Goal: Task Accomplishment & Management: Use online tool/utility

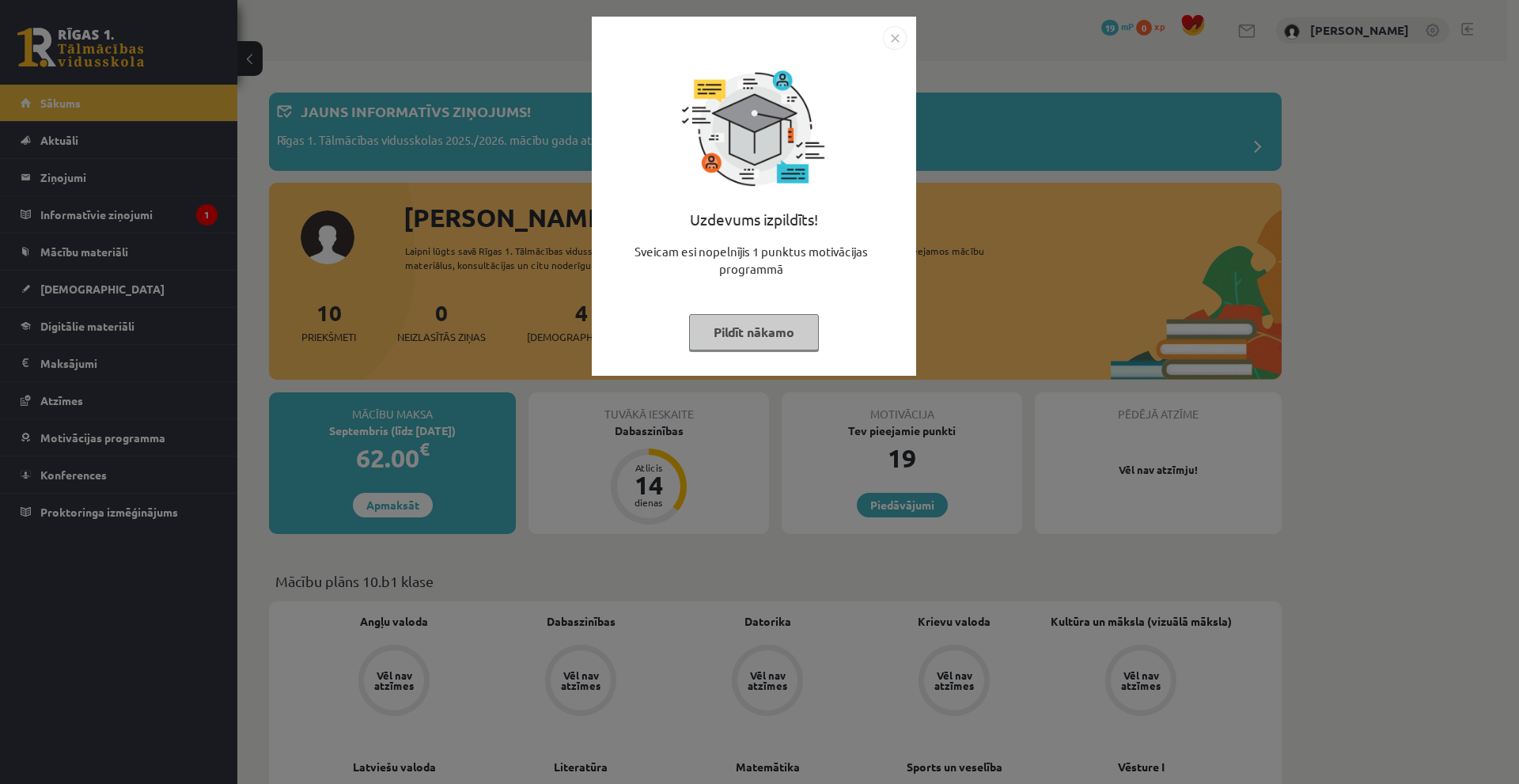
click at [762, 342] on button "Pildīt nākamo" at bounding box center [754, 332] width 130 height 37
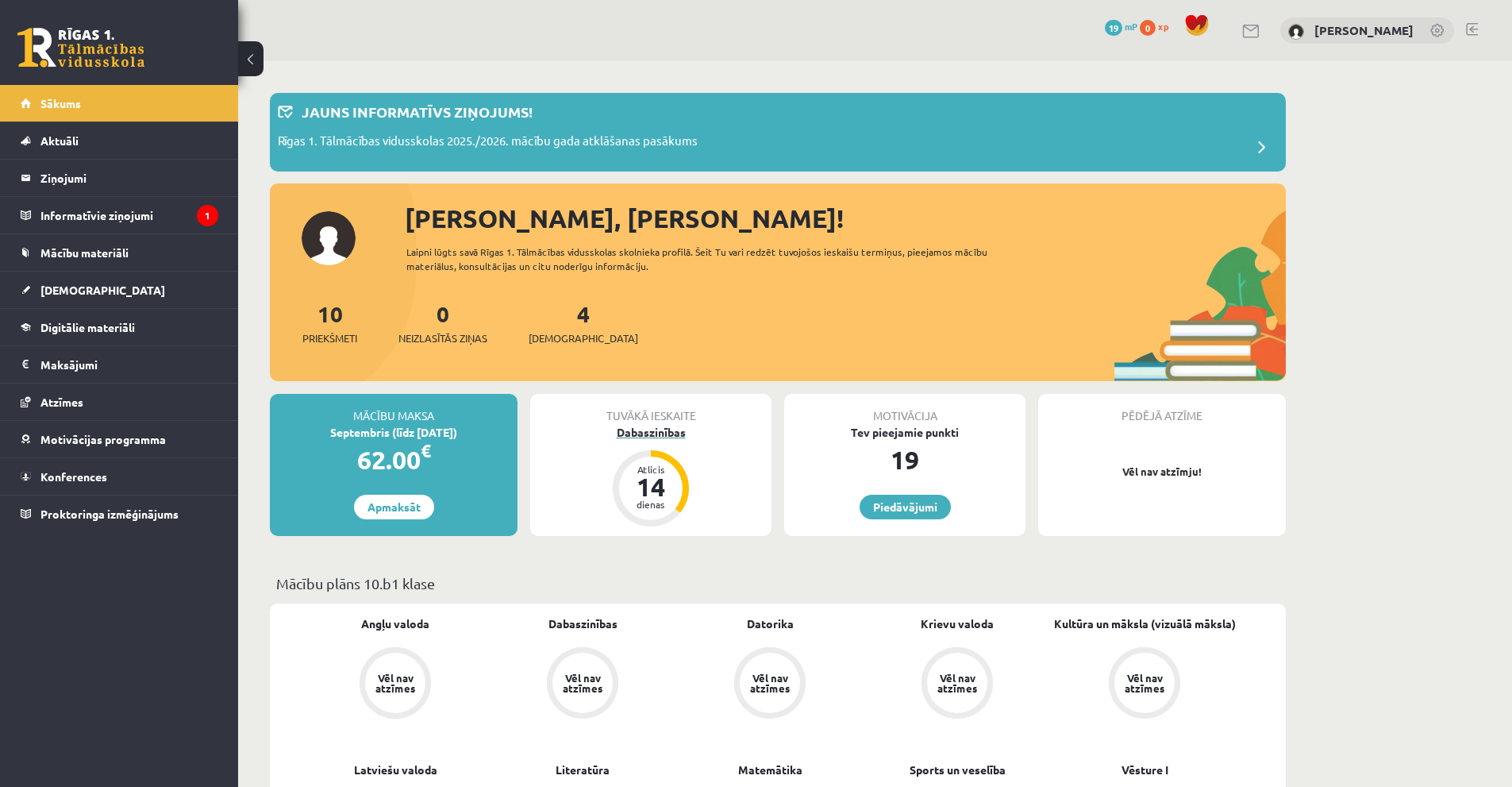
click at [651, 437] on div "Dabaszinības" at bounding box center [651, 432] width 242 height 16
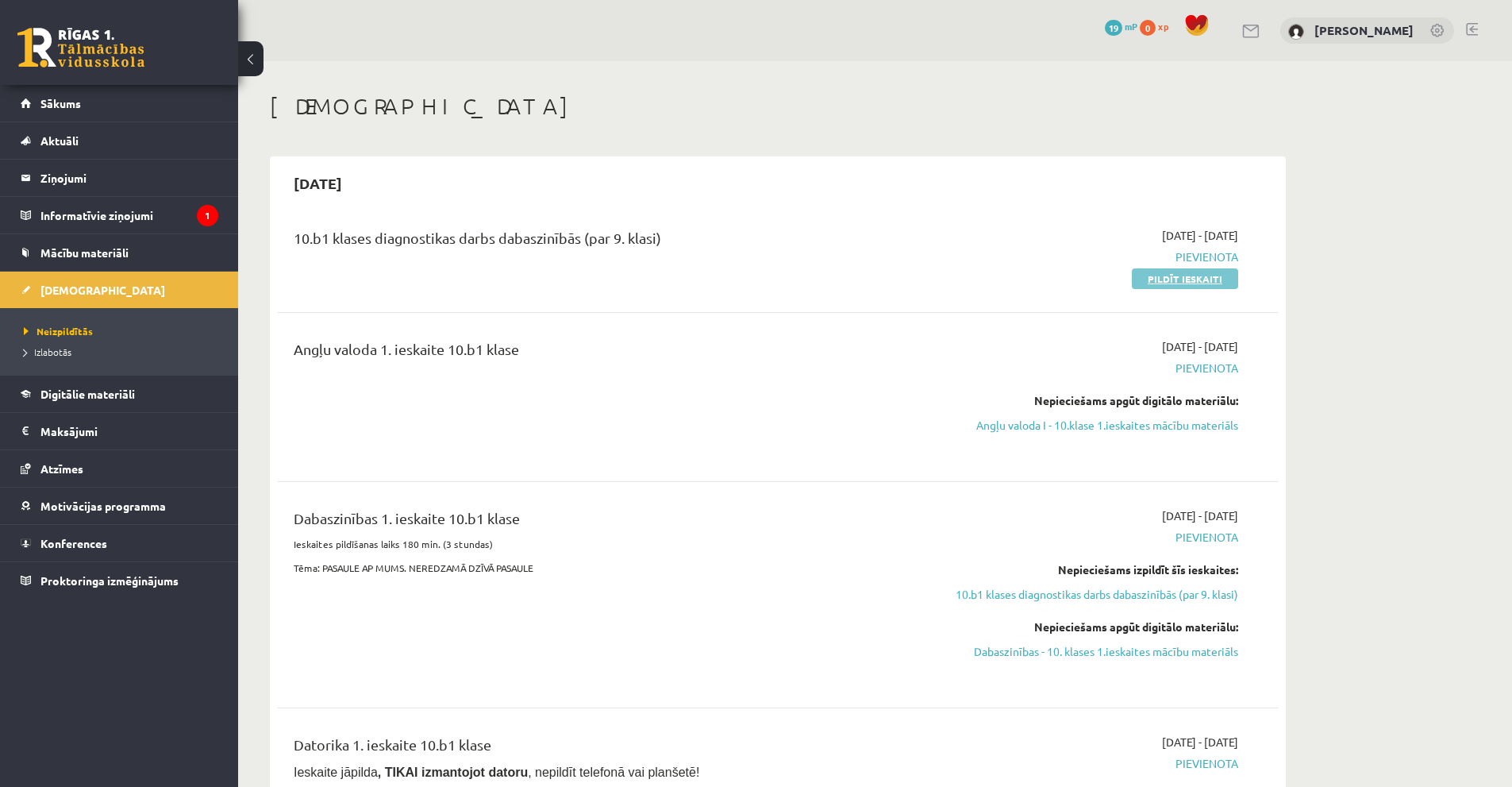
click at [1167, 280] on link "Pildīt ieskaiti" at bounding box center [1185, 279] width 106 height 21
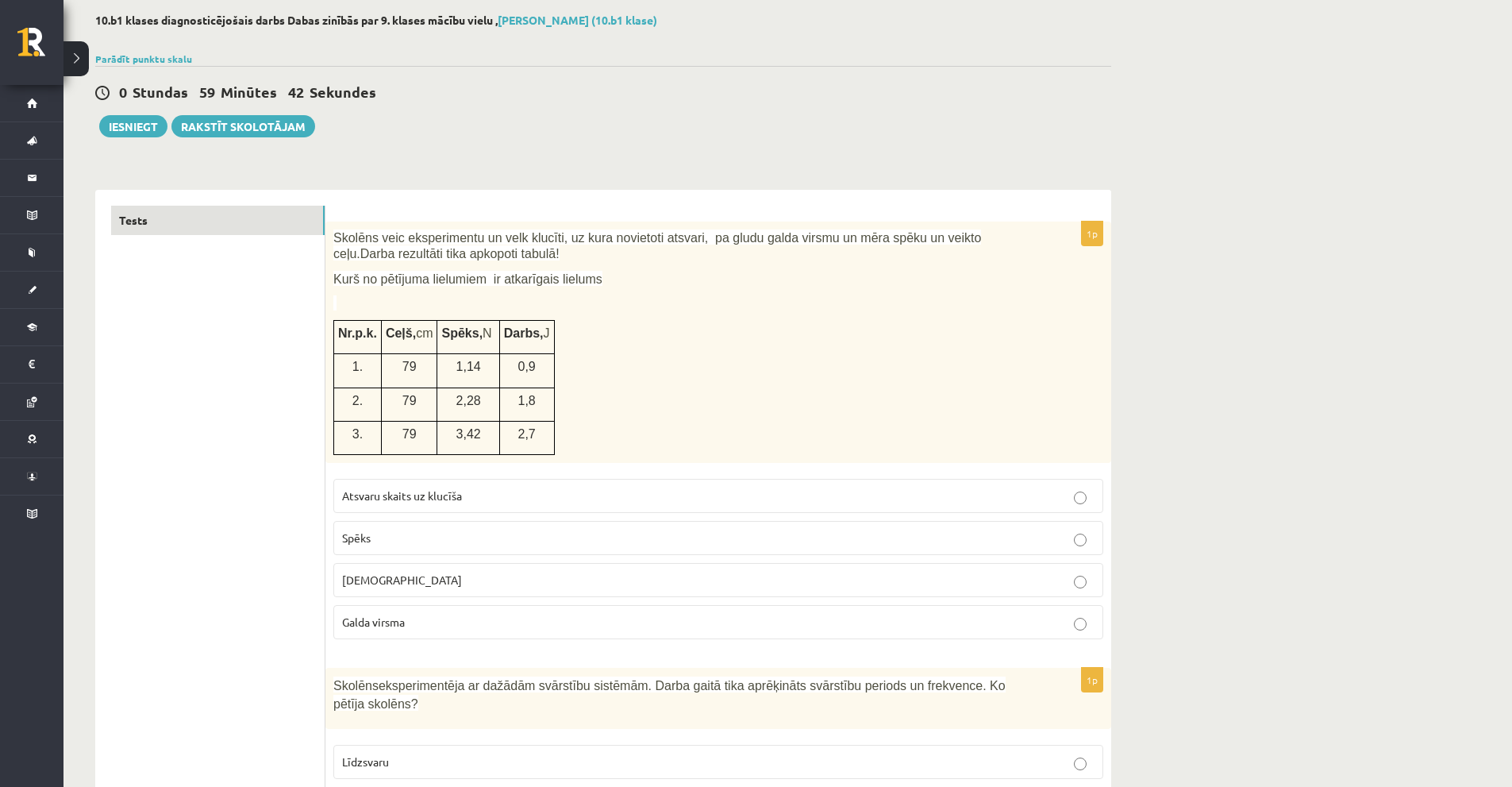
scroll to position [159, 0]
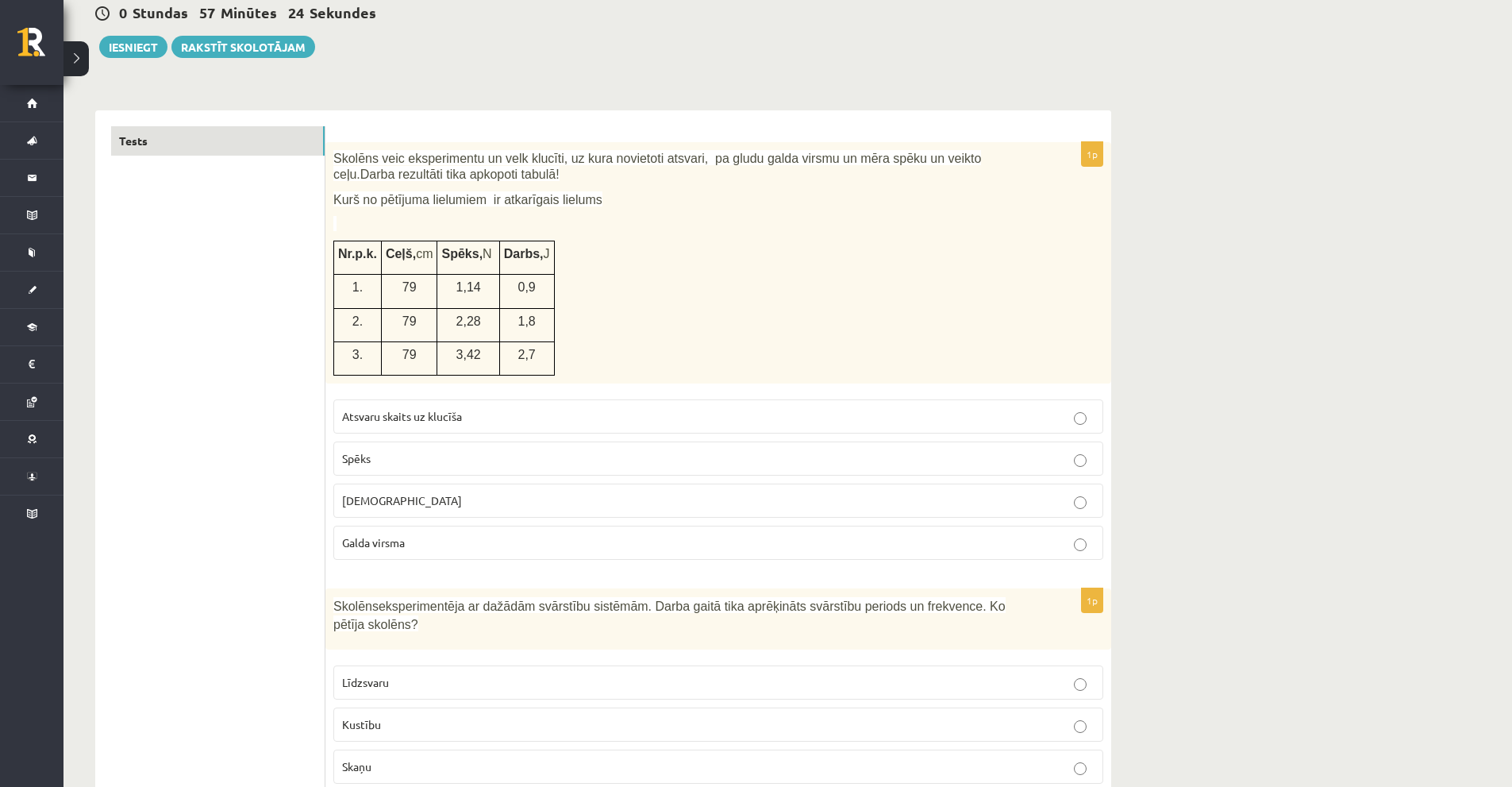
click at [409, 457] on p "Spēks" at bounding box center [718, 458] width 753 height 16
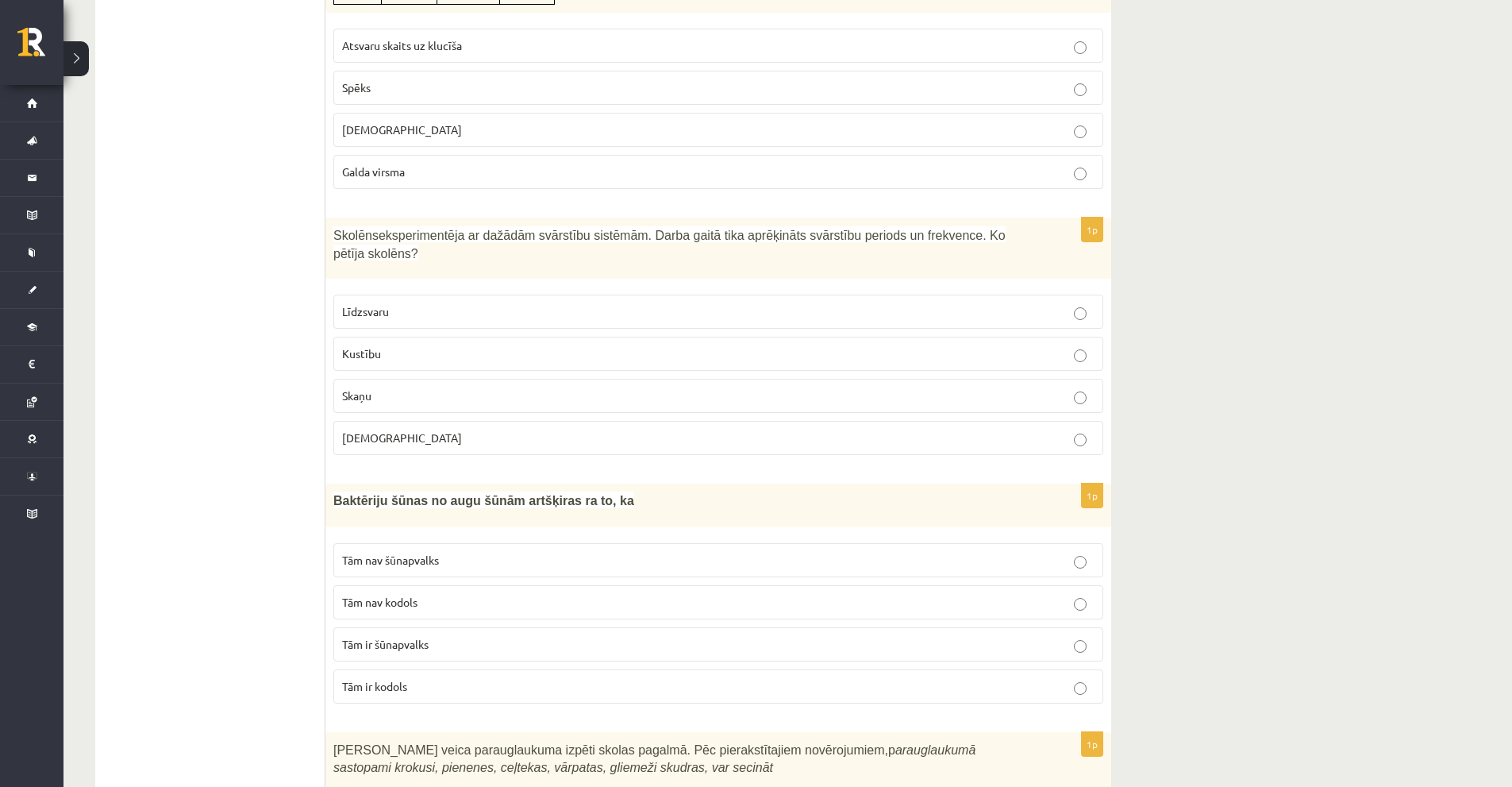
scroll to position [556, 0]
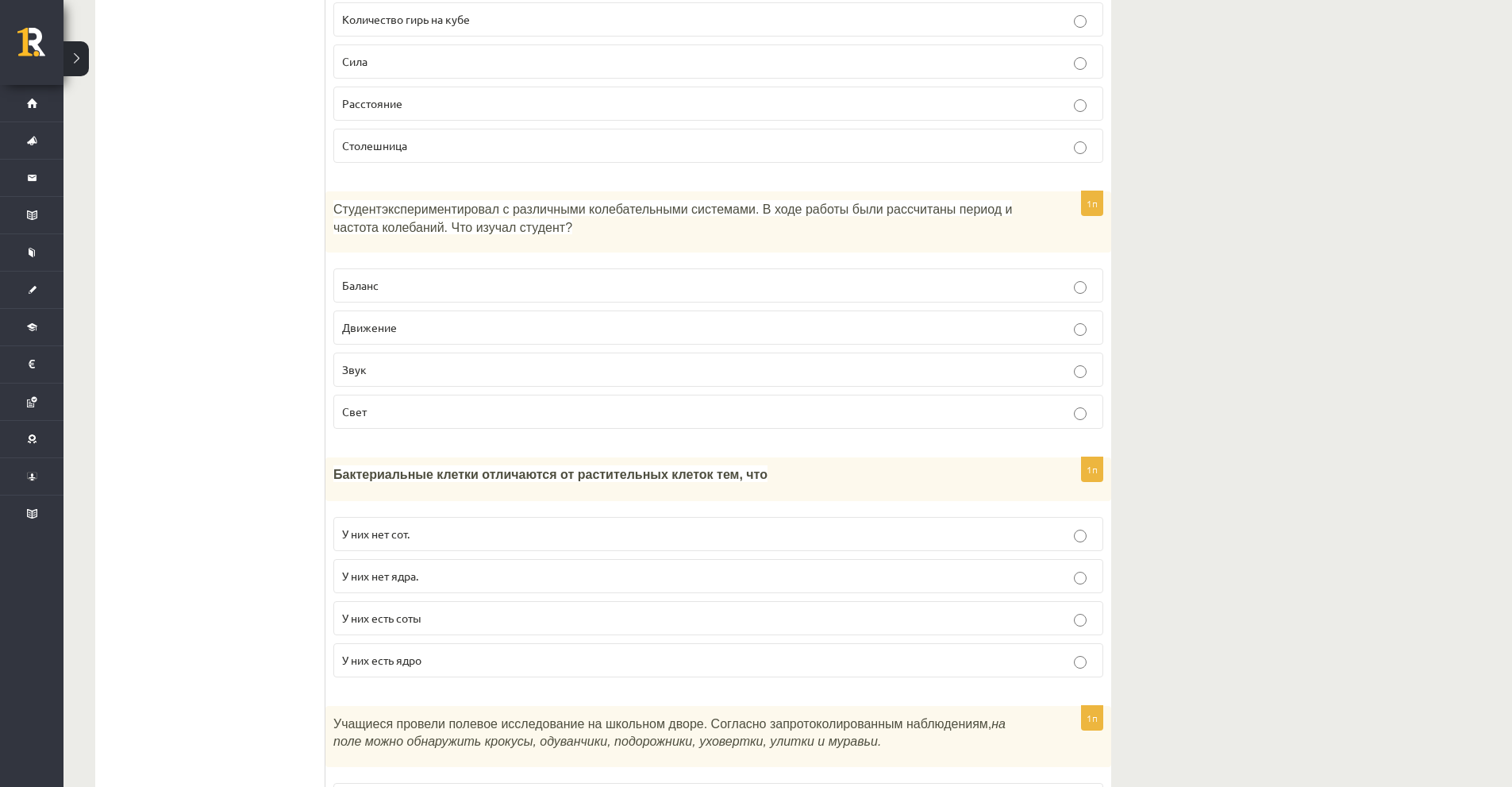
drag, startPoint x: 1344, startPoint y: 177, endPoint x: 1122, endPoint y: 167, distance: 222.2
click at [390, 363] on p "Звук" at bounding box center [718, 369] width 753 height 16
click at [339, 208] on font "Студент" at bounding box center [357, 209] width 48 height 14
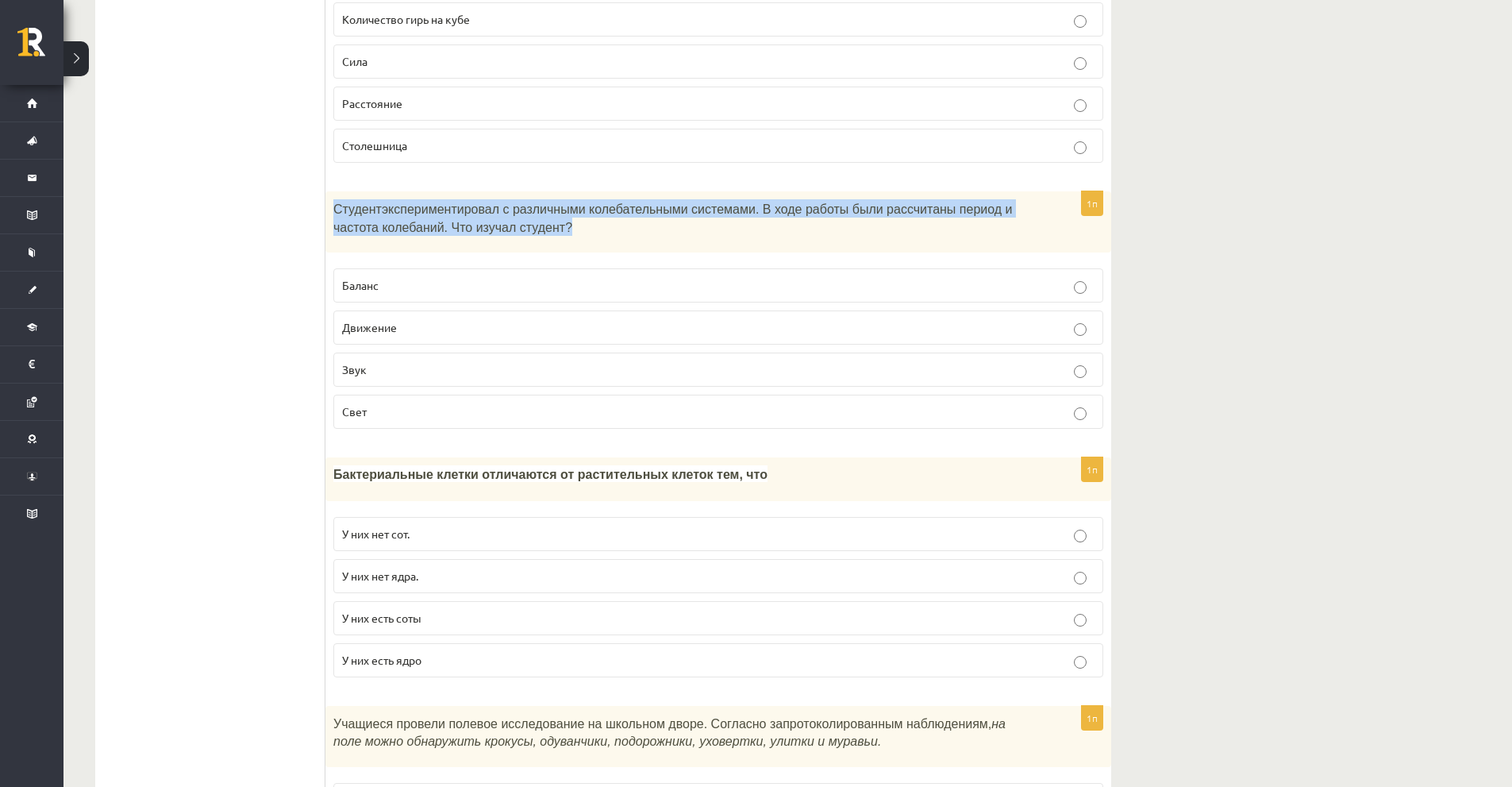
click at [339, 208] on font "Студент" at bounding box center [357, 209] width 48 height 14
copy div "Студент экспериментировал с различными колебательными системами. В ходе работы …"
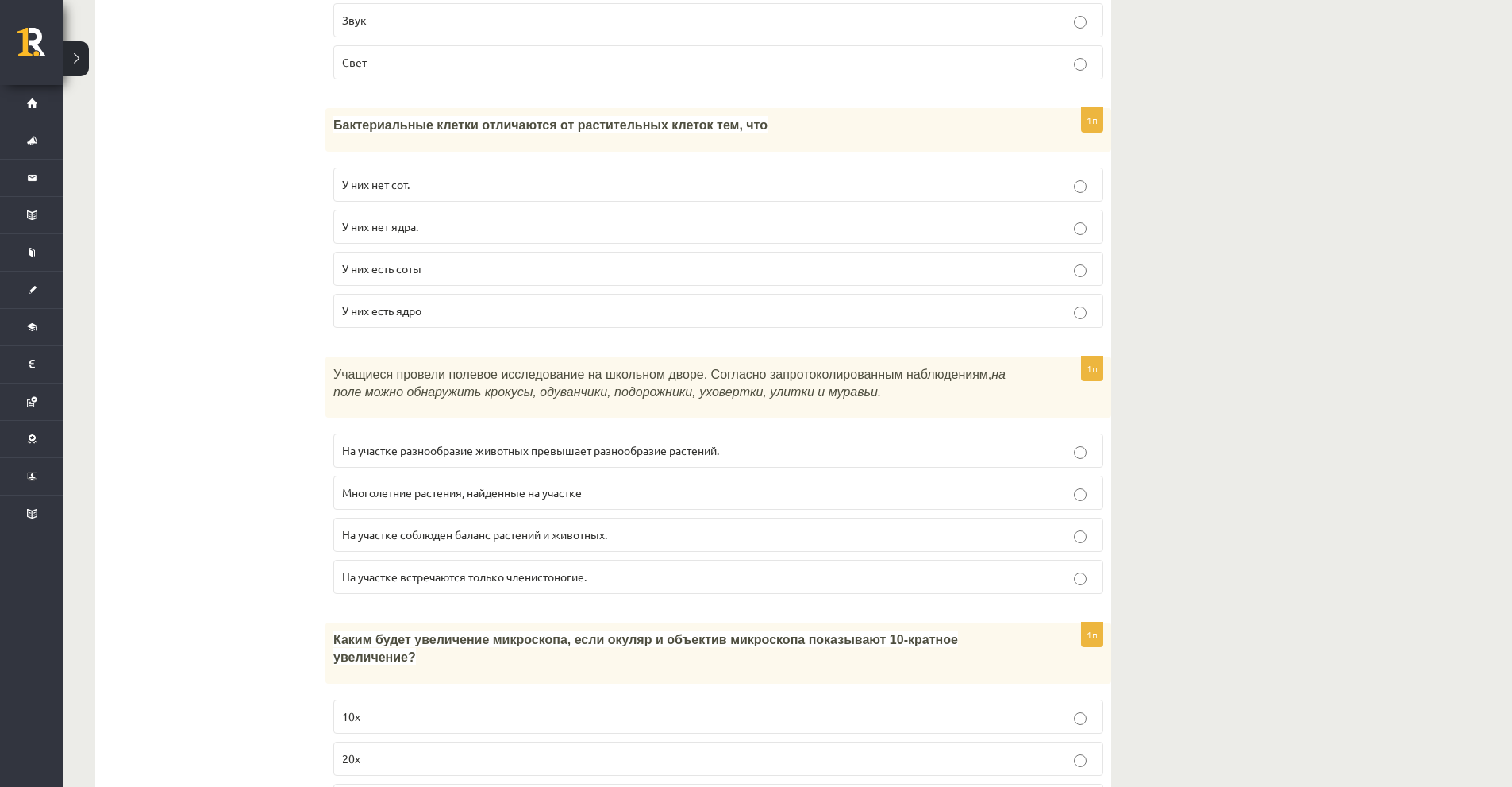
scroll to position [874, 0]
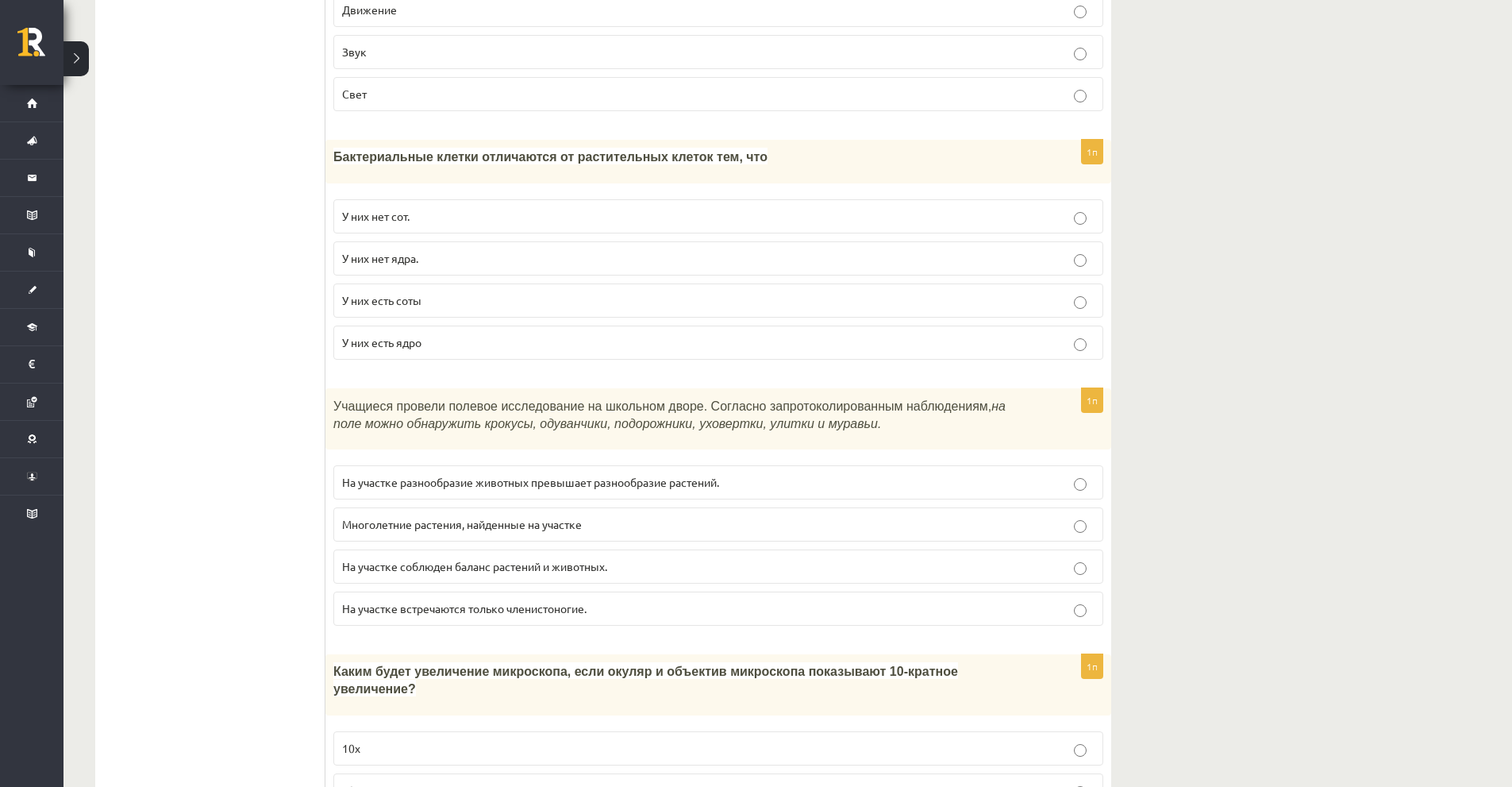
click at [404, 151] on font "Бактериальные клетки отличаются от растительных клеток тем, что" at bounding box center [550, 157] width 435 height 14
copy div "Бактериальные клетки отличаются от растительных клеток тем, что"
click at [449, 260] on p "У них нет ядра." at bounding box center [718, 258] width 753 height 16
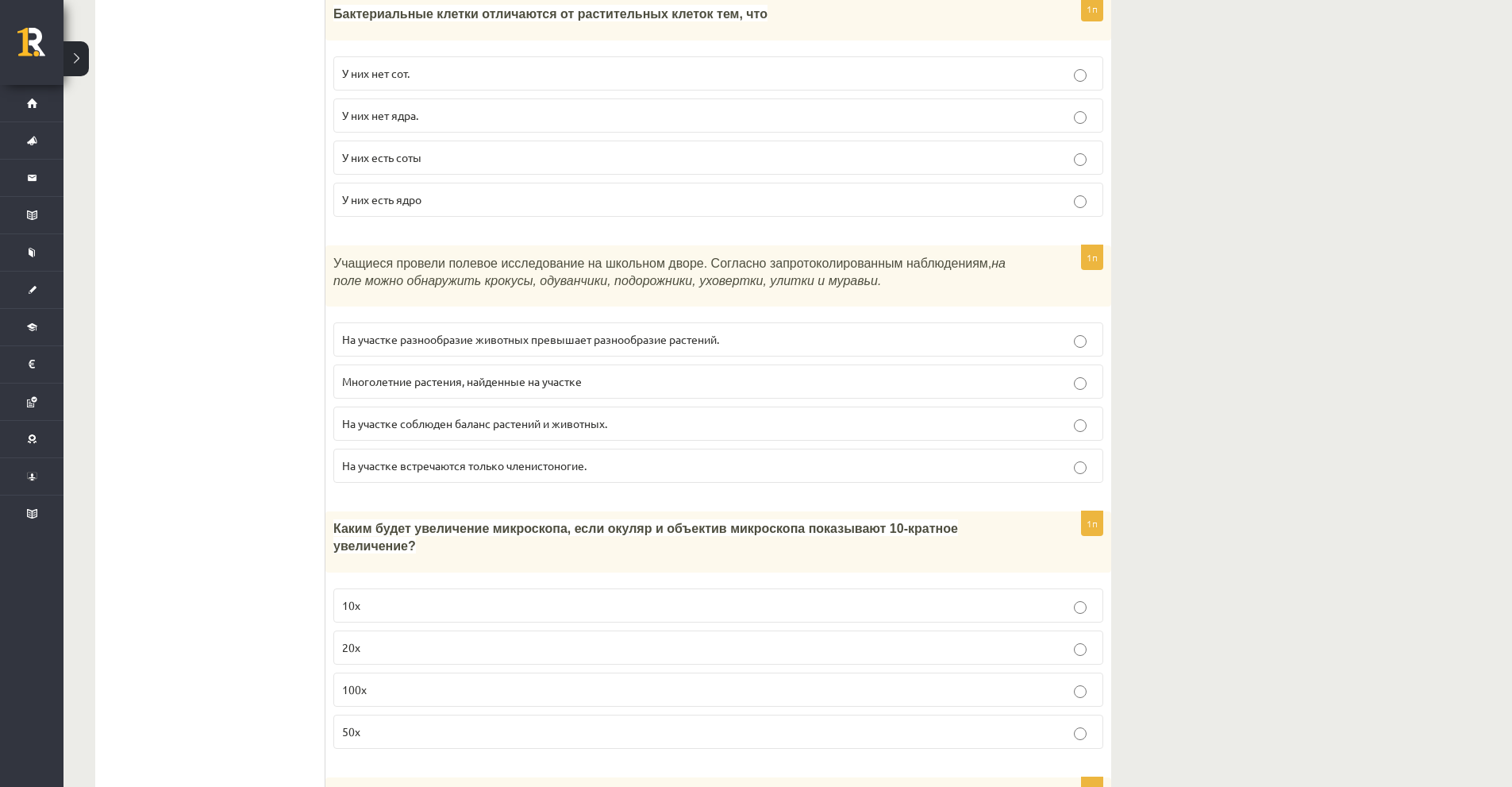
scroll to position [1112, 0]
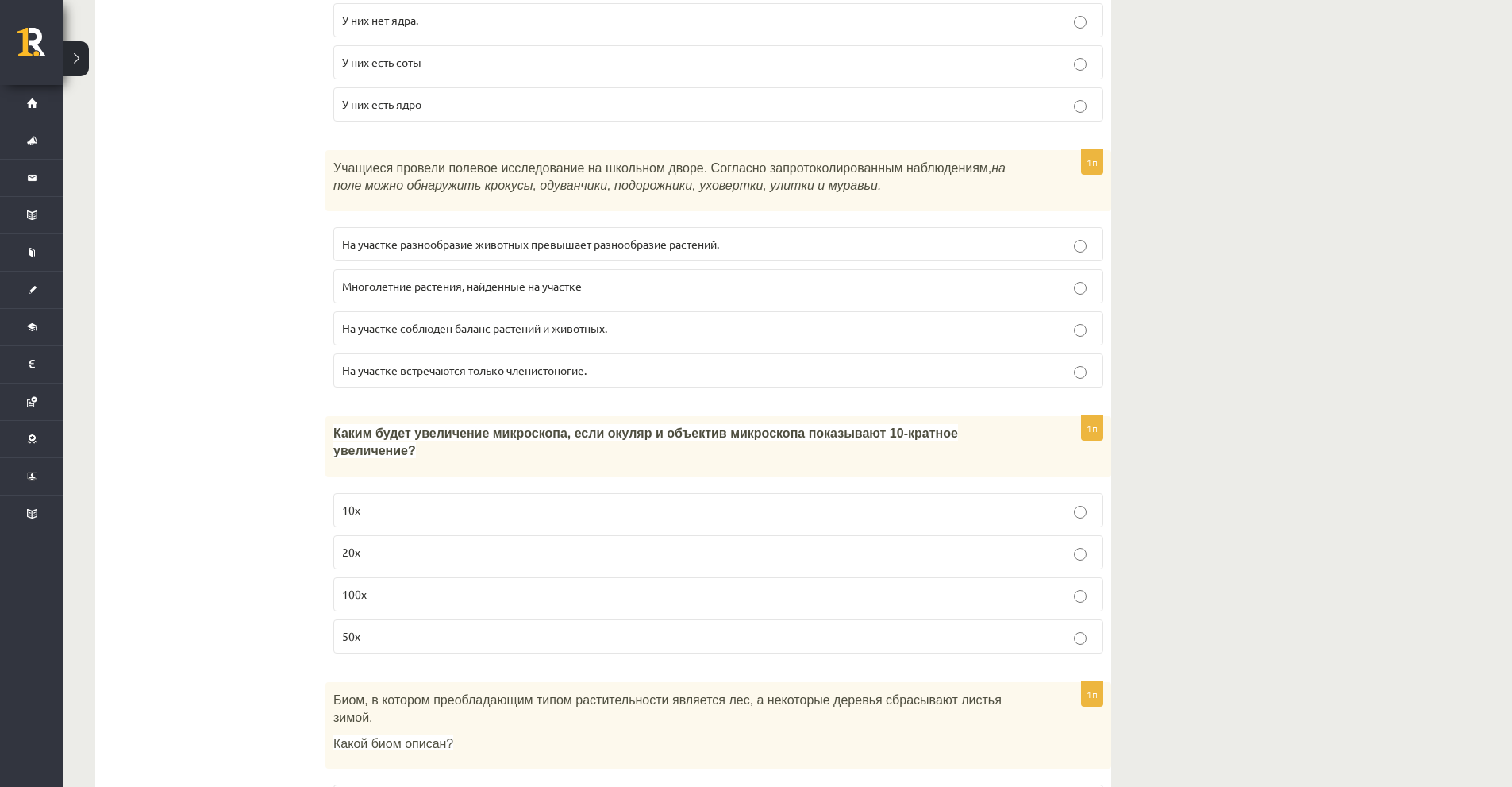
click at [393, 255] on label "На участке разнообразие животных превышает разнообразие растений." at bounding box center [718, 244] width 770 height 34
click at [393, 296] on label "Многолетние растения, найденные на участке" at bounding box center [718, 286] width 770 height 34
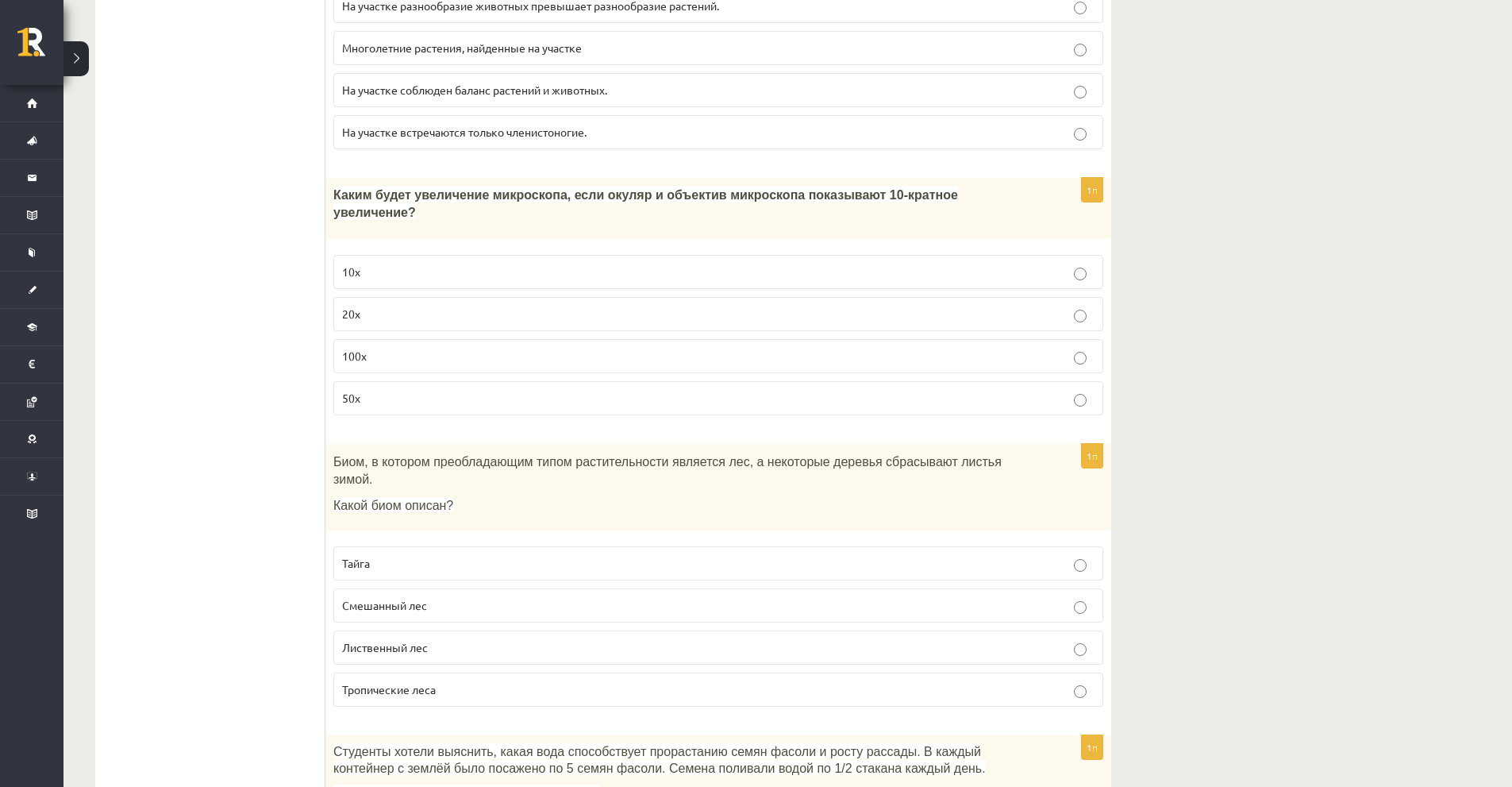
click at [772, 194] on font "Каким будет увеличение микроскопа, если окуляр и объектив микроскопа показывают…" at bounding box center [645, 204] width 625 height 31
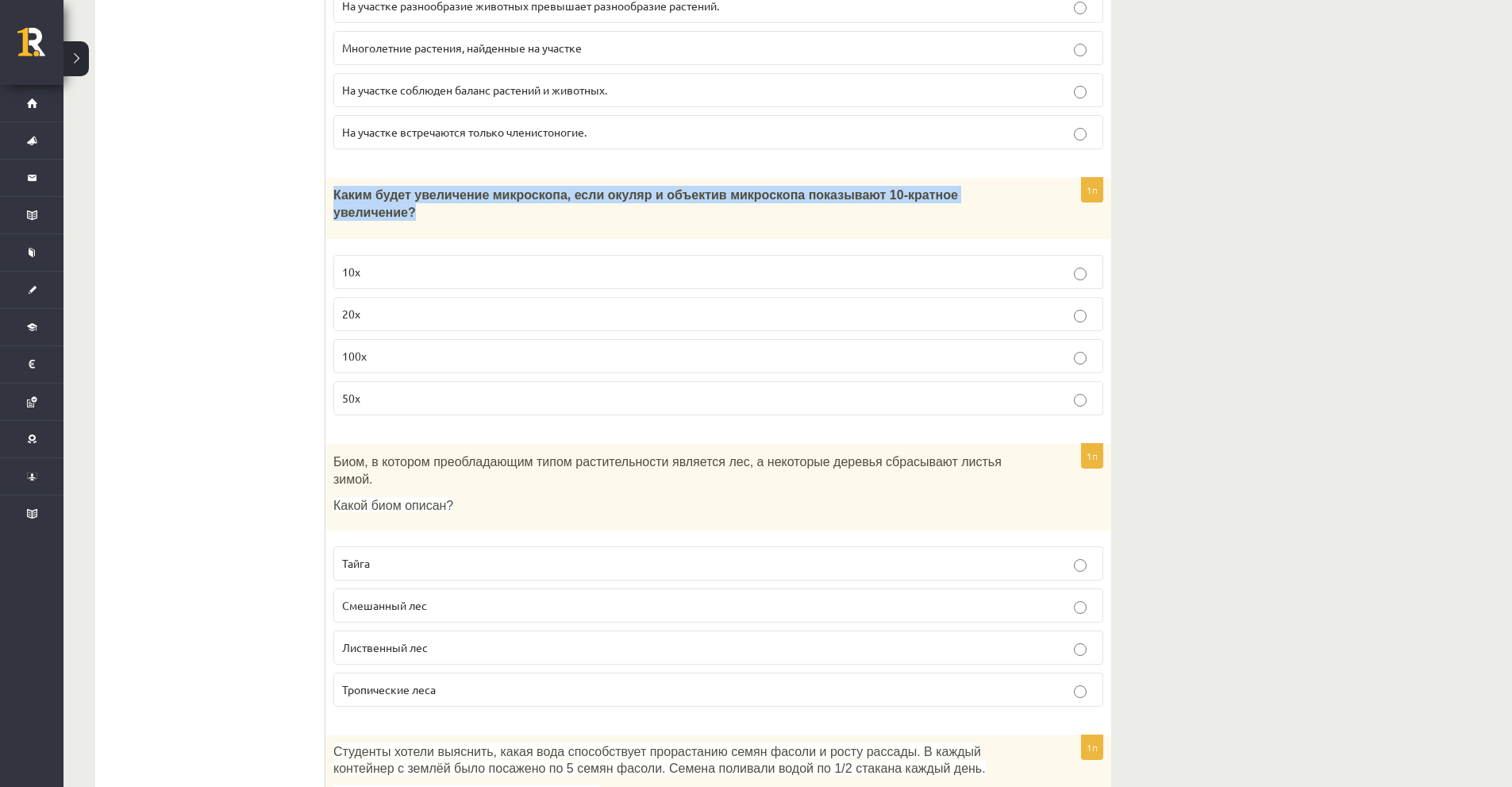
click at [772, 194] on font "Каким будет увеличение микроскопа, если окуляр и объектив микроскопа показывают…" at bounding box center [645, 204] width 625 height 31
copy div "Каким будет увеличение микроскопа, если окуляр и объектив микроскопа показывают…"
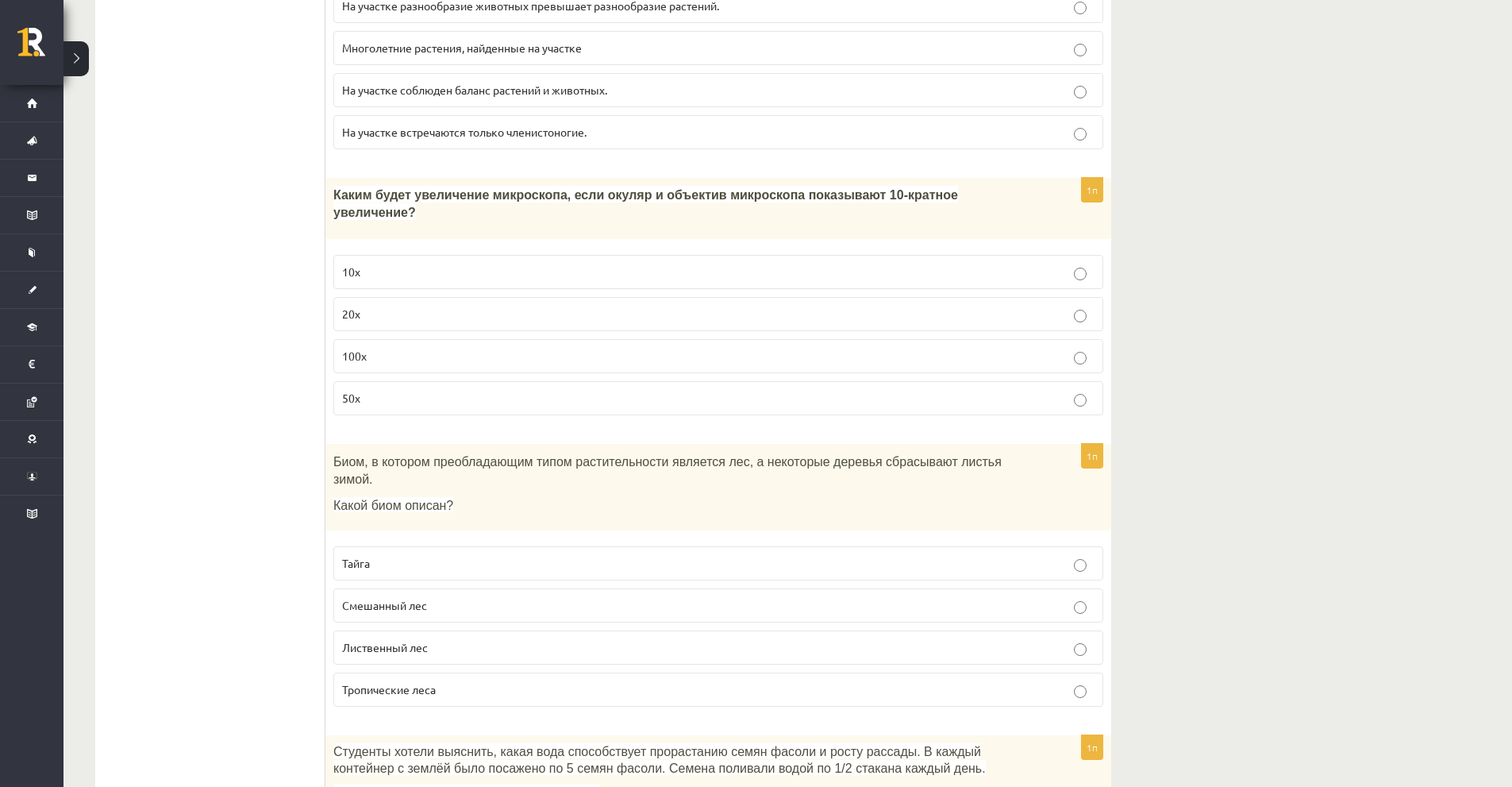
click at [381, 348] on p "100x" at bounding box center [718, 356] width 753 height 16
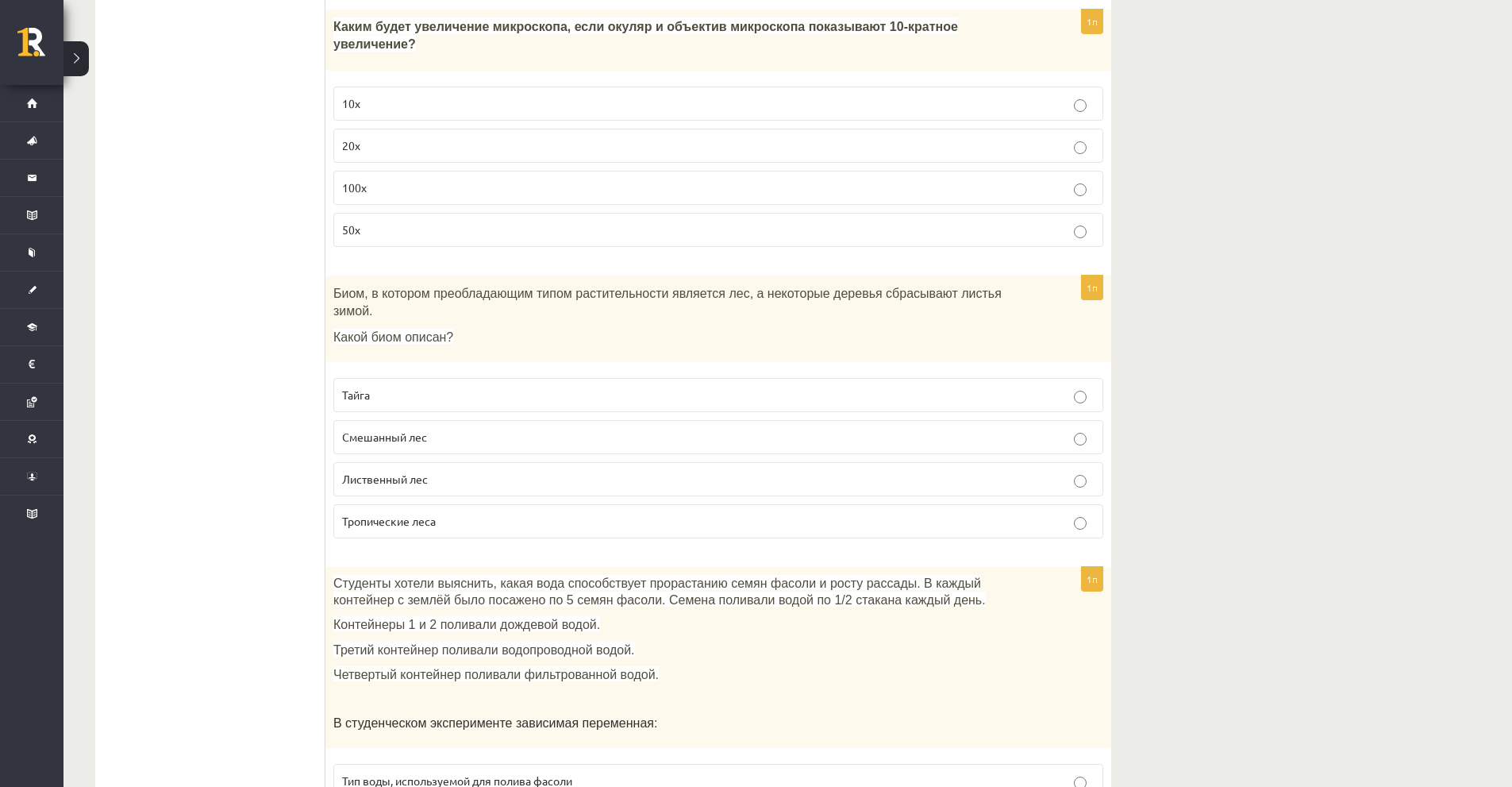
scroll to position [1588, 0]
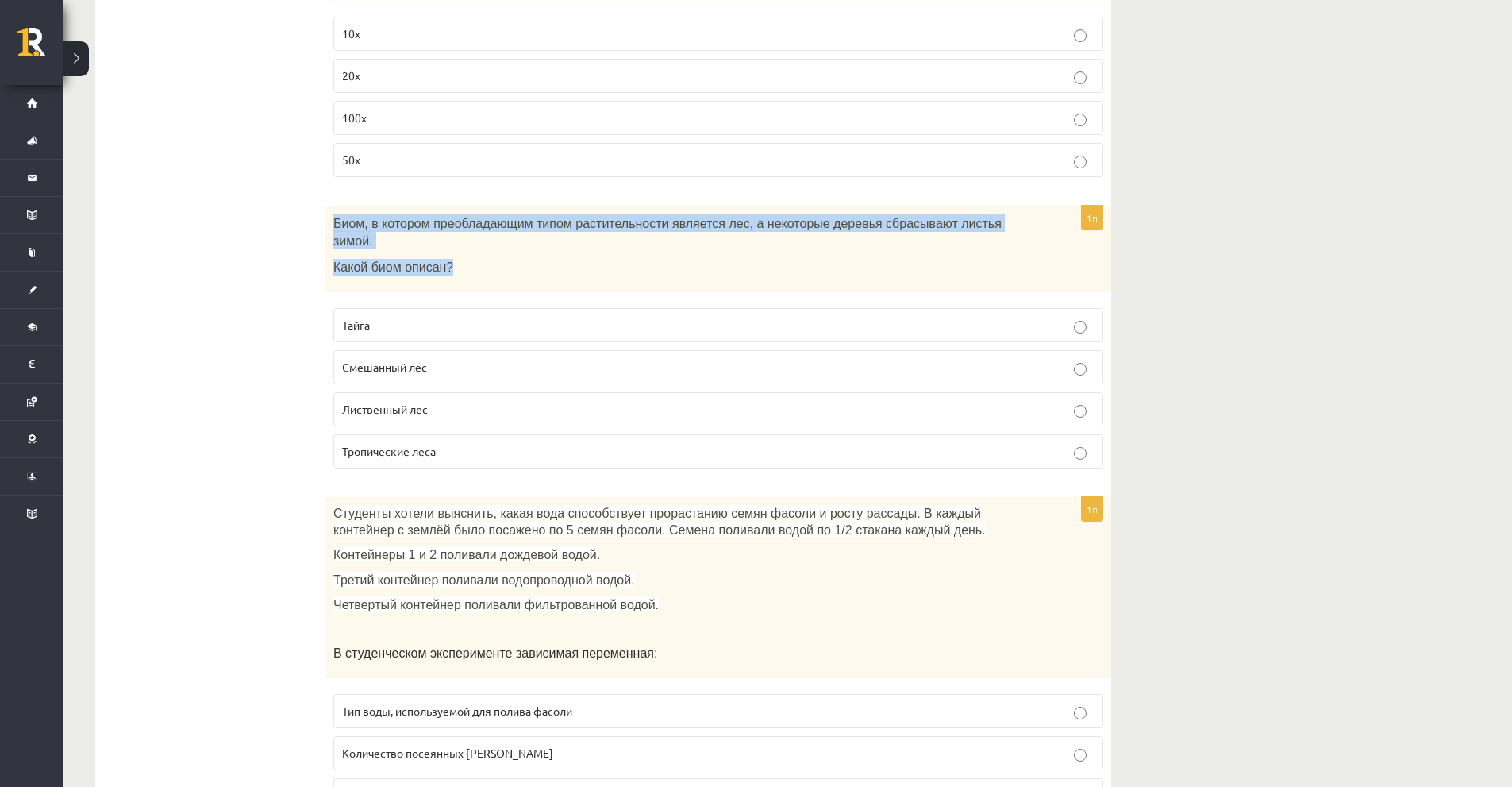
drag, startPoint x: 332, startPoint y: 206, endPoint x: 448, endPoint y: 229, distance: 118.3
click at [449, 229] on div "Биом, в котором преобладающим типом растительности является лес, а некоторые де…" at bounding box center [718, 249] width 786 height 87
copy div "Биом, в котором преобладающим типом растительности является лес, а некоторые де…"
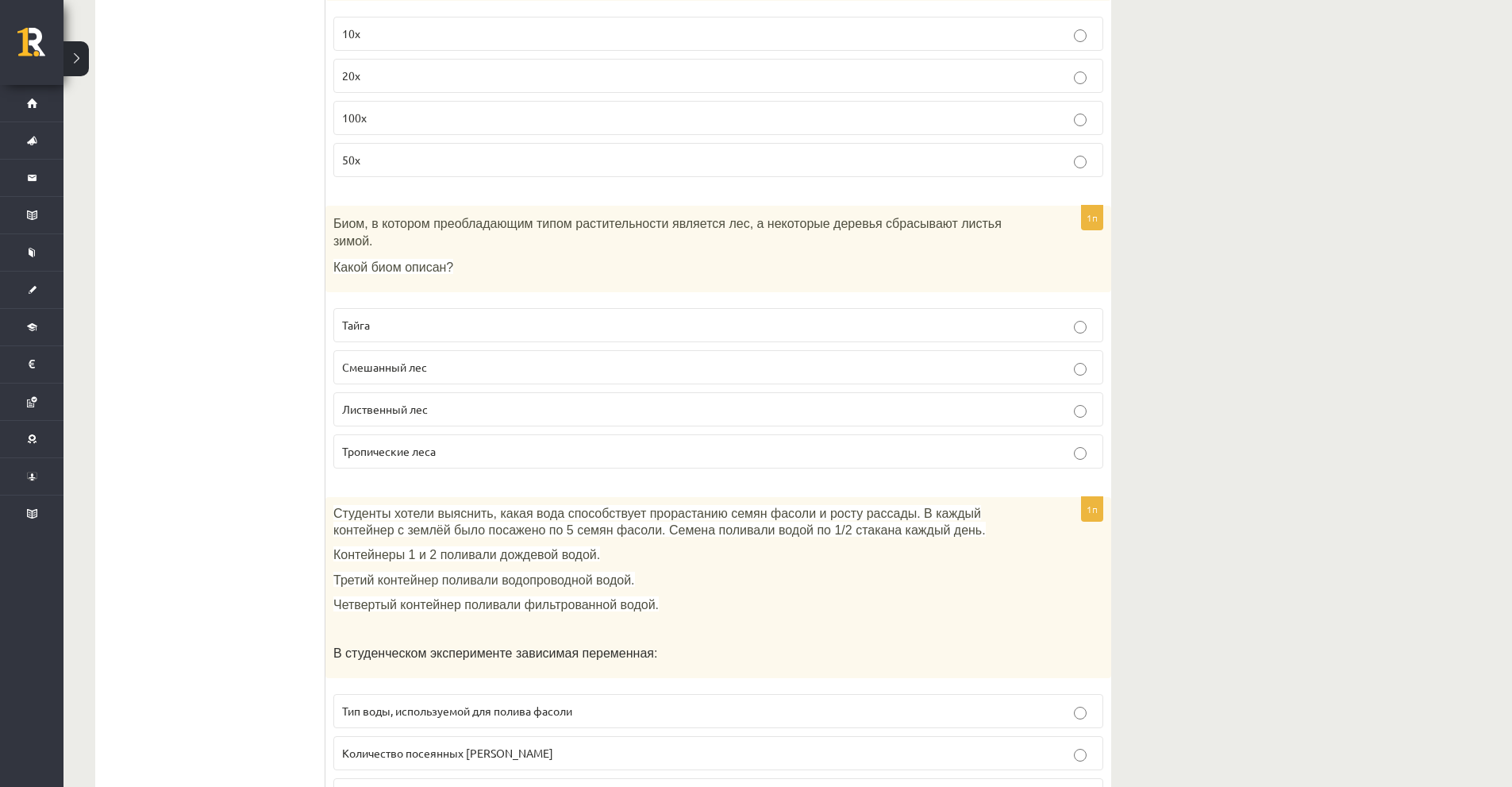
click at [391, 402] on font "Лиственный лес" at bounding box center [385, 409] width 86 height 15
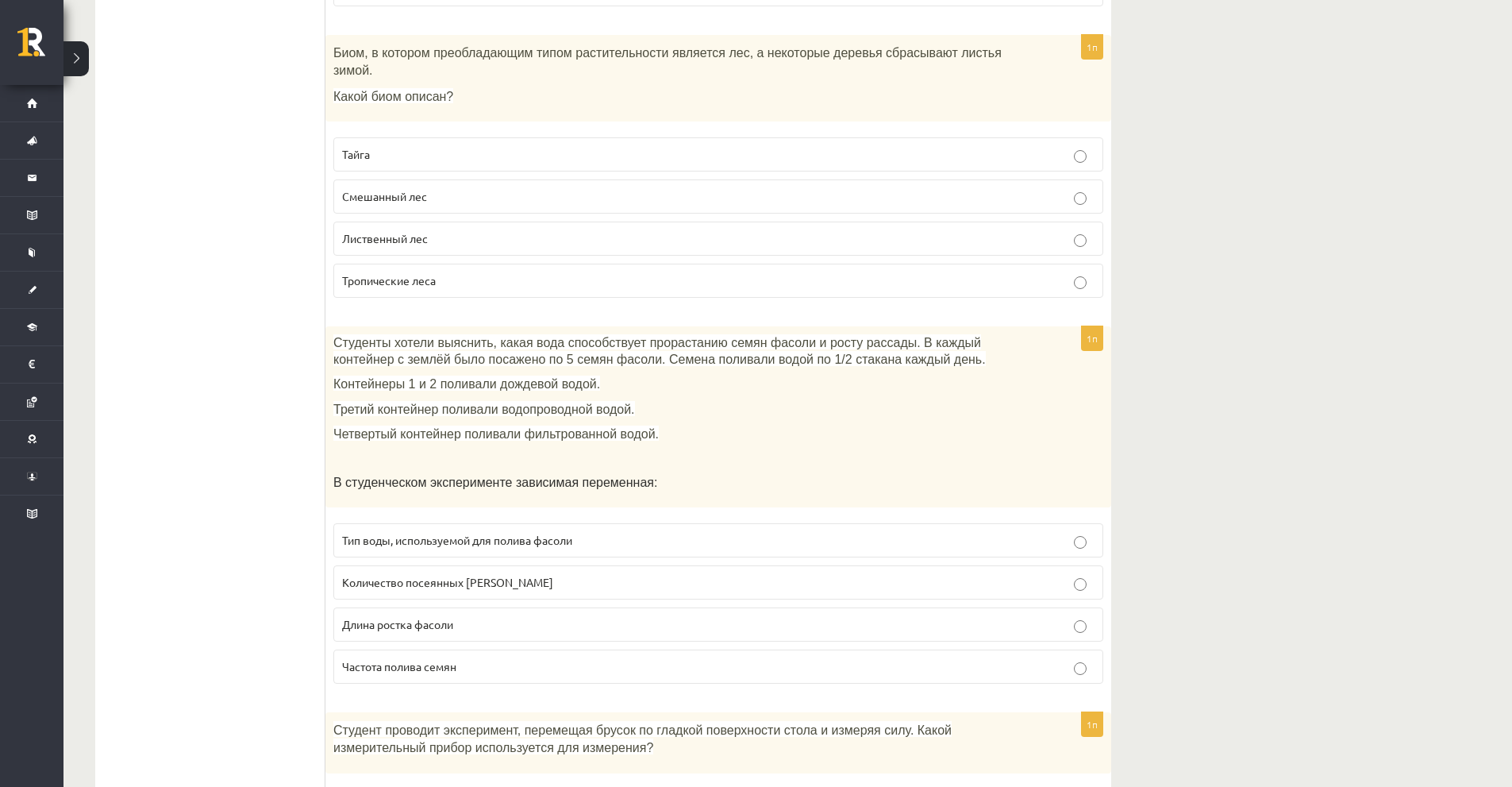
scroll to position [1906, 0]
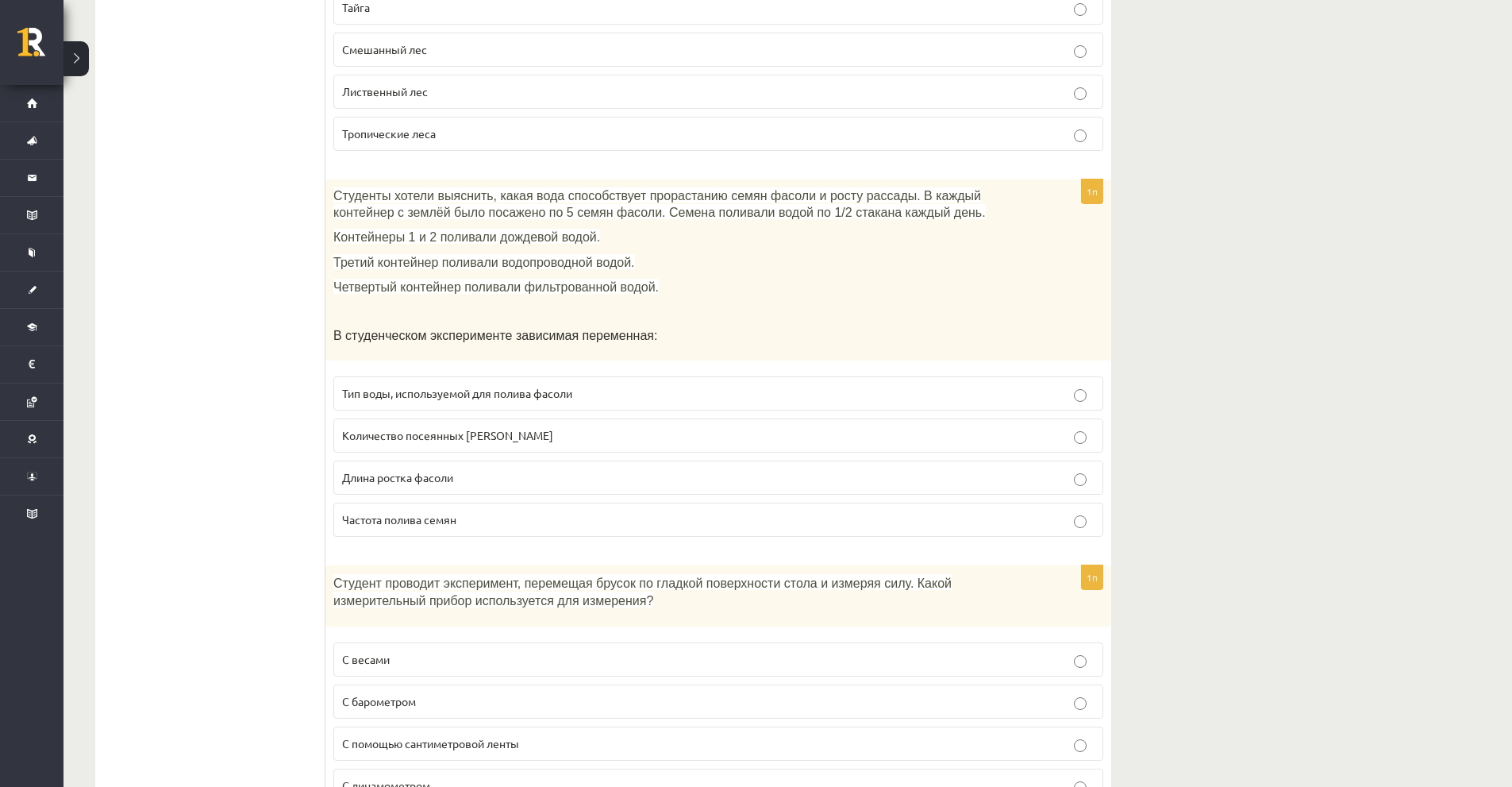
click at [573, 386] on font "Тип воды, используемой для полива фасоли" at bounding box center [457, 393] width 231 height 15
click at [459, 511] on p "Частота полива семян" at bounding box center [718, 519] width 753 height 16
click at [647, 385] on p "Тип воды, используемой для полива фасоли" at bounding box center [718, 393] width 753 height 16
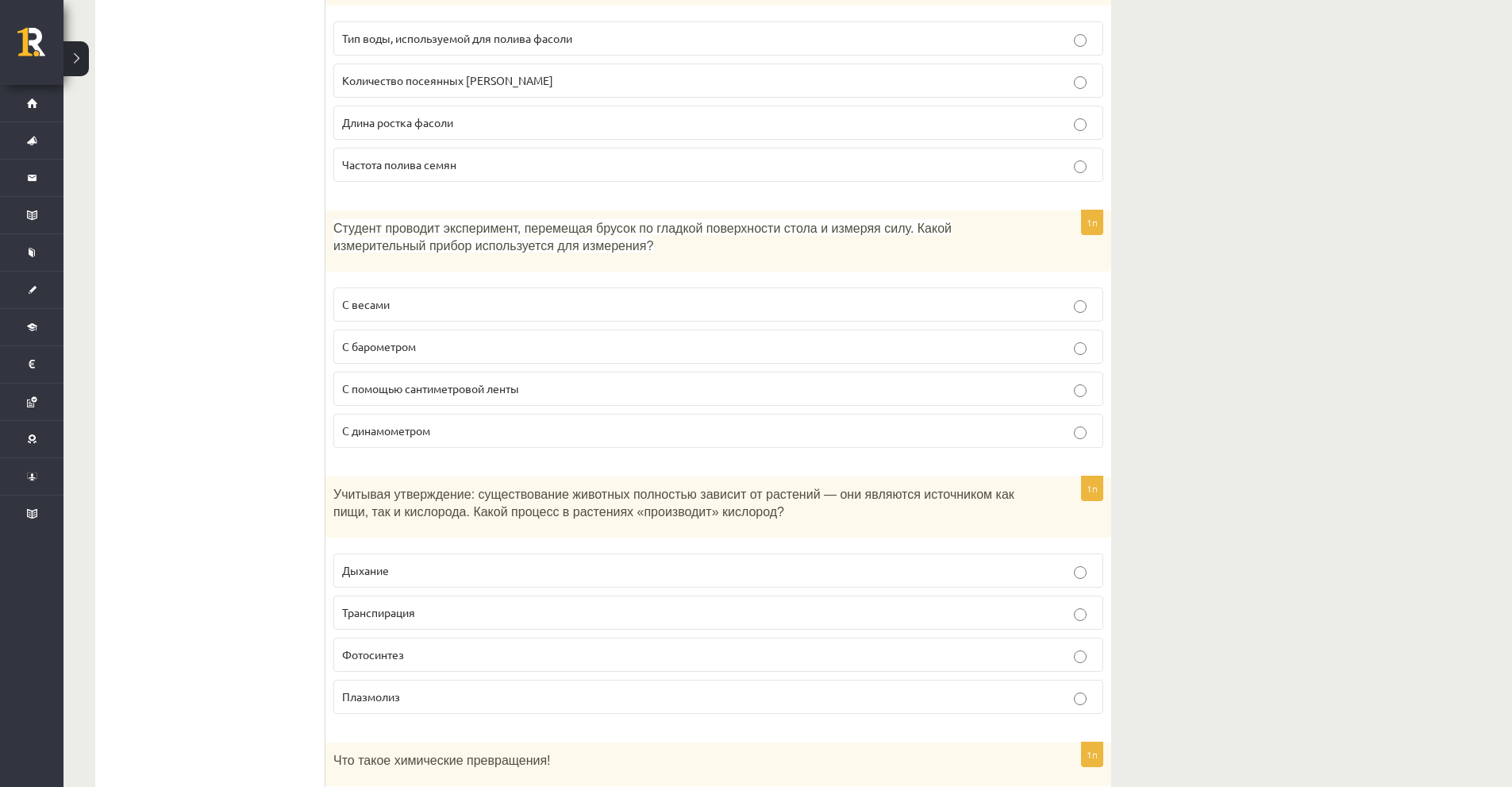
scroll to position [2303, 0]
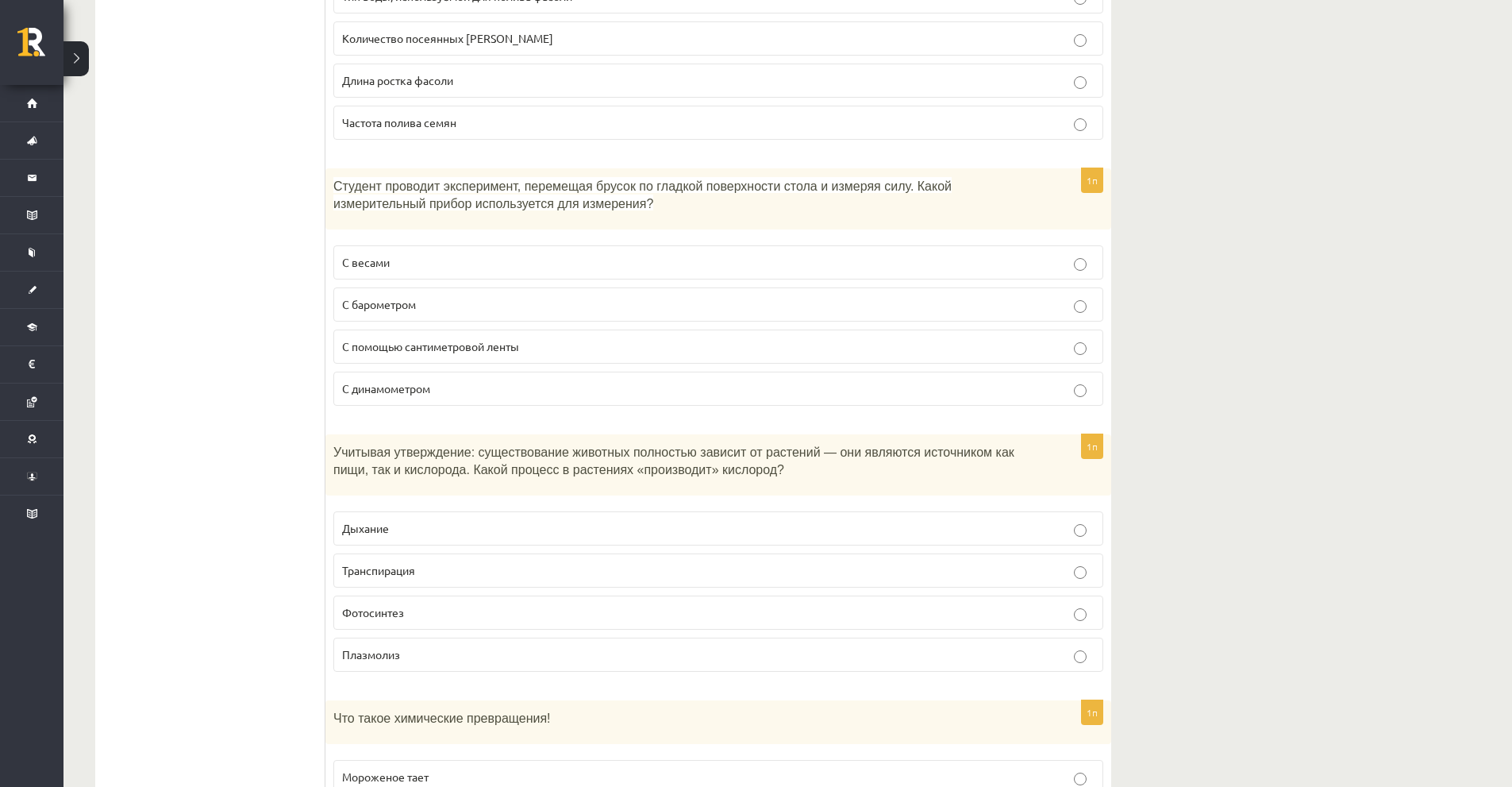
click at [400, 179] on font "Студент проводит эксперимент, перемещая брусок по гладкой поверхности стола и и…" at bounding box center [643, 195] width 619 height 32
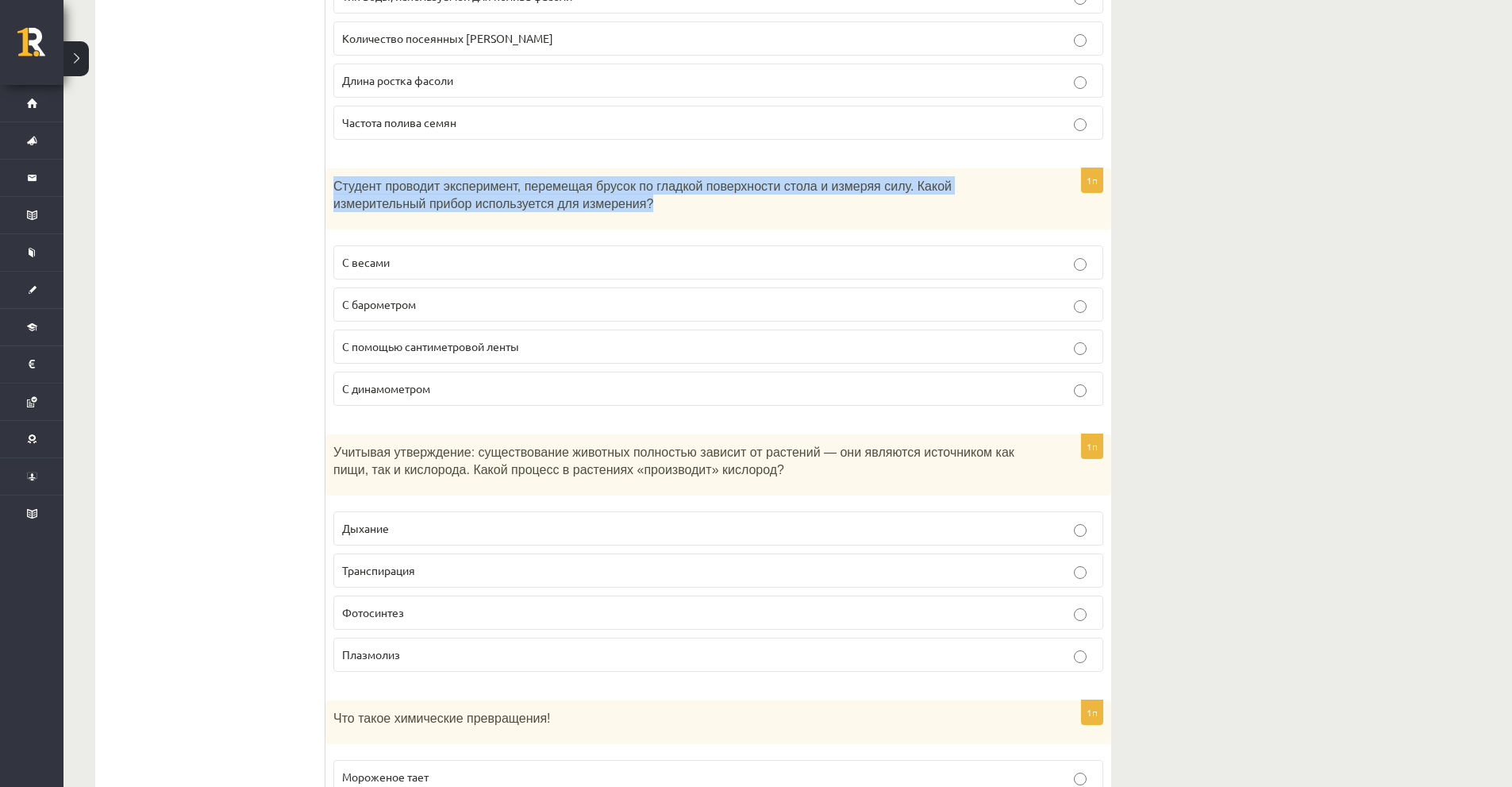
click at [400, 179] on font "Студент проводит эксперимент, перемещая брусок по гладкой поверхности стола и и…" at bounding box center [643, 195] width 619 height 32
copy div "Студент проводит эксперимент, перемещая брусок по гладкой поверхности стола и и…"
click at [378, 371] on label "С динамометром" at bounding box center [718, 388] width 770 height 34
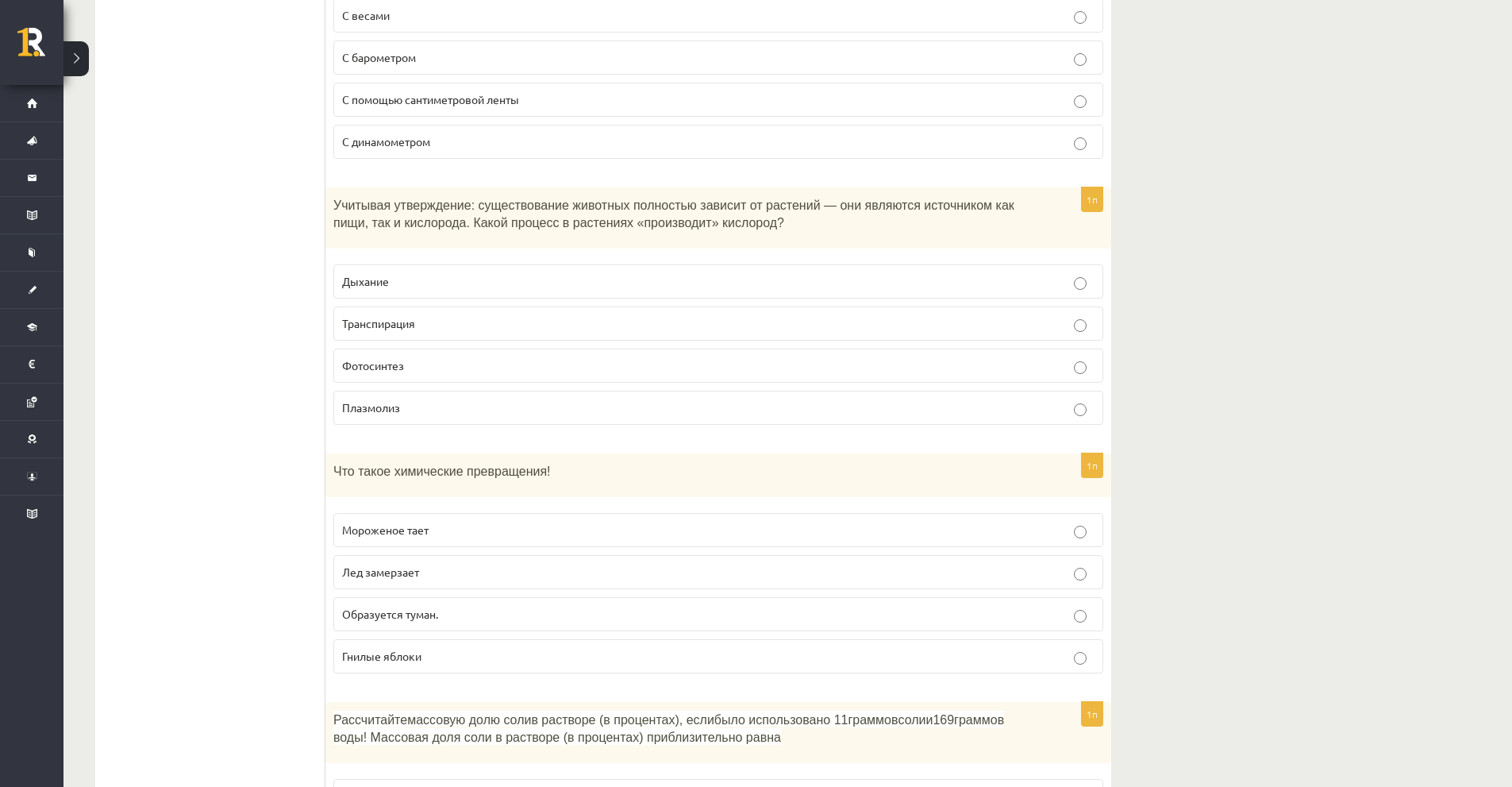
scroll to position [2629, 0]
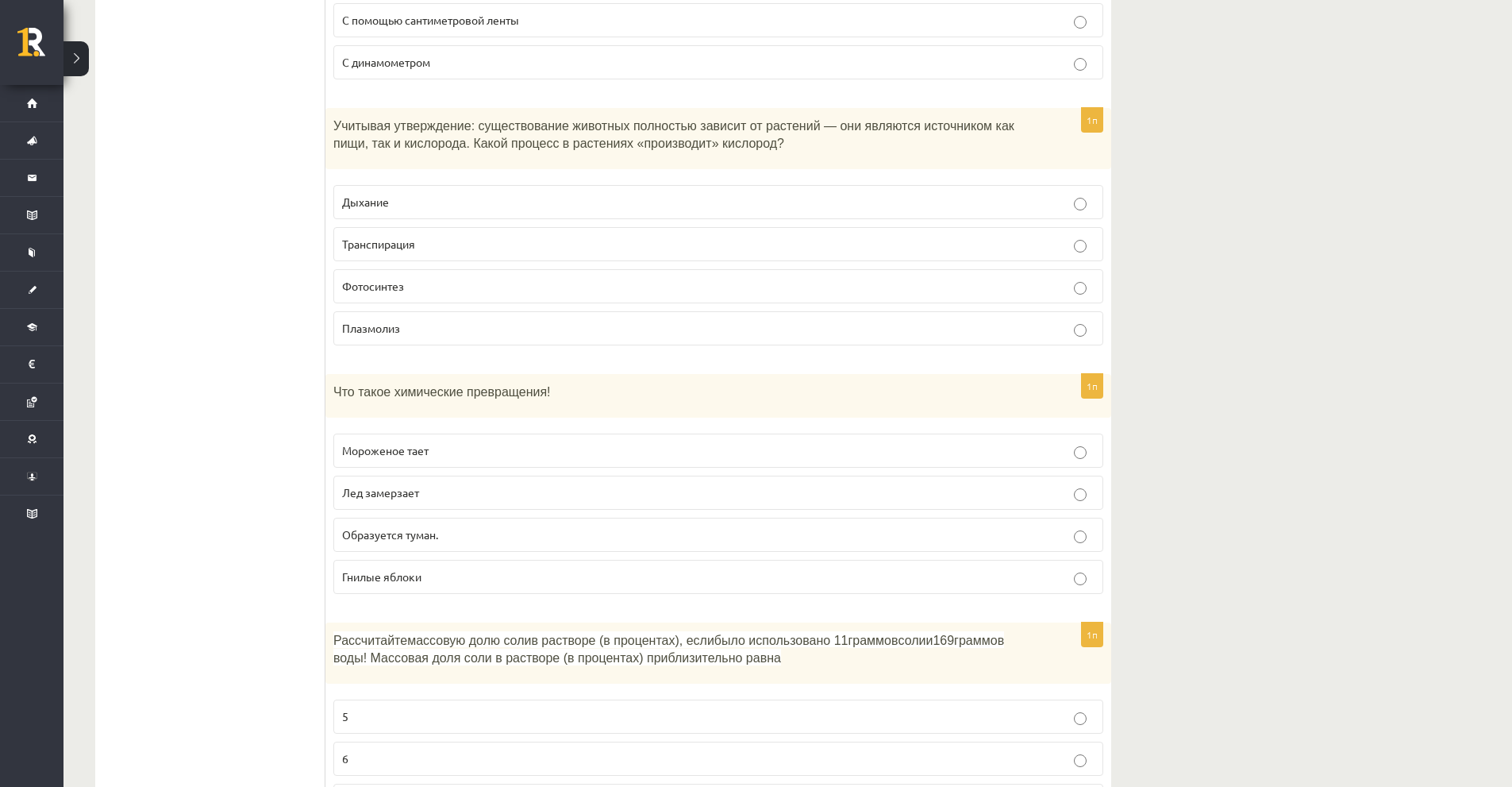
click at [361, 279] on font "Фотосинтез" at bounding box center [373, 285] width 62 height 15
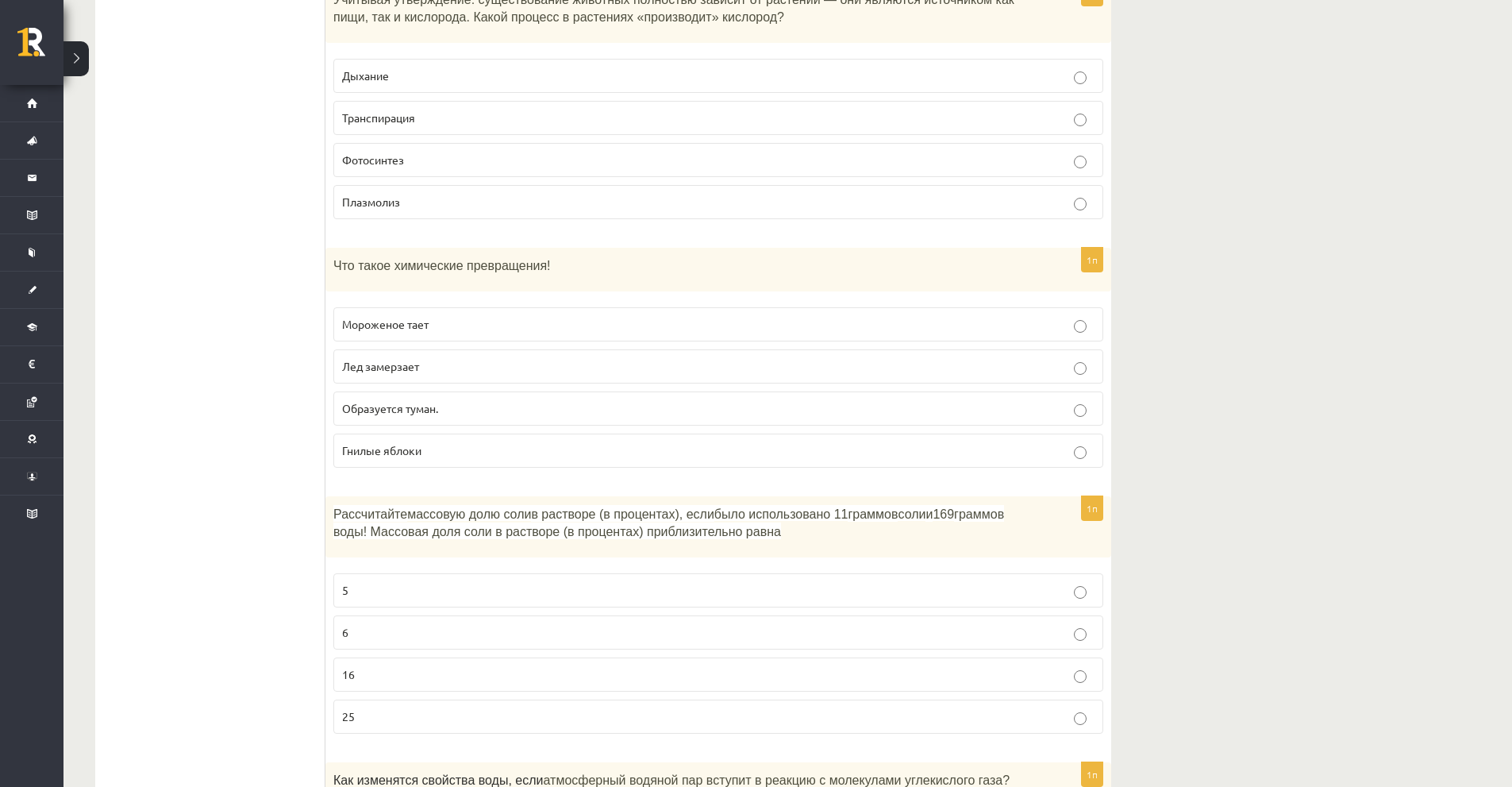
scroll to position [2788, 0]
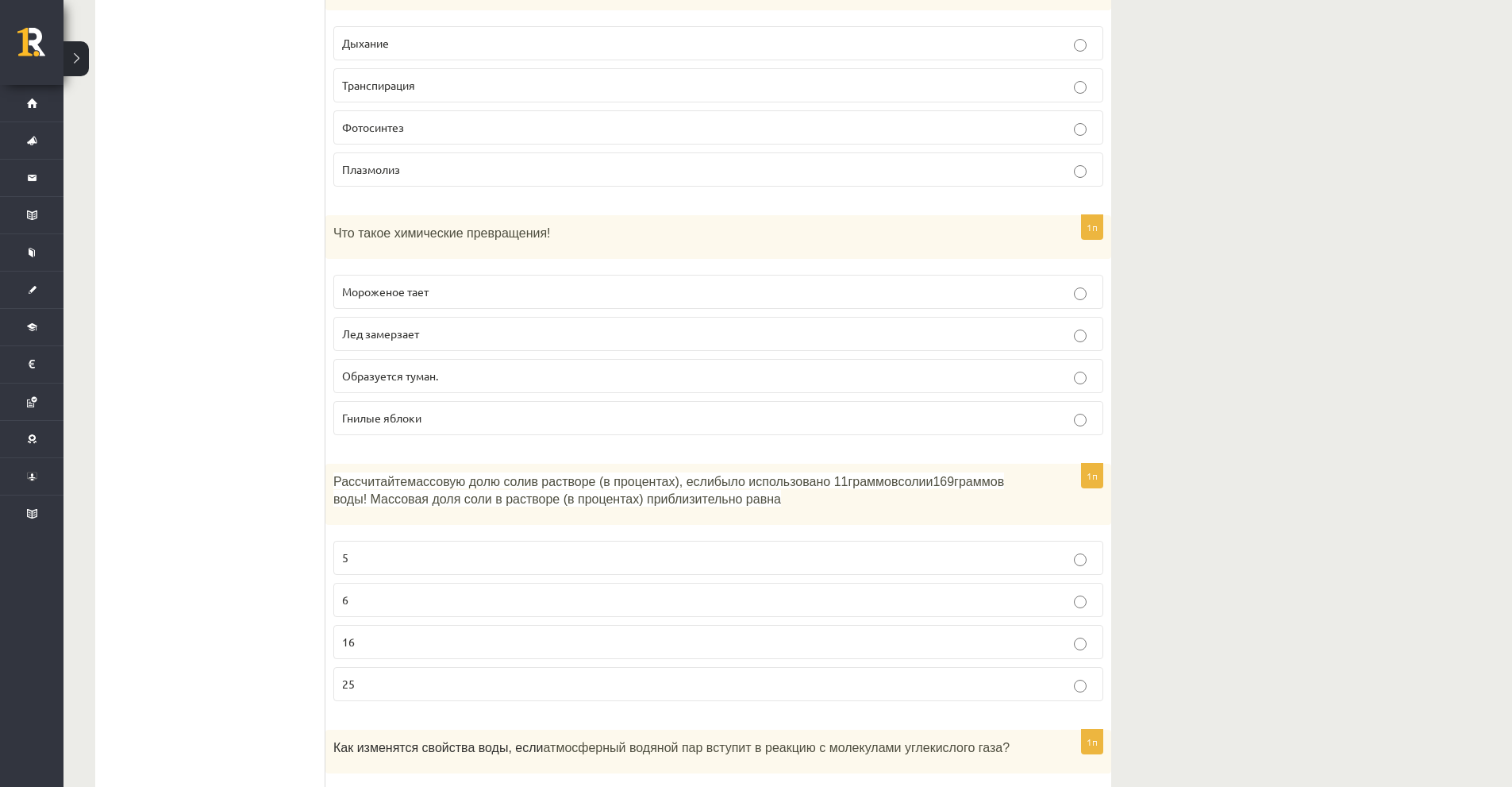
click at [369, 226] on font "Что такое химические превращения!" at bounding box center [442, 233] width 218 height 14
copy div "Что такое химические превращения!"
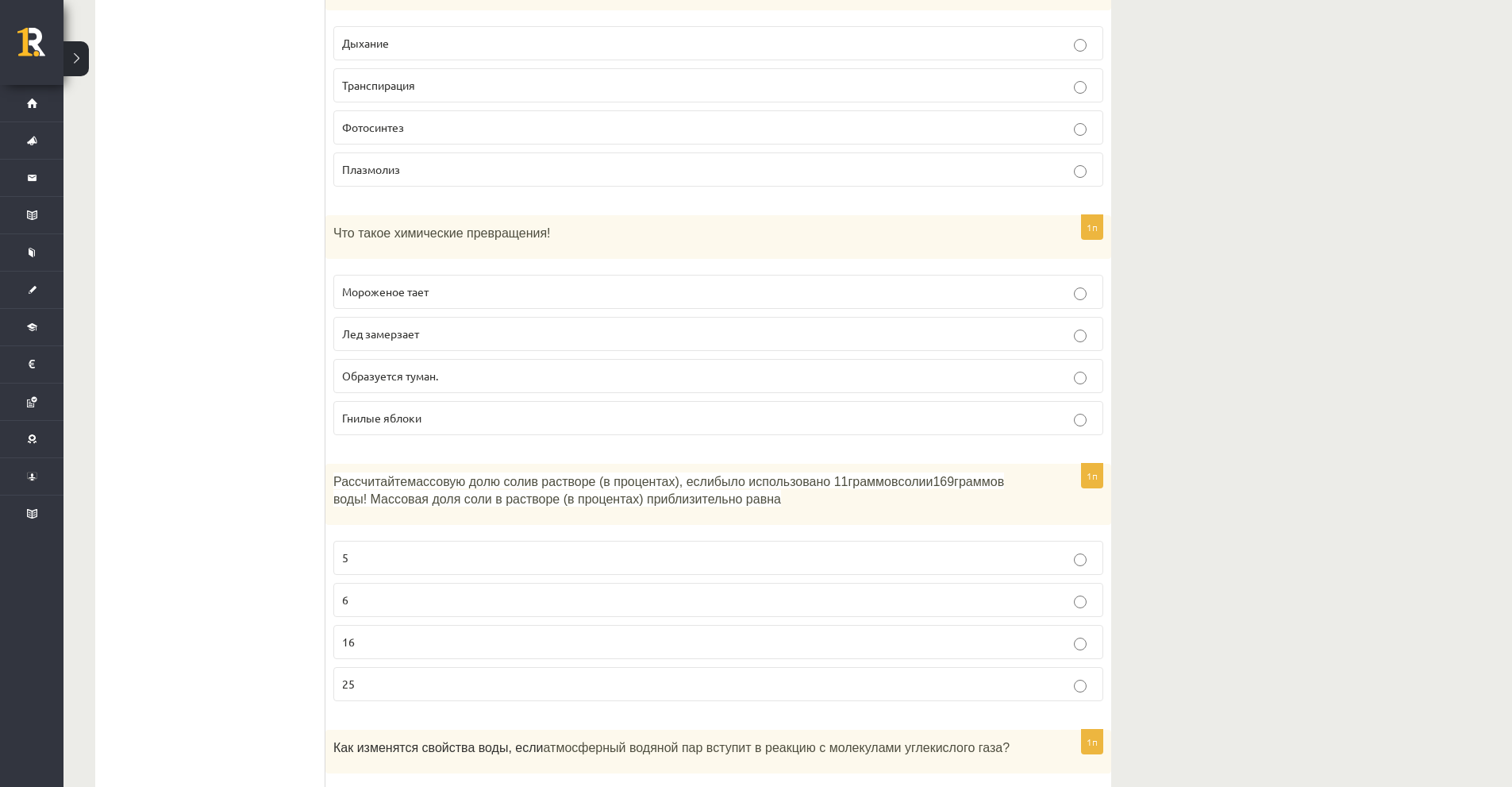
click at [409, 410] on p "Гнилые яблоки" at bounding box center [718, 418] width 753 height 16
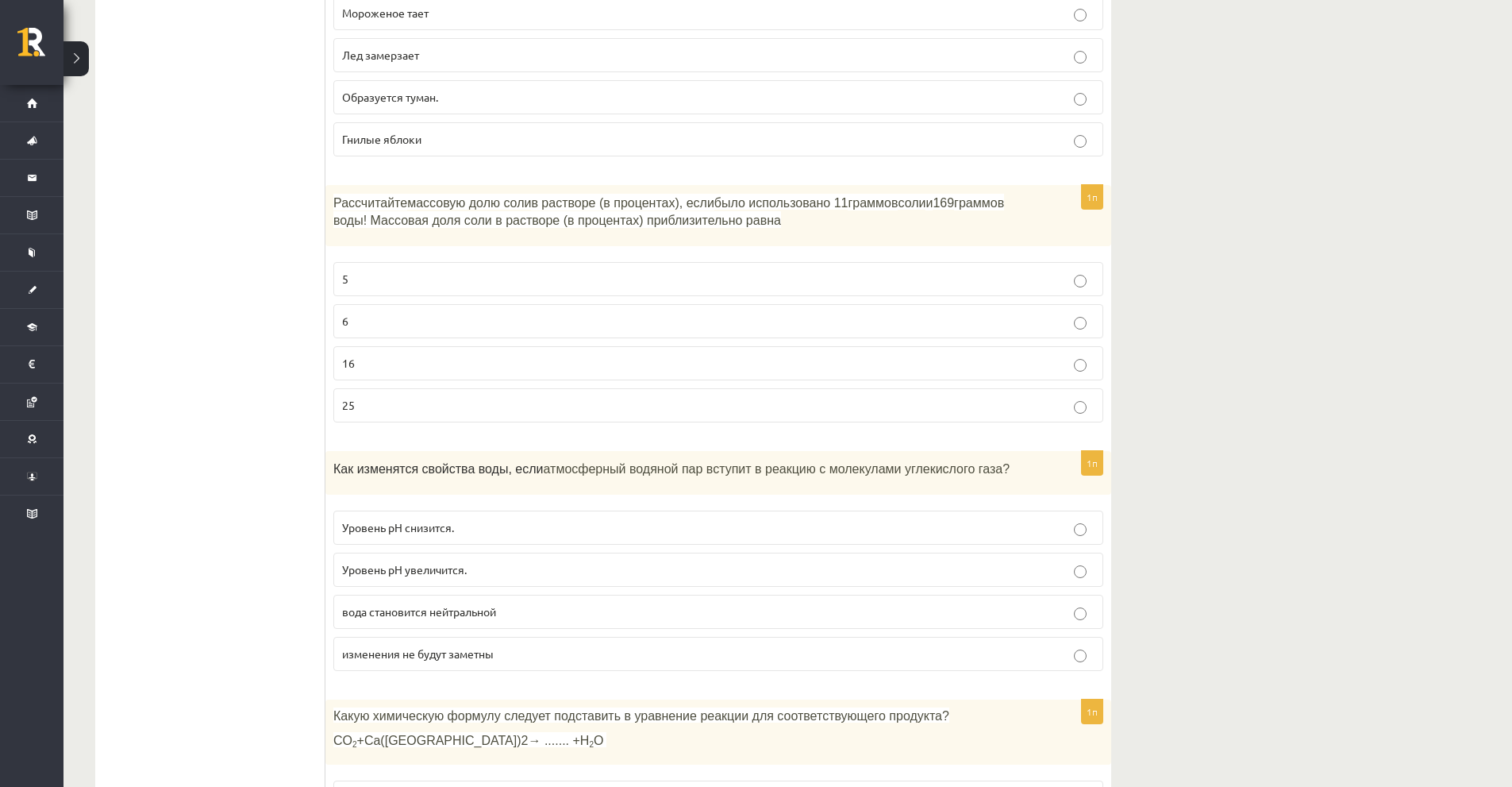
scroll to position [3026, 0]
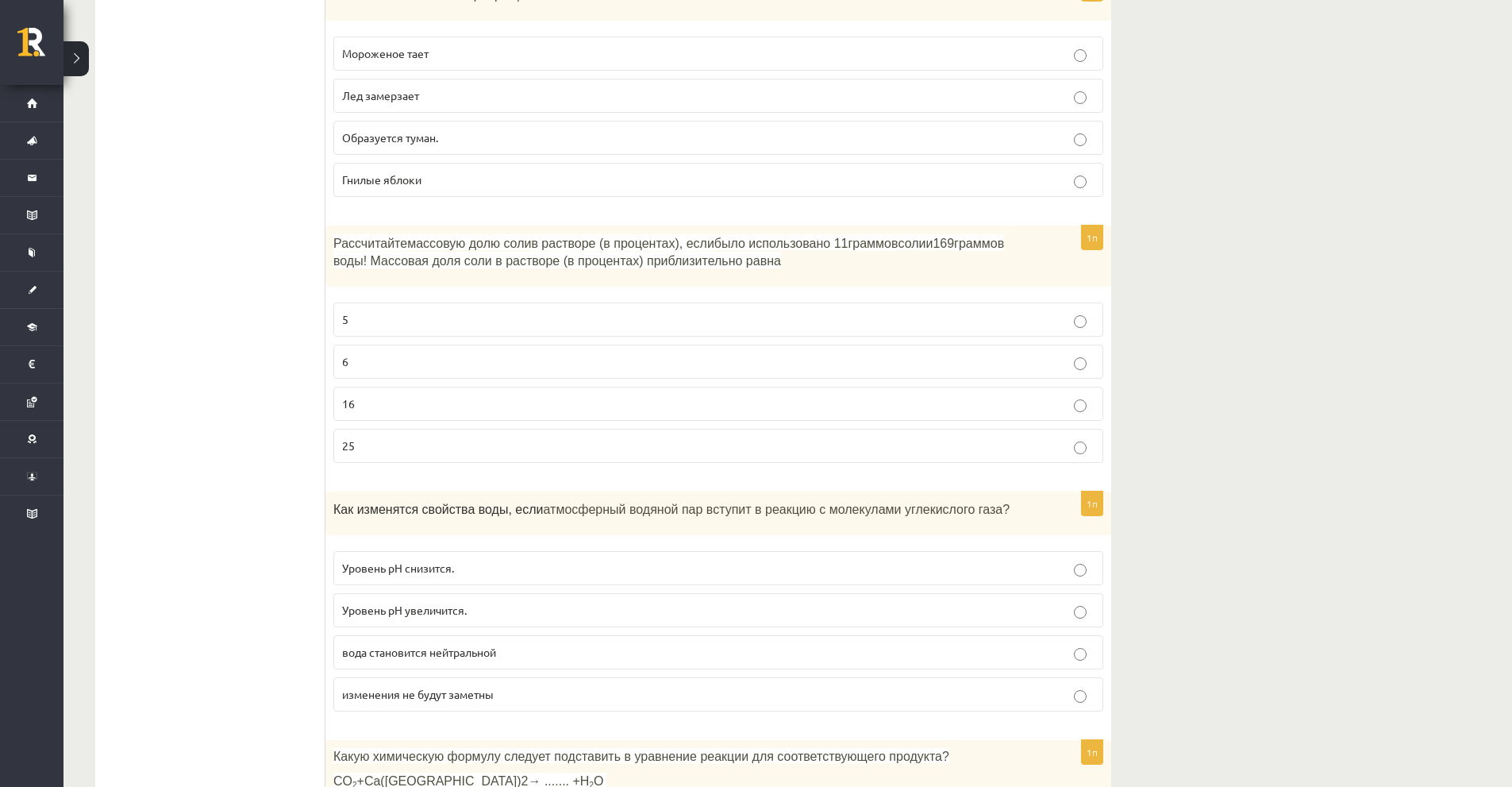
click at [461, 237] on font "массовую долю соли" at bounding box center [469, 243] width 123 height 14
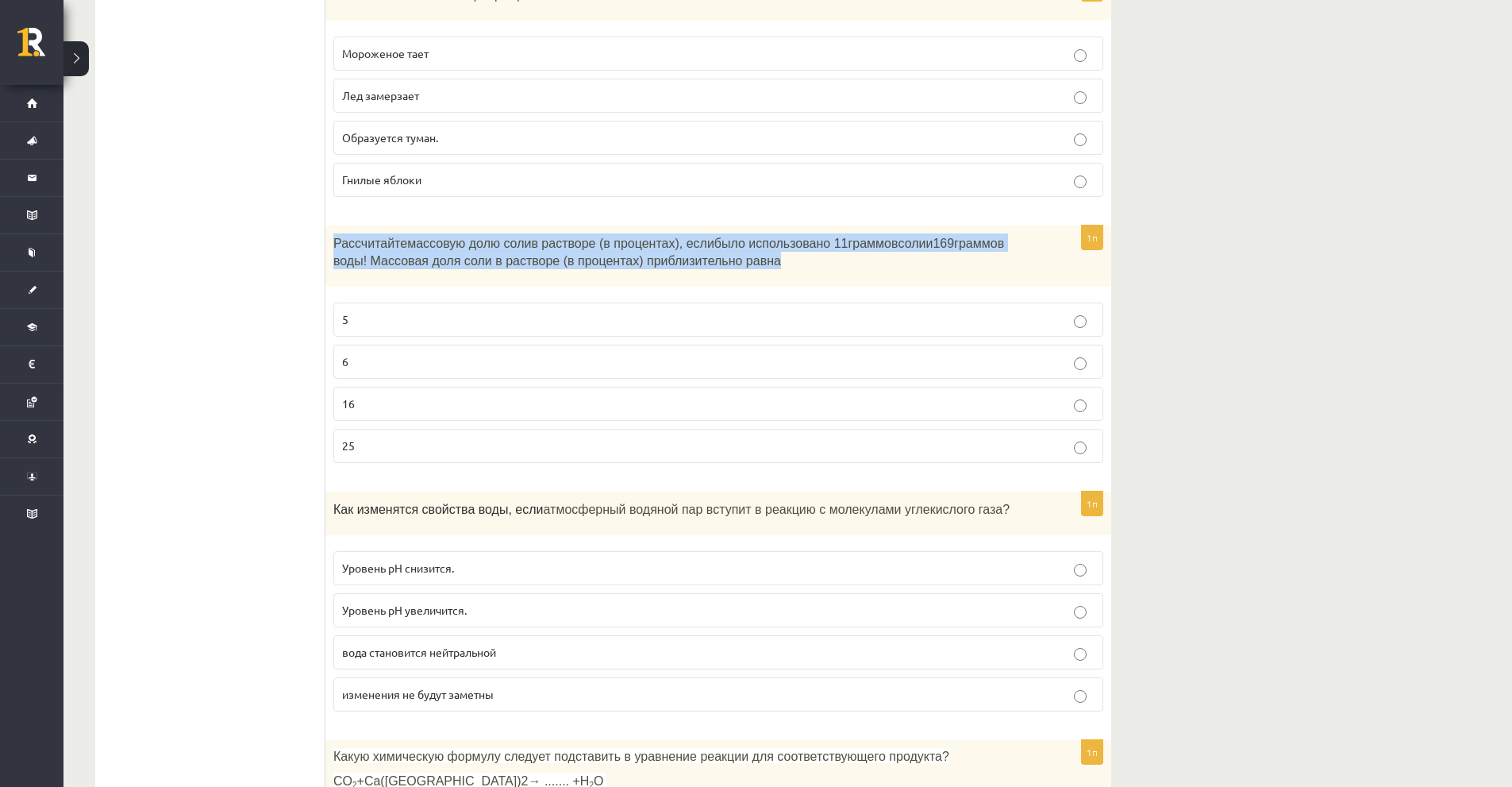
click at [461, 237] on font "массовую долю соли" at bounding box center [469, 243] width 123 height 14
copy div "Рассчитайте массовую долю соли в растворе (в процентах), если было использовано…"
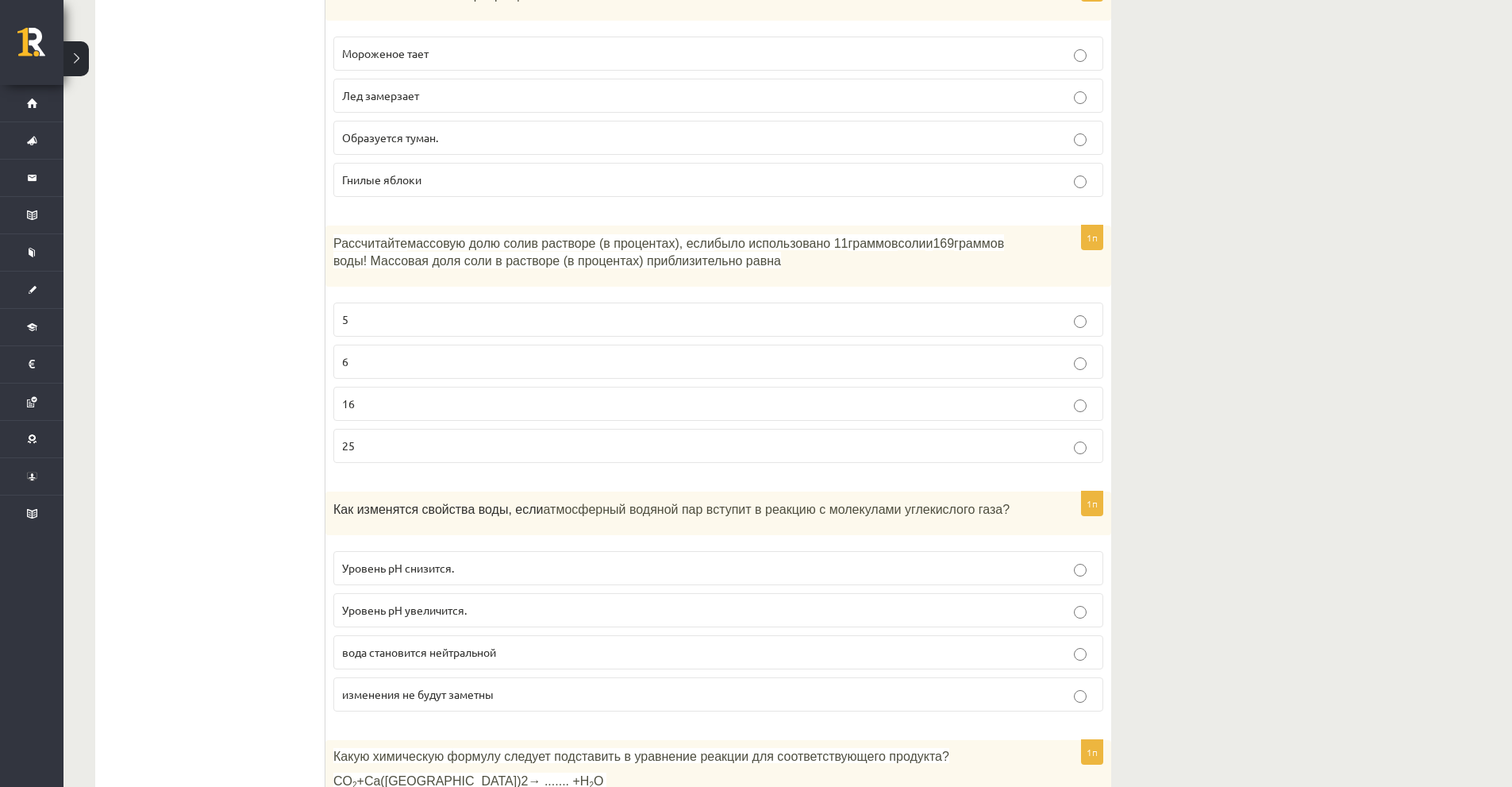
click at [360, 345] on label "6" at bounding box center [718, 362] width 770 height 34
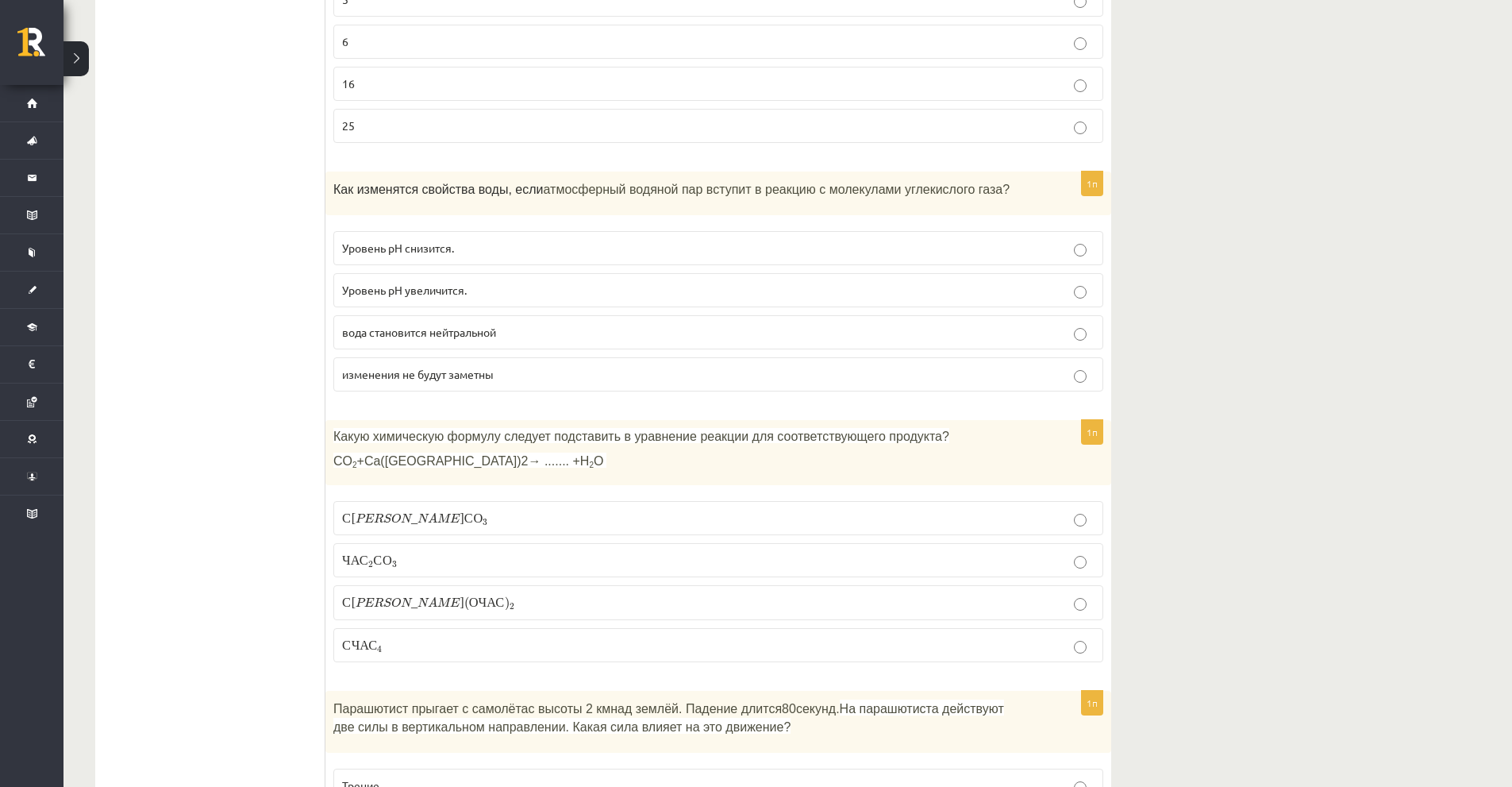
scroll to position [3265, 0]
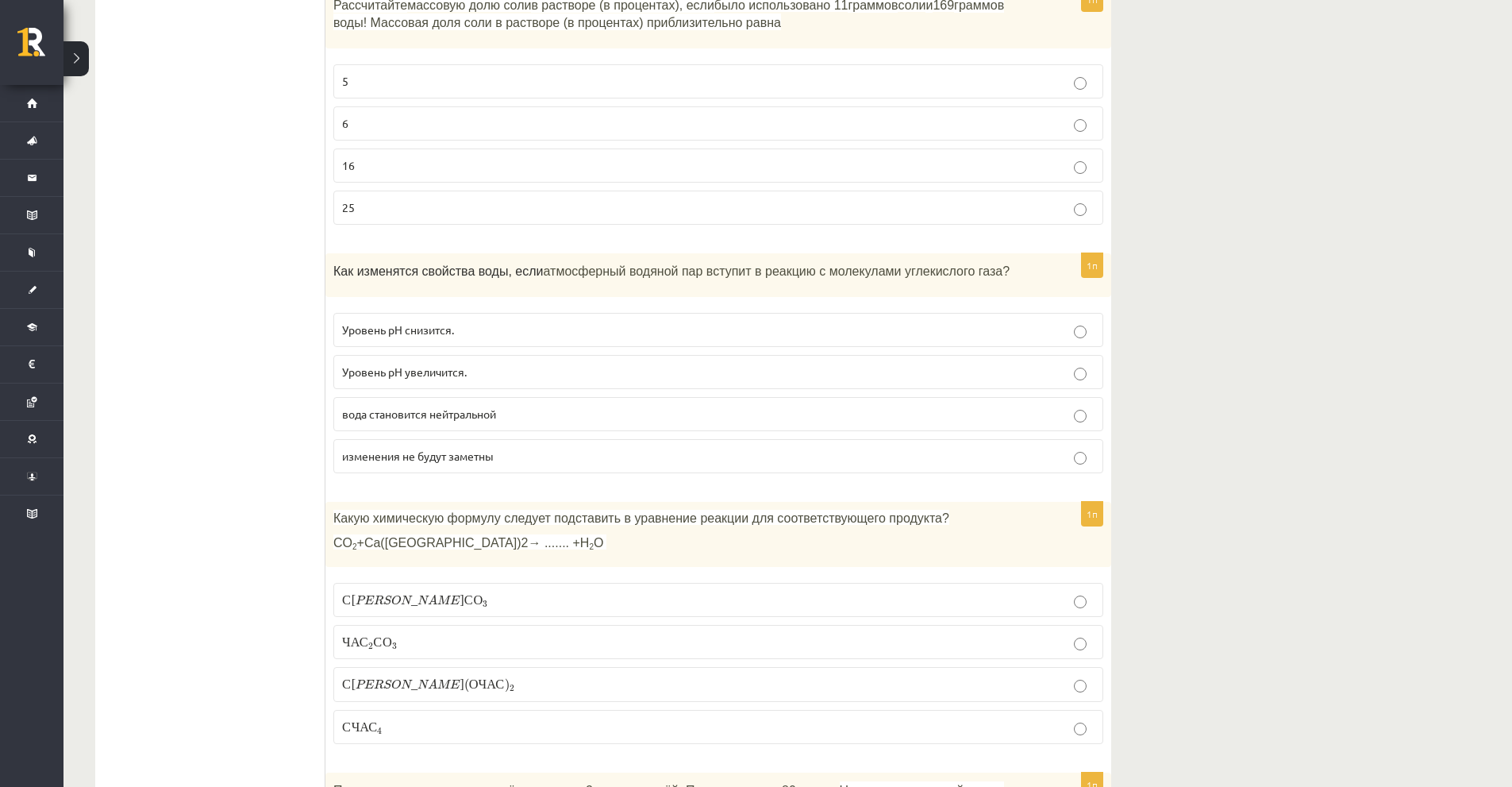
click at [603, 264] on font "атмосферный водяной пар вступит в реакцию с молекулами углекислого газа?" at bounding box center [777, 271] width 467 height 14
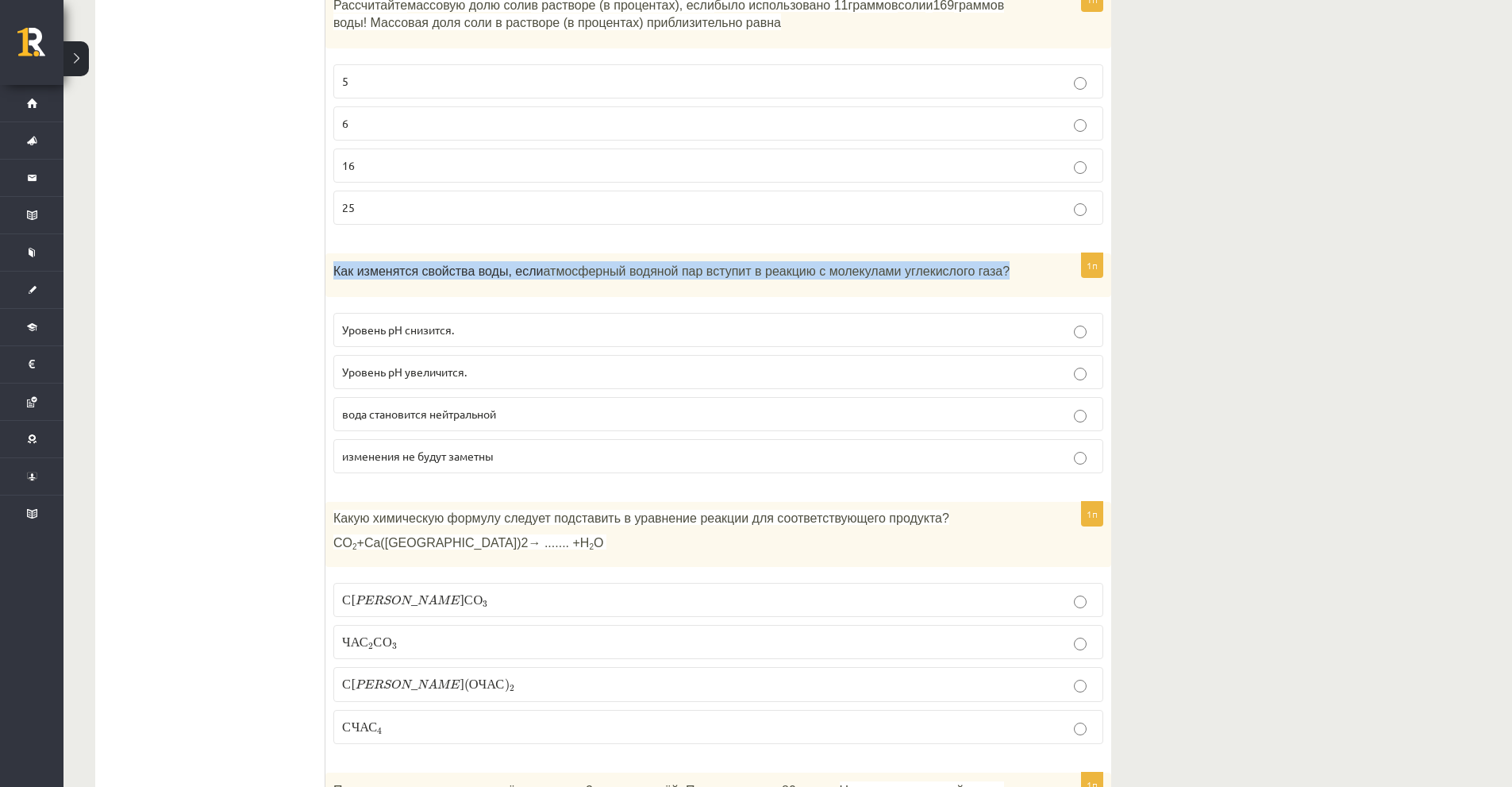
click at [603, 264] on font "атмосферный водяной пар вступит в реакцию с молекулами углекислого газа?" at bounding box center [777, 271] width 467 height 14
copy div "Как изменятся свойства воды, если атмосферный водяной пар вступит в реакцию с м…"
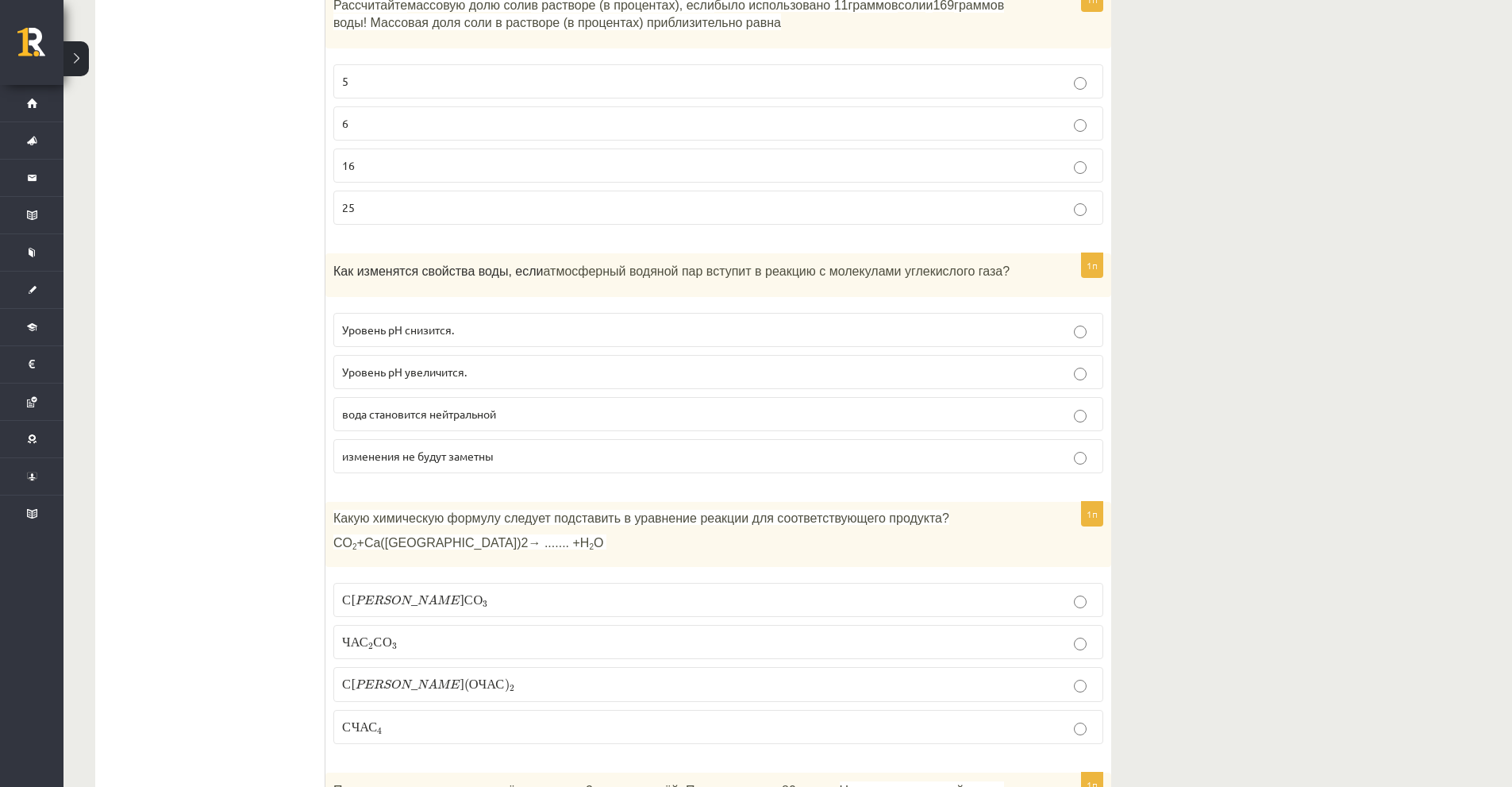
click at [337, 313] on label "Уровень pH снизится." at bounding box center [718, 330] width 770 height 34
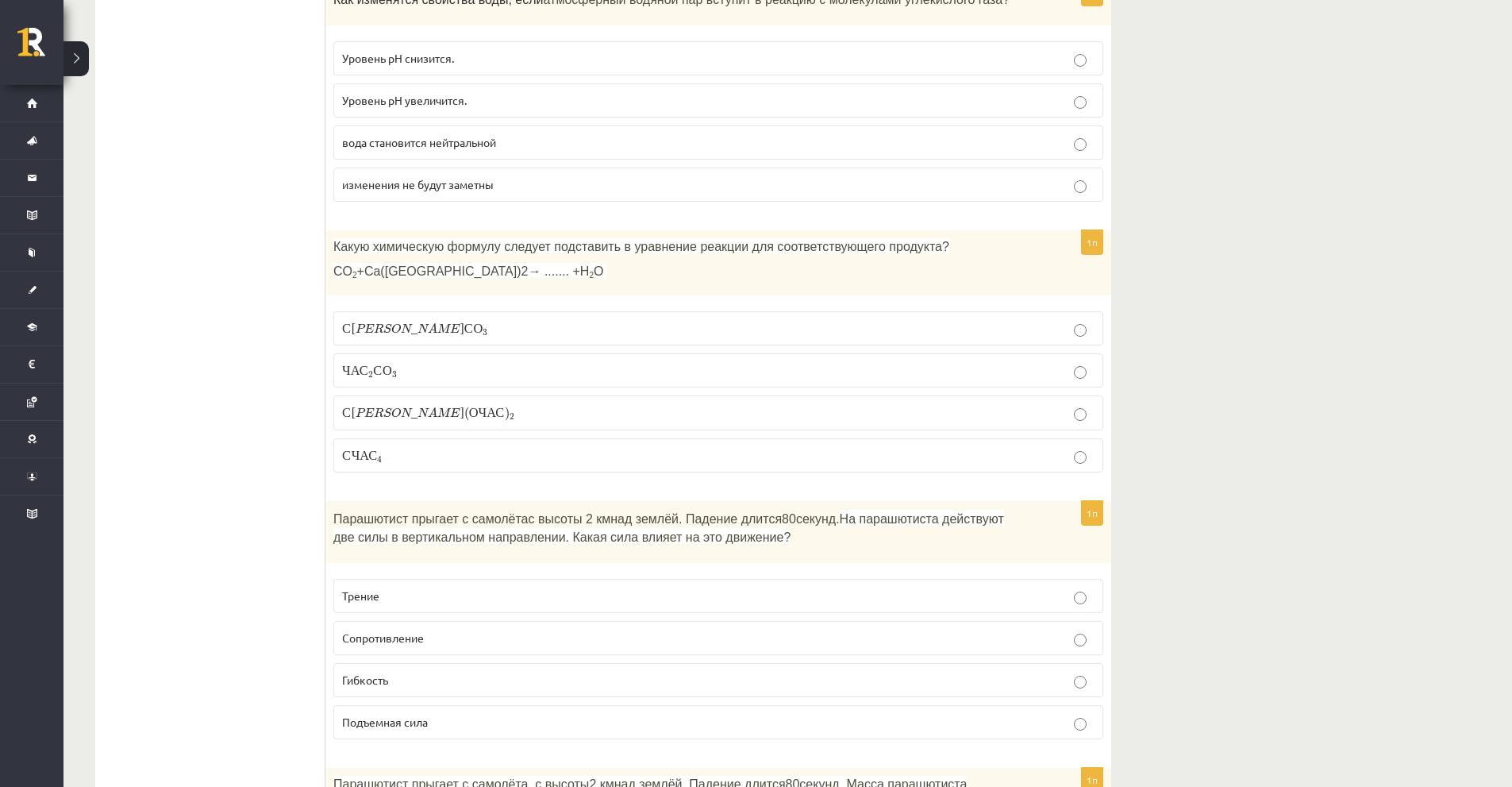
scroll to position [3503, 0]
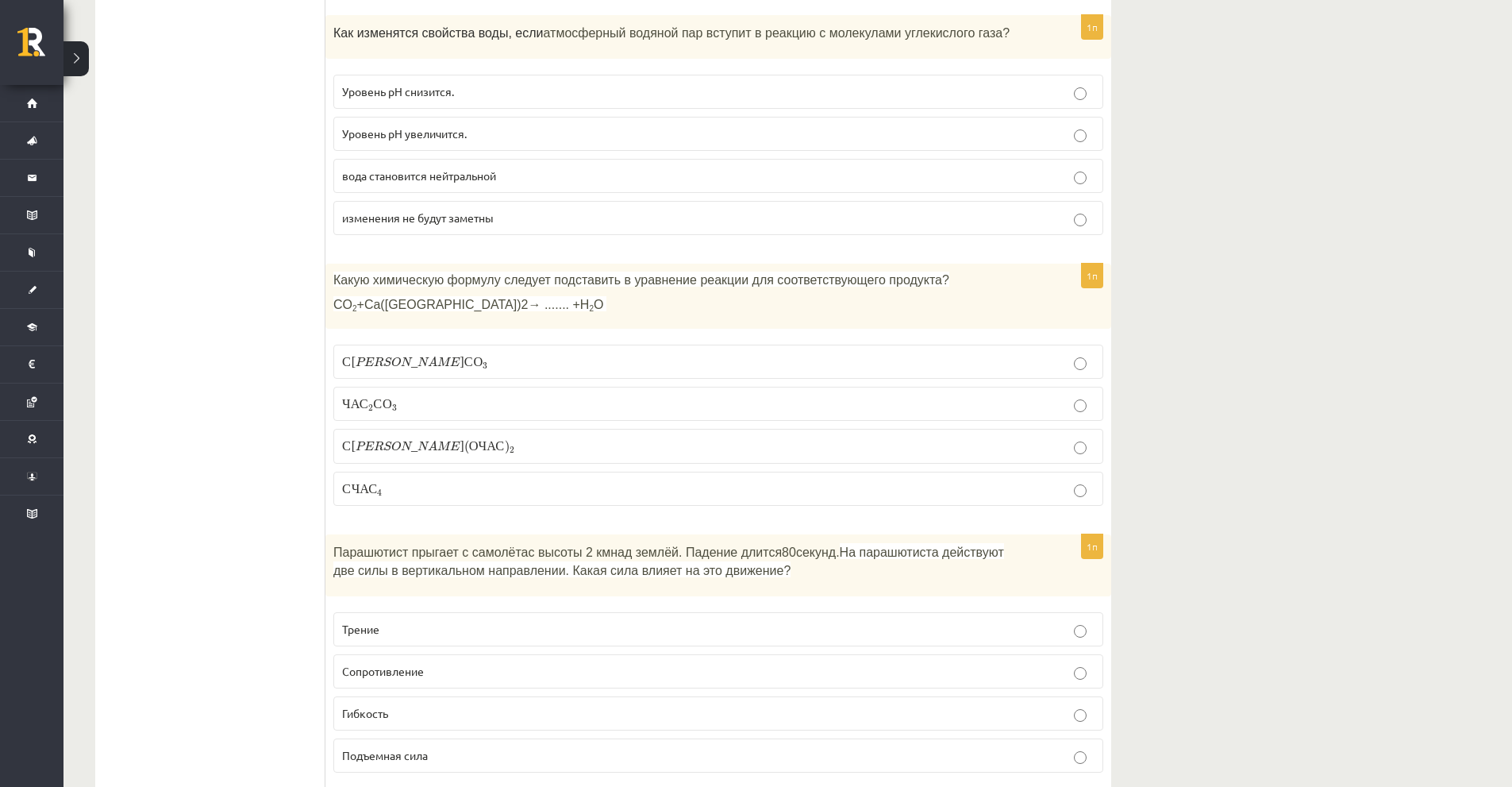
click at [341, 345] on label "С а С О 3 С а С О 3" at bounding box center [718, 362] width 770 height 34
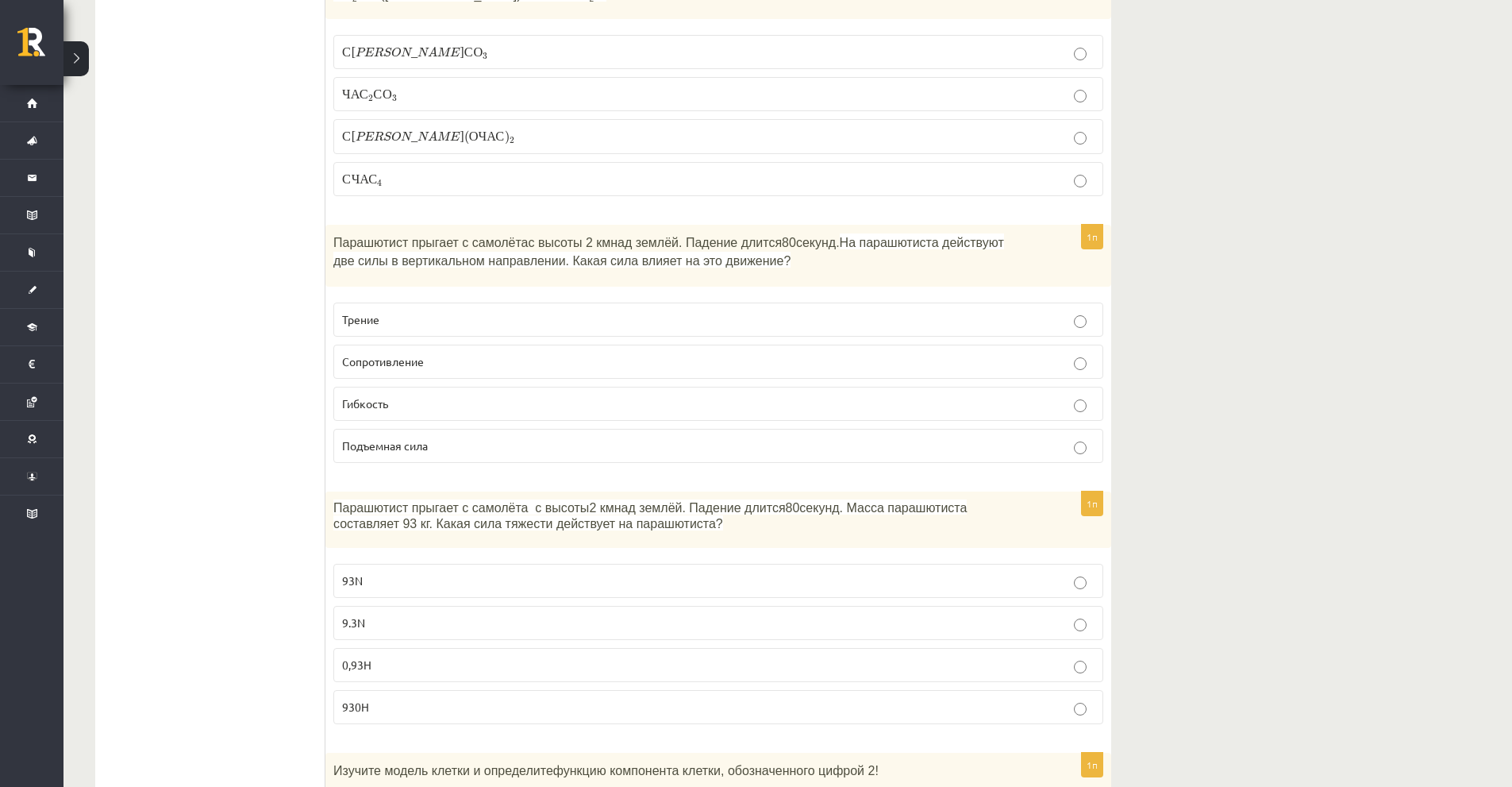
scroll to position [3820, 0]
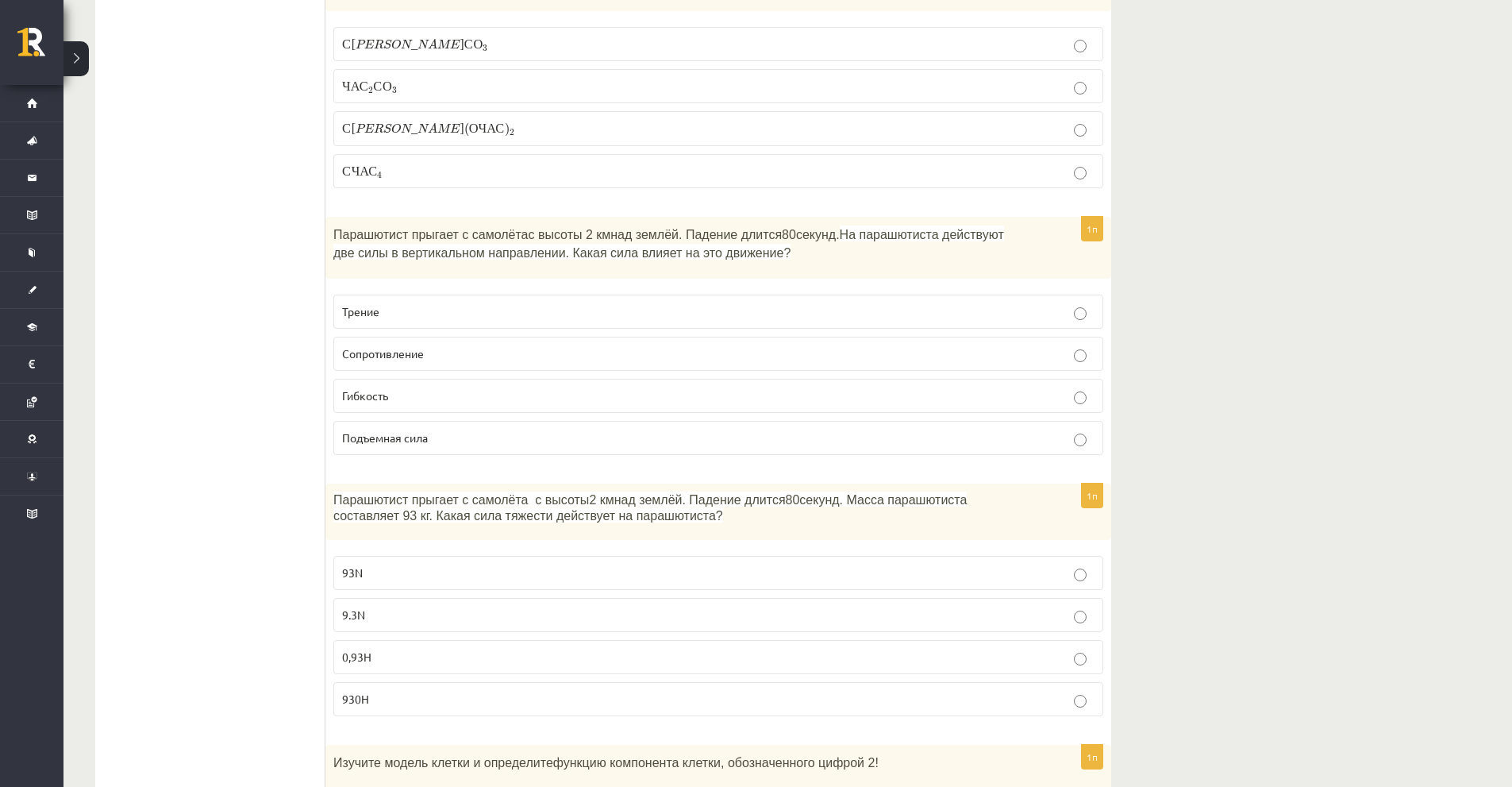
click at [503, 345] on p "Сопротивление" at bounding box center [718, 353] width 753 height 16
click at [419, 228] on font "Парашютист прыгает с самолёта" at bounding box center [430, 235] width 195 height 14
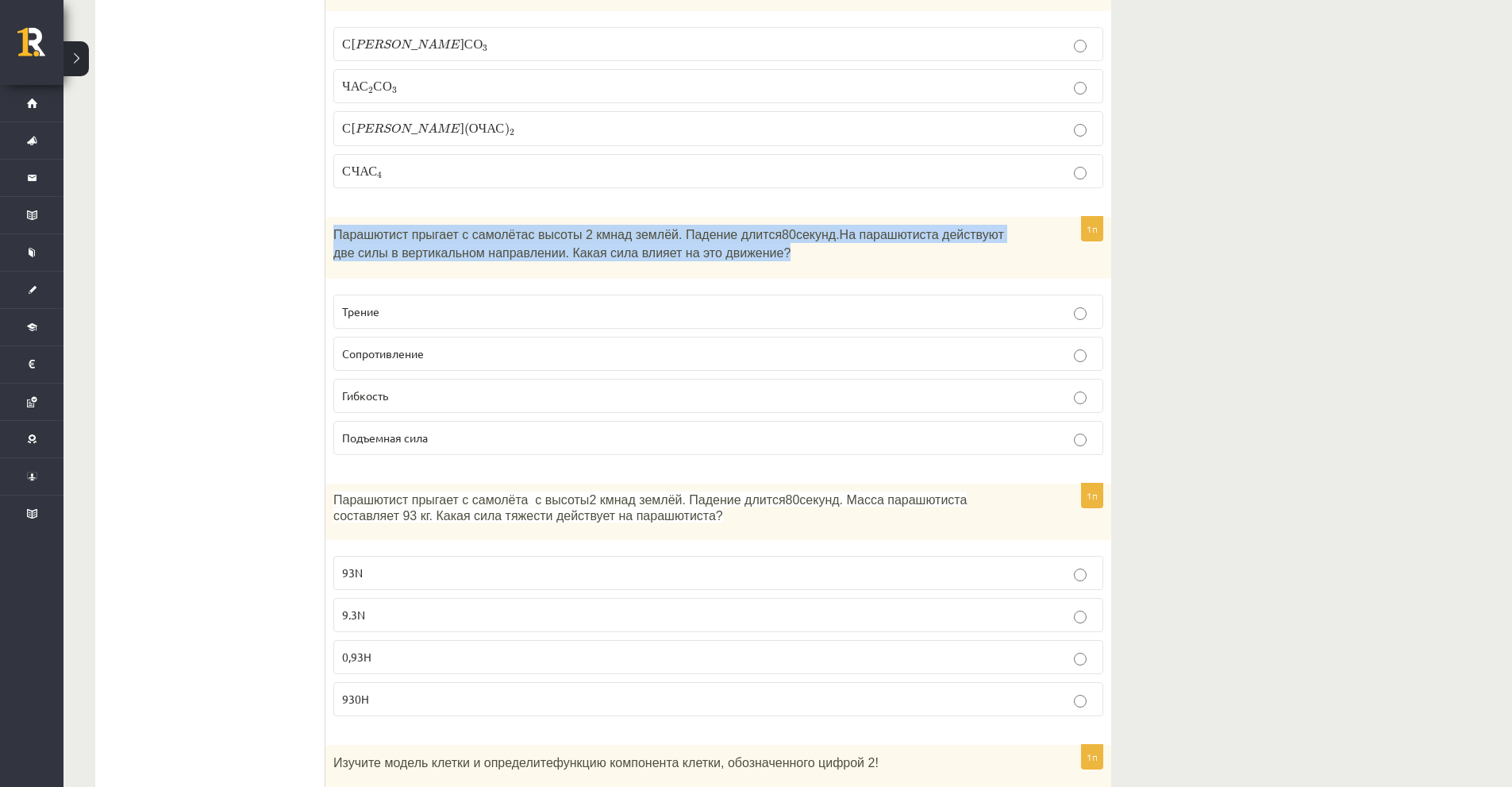
click at [419, 228] on font "Парашютист прыгает с самолёта" at bounding box center [430, 235] width 195 height 14
copy div "Парашютист прыгает с самолёта с высоты 2 км над землёй. Падение длится 80 секун…"
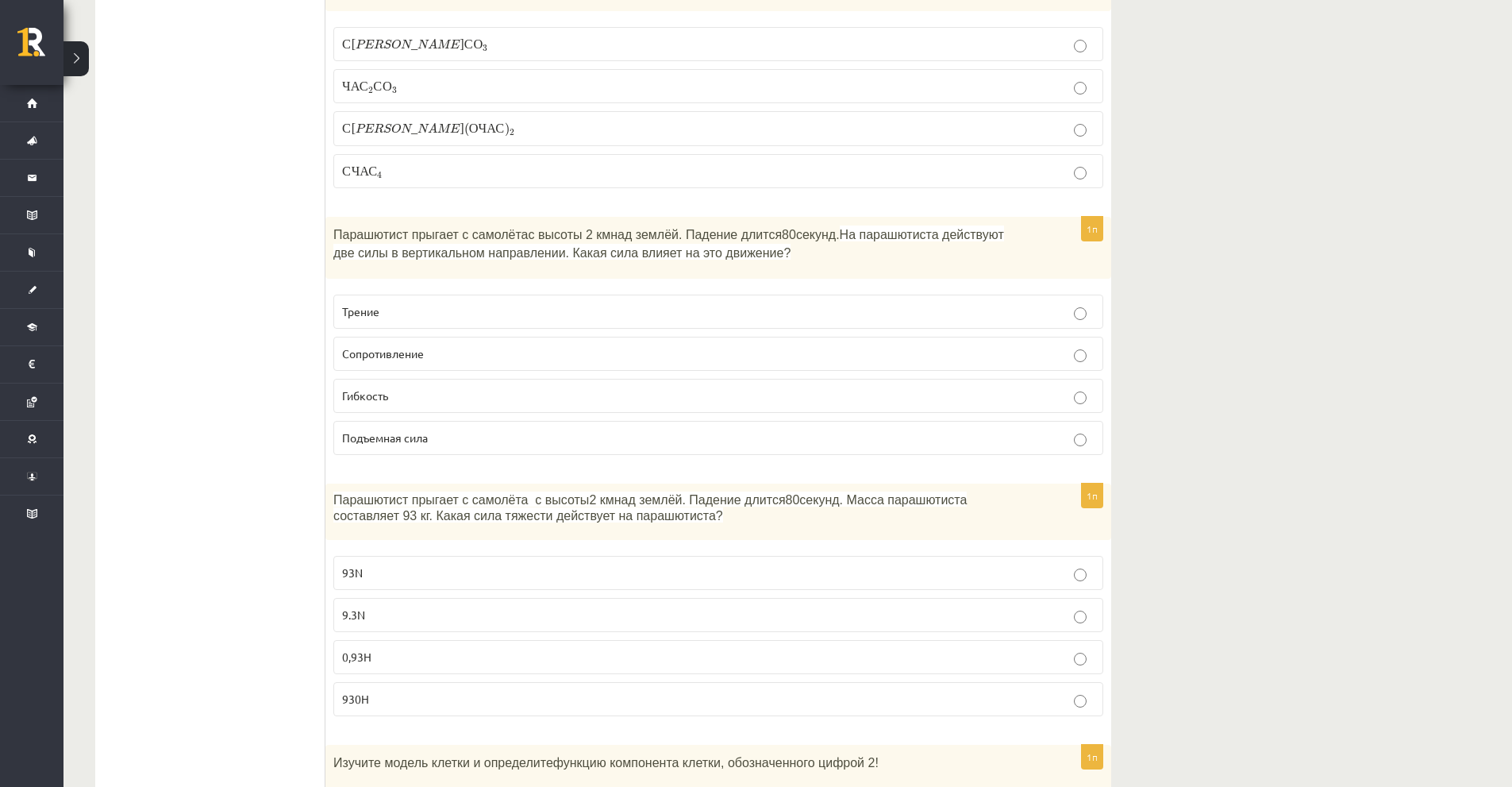
click at [428, 303] on p "Трение" at bounding box center [718, 311] width 753 height 16
click at [435, 345] on p "Сопротивление" at bounding box center [718, 353] width 753 height 16
click at [413, 303] on p "Трение" at bounding box center [718, 311] width 753 height 16
click at [430, 379] on label "Гибкость" at bounding box center [718, 396] width 770 height 34
click at [433, 430] on p "Подъемная сила" at bounding box center [718, 437] width 753 height 16
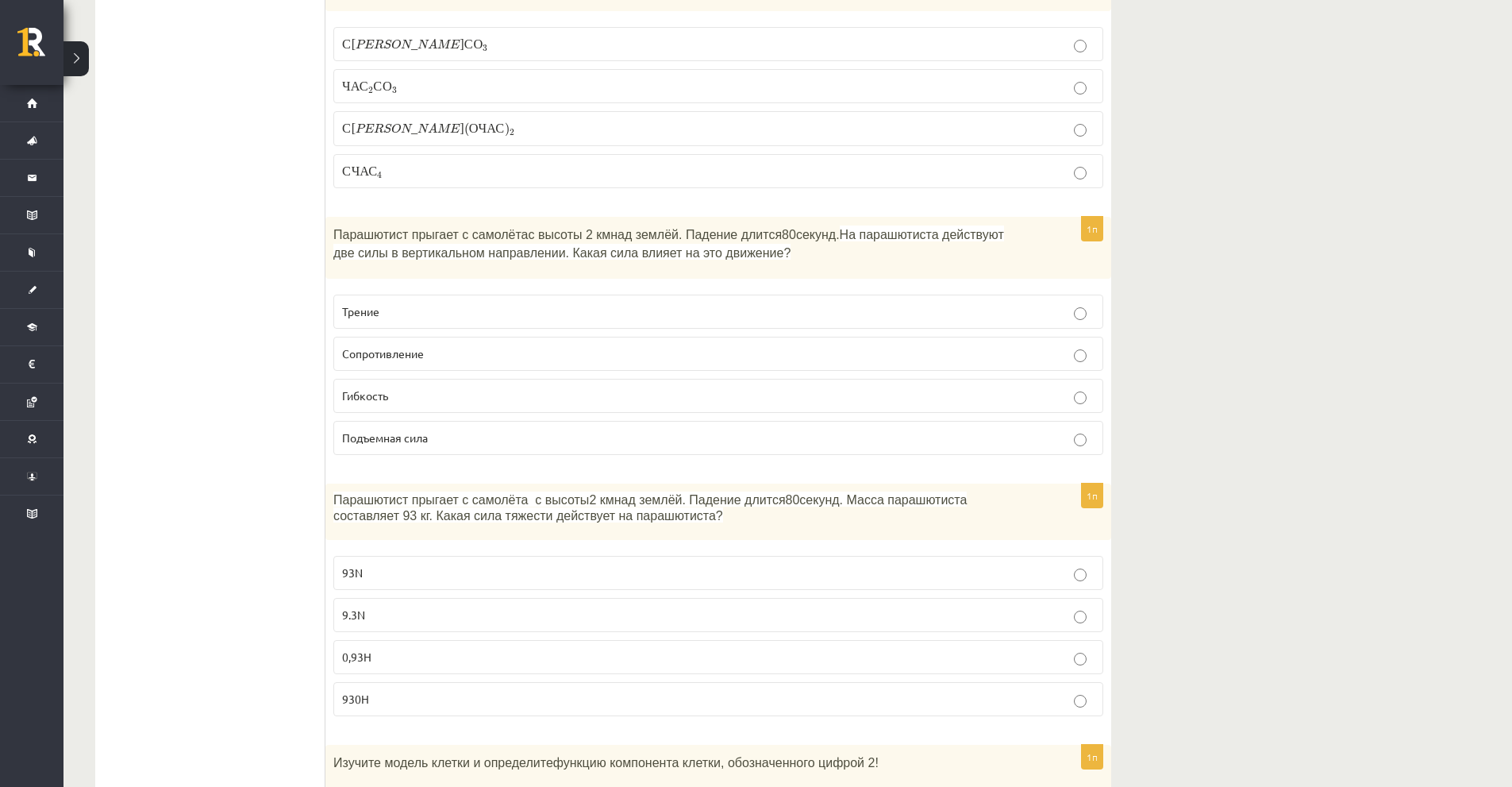
click at [425, 387] on p "Гибкость" at bounding box center [718, 395] width 753 height 16
click at [421, 337] on label "Сопротивление" at bounding box center [718, 354] width 770 height 34
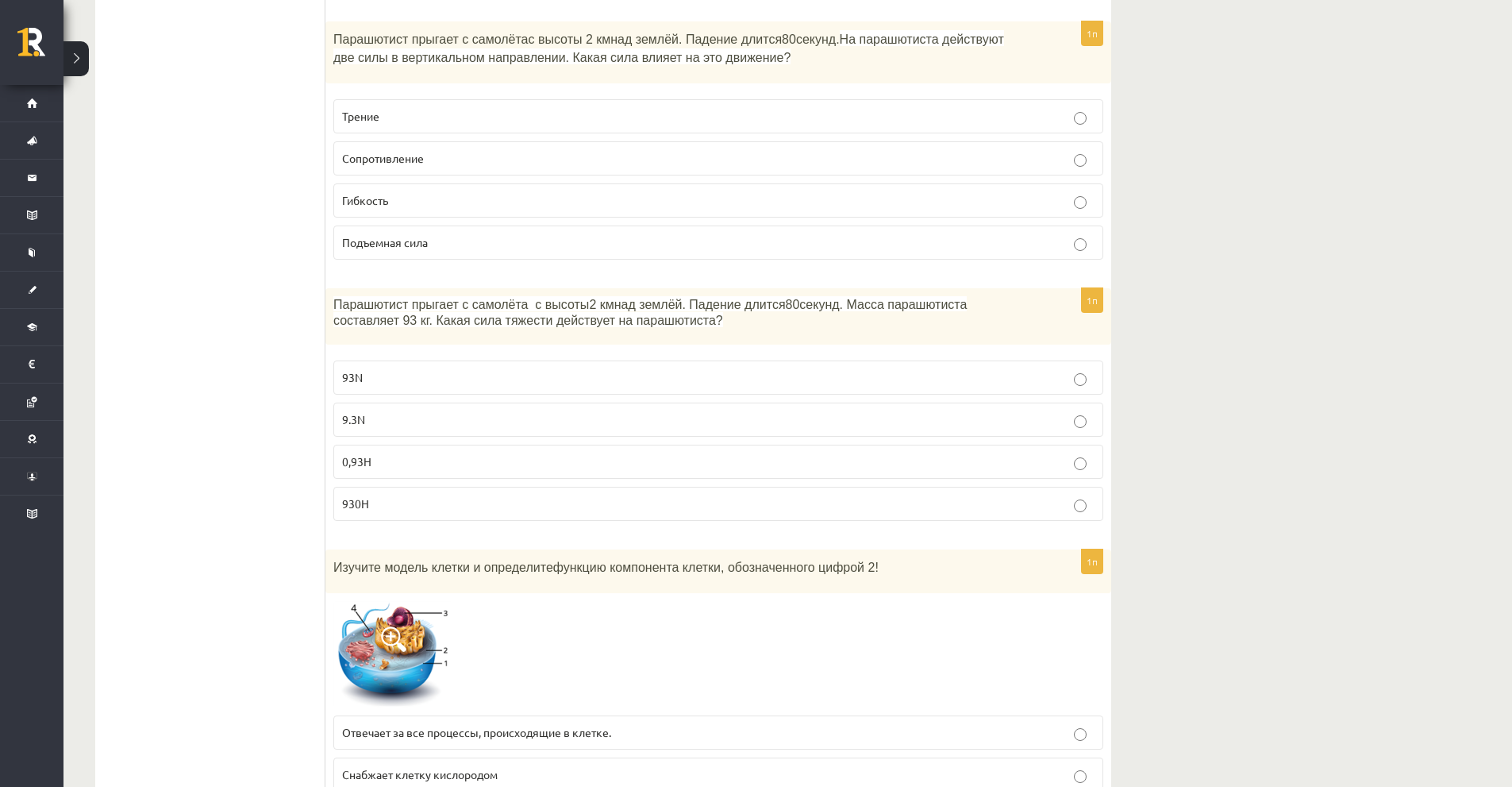
scroll to position [4058, 0]
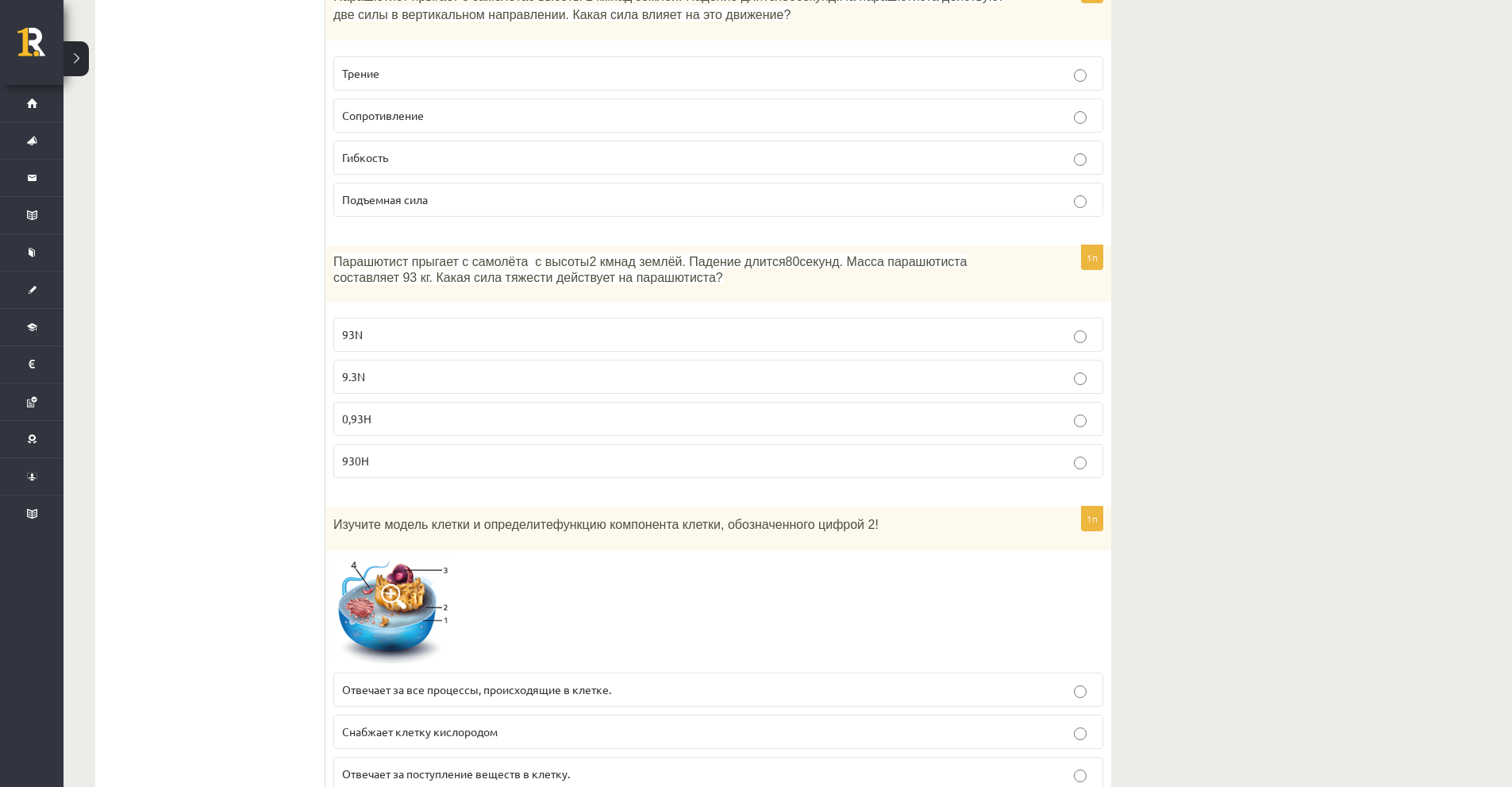
click at [363, 317] on label "93N" at bounding box center [718, 334] width 770 height 34
click at [361, 252] on div "Парашютист прыгает с самолёта с высоты 2 км над землёй. Падение длится 80 секун…" at bounding box center [718, 273] width 786 height 57
click at [371, 255] on font "Парашютист прыгает с самолёта с высоты" at bounding box center [461, 261] width 255 height 14
click at [375, 255] on font "Парашютист прыгает с самолёта с высоты" at bounding box center [461, 261] width 255 height 14
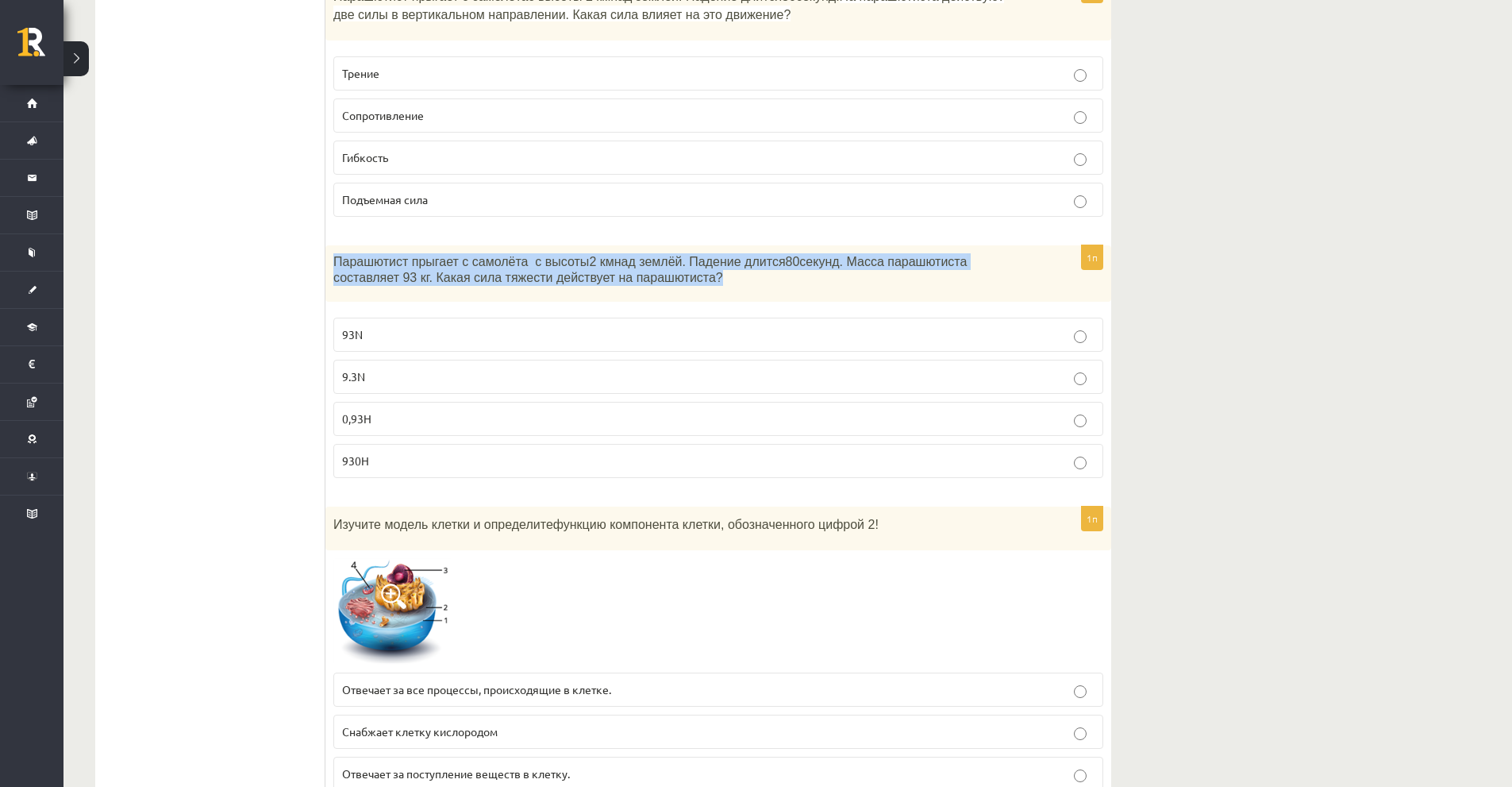
click at [376, 255] on font "Парашютист прыгает с самолёта с высоты" at bounding box center [461, 261] width 255 height 14
copy div "Парашютист прыгает с самолёта с высоты 2 км над землёй. Падение длится 80 секун…"
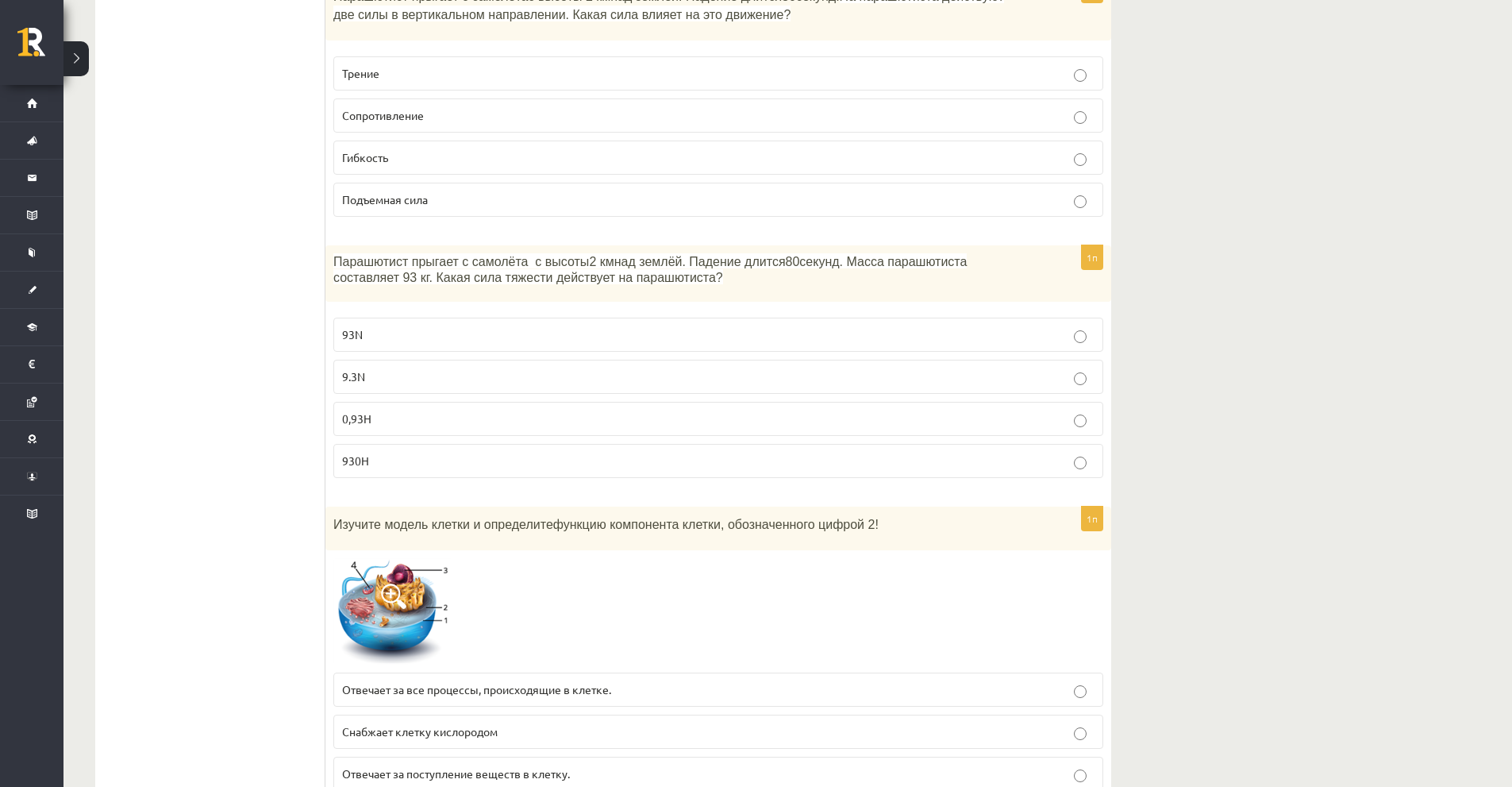
click at [350, 454] on font "930Н" at bounding box center [355, 460] width 27 height 15
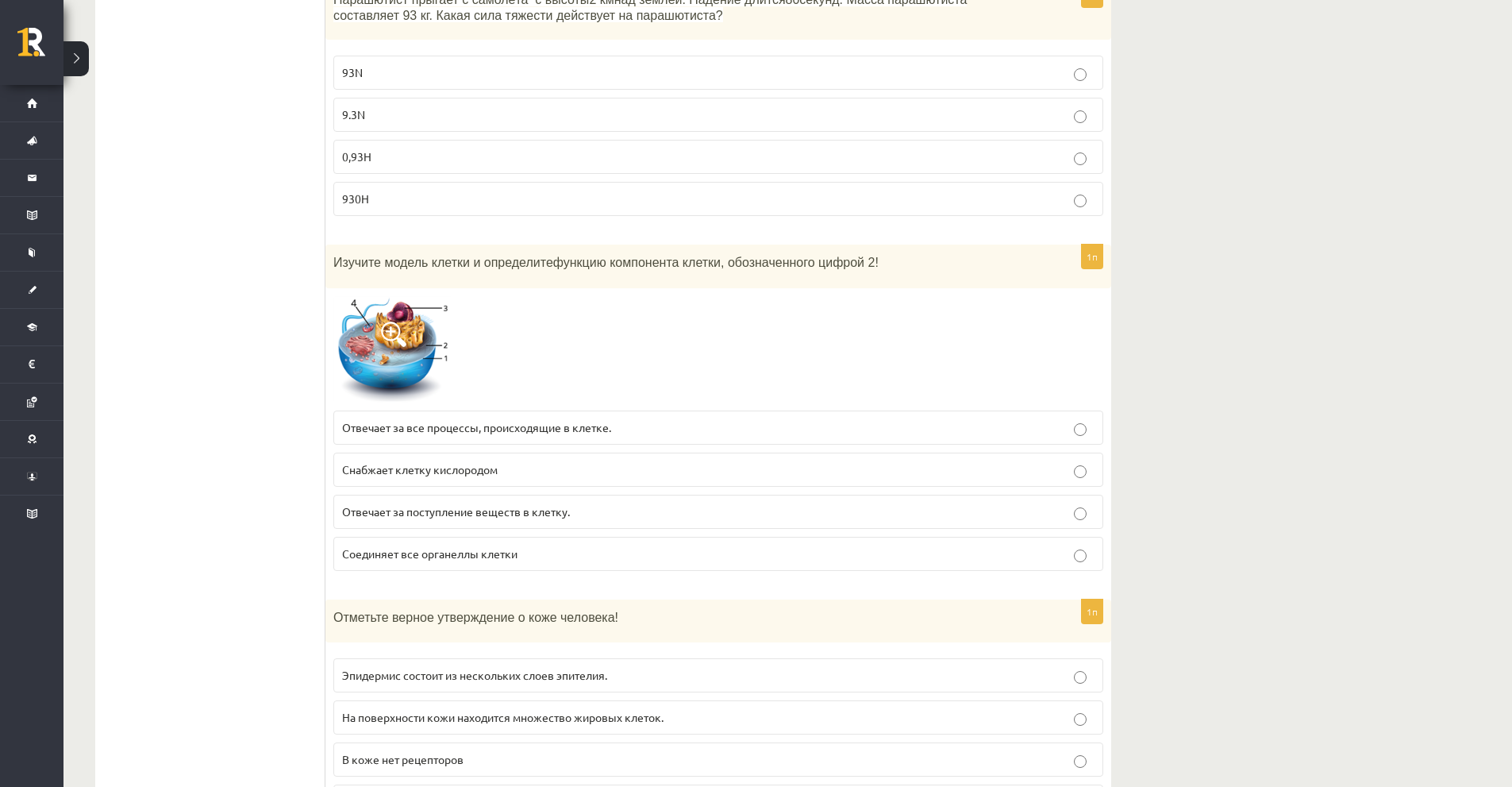
scroll to position [4297, 0]
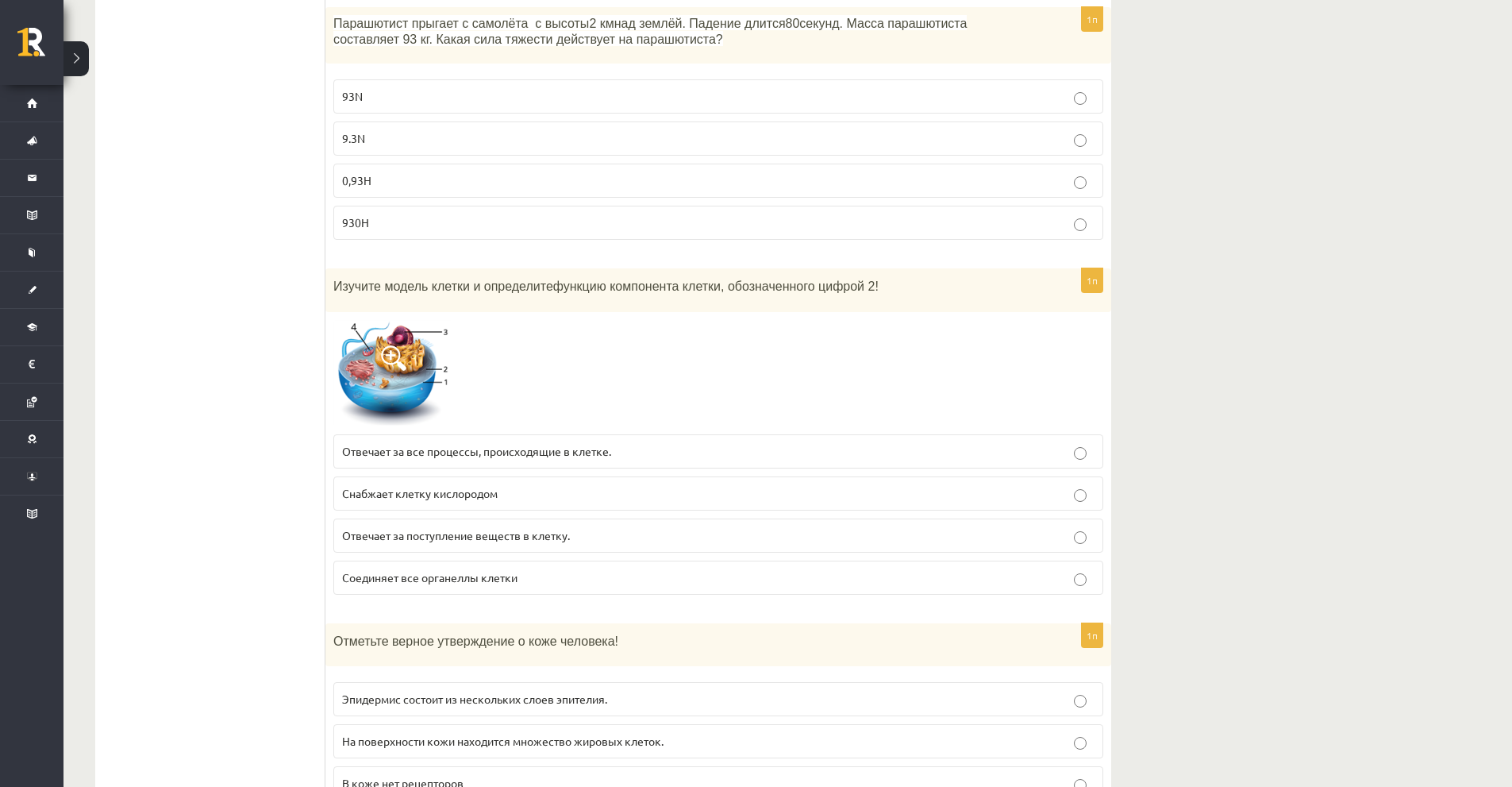
click at [387, 345] on span at bounding box center [394, 358] width 26 height 26
click at [380, 352] on div at bounding box center [756, 394] width 1512 height 787
click at [363, 356] on img at bounding box center [393, 373] width 119 height 106
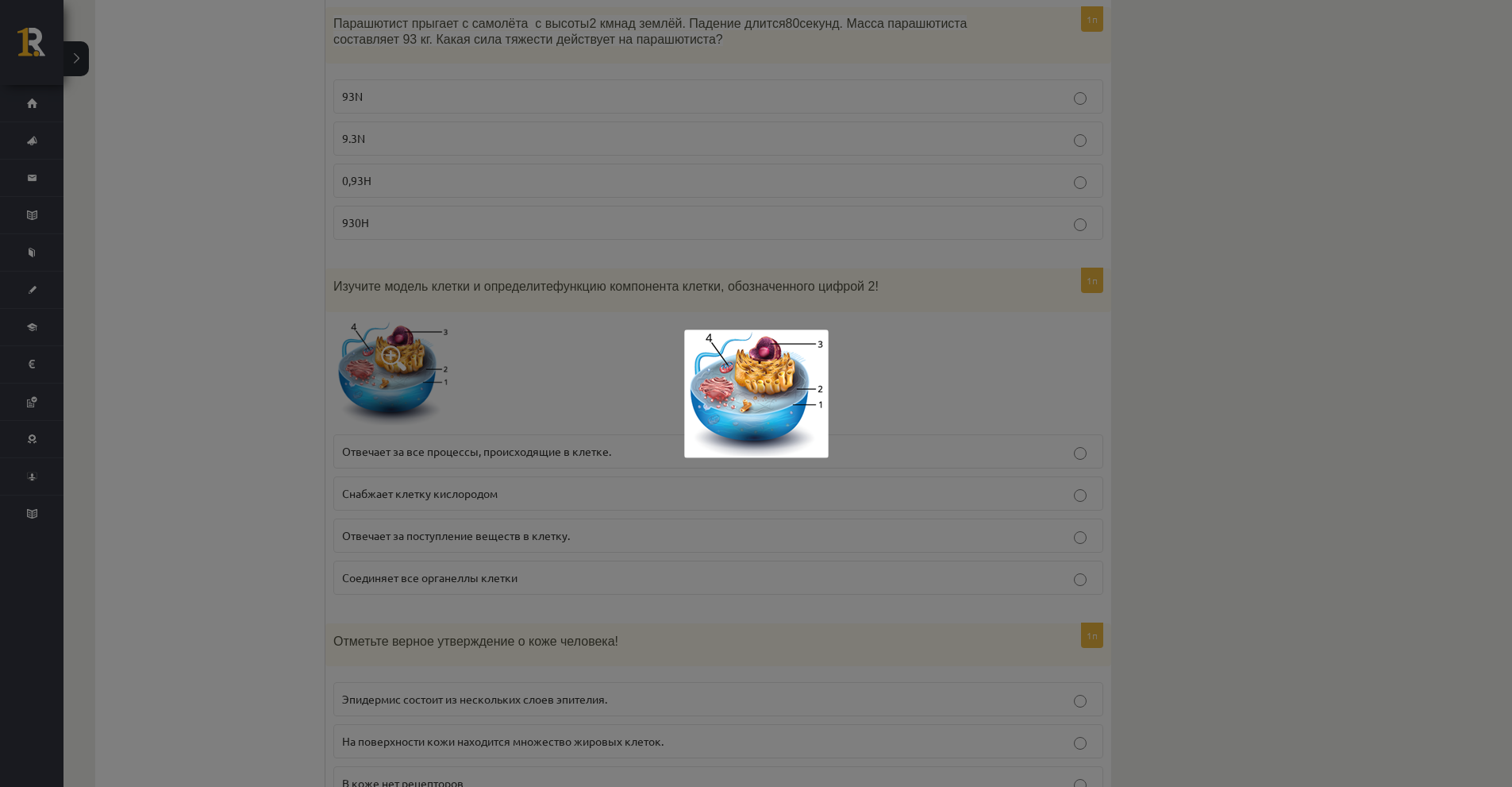
click at [348, 361] on div at bounding box center [756, 394] width 1512 height 787
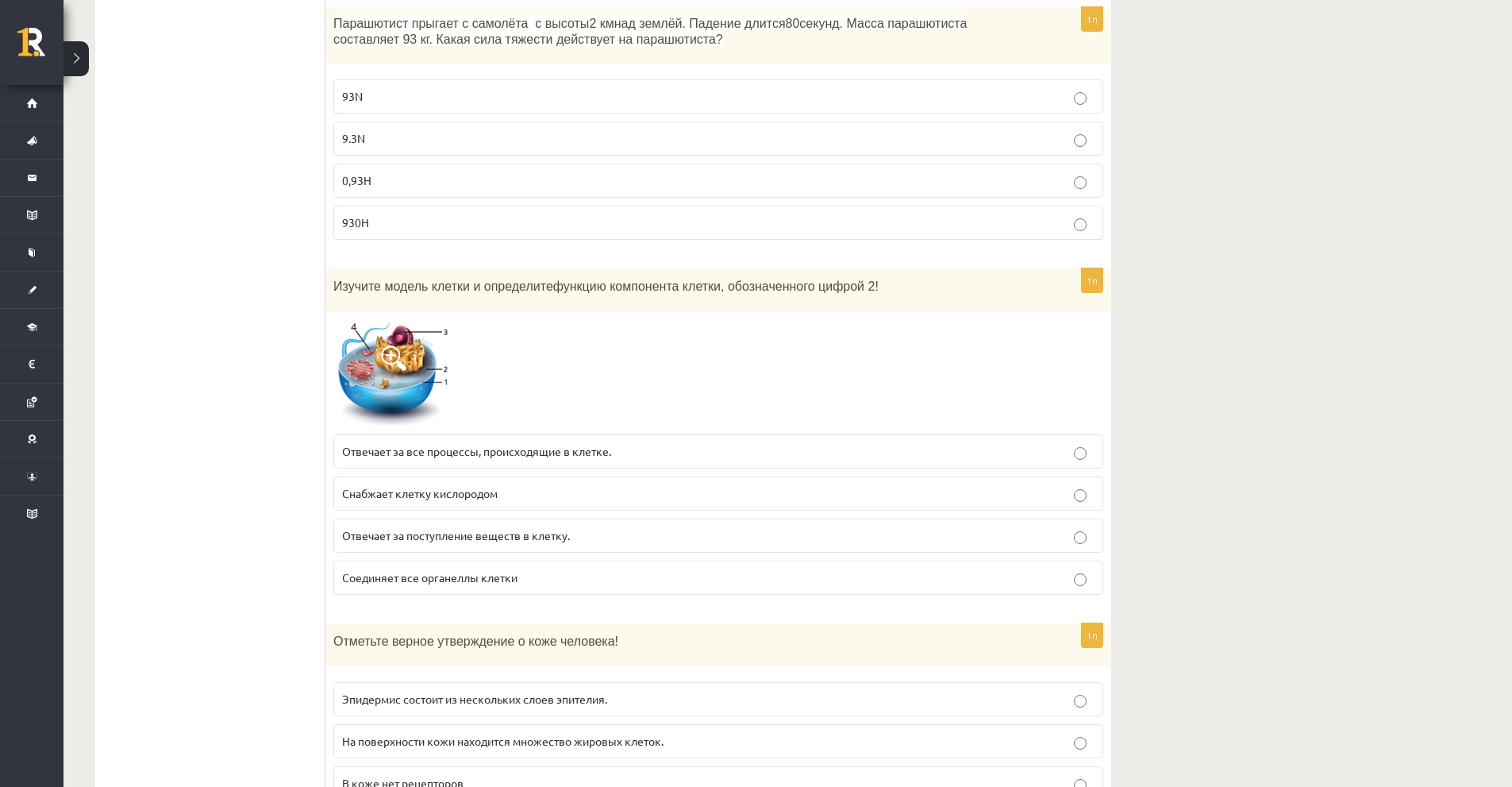
click at [378, 570] on font "Соединяет все органеллы клетки" at bounding box center [429, 577] width 176 height 15
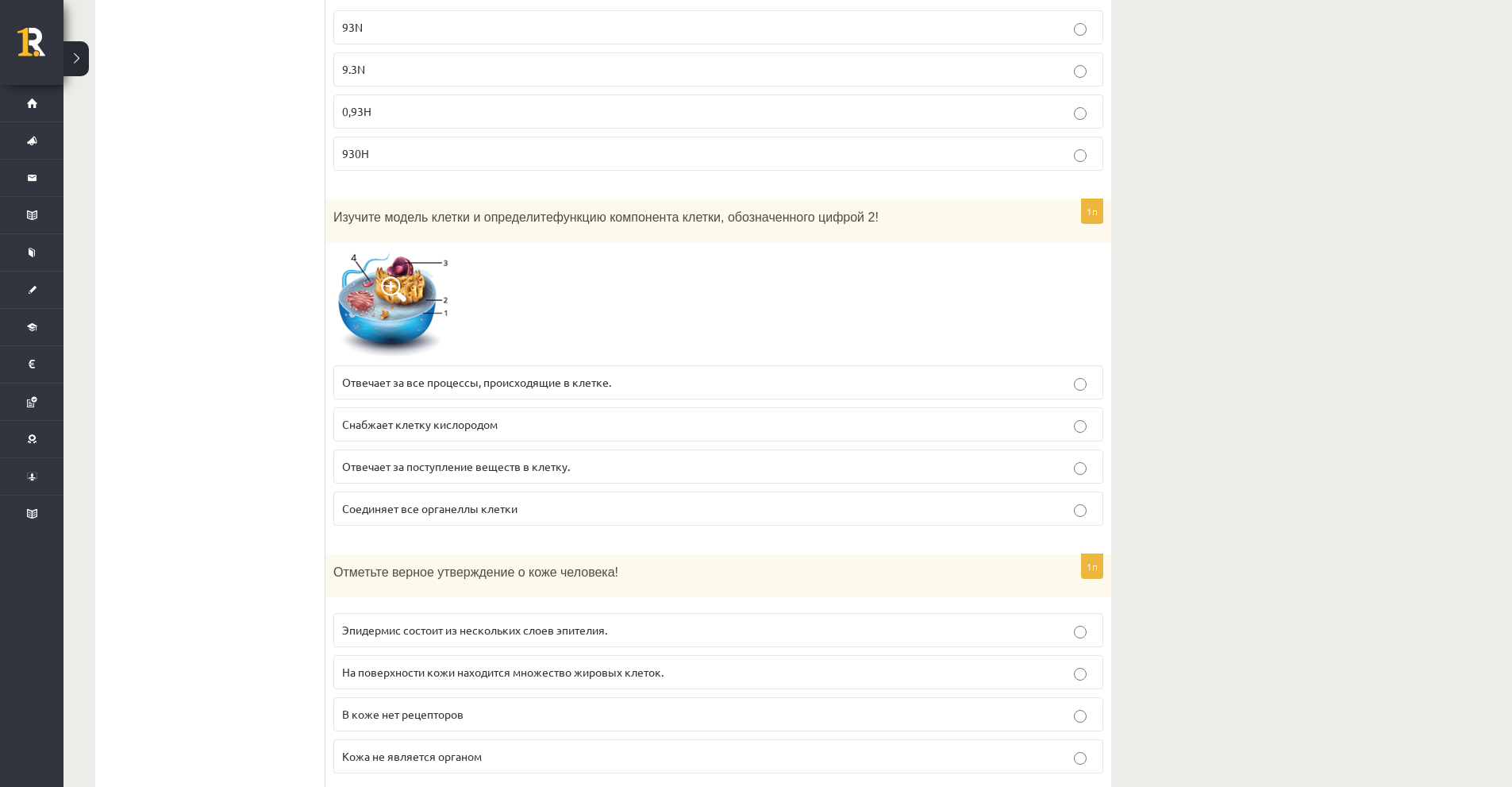
scroll to position [4376, 0]
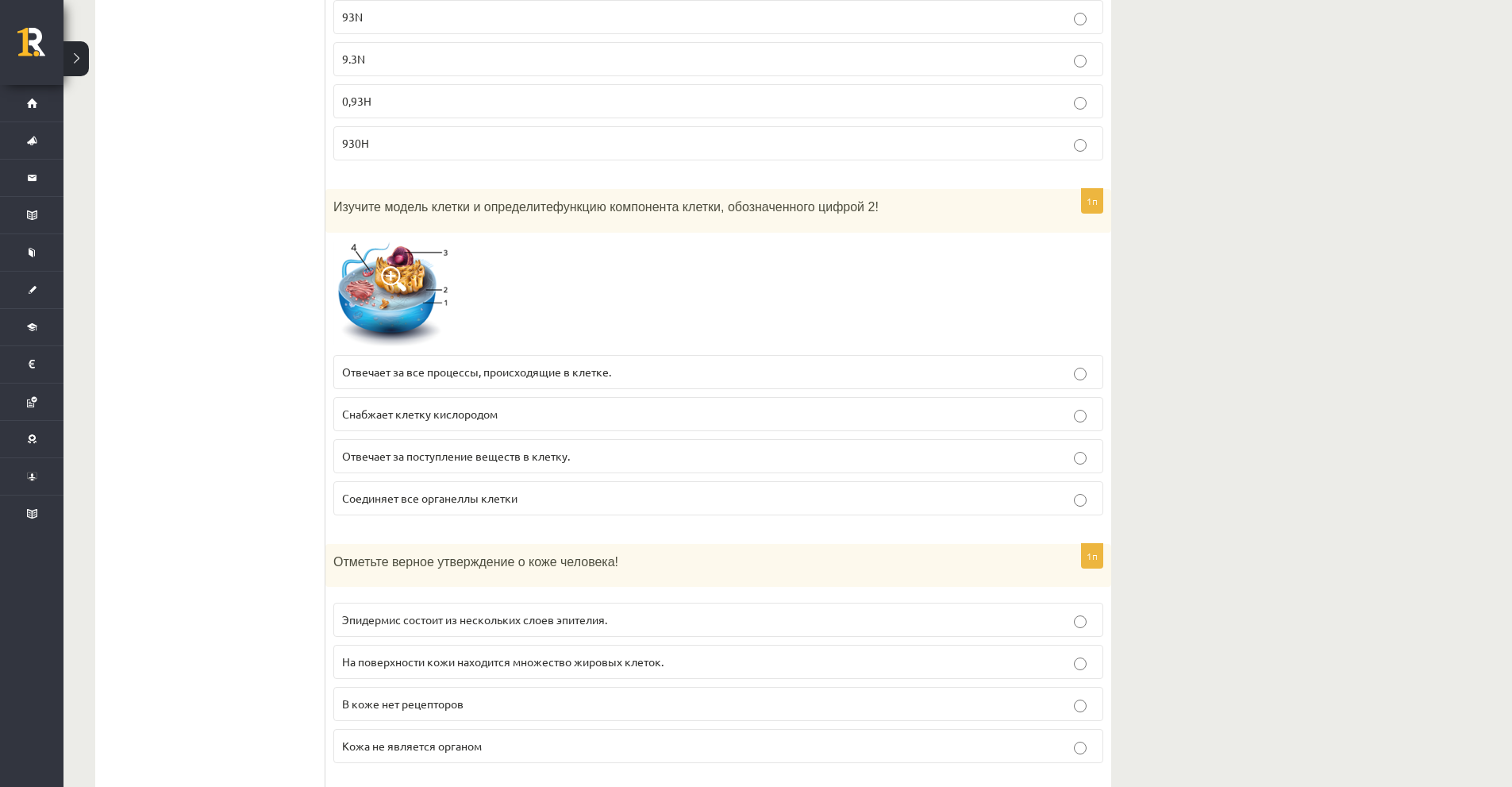
click at [437, 439] on label "Отвечает за поступление веществ в клетку." at bounding box center [718, 456] width 770 height 34
click at [365, 397] on label "Снабжает клетку кислородом" at bounding box center [718, 414] width 770 height 34
click at [358, 251] on img at bounding box center [393, 294] width 119 height 106
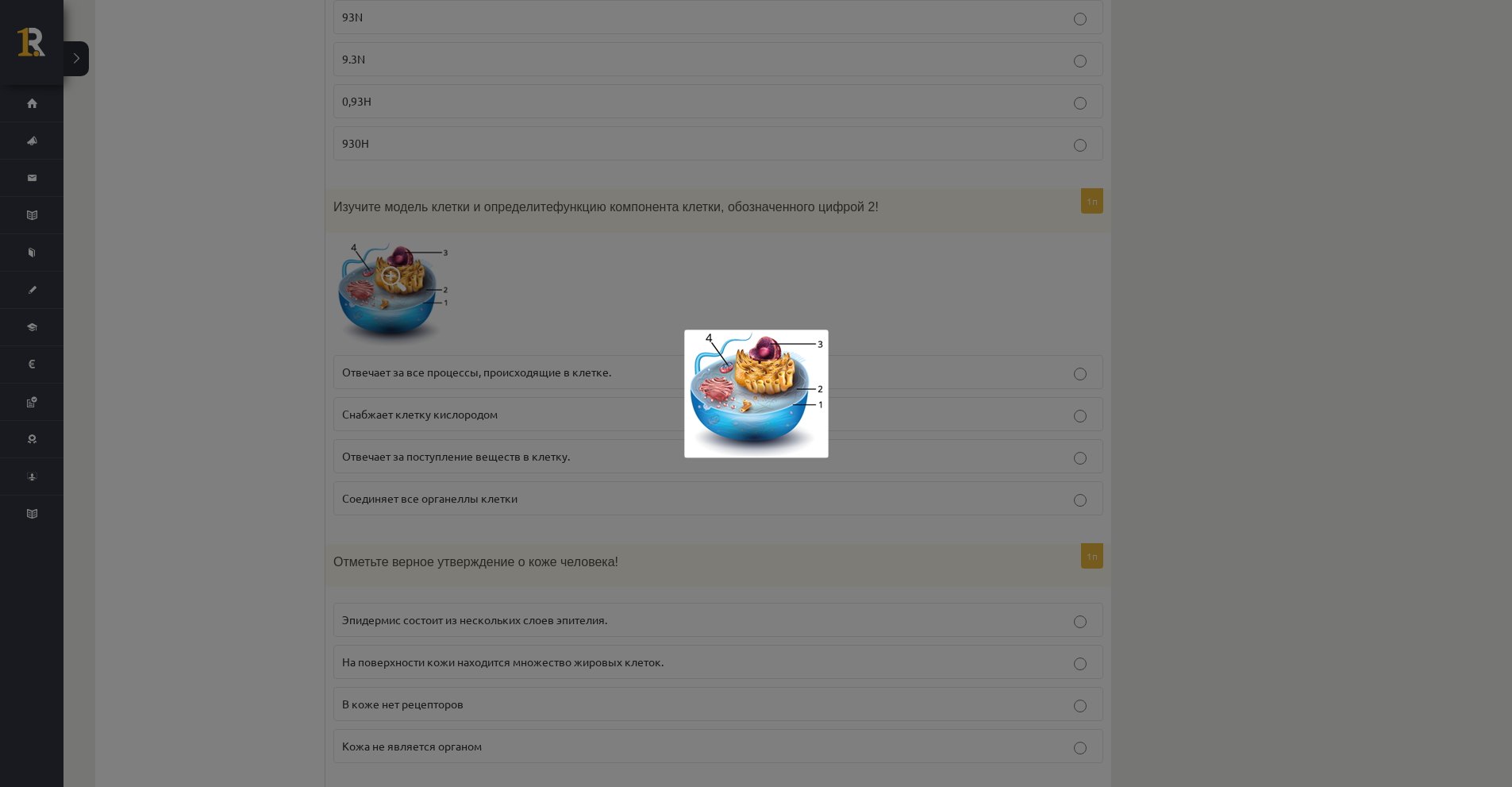
click at [1080, 347] on div at bounding box center [756, 394] width 1512 height 787
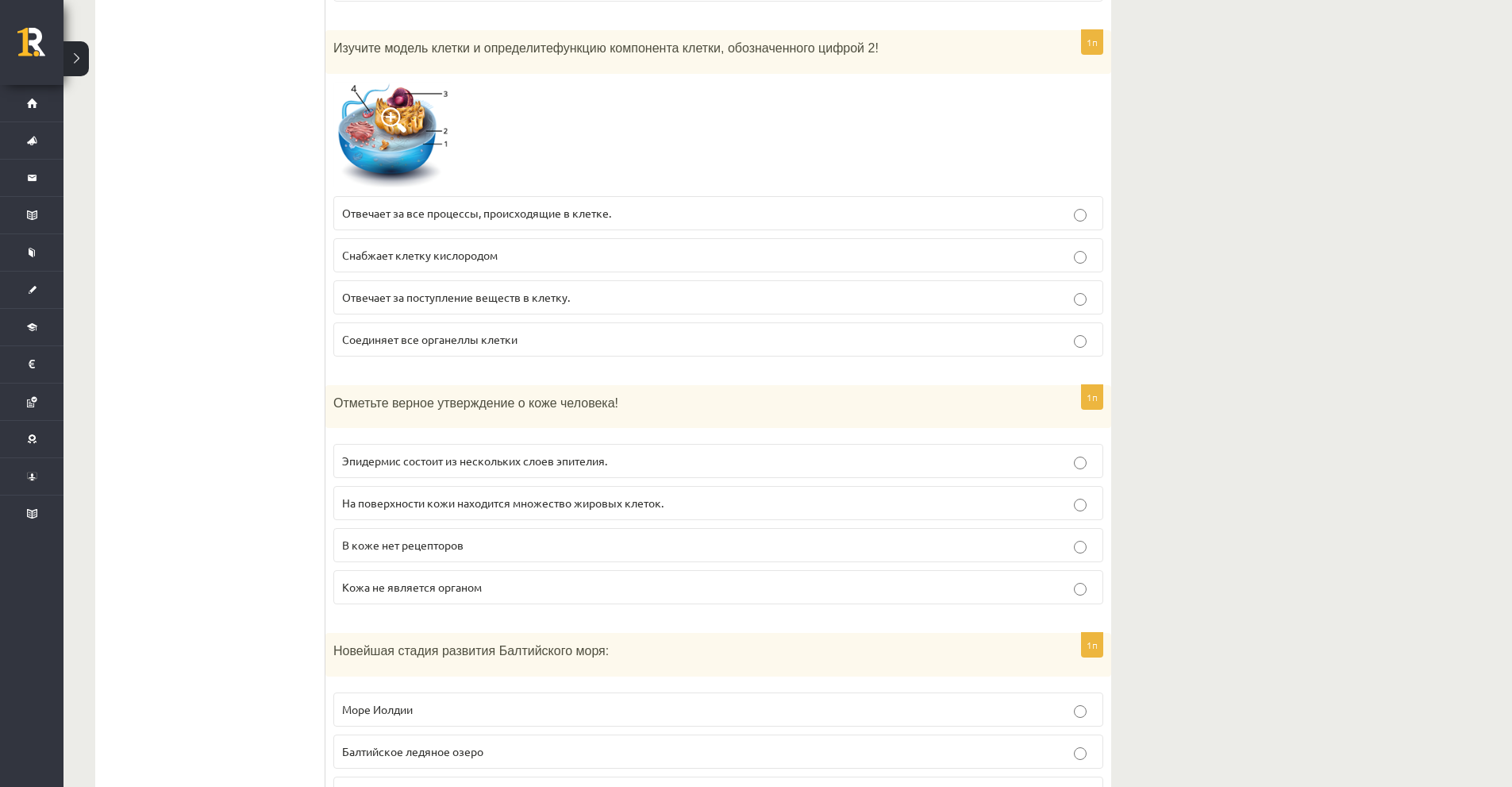
scroll to position [4614, 0]
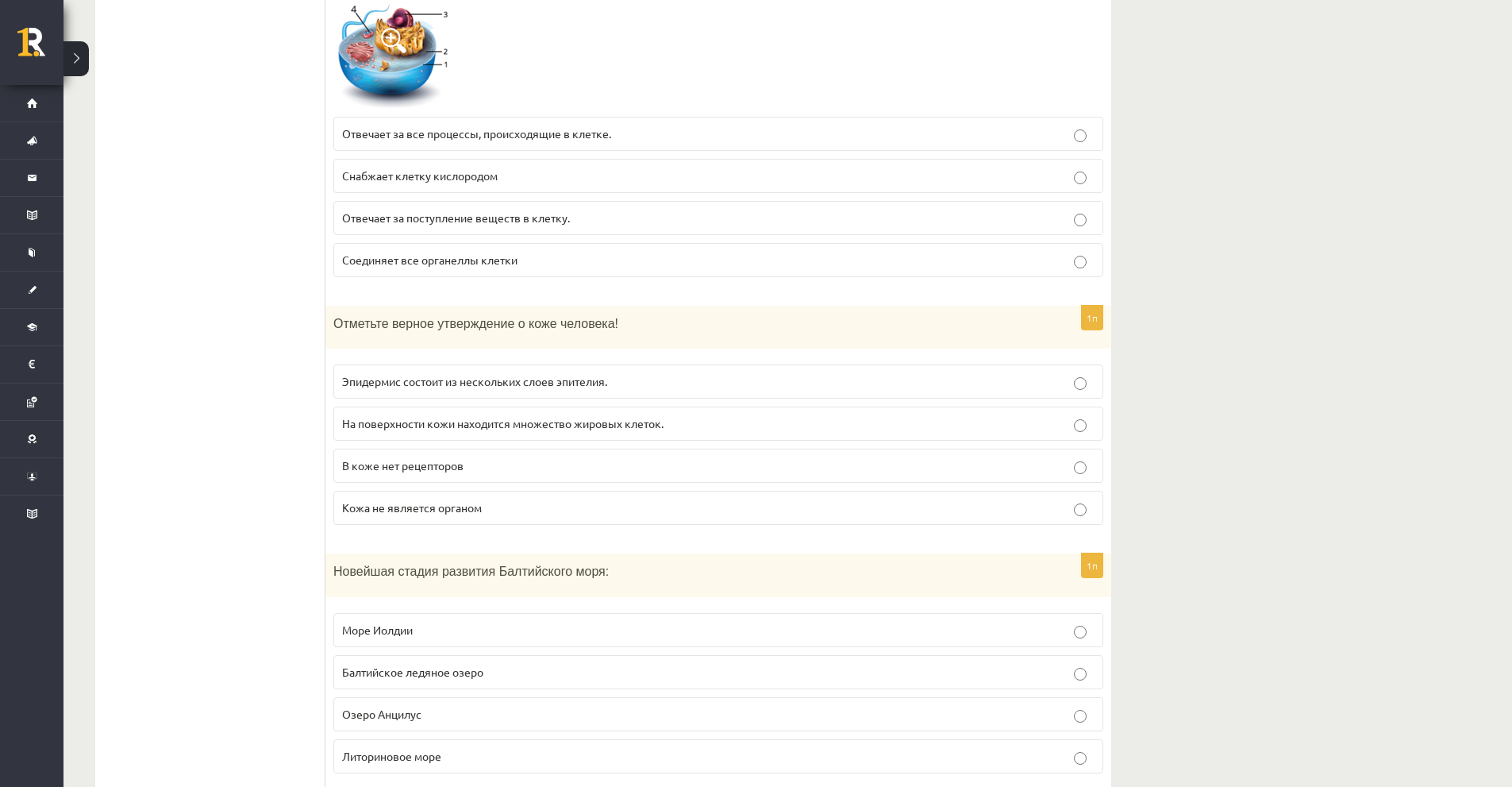
click at [489, 364] on label "Эпидермис состоит из нескольких слоев эпителия." at bounding box center [718, 381] width 770 height 34
click at [441, 406] on label "На поверхности кожи находится множество жировых клеток." at bounding box center [718, 424] width 770 height 34
click at [436, 374] on font "Эпидермис состоит из нескольких слоев эпителия." at bounding box center [474, 381] width 265 height 15
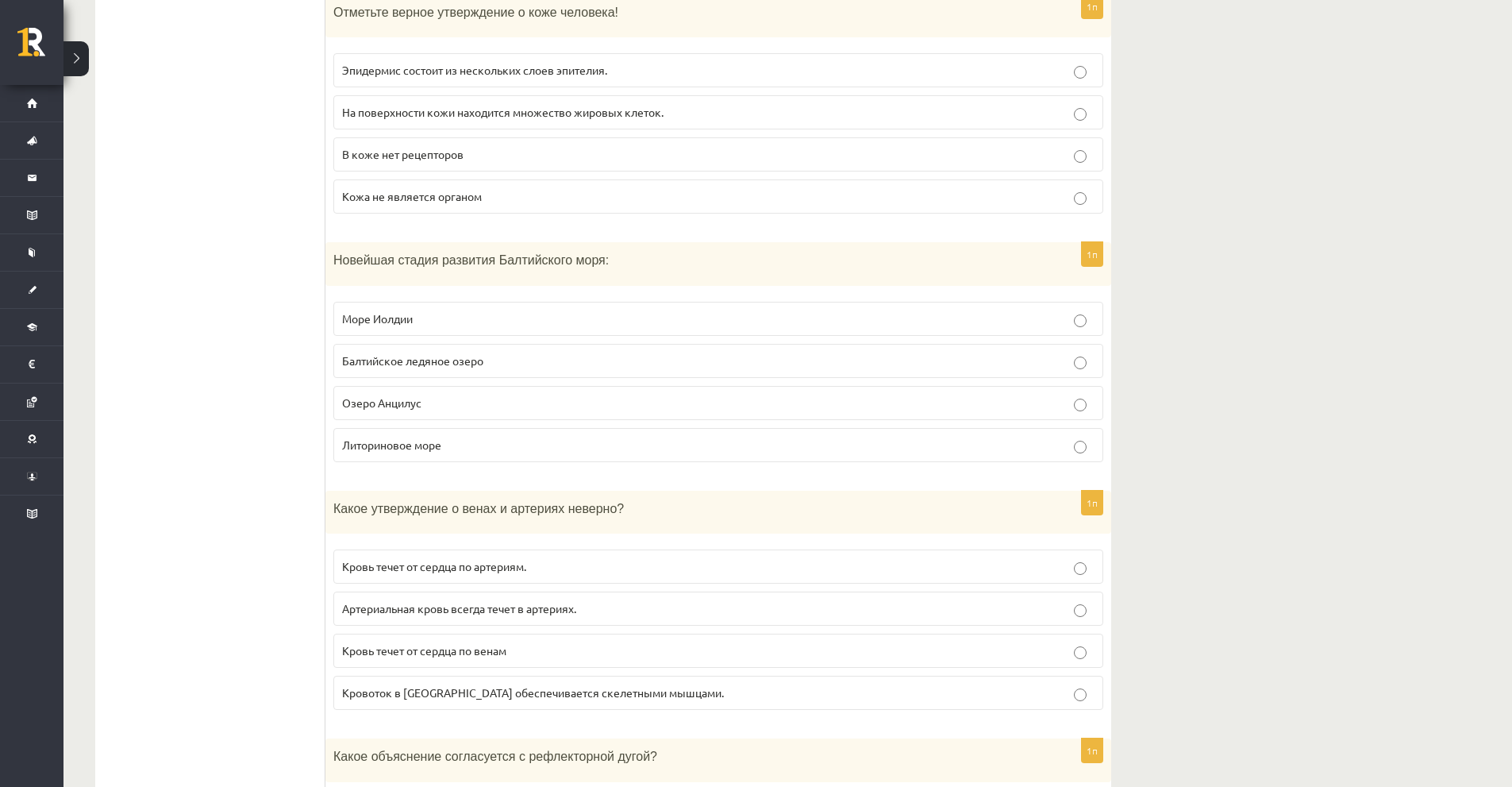
scroll to position [4932, 0]
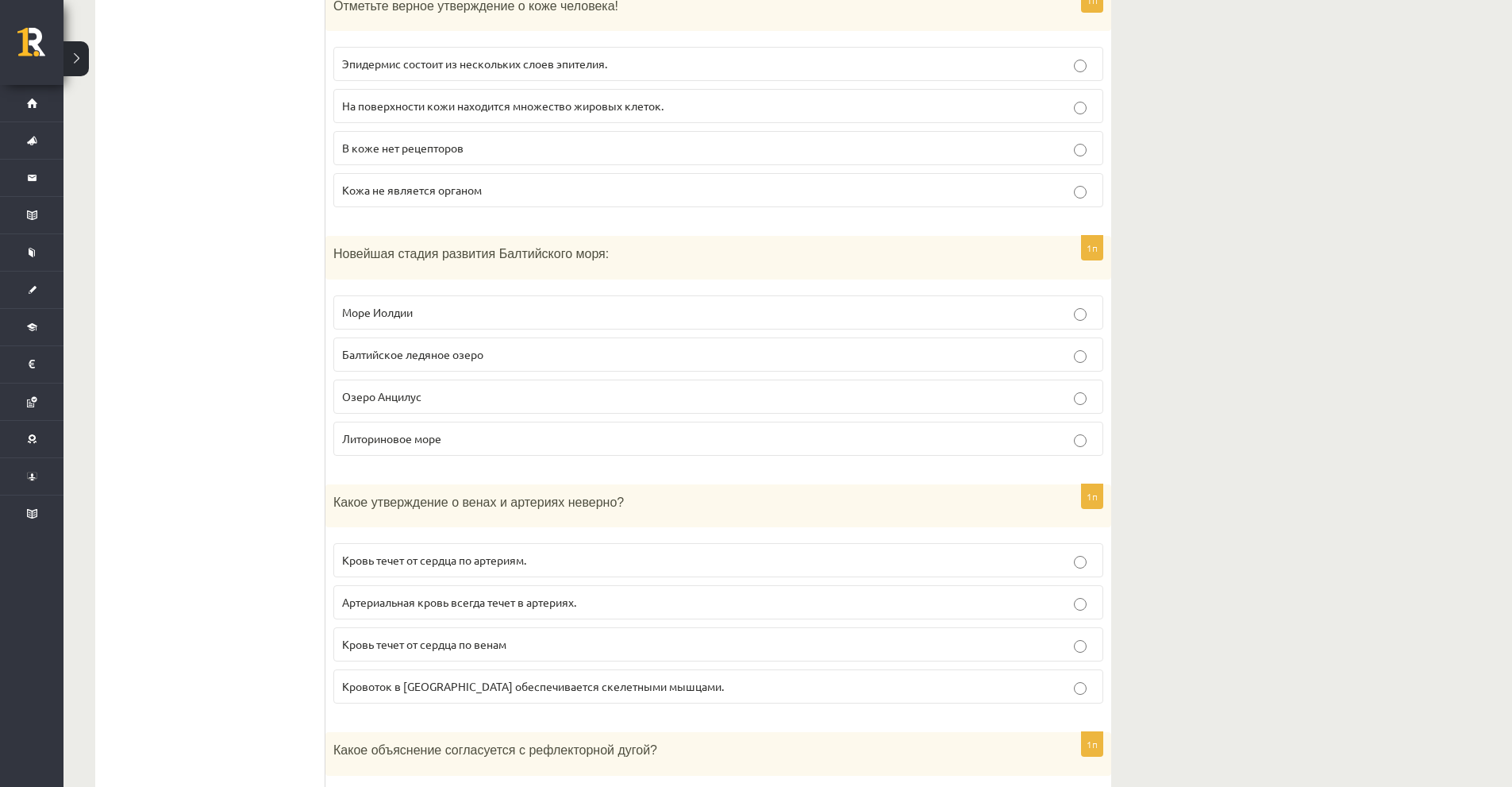
click at [414, 247] on font "Новейшая стадия развития Балтийского моря:" at bounding box center [471, 254] width 275 height 14
click at [421, 422] on label "Литориновое море" at bounding box center [718, 439] width 770 height 34
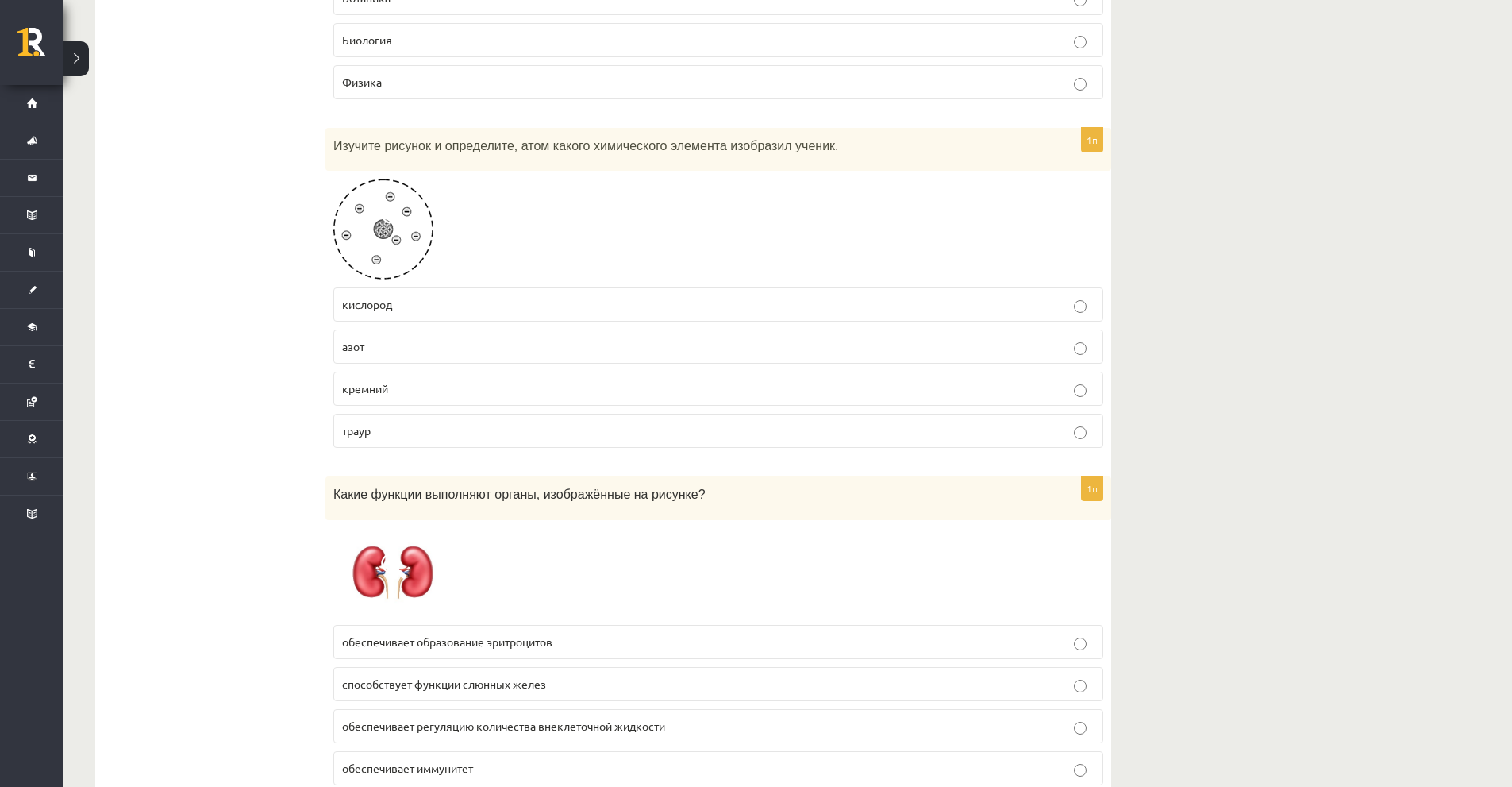
scroll to position [7314, 0]
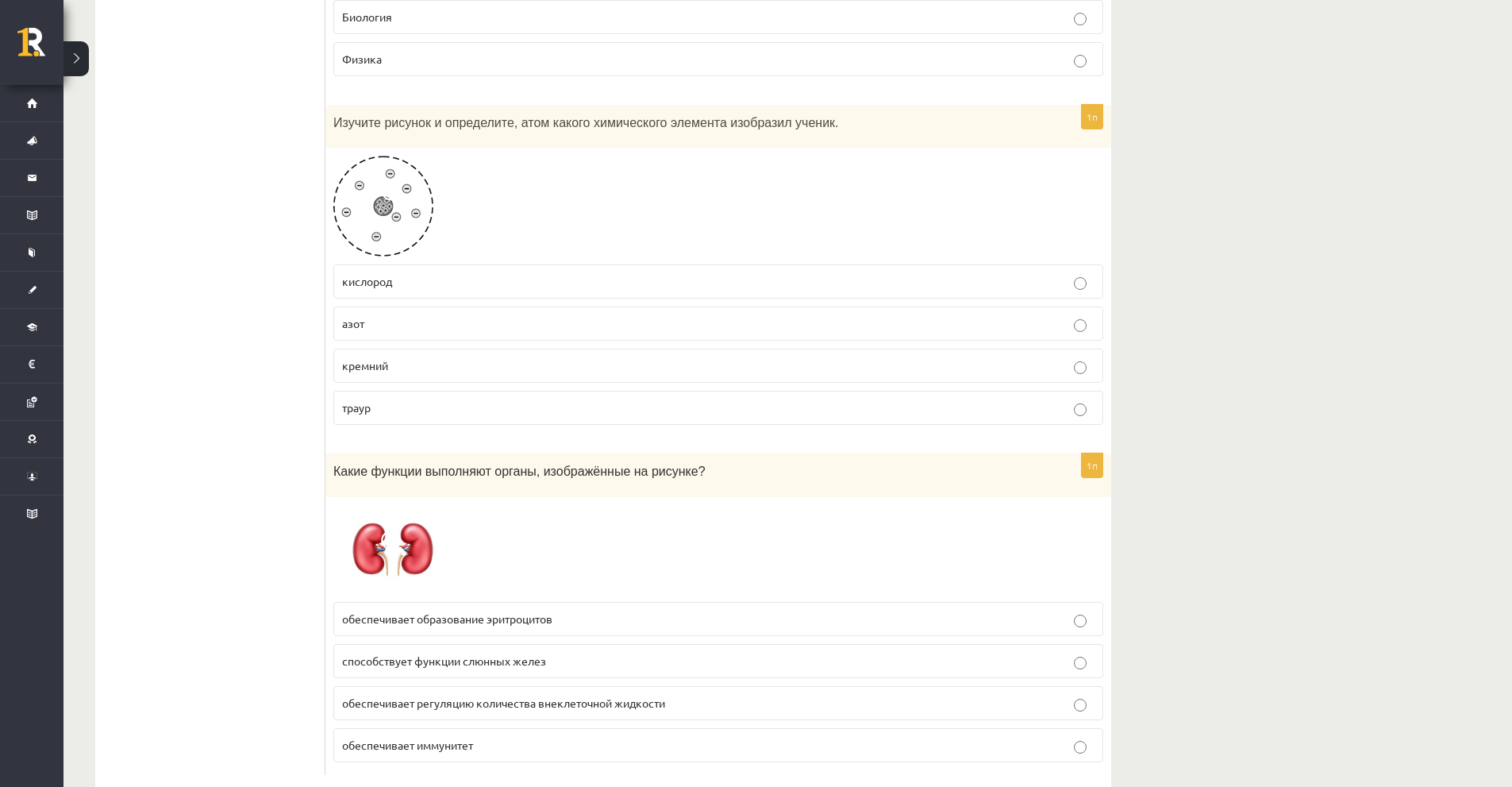
click at [363, 695] on font "обеспечивает регуляцию количества внеклеточной жидкости" at bounding box center [503, 702] width 323 height 15
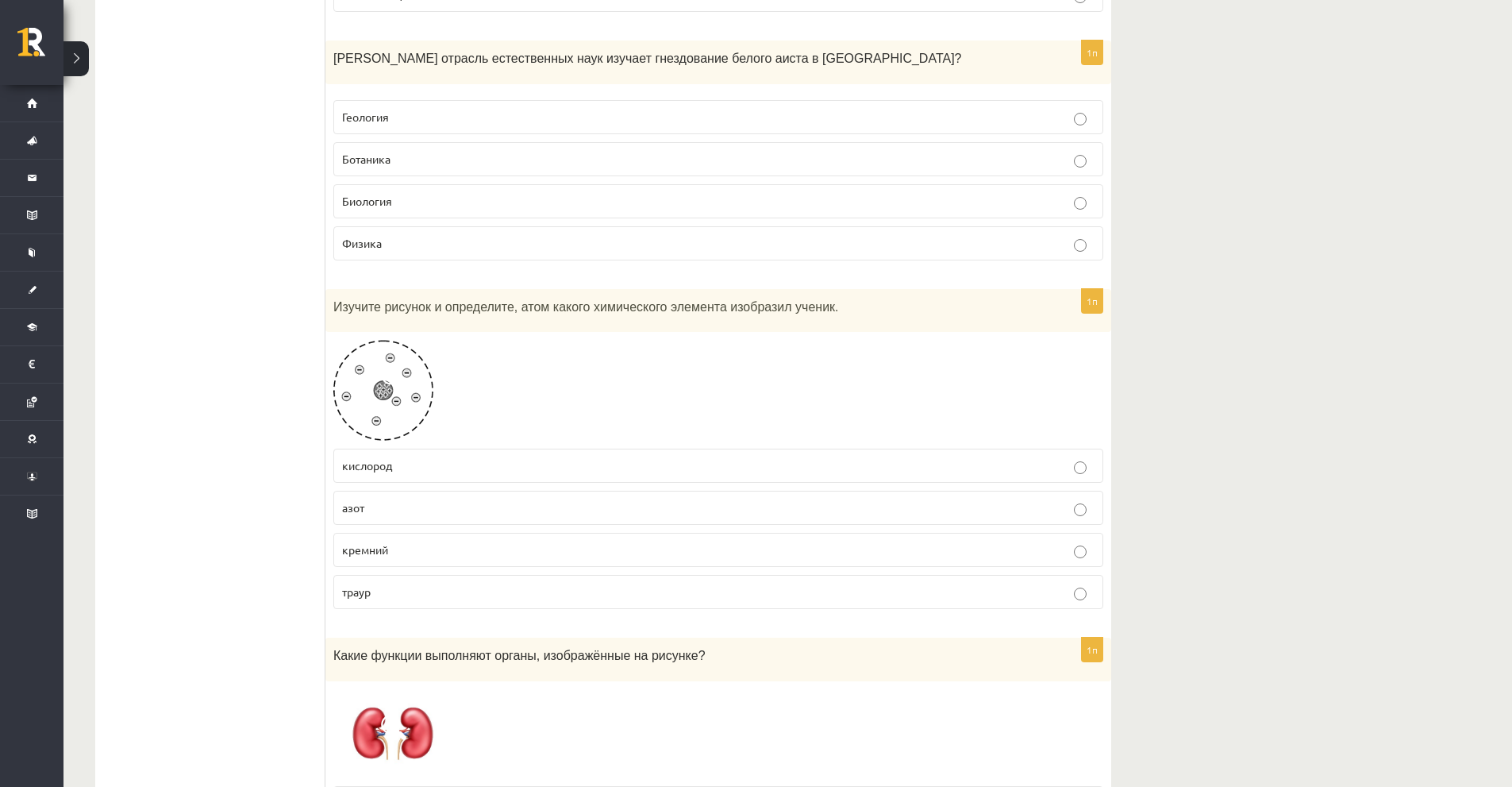
scroll to position [7076, 0]
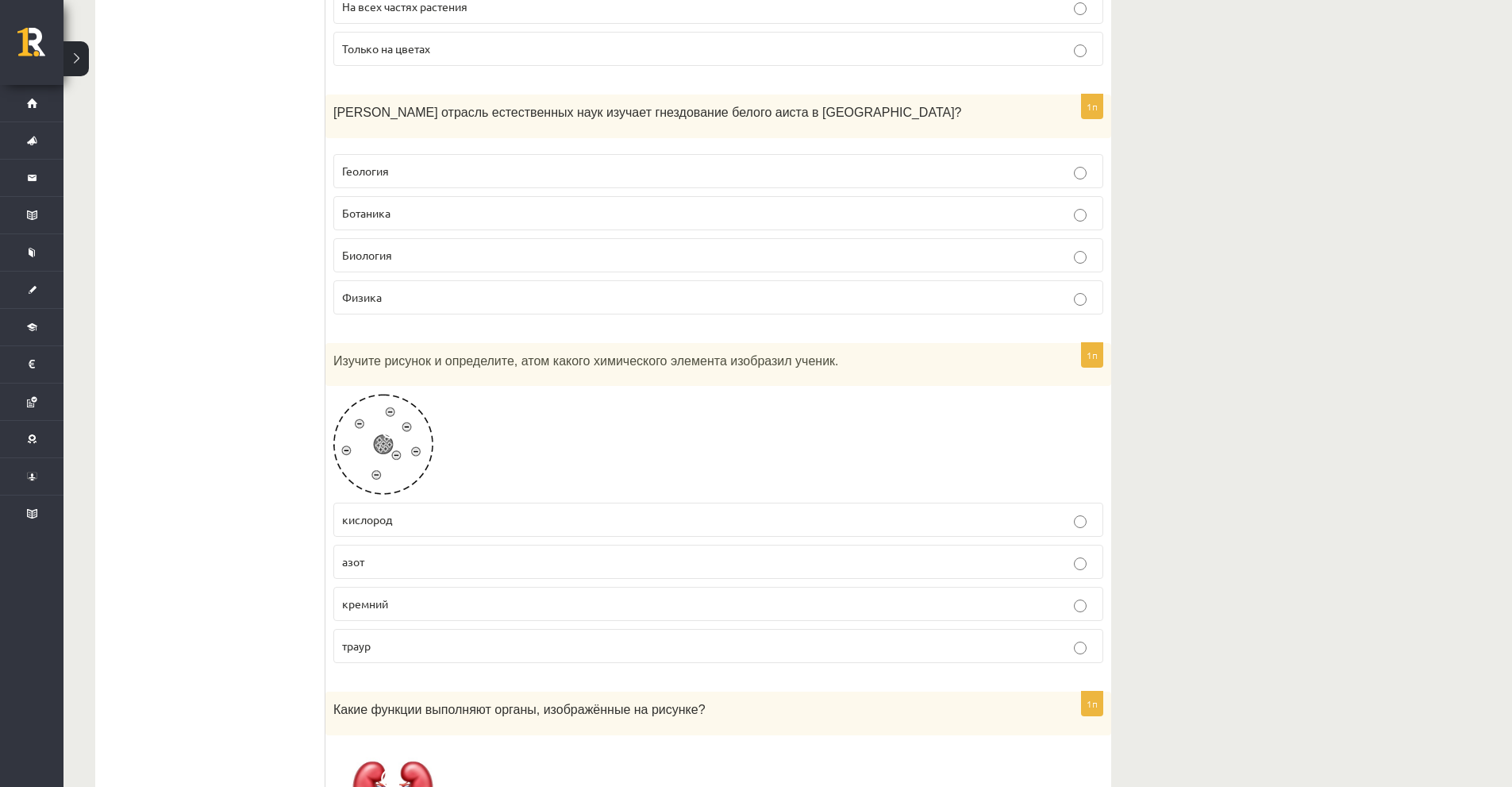
click at [369, 395] on img at bounding box center [383, 444] width 100 height 101
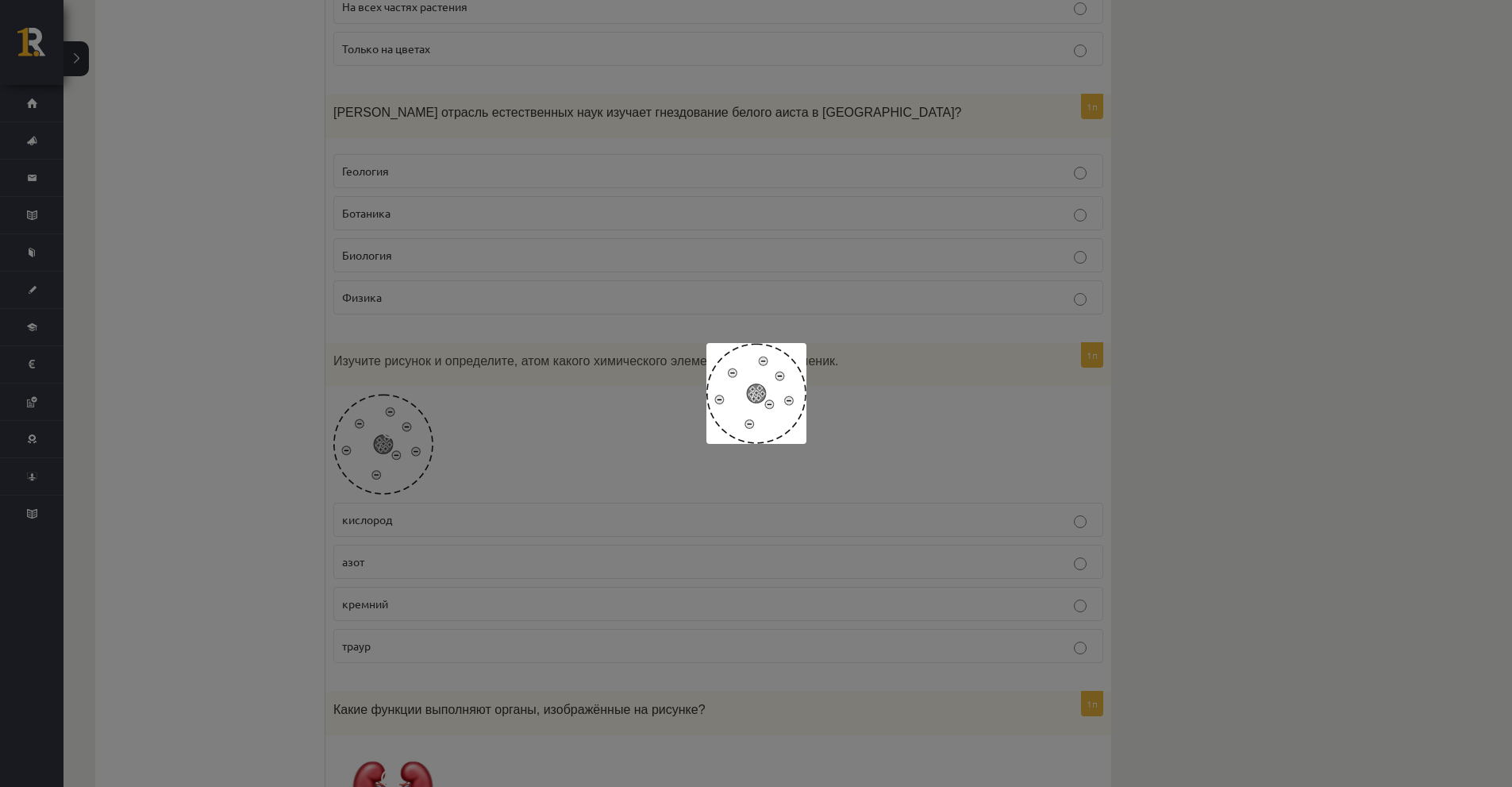
click at [326, 430] on div at bounding box center [756, 394] width 1512 height 787
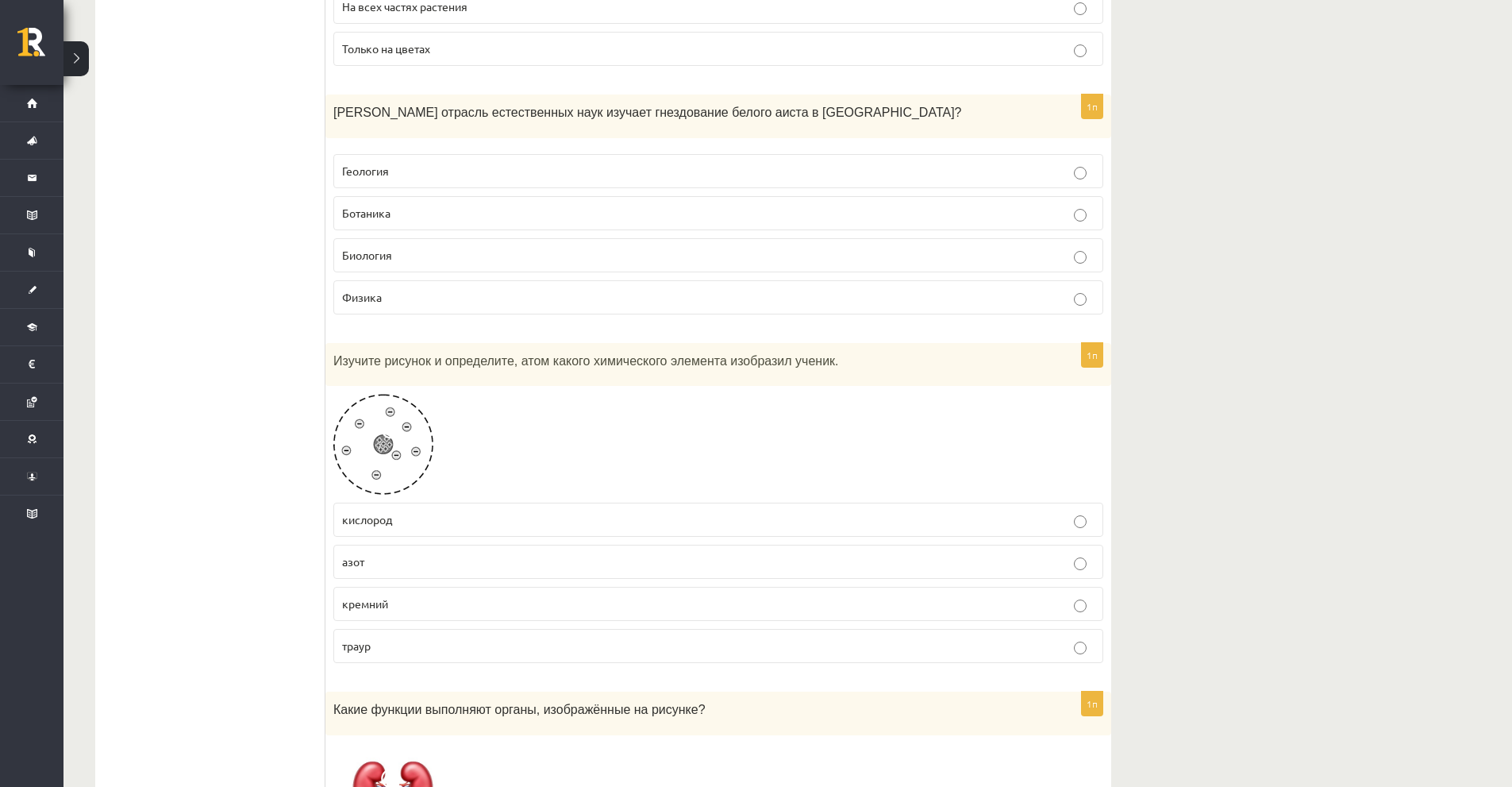
click at [358, 414] on img at bounding box center [383, 444] width 100 height 101
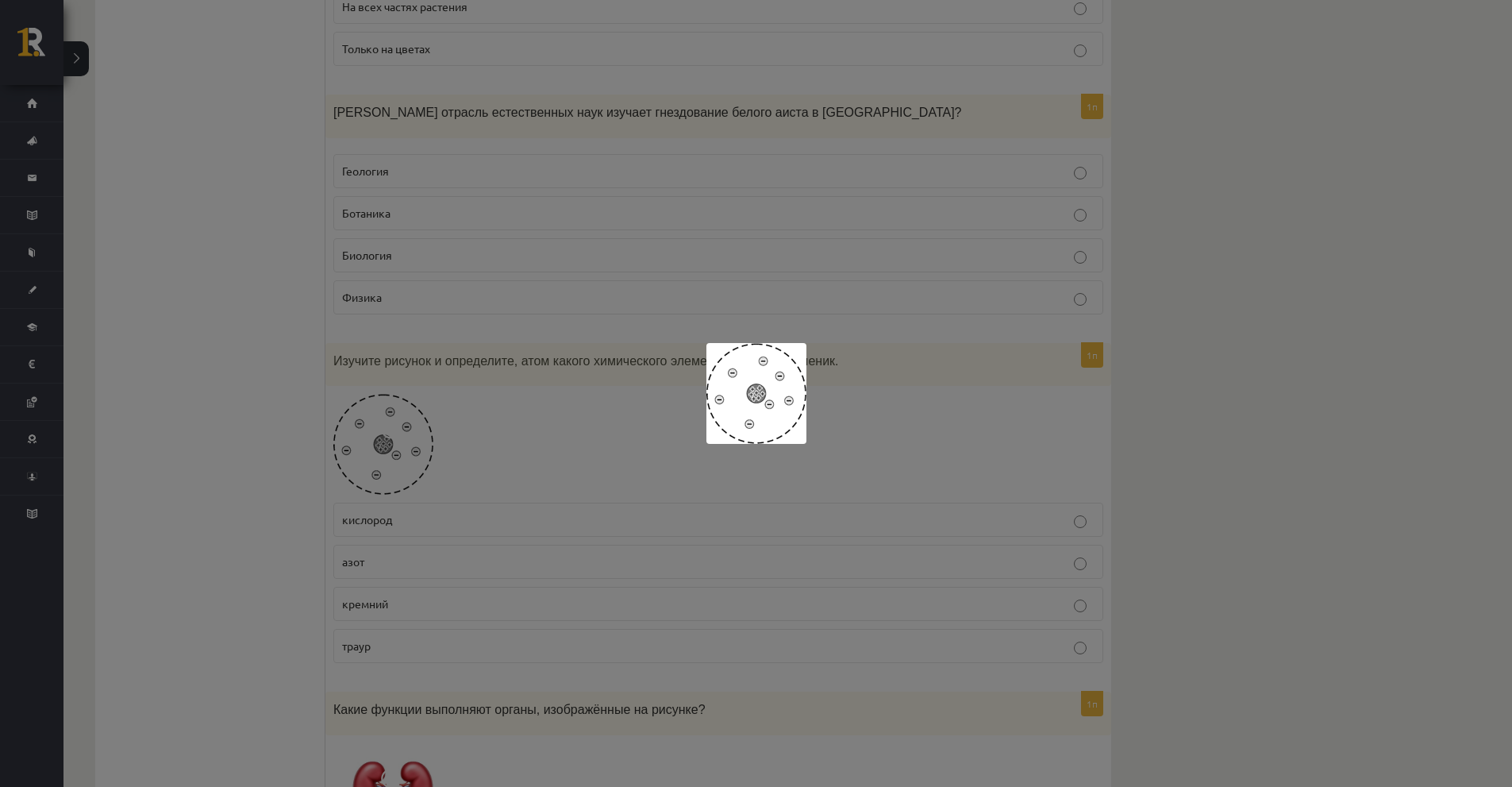
click at [221, 472] on div at bounding box center [756, 394] width 1512 height 787
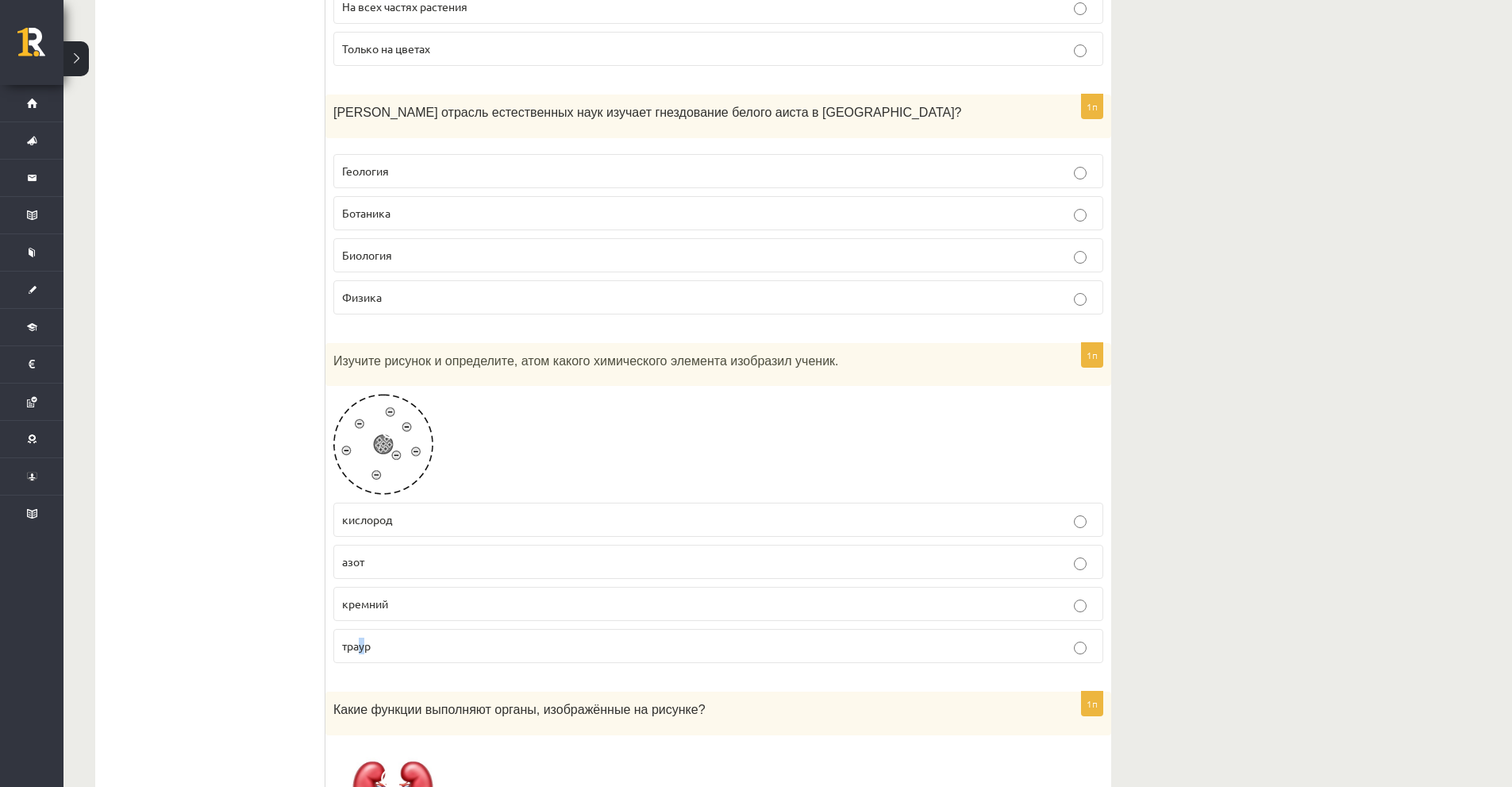
click at [363, 639] on font "траур" at bounding box center [356, 646] width 28 height 15
click at [372, 586] on label "кремний" at bounding box center [718, 604] width 770 height 34
click at [353, 555] on font "азот" at bounding box center [353, 562] width 22 height 15
click at [357, 597] on font "кремний" at bounding box center [365, 604] width 46 height 15
click at [385, 544] on label "азот" at bounding box center [718, 562] width 770 height 34
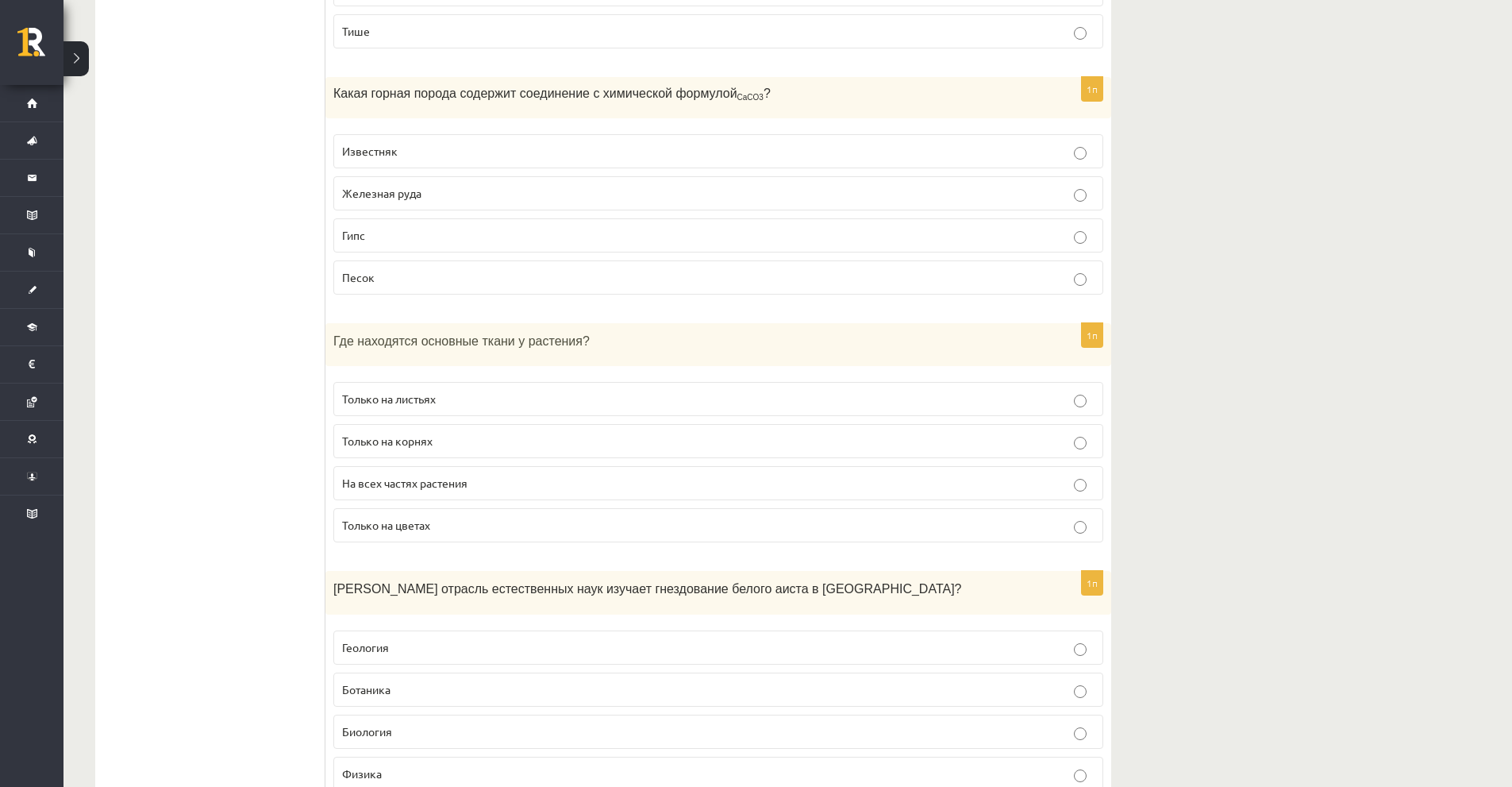
scroll to position [6520, 0]
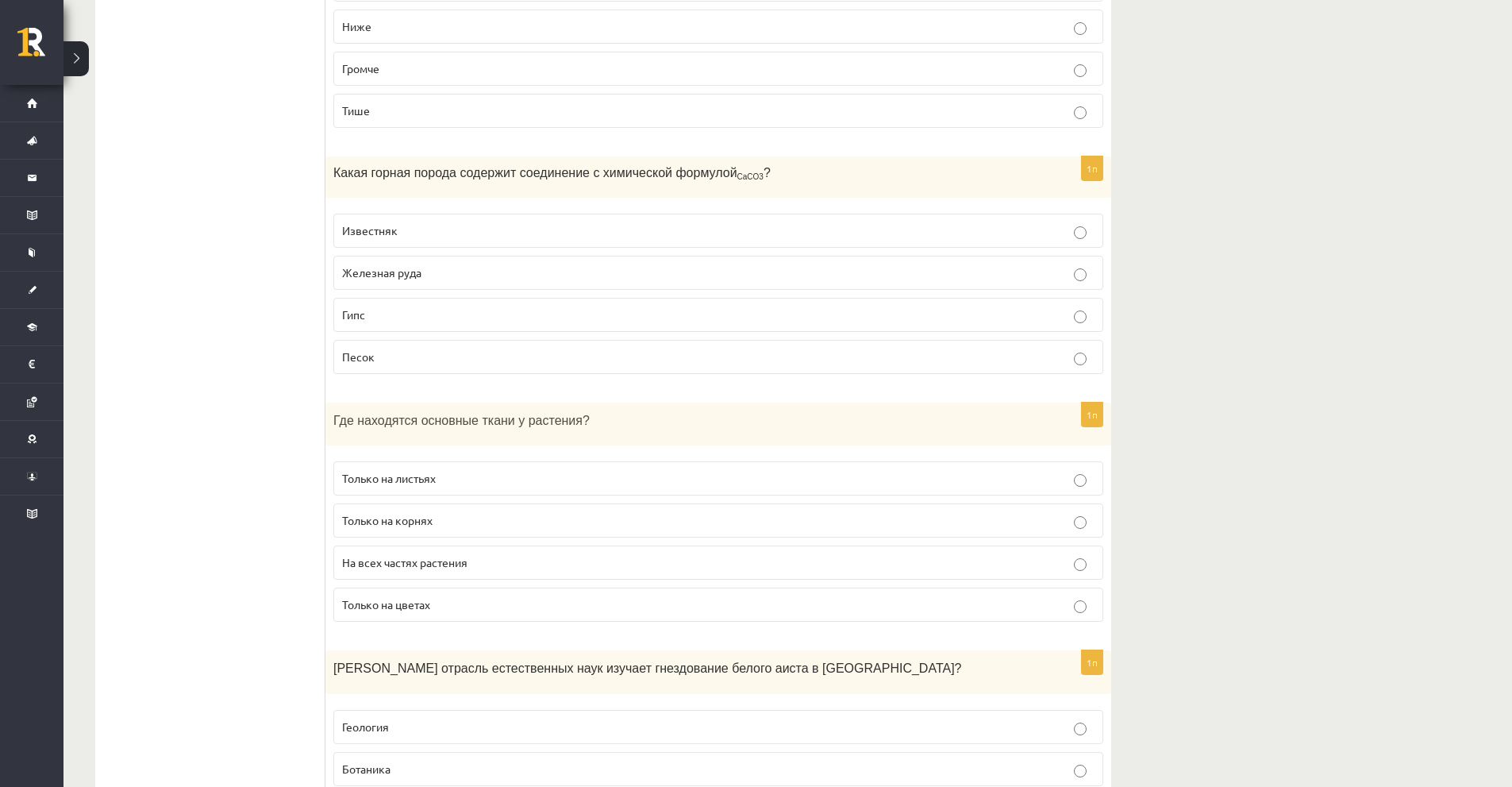
click at [359, 555] on font "На всех частях растения" at bounding box center [405, 562] width 125 height 15
click at [422, 403] on div "Где находятся основные ткани у растения?" at bounding box center [718, 424] width 786 height 44
click at [426, 411] on p "Где находятся основные ткани у растения?" at bounding box center [679, 419] width 691 height 18
click at [429, 403] on div "Где находятся основные ткани у растения?" at bounding box center [718, 424] width 786 height 44
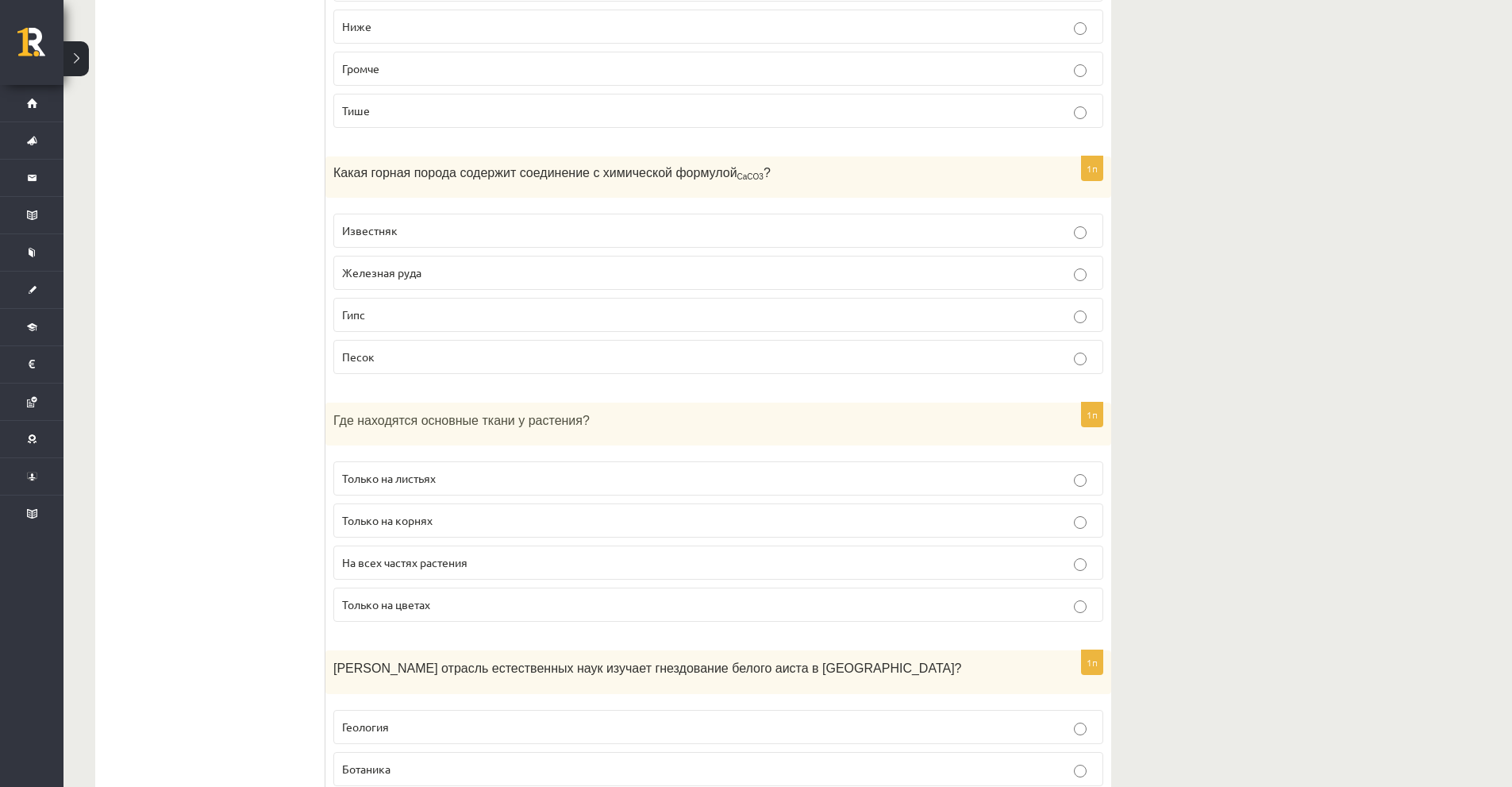
click at [427, 414] on font "Где находятся основные ткани у растения?" at bounding box center [461, 421] width 256 height 14
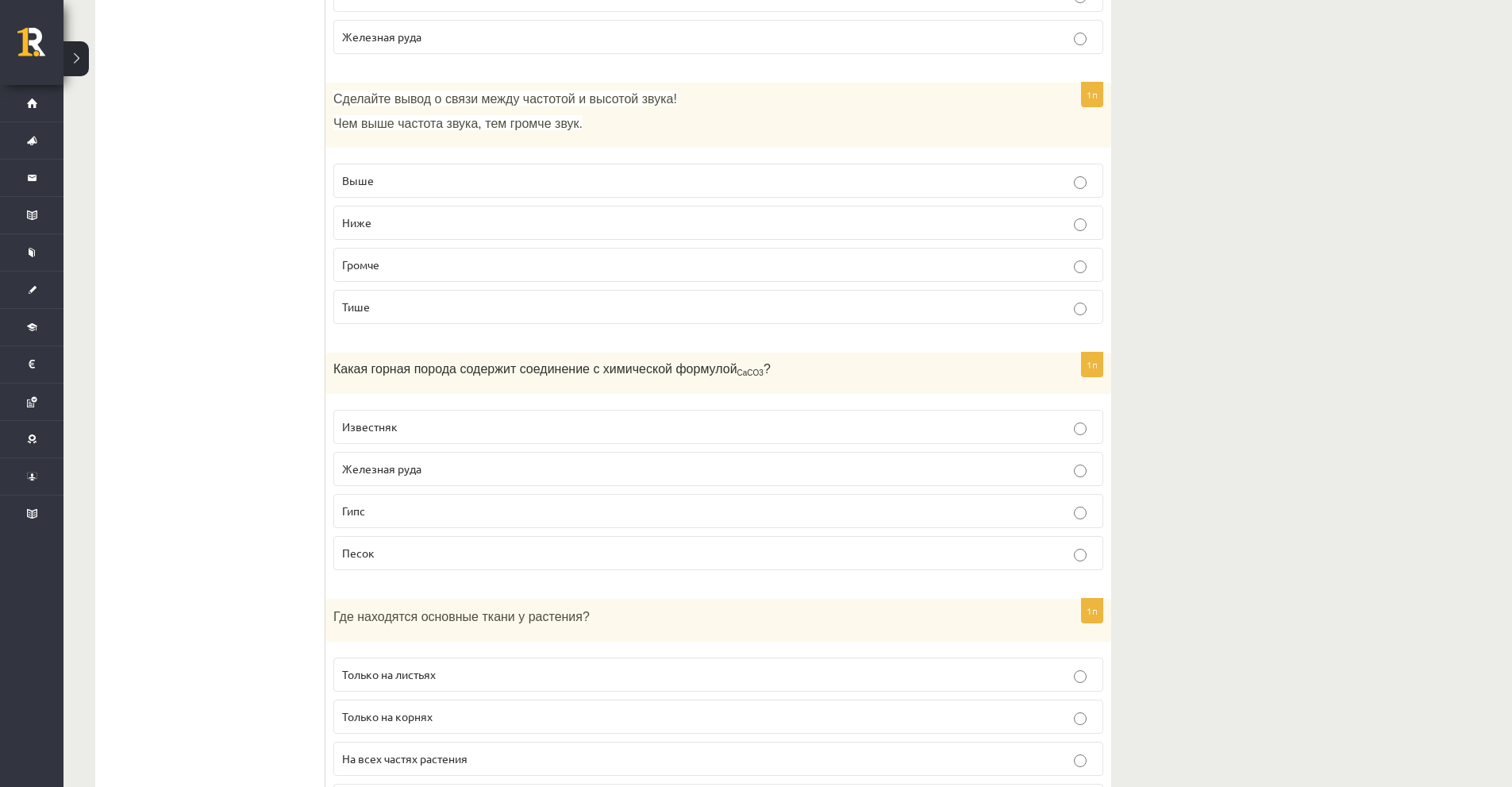
scroll to position [6281, 0]
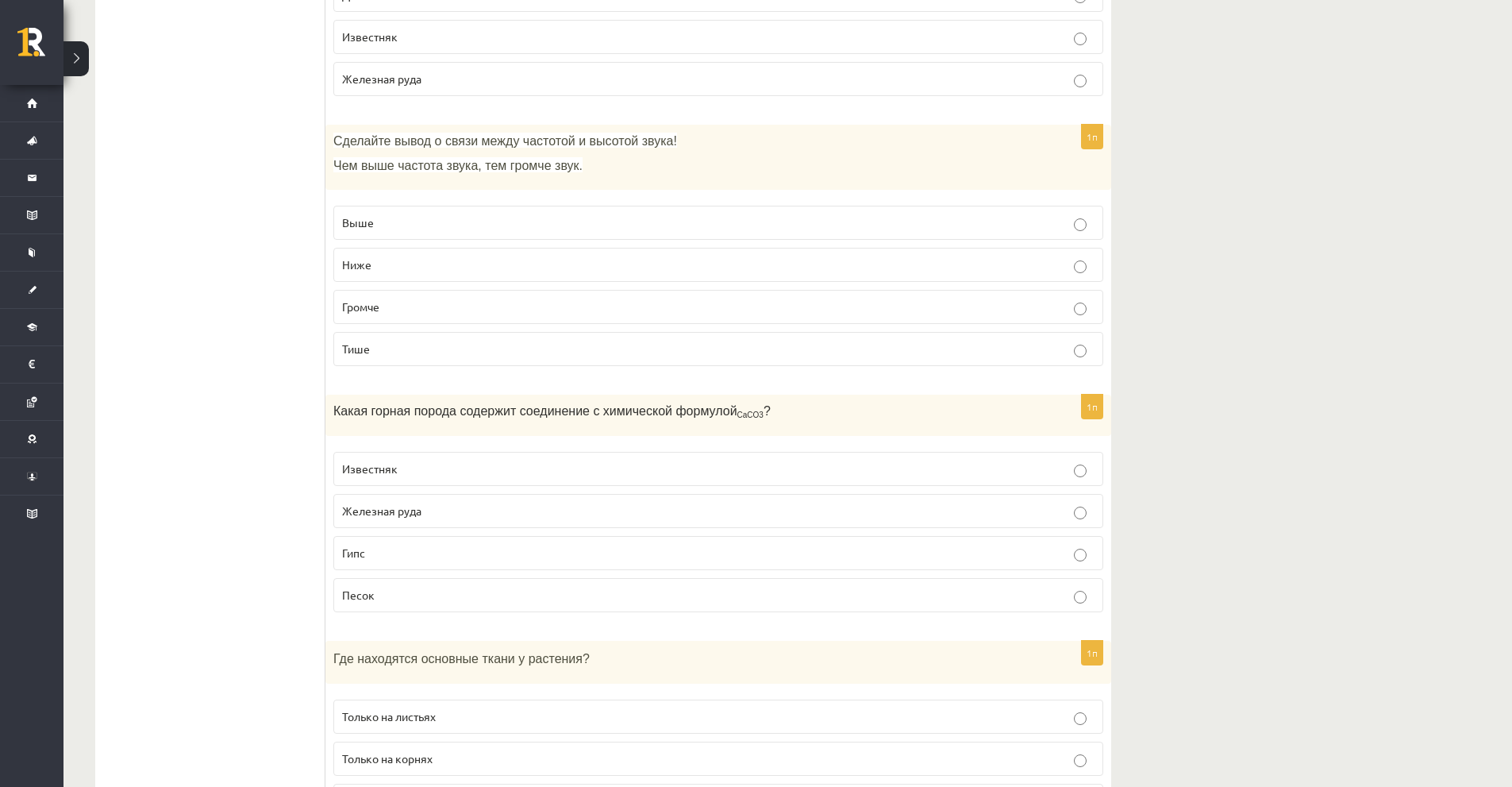
click at [402, 503] on font "Железная руда" at bounding box center [381, 510] width 80 height 15
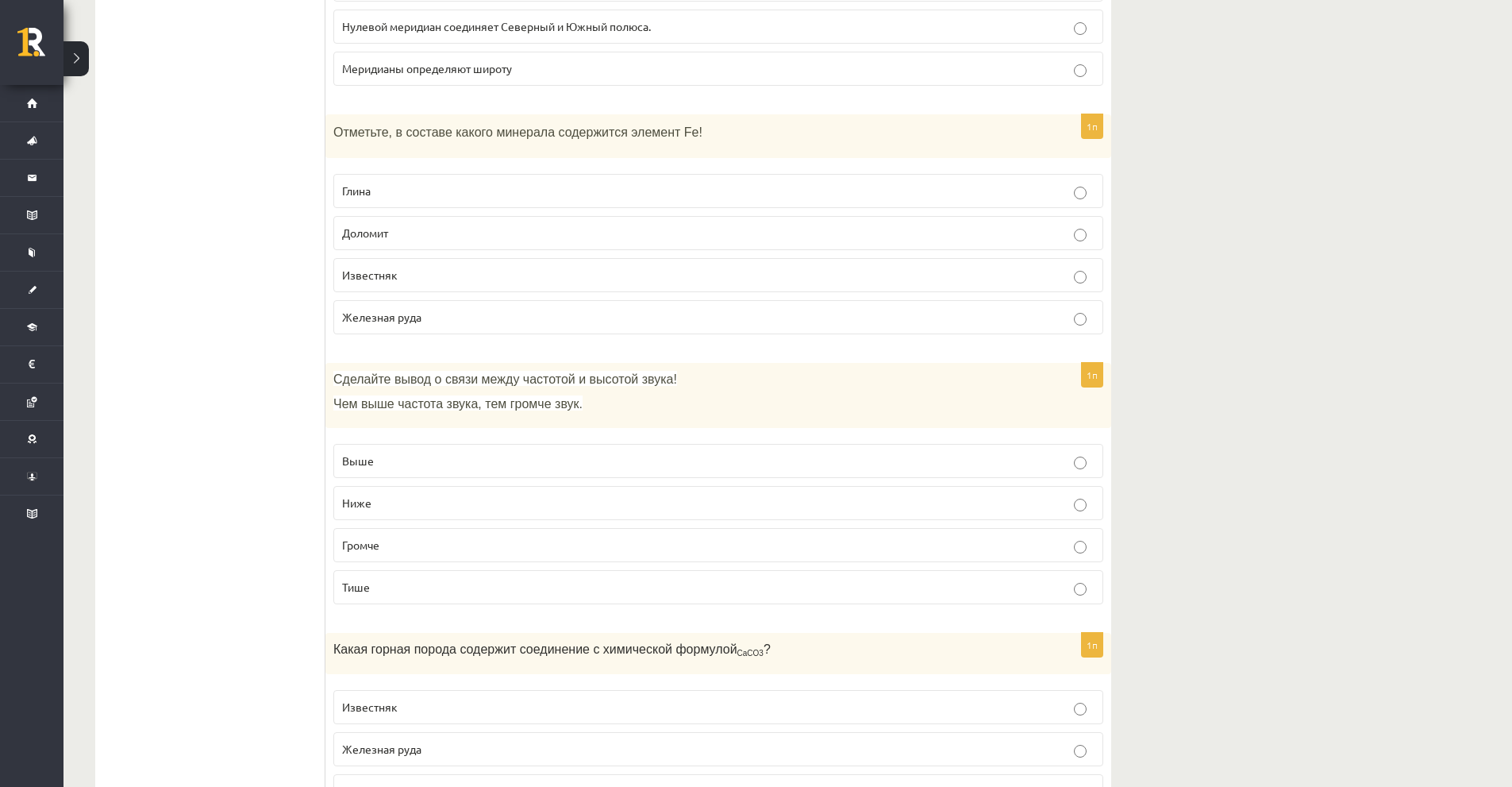
click at [392, 537] on p "Громче" at bounding box center [718, 544] width 753 height 16
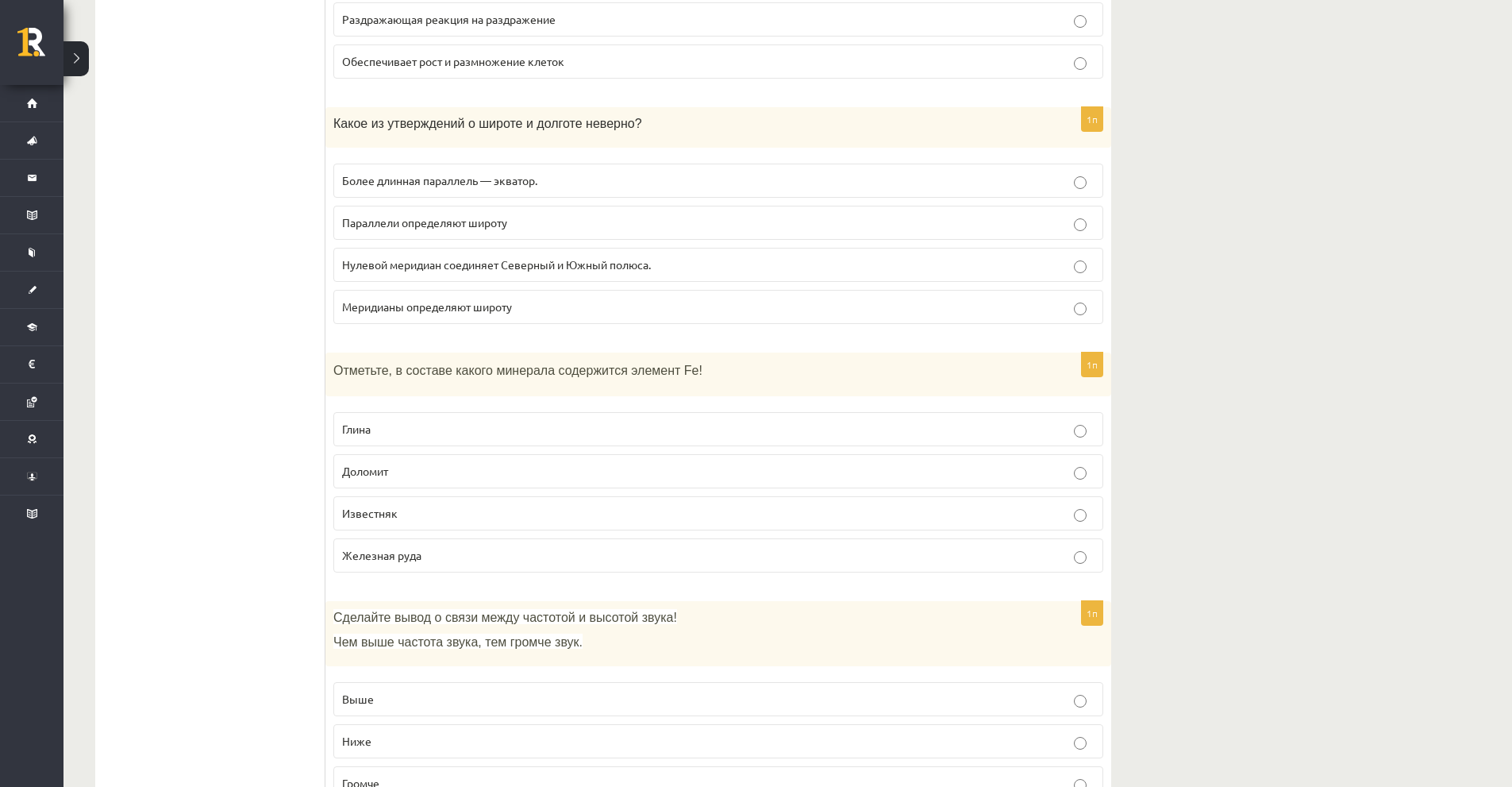
scroll to position [5726, 0]
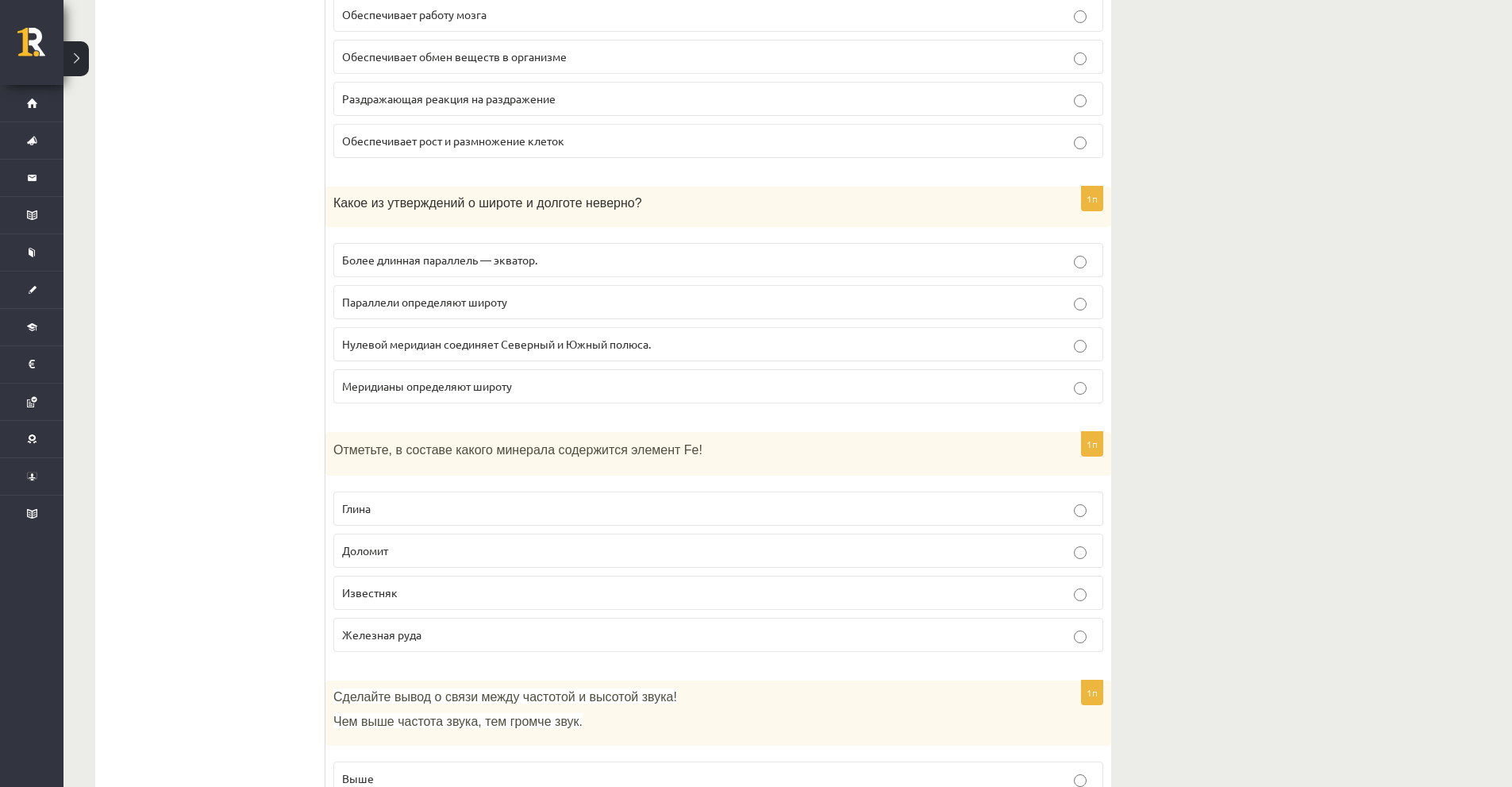
click at [417, 533] on label "Доломит" at bounding box center [718, 550] width 770 height 34
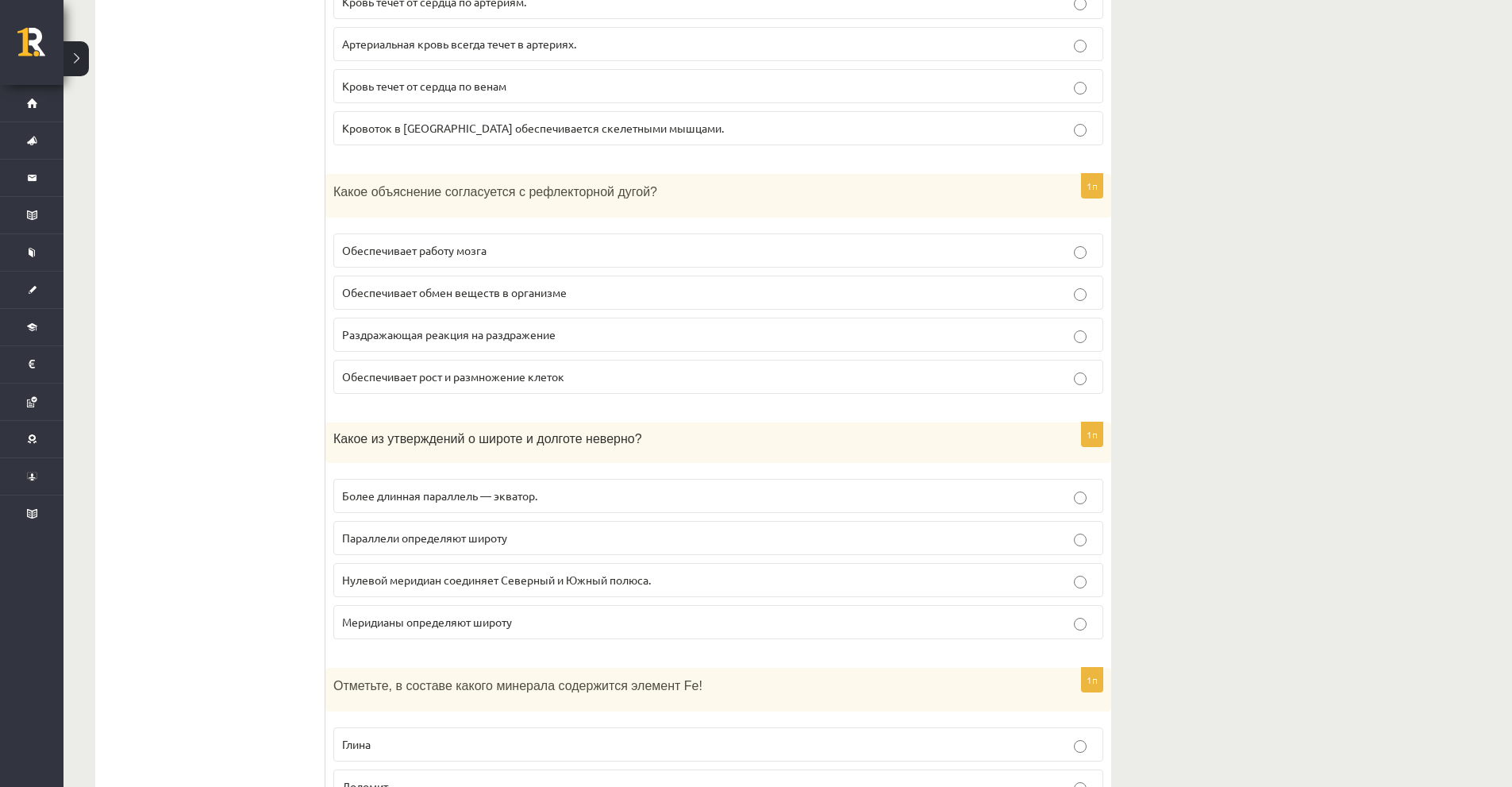
scroll to position [5488, 0]
click at [351, 523] on label "Параллели определяют широту" at bounding box center [718, 540] width 770 height 34
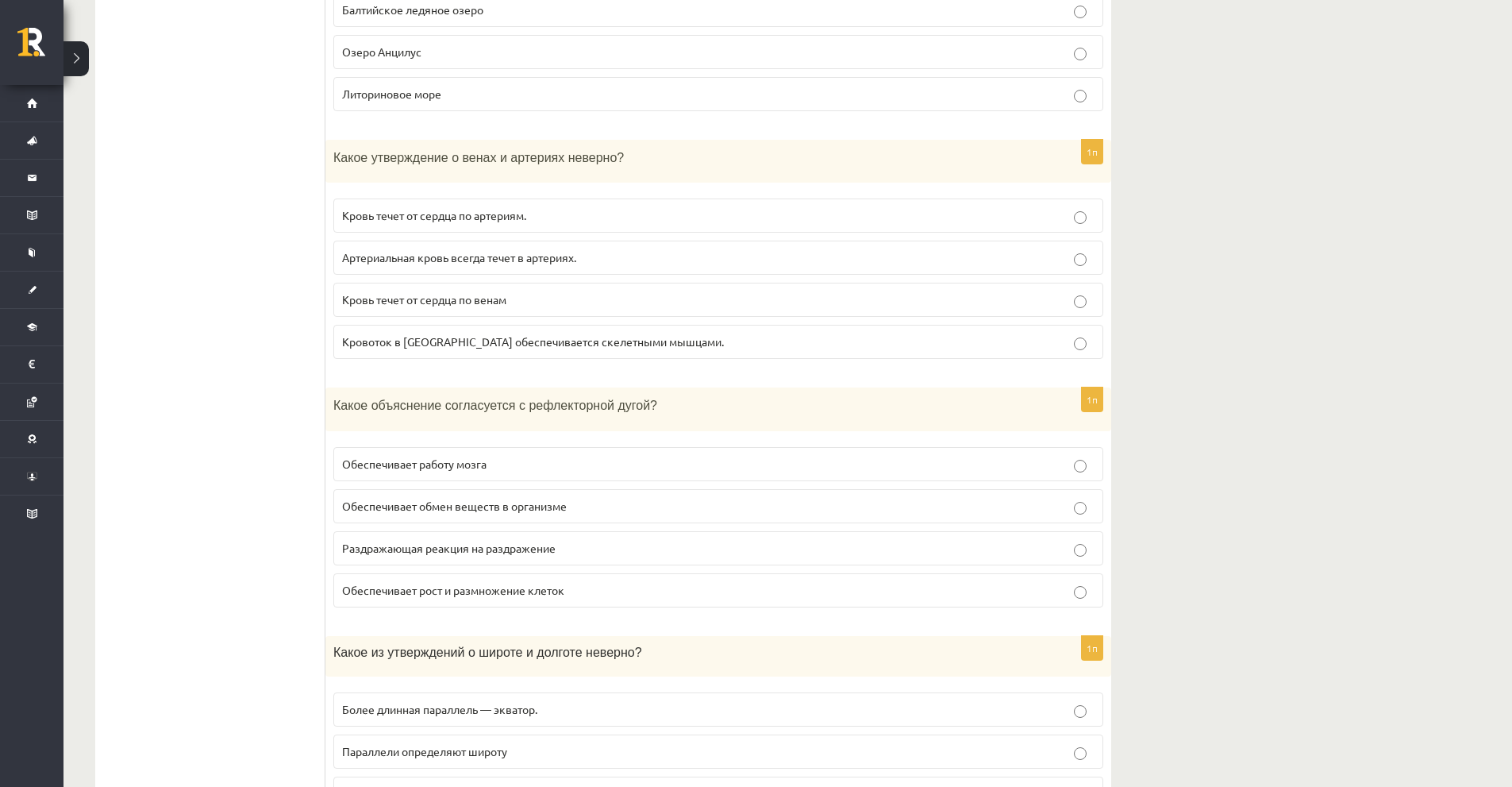
scroll to position [5249, 0]
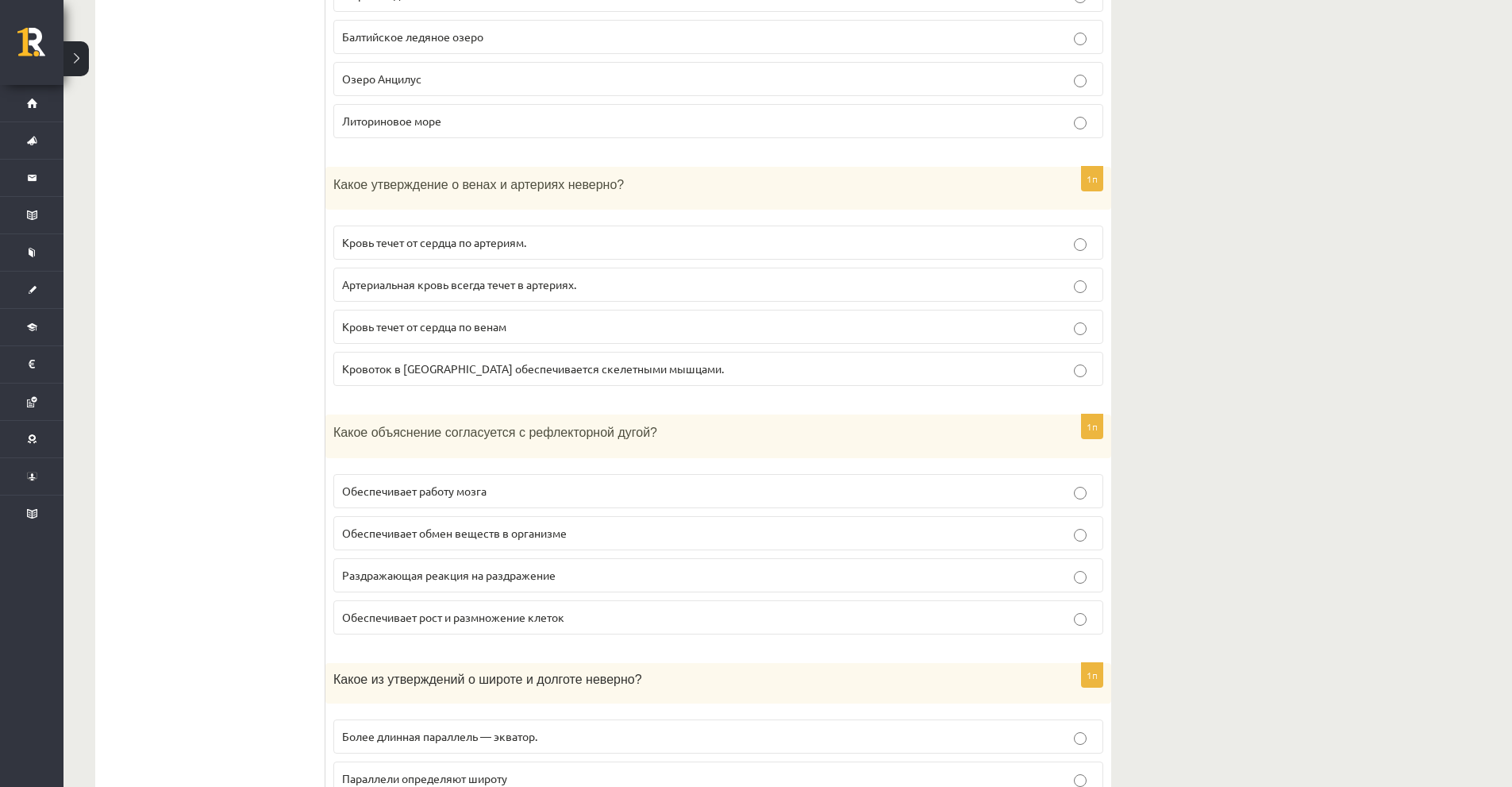
click at [367, 425] on font "Какое объяснение согласуется с рефлекторной дугой?" at bounding box center [495, 432] width 324 height 14
click at [375, 558] on label "Раздражающая реакция на раздражение" at bounding box center [718, 575] width 770 height 34
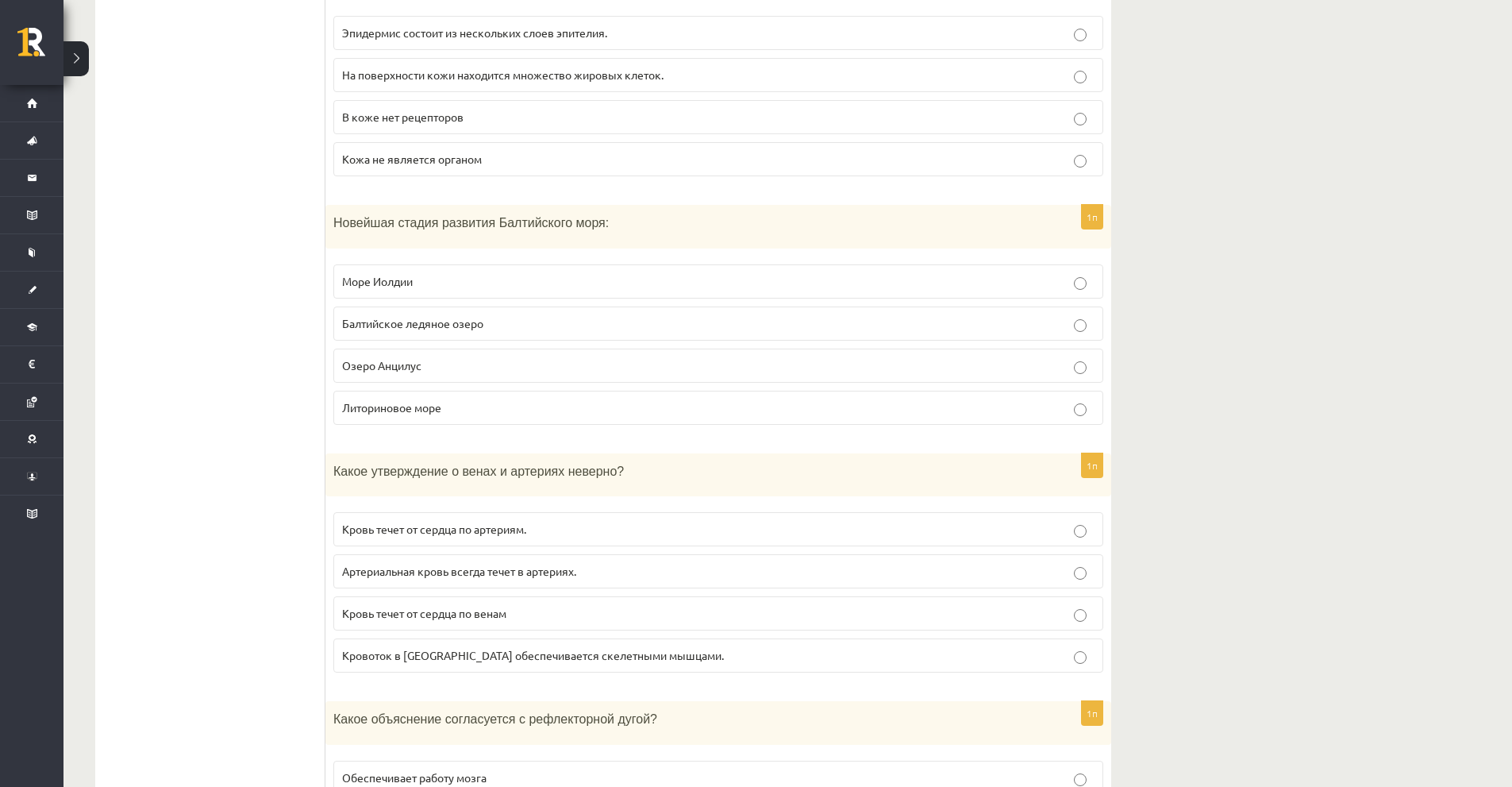
scroll to position [4932, 0]
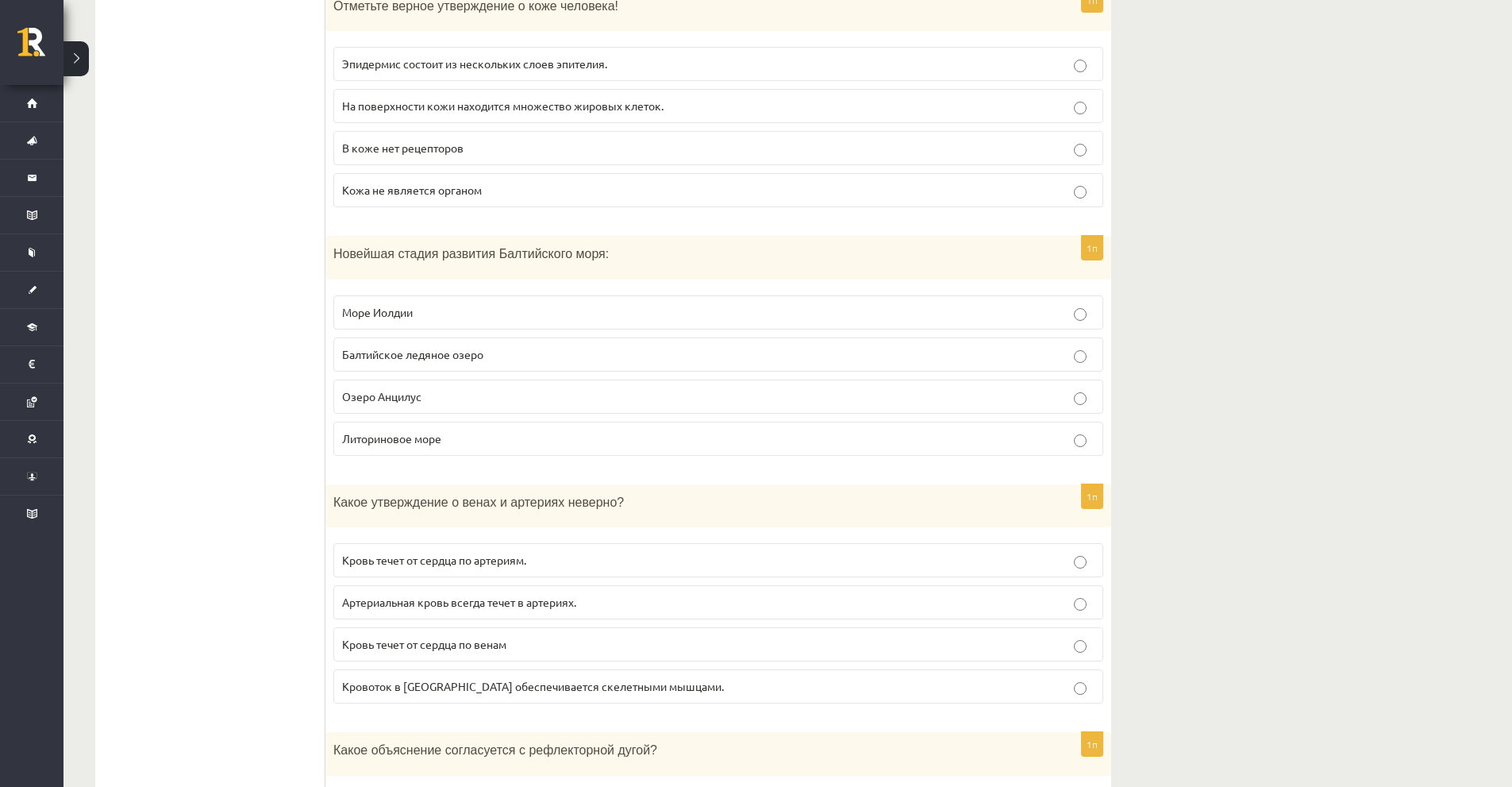
click at [375, 637] on font "Кровь течет от сердца по венам" at bounding box center [424, 644] width 165 height 15
click at [348, 679] on font "Кровоток в венах обеспечивается скелетными мышцами." at bounding box center [533, 686] width 382 height 15
click at [428, 637] on font "Кровь течет от сердца по венам" at bounding box center [424, 644] width 165 height 15
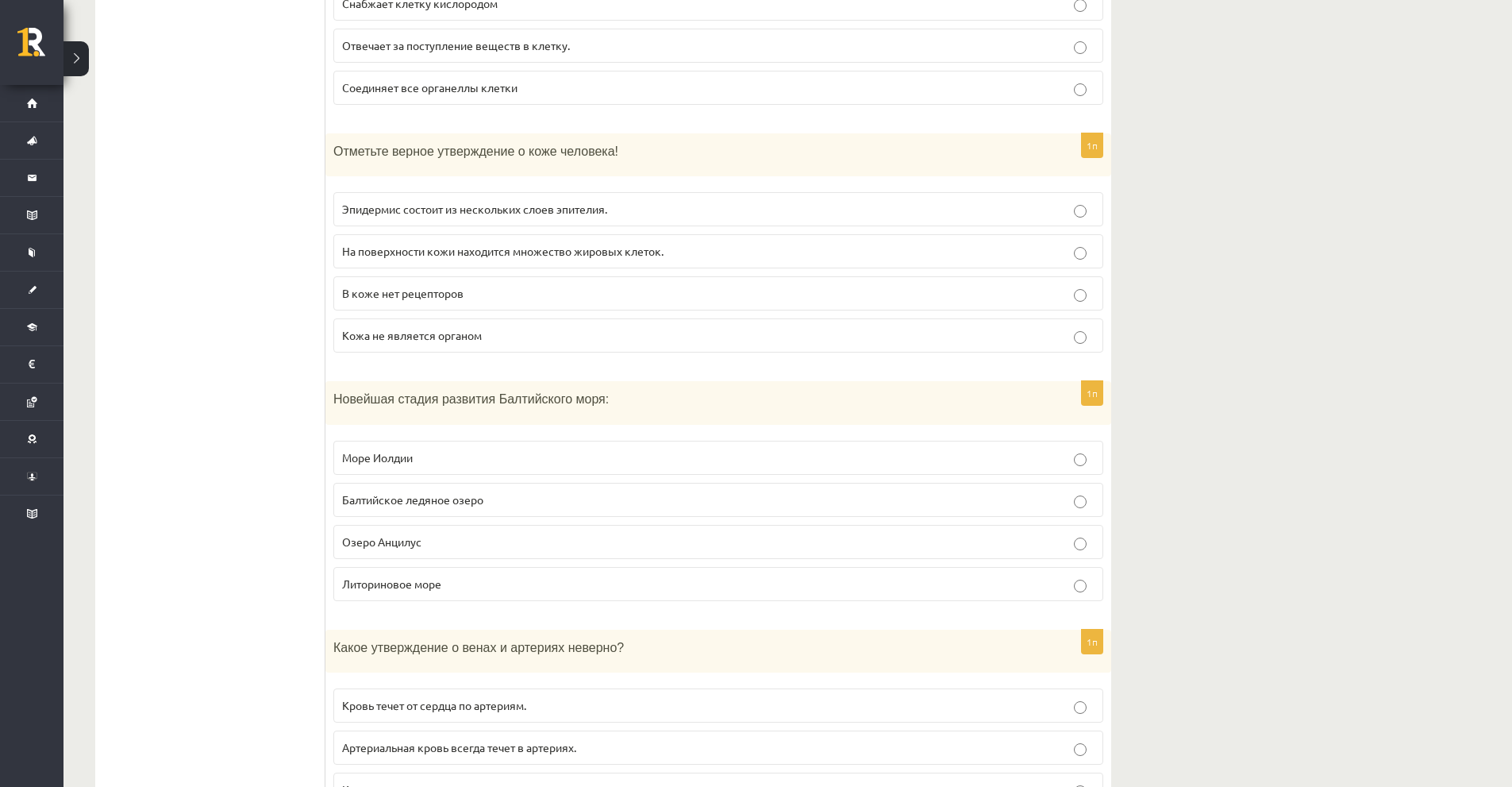
scroll to position [4694, 0]
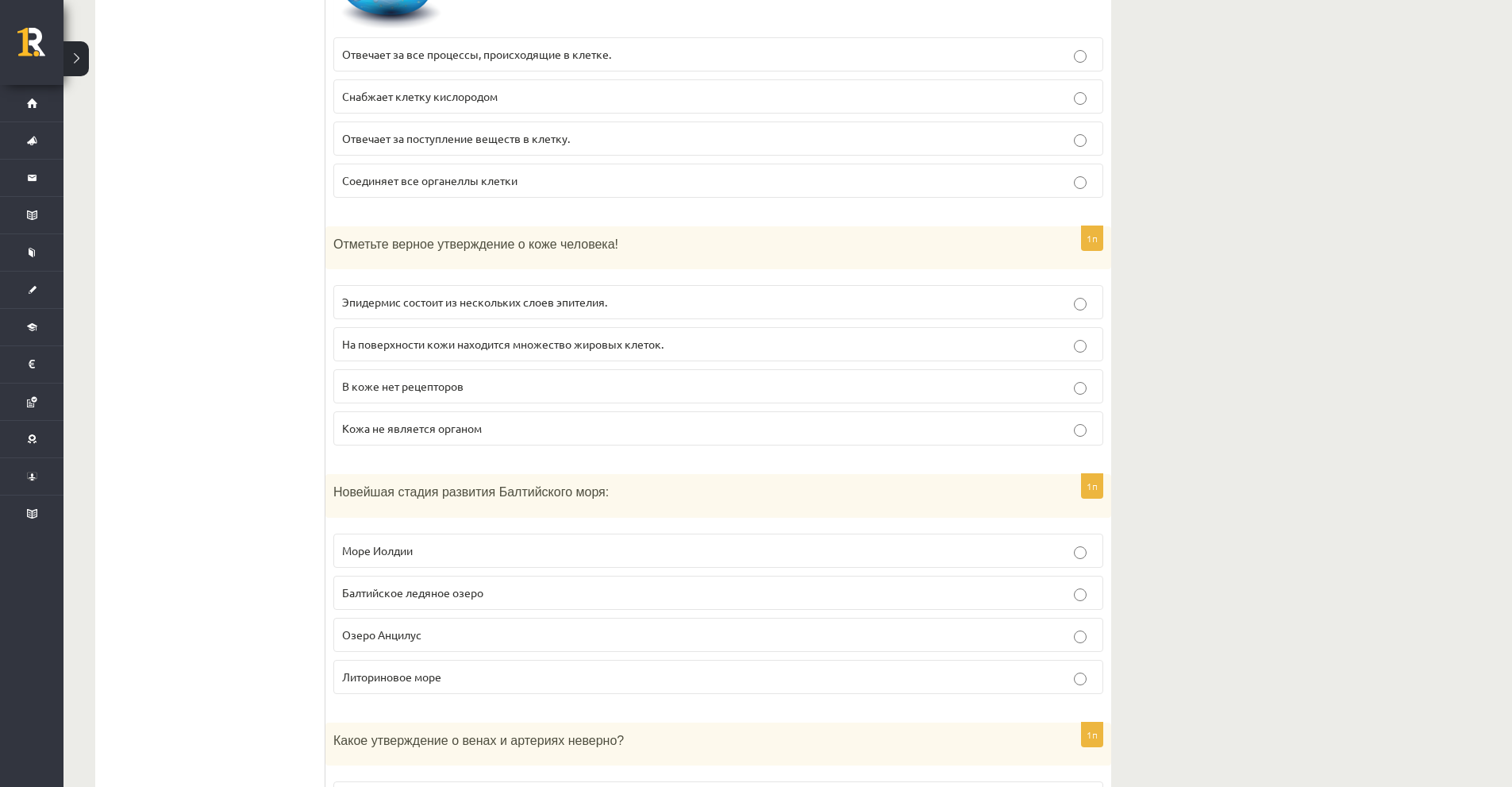
click at [371, 585] on p "Балтийское ледяное озеро" at bounding box center [718, 592] width 753 height 16
click at [366, 628] on font "Озеро Анцилус" at bounding box center [381, 634] width 80 height 15
click at [375, 670] on font "Литориновое море" at bounding box center [392, 676] width 99 height 15
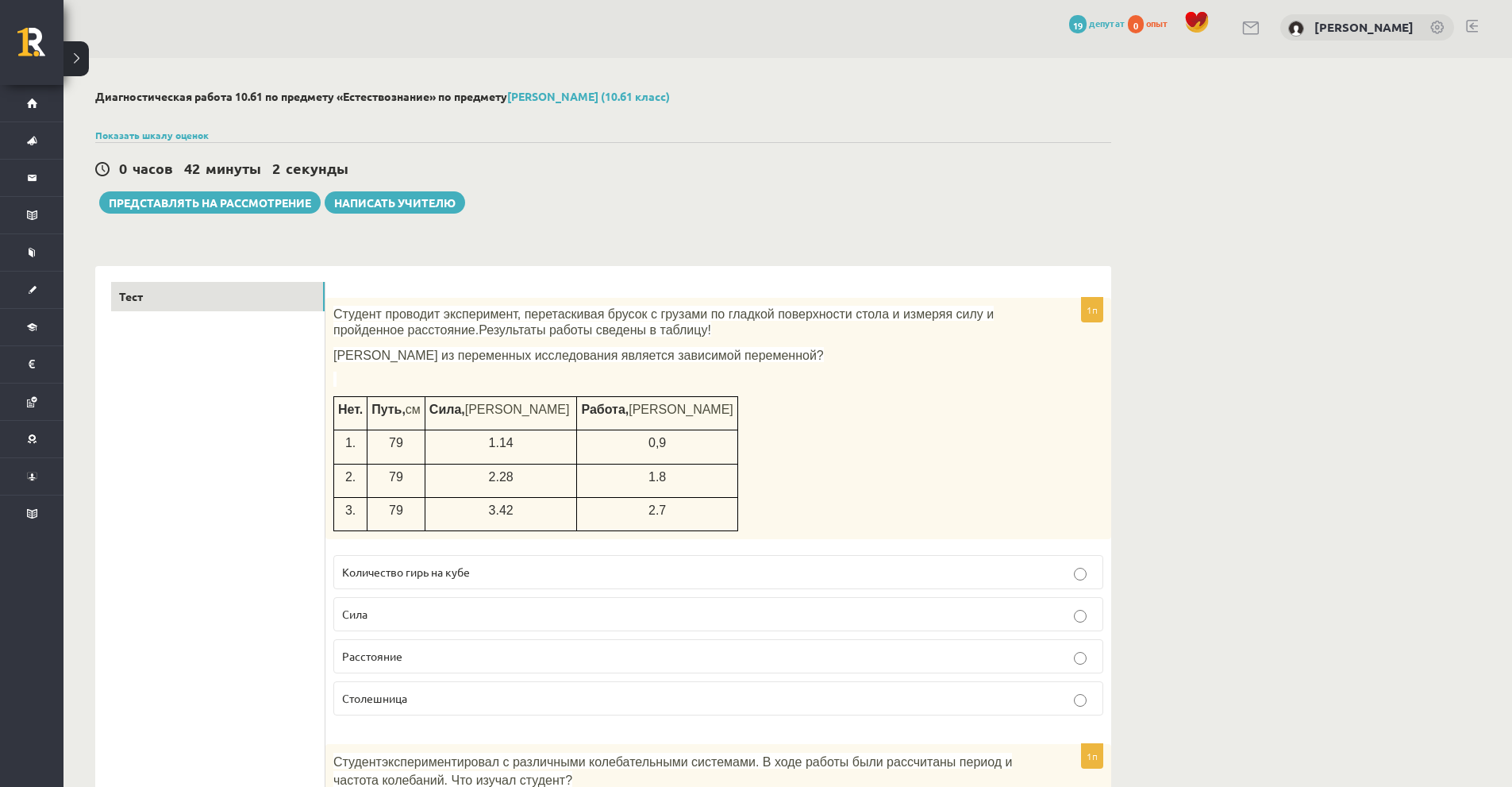
scroll to position [0, 0]
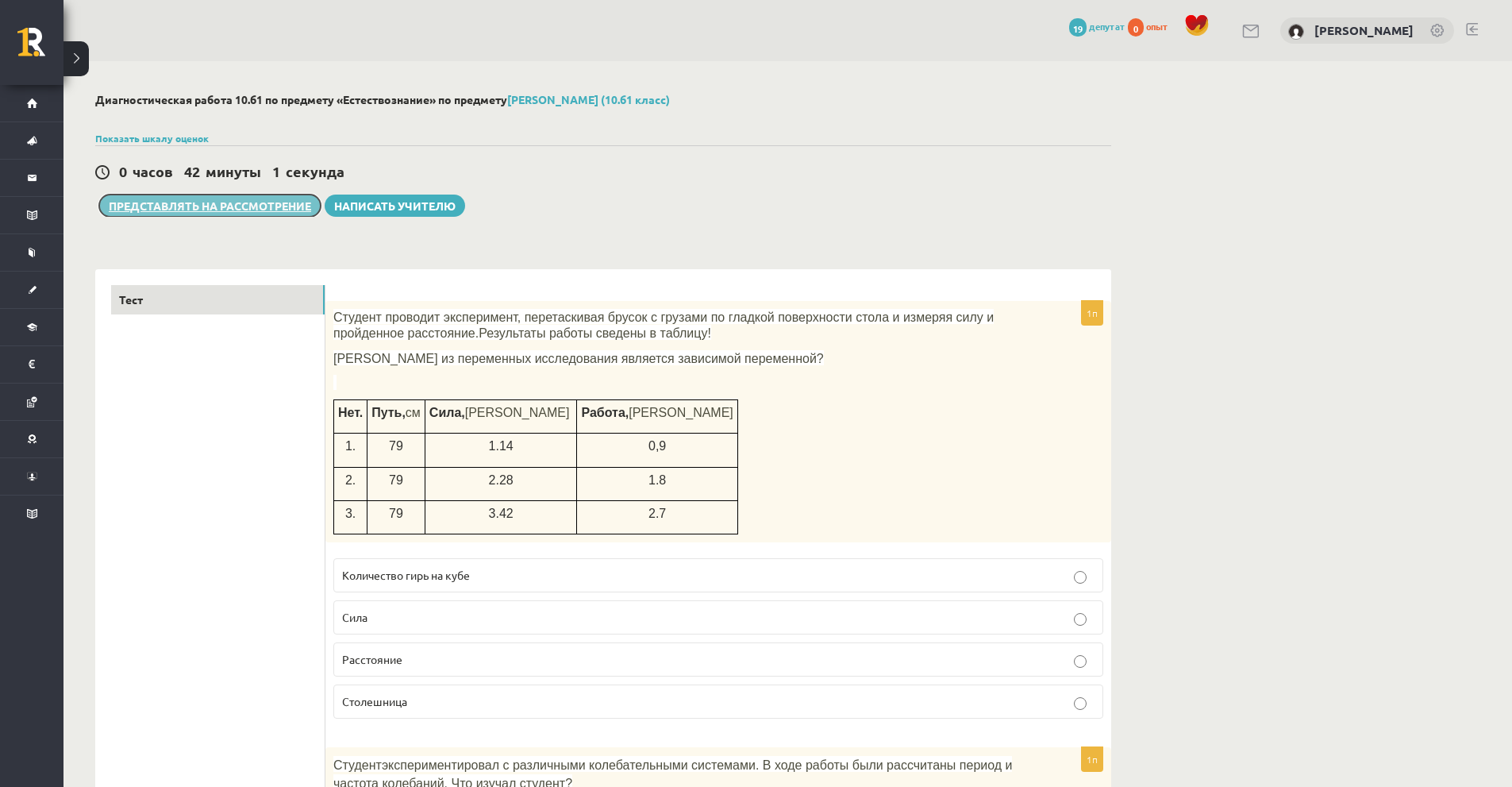
click at [242, 210] on font "Представлять на рассмотрение" at bounding box center [210, 206] width 202 height 15
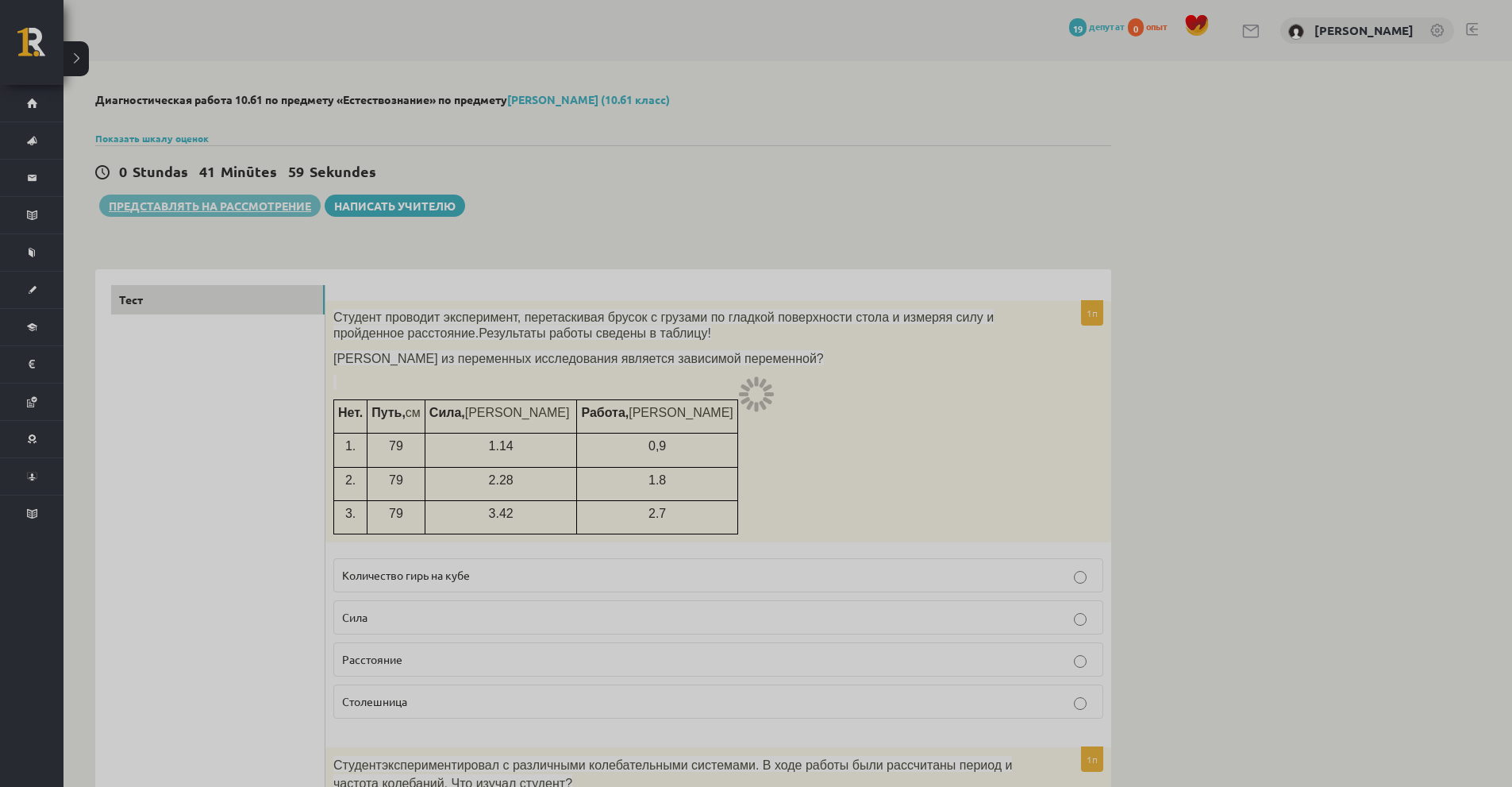
click at [827, 93] on div at bounding box center [756, 394] width 1512 height 787
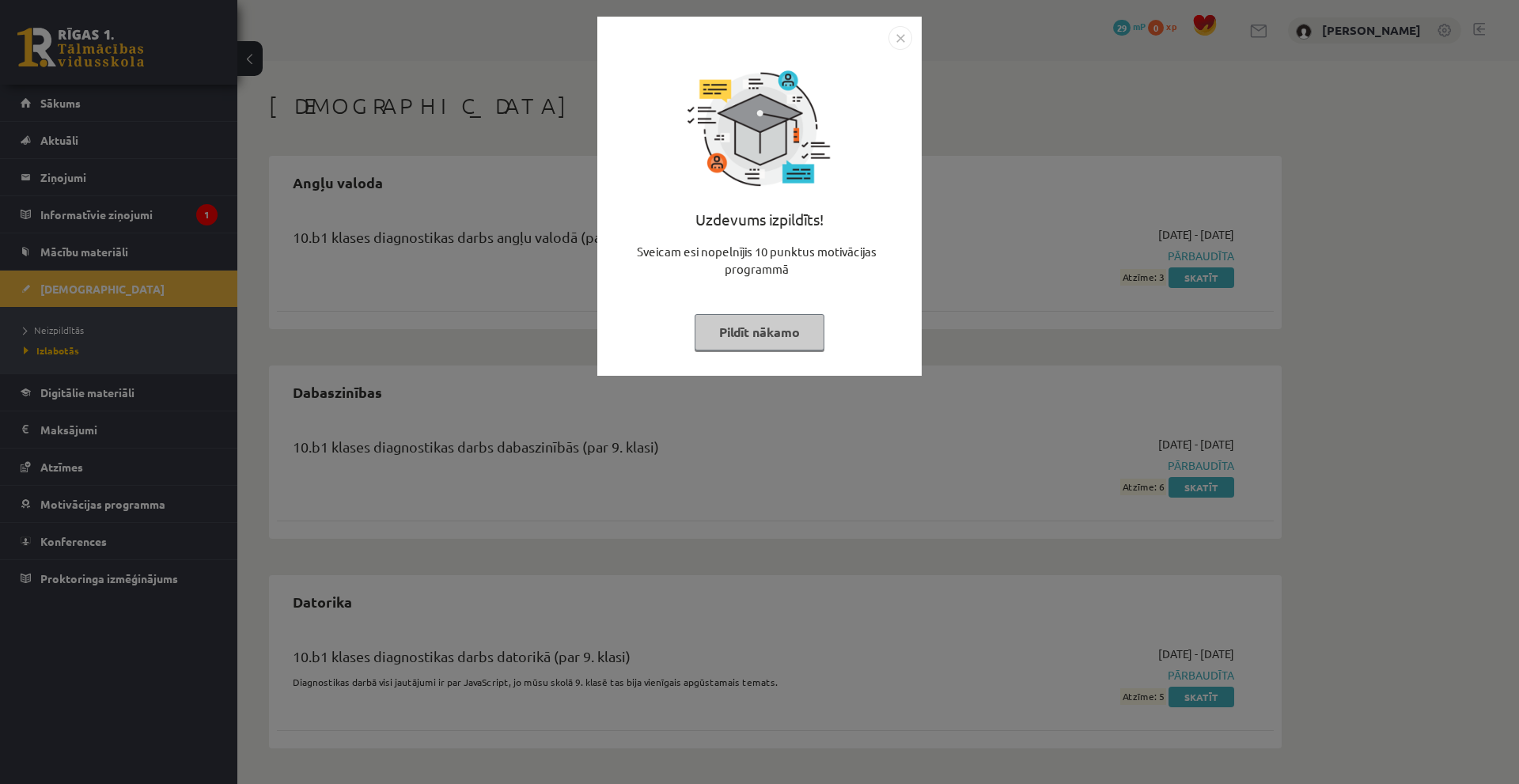
click at [720, 325] on button "Pildīt nākamo" at bounding box center [760, 332] width 130 height 37
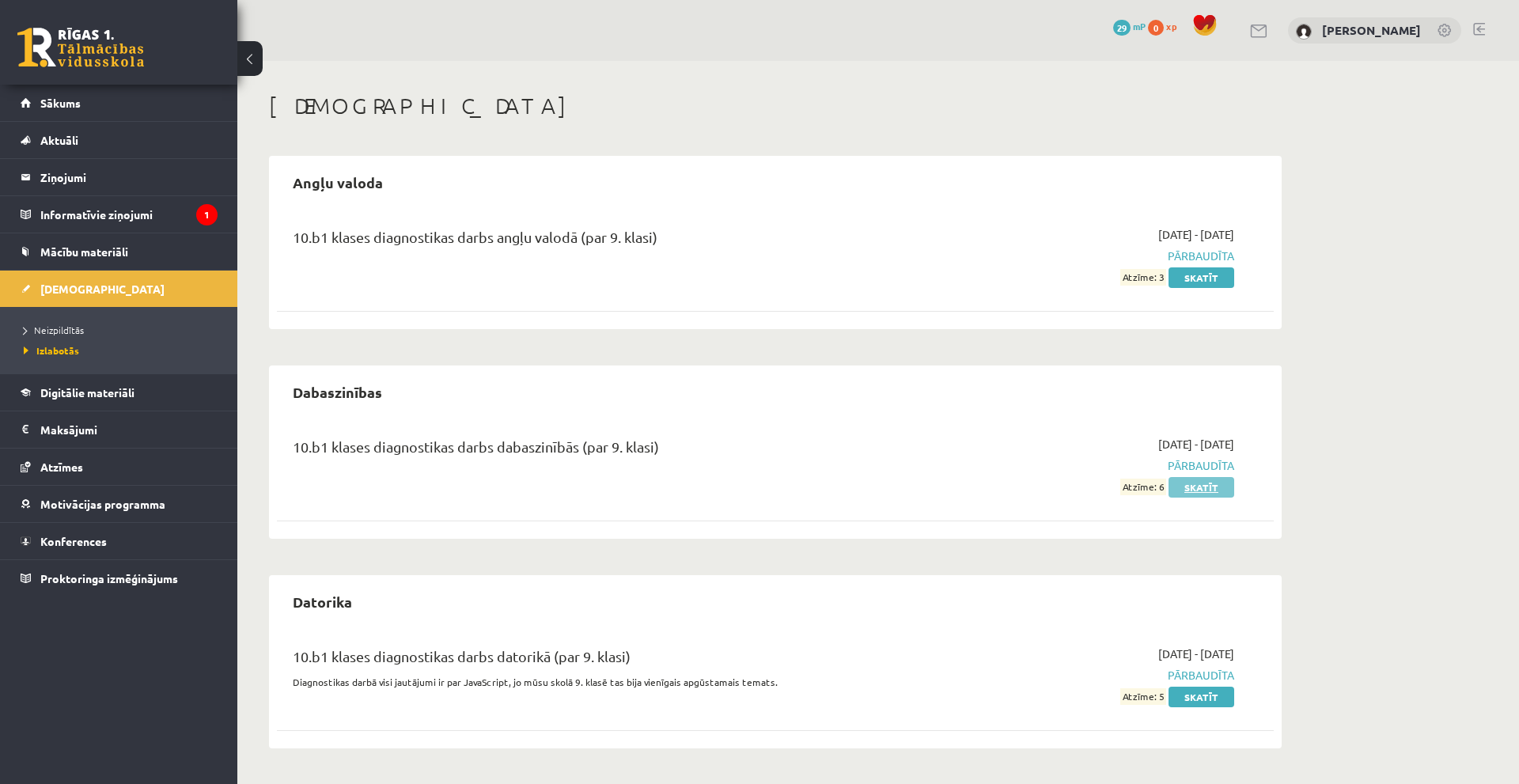
click at [1189, 485] on link "Skatīt" at bounding box center [1201, 488] width 66 height 20
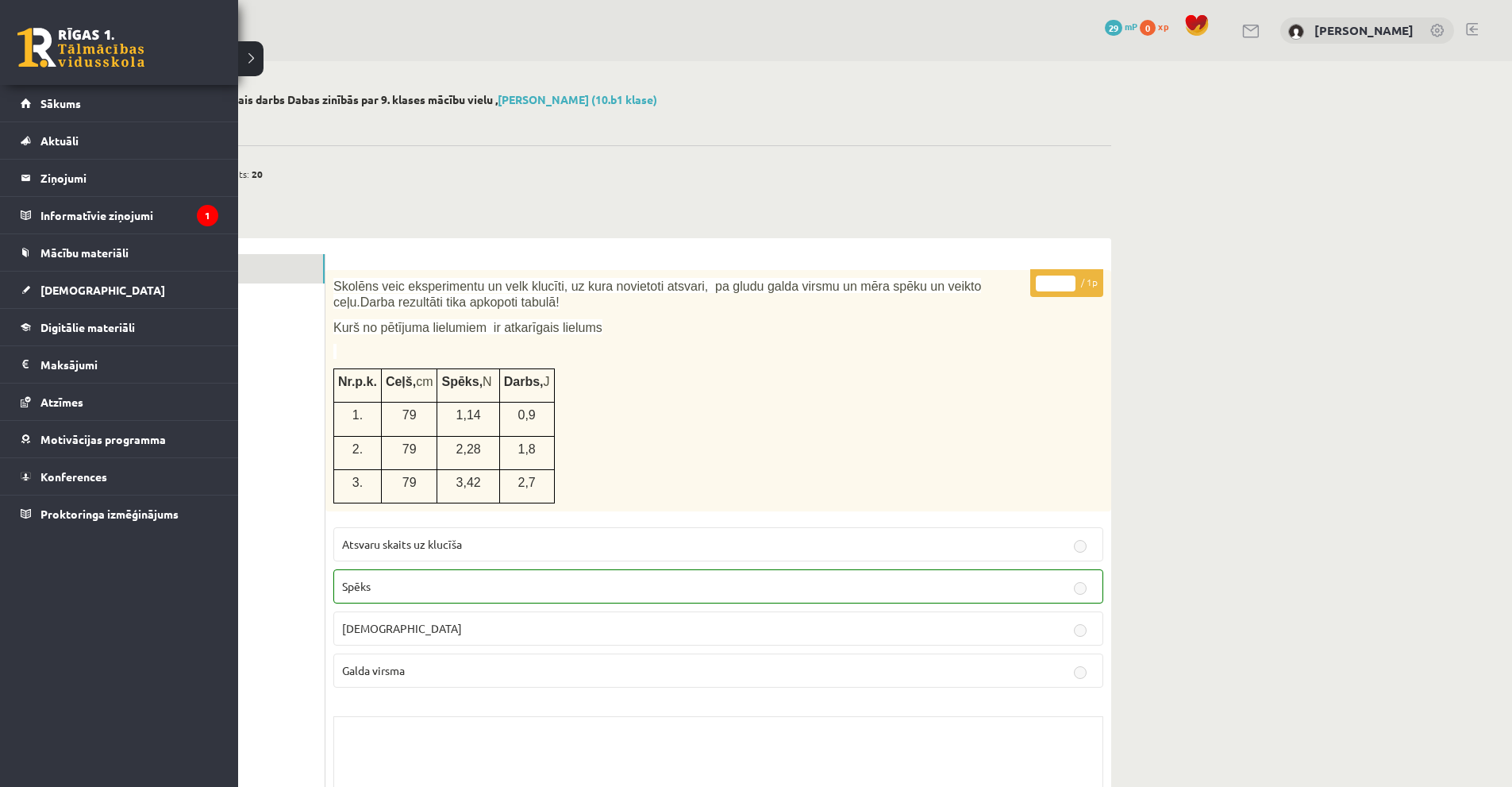
click at [49, 41] on link at bounding box center [81, 47] width 127 height 39
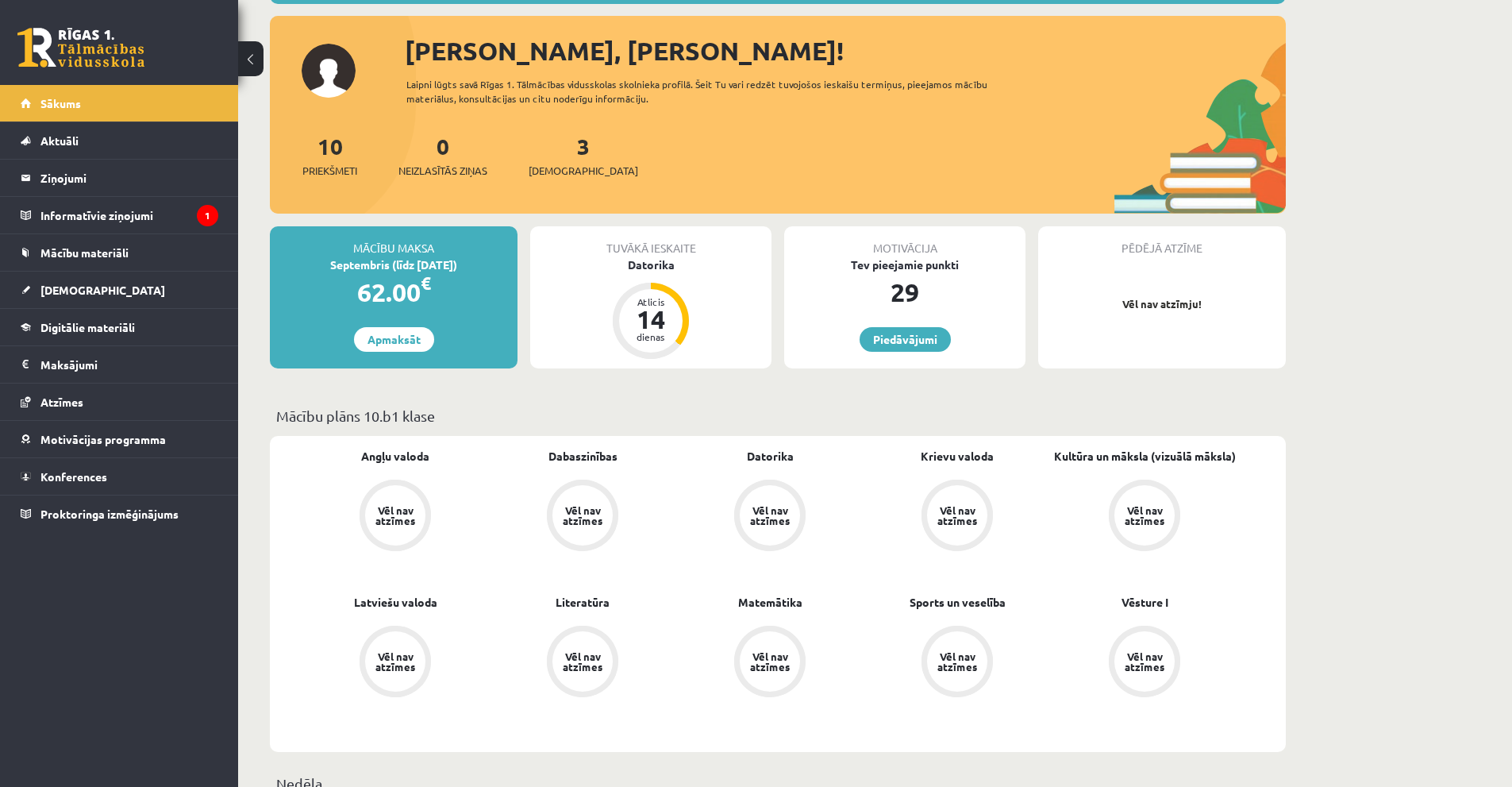
scroll to position [159, 0]
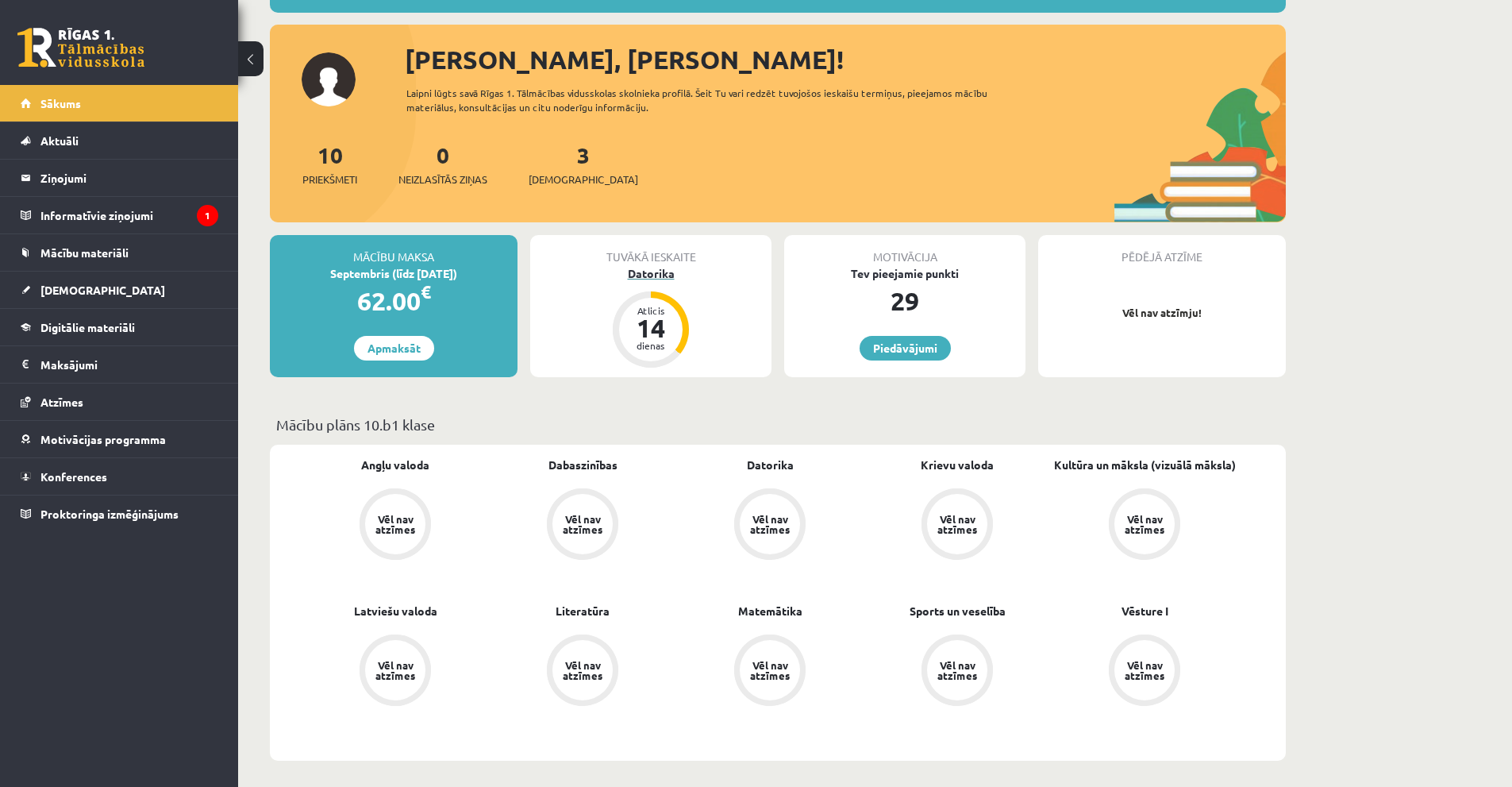
click at [655, 277] on div "Datorika" at bounding box center [651, 273] width 242 height 16
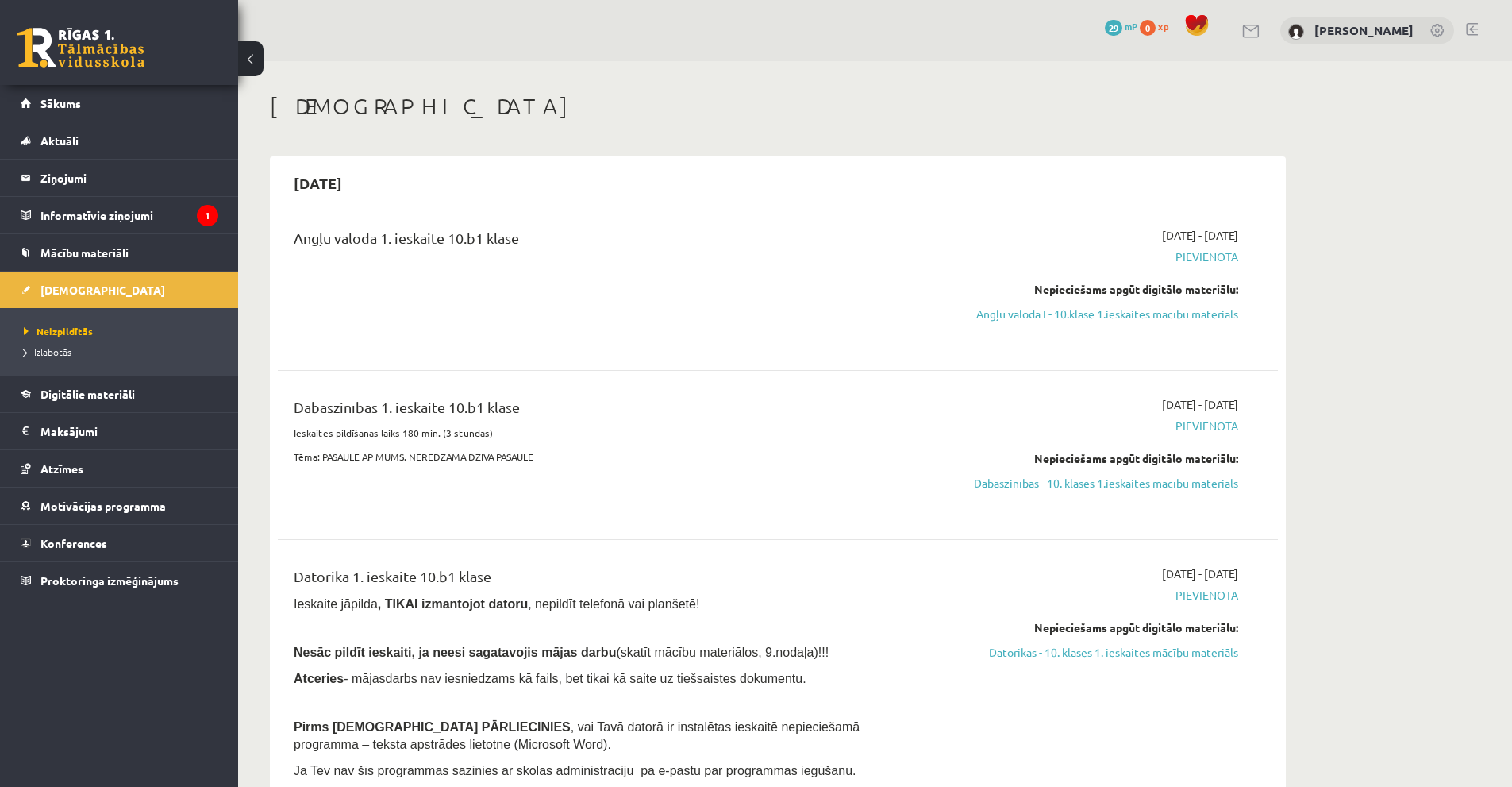
click at [134, 62] on link at bounding box center [81, 47] width 127 height 39
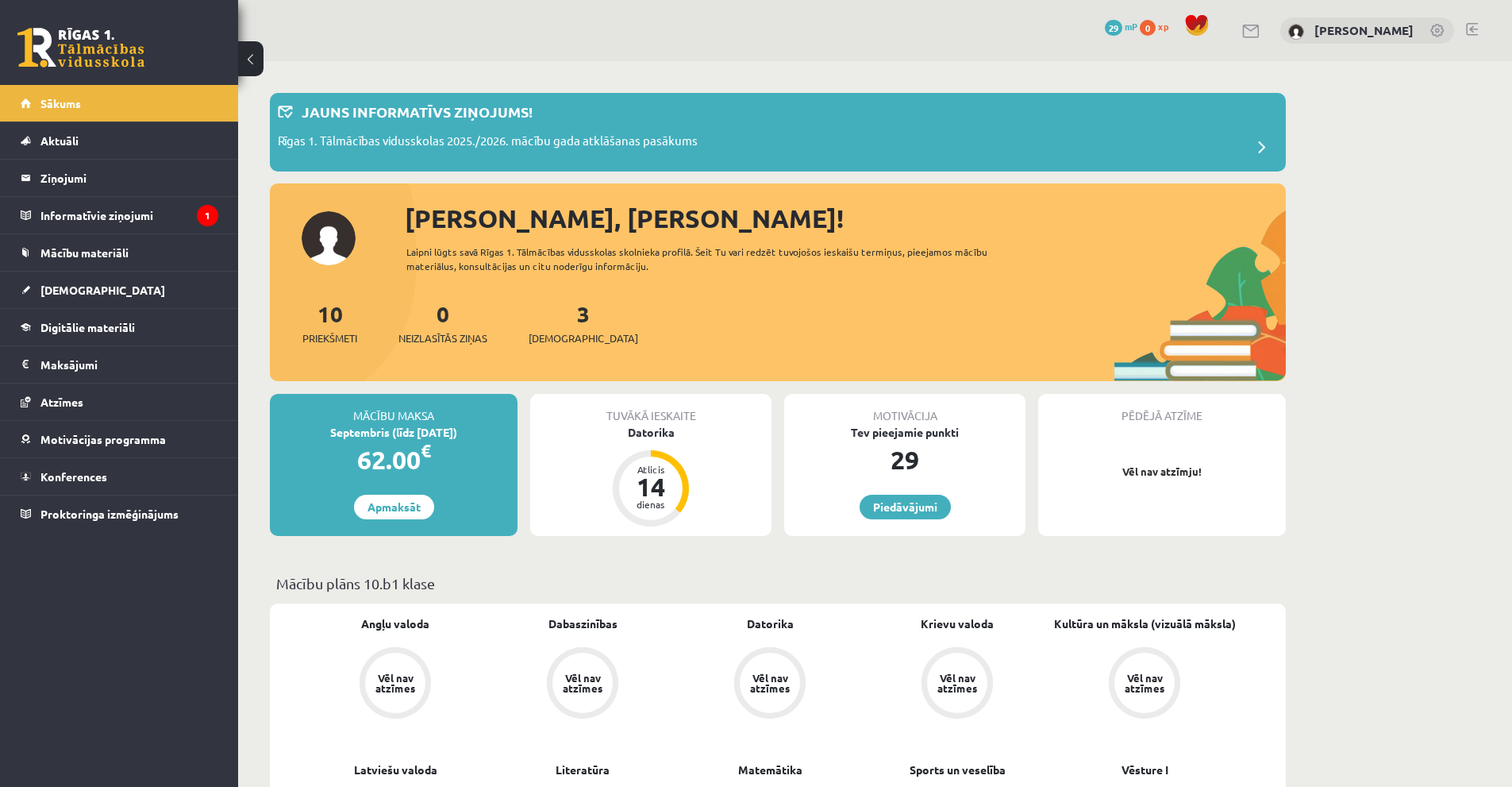
scroll to position [317, 0]
click at [111, 256] on span "Mācību materiāli" at bounding box center [84, 252] width 88 height 15
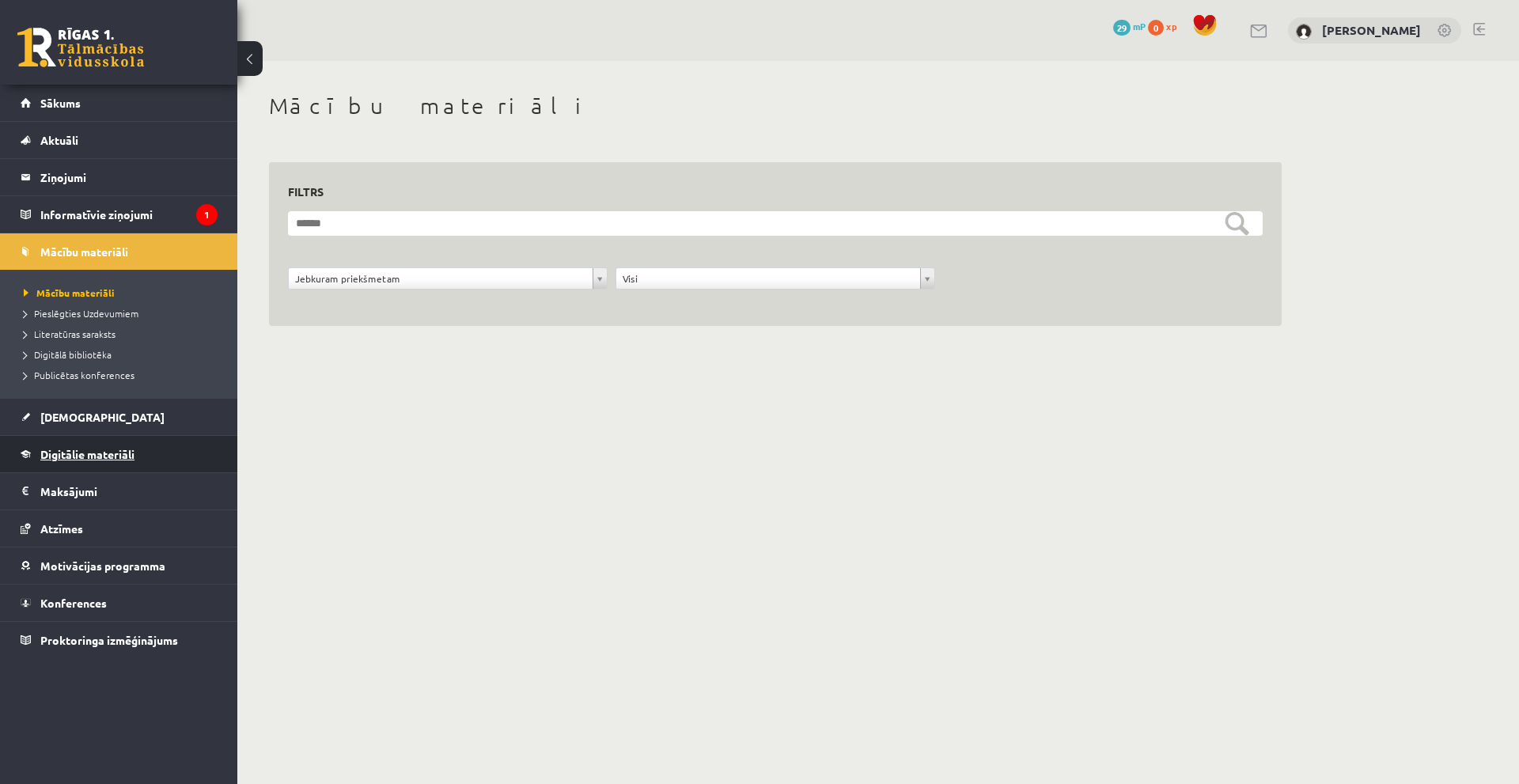
click at [81, 454] on span "Digitālie materiāli" at bounding box center [87, 453] width 94 height 15
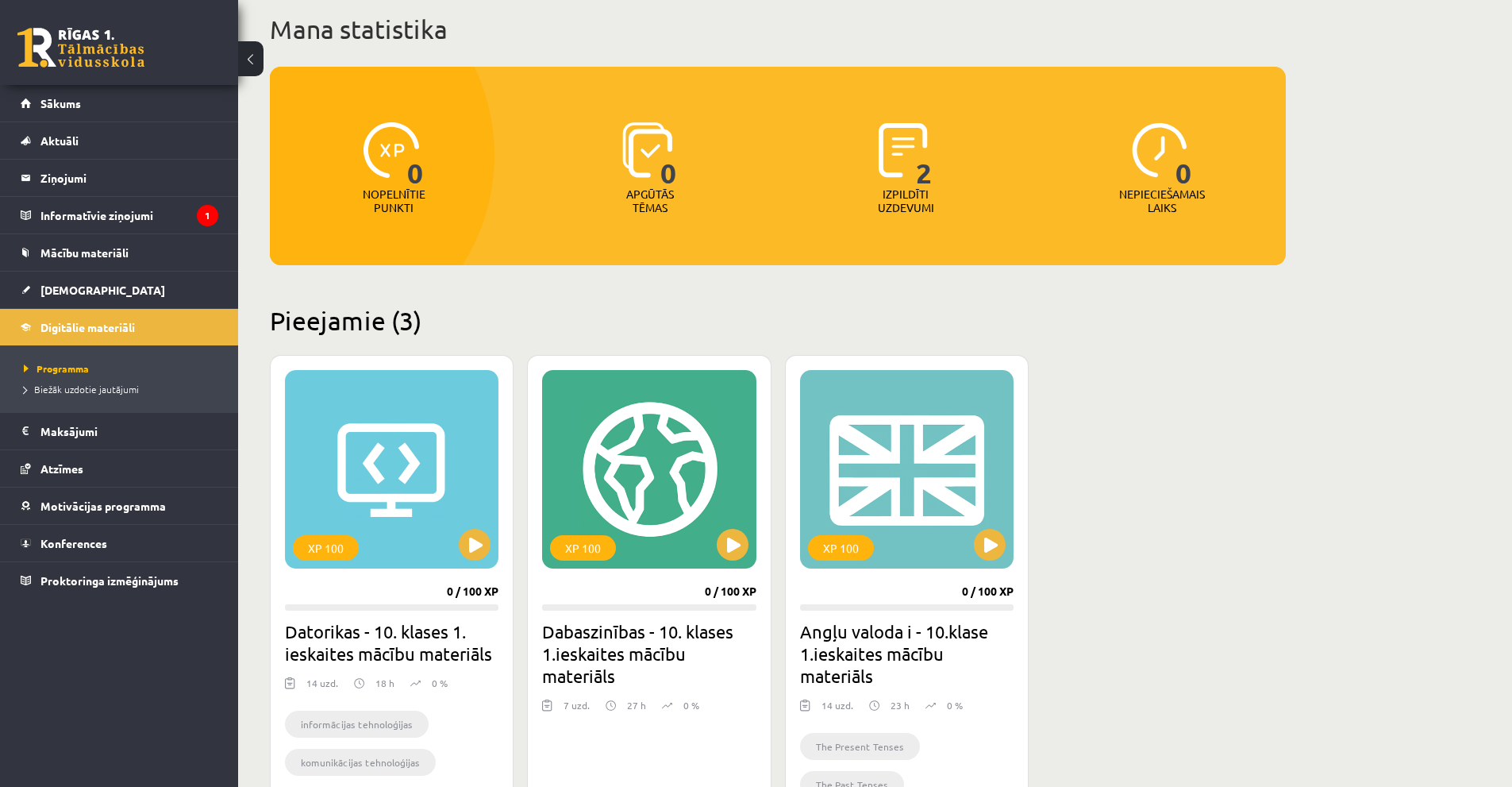
scroll to position [299, 0]
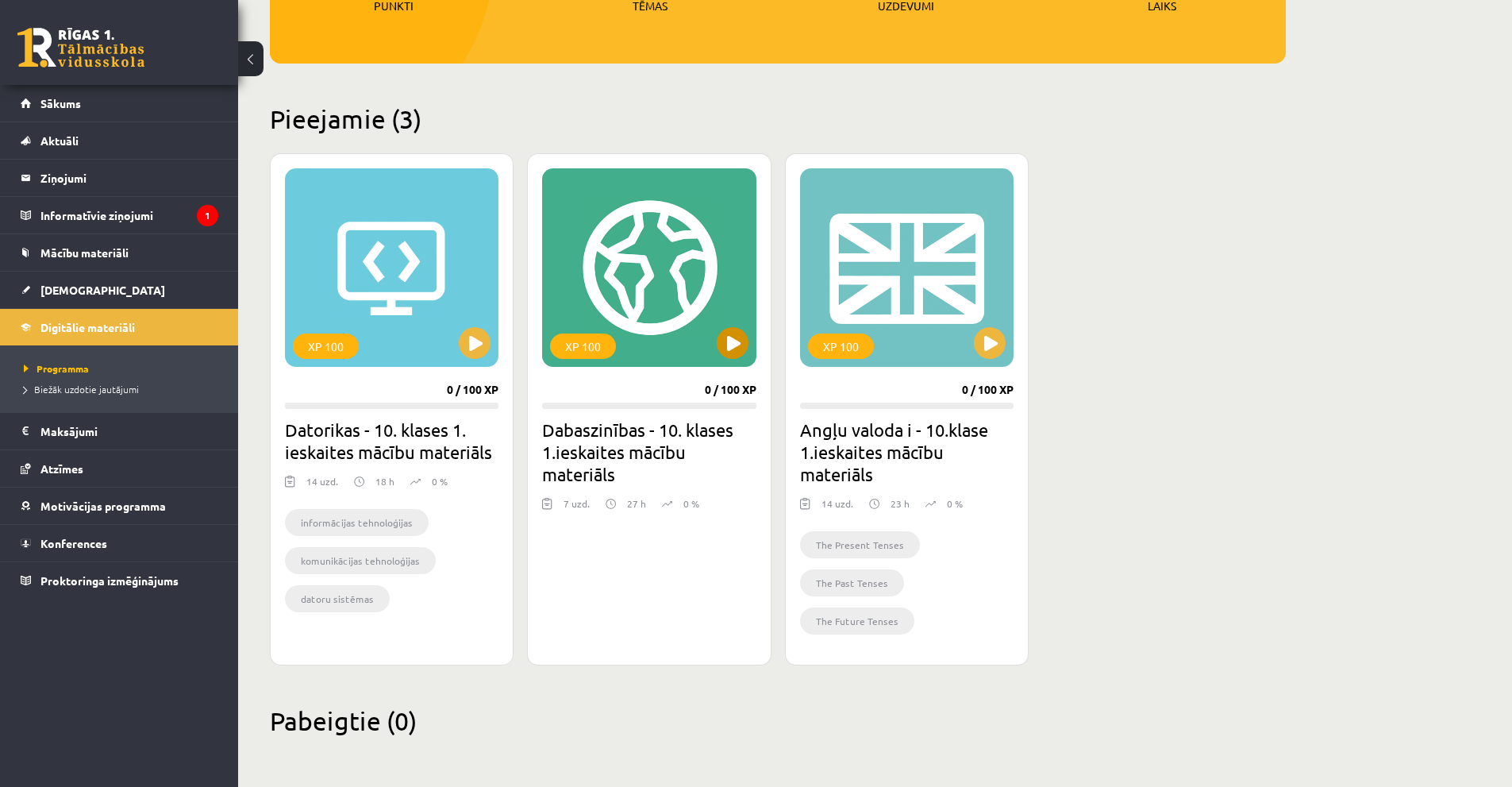
click at [705, 328] on div "XP 100" at bounding box center [649, 267] width 213 height 199
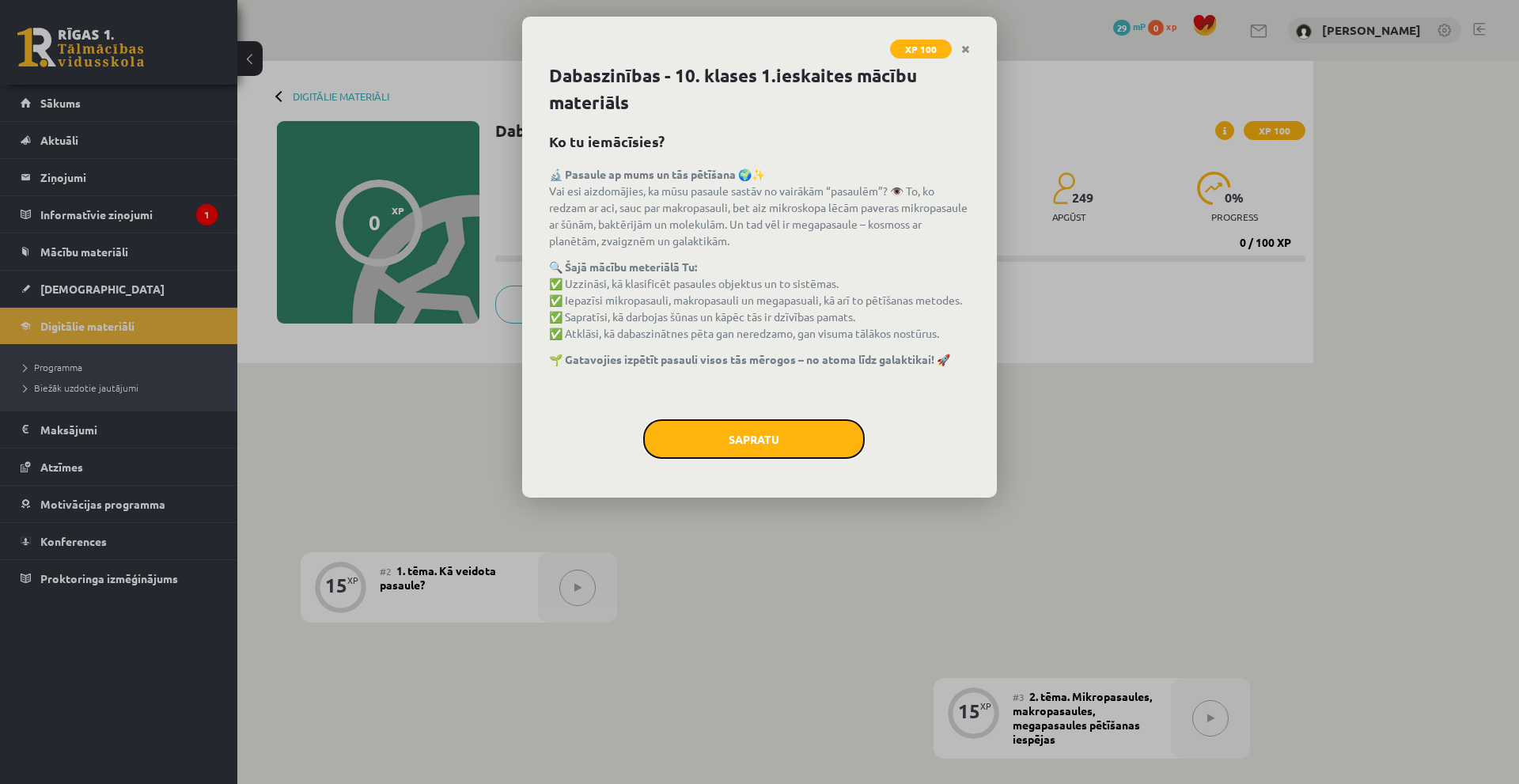
click at [737, 436] on button "Sapratu" at bounding box center [754, 439] width 221 height 39
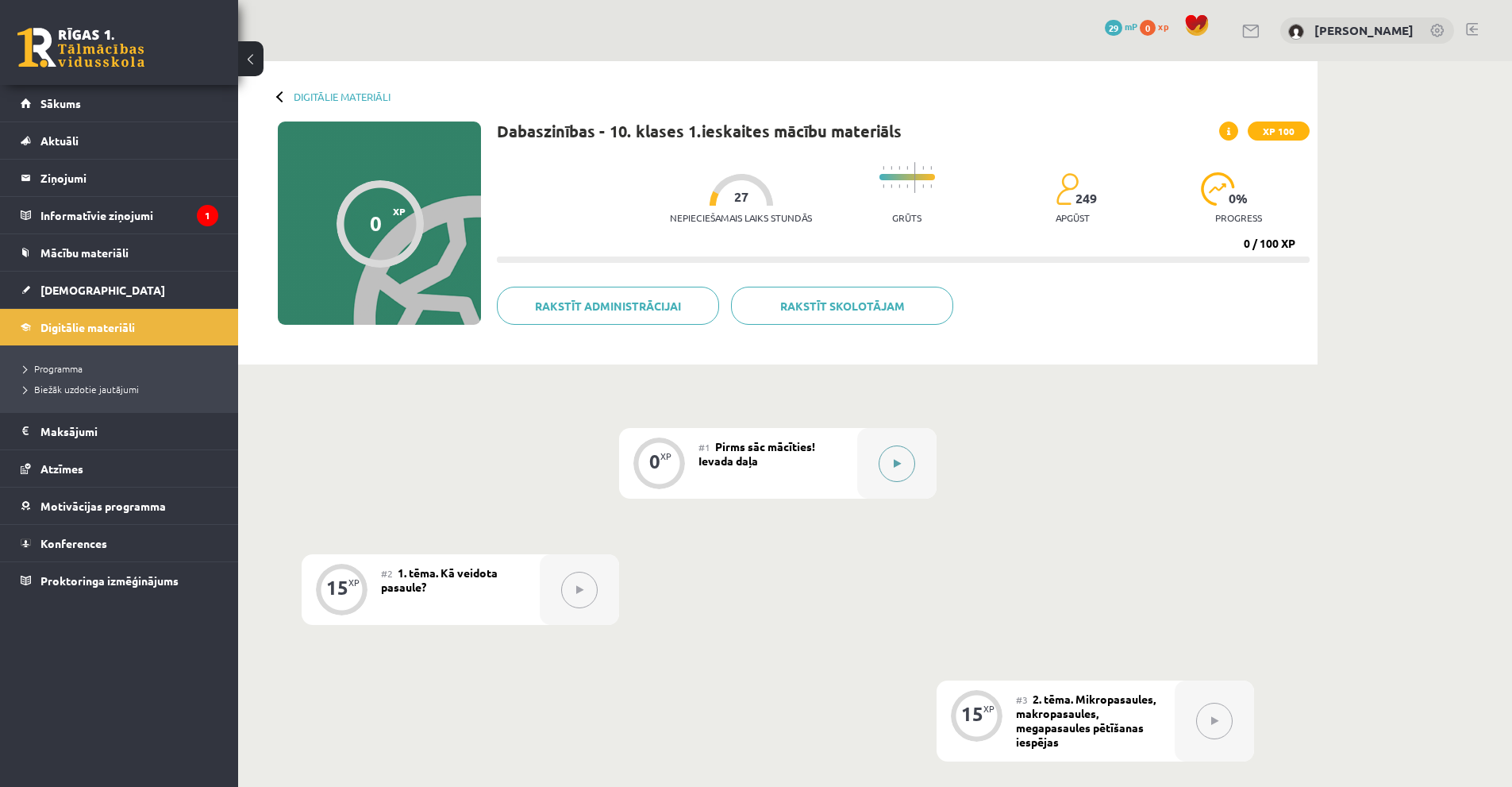
click at [903, 456] on button at bounding box center [897, 464] width 37 height 37
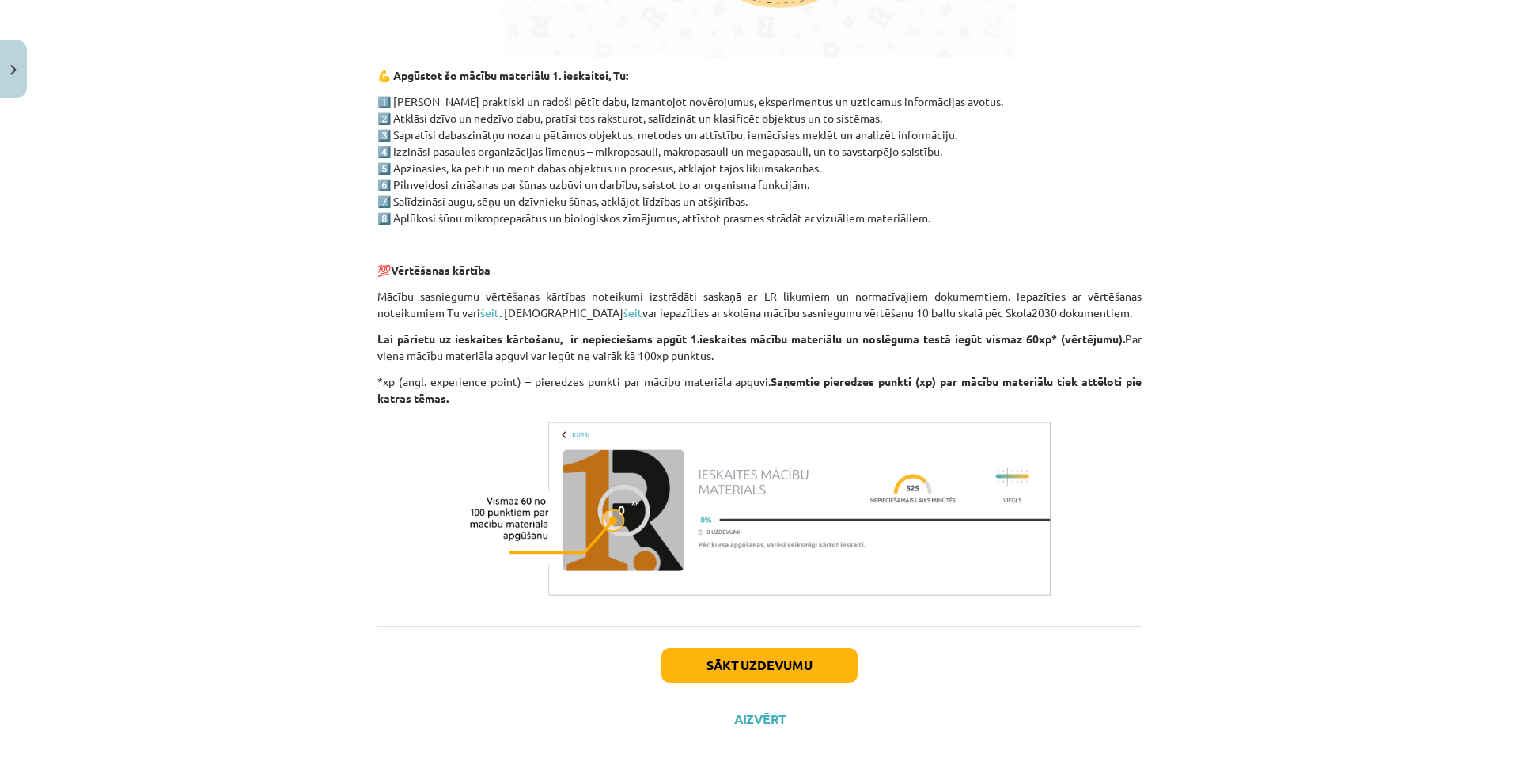
scroll to position [1044, 0]
click at [724, 664] on button "Sākt uzdevumu" at bounding box center [760, 664] width 196 height 35
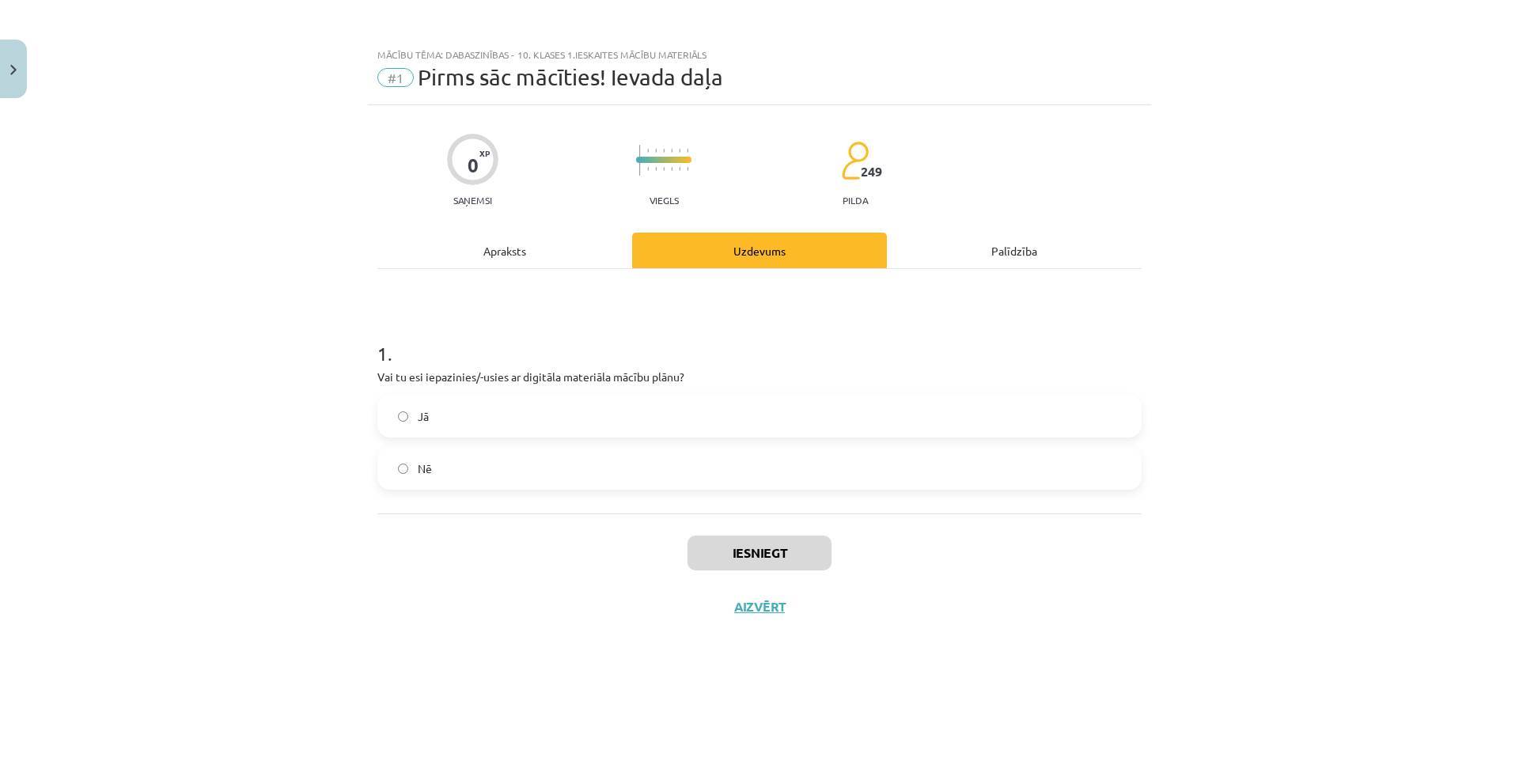
click at [467, 421] on label "Jā" at bounding box center [760, 416] width 761 height 39
click at [730, 556] on button "Iesniegt" at bounding box center [760, 553] width 144 height 35
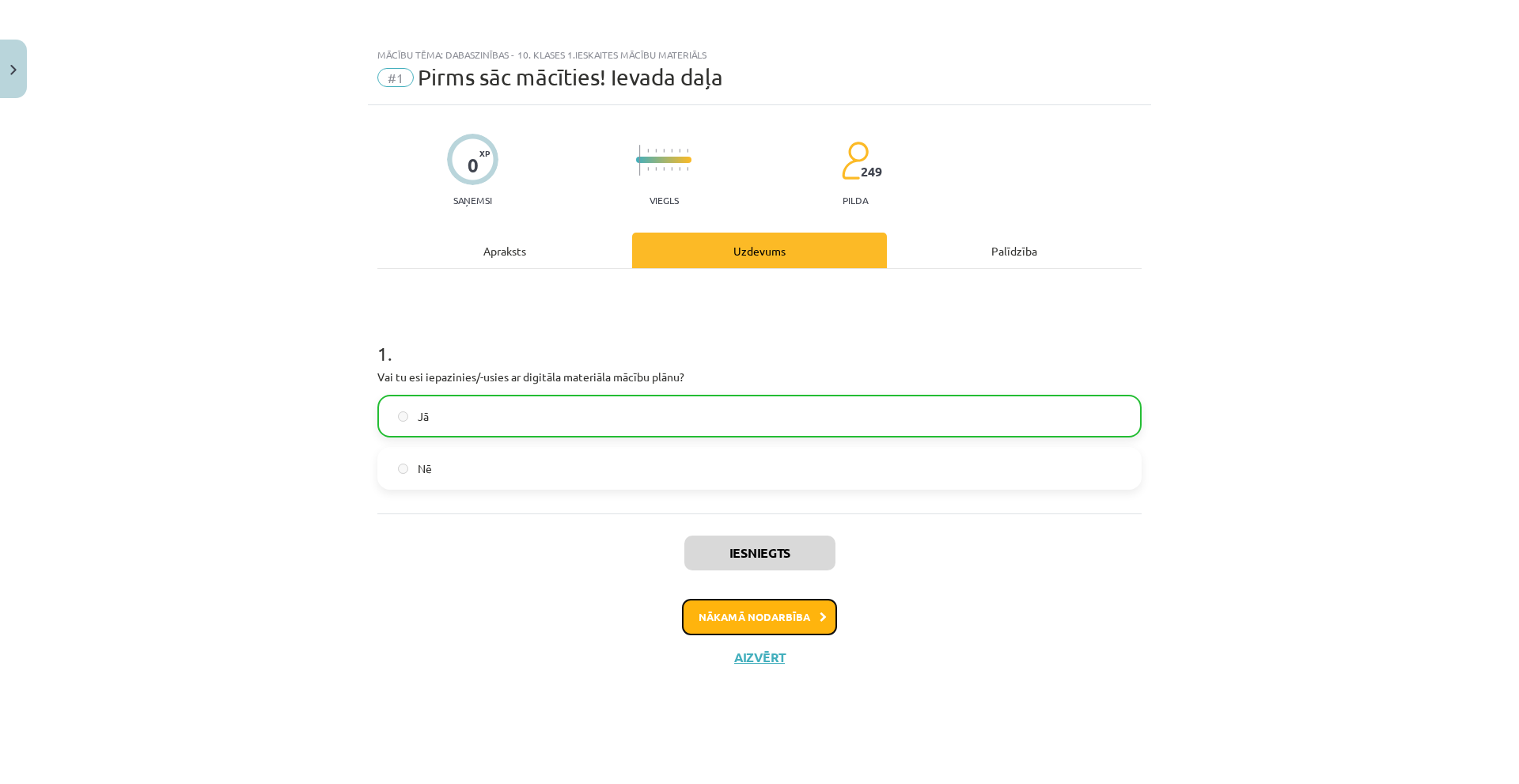
click at [724, 615] on button "Nākamā nodarbība" at bounding box center [760, 617] width 155 height 37
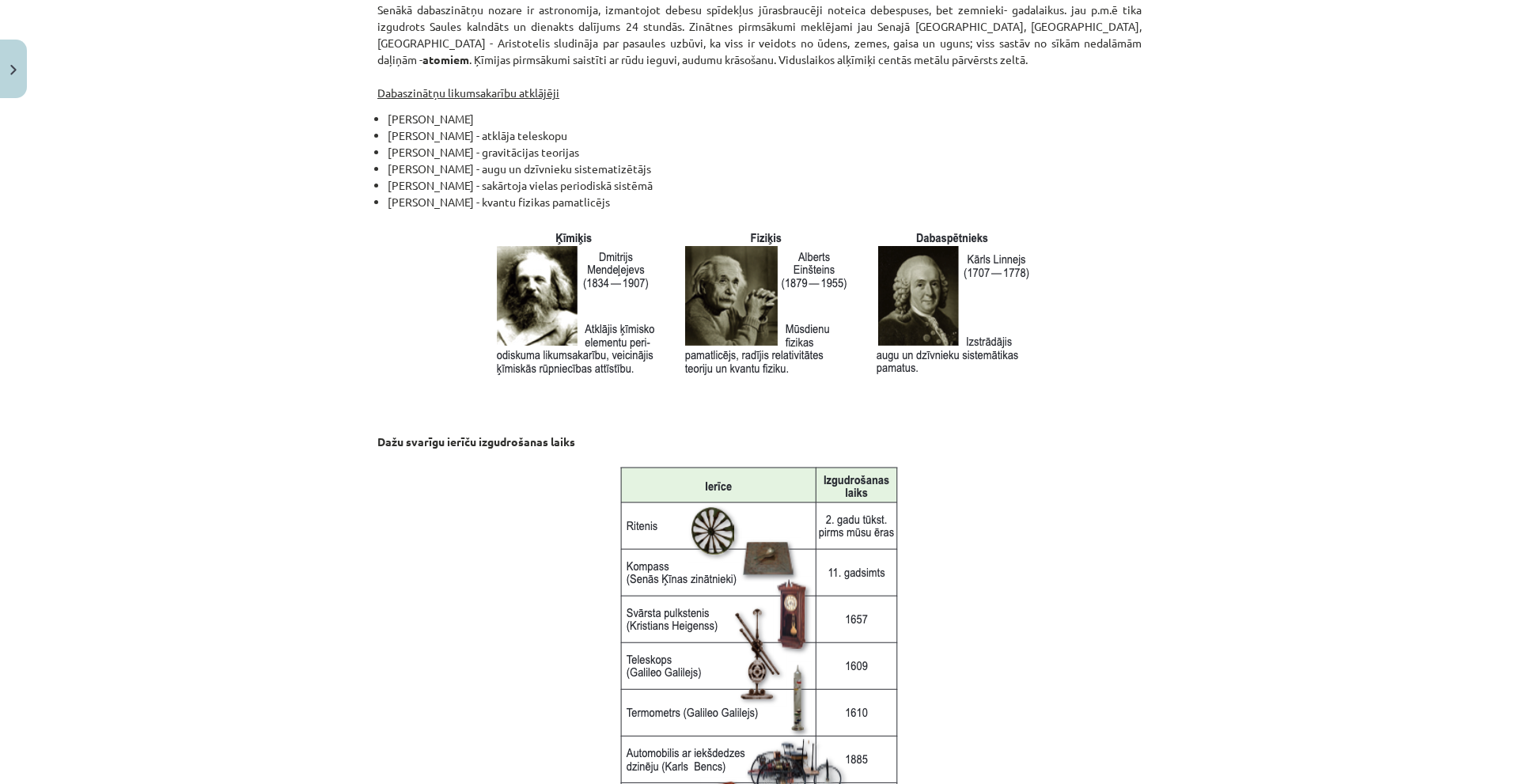
scroll to position [1927, 0]
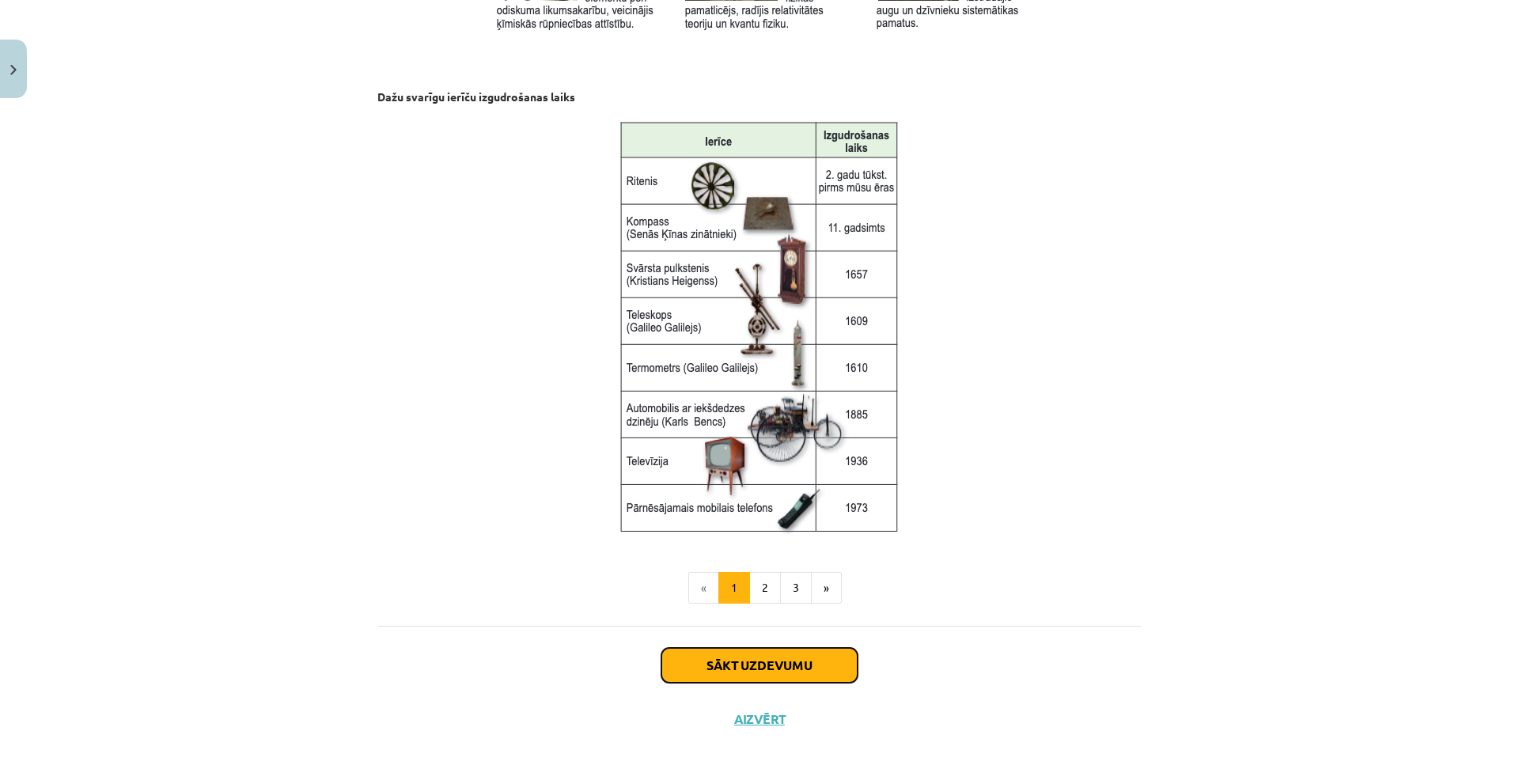
click at [736, 663] on button "Sākt uzdevumu" at bounding box center [760, 665] width 196 height 35
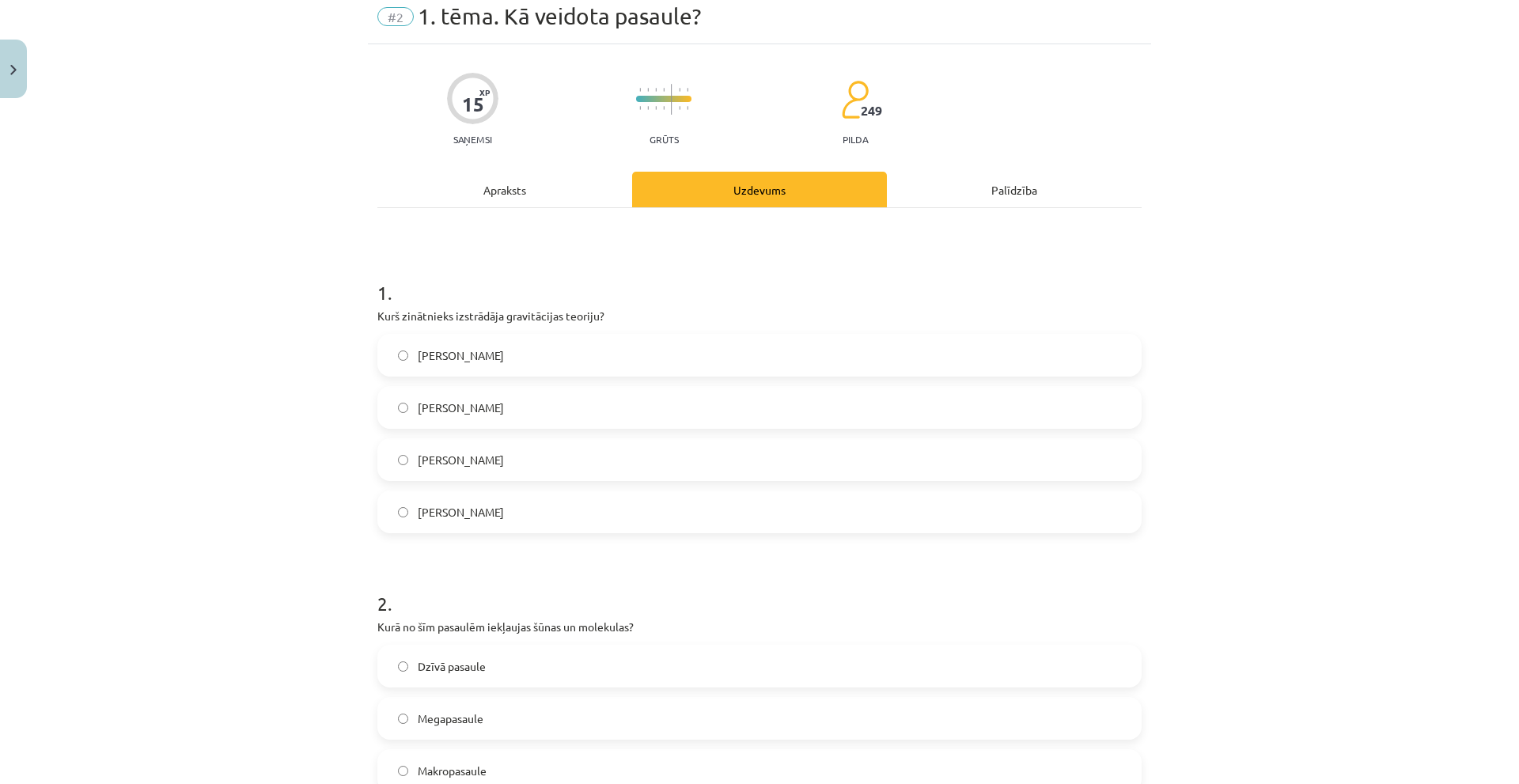
scroll to position [39, 0]
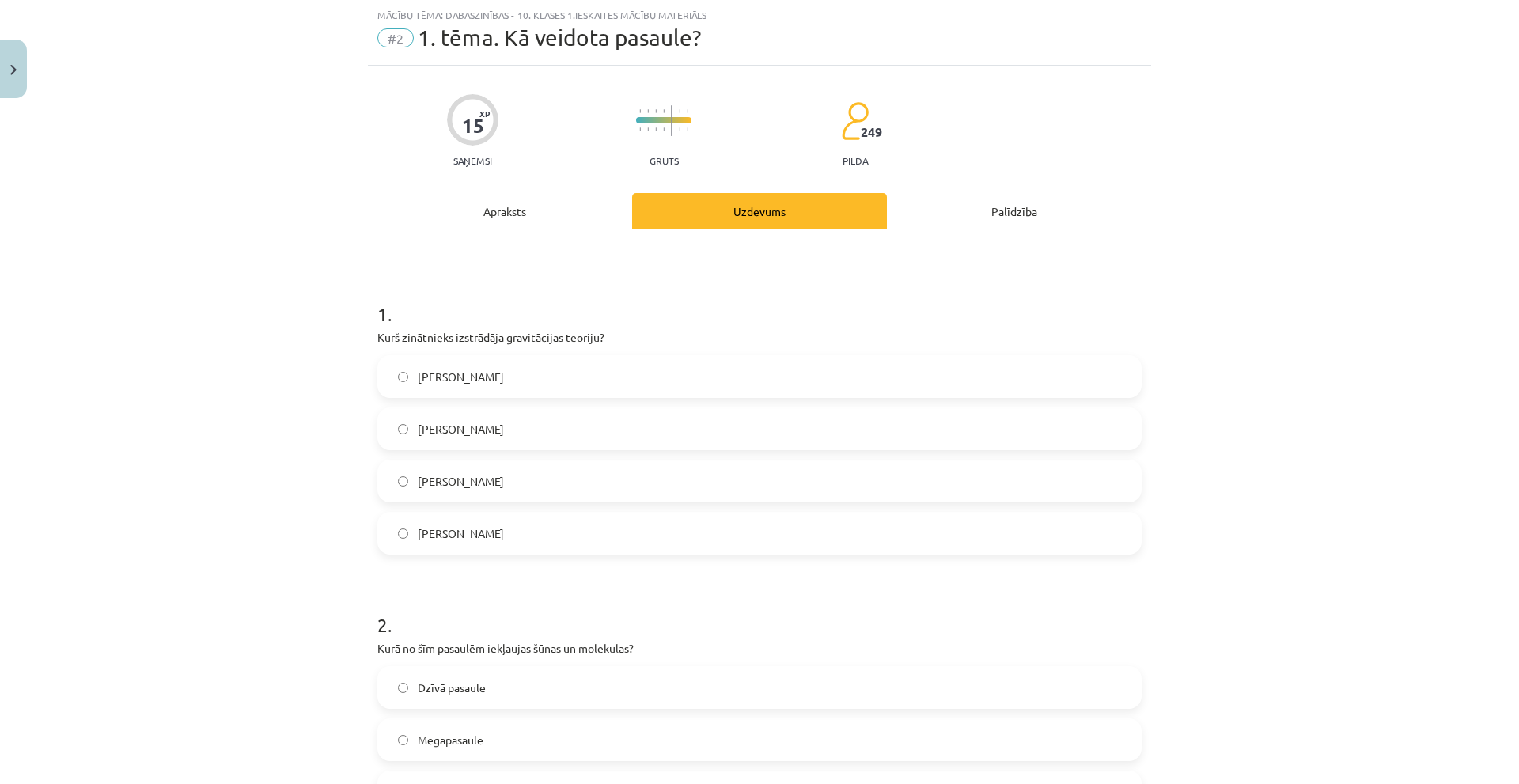
drag, startPoint x: 1430, startPoint y: 2, endPoint x: 1203, endPoint y: 360, distance: 423.9
click at [1211, 360] on div "Mācību tēma: Dabaszinības - 10. klases 1.ieskaites mācību materiāls #2 1. tēma.…" at bounding box center [760, 392] width 1519 height 784
click at [378, 335] on p "Kurš zinātnieks izstrādāja gravitācijas teoriju?" at bounding box center [760, 336] width 765 height 16
click at [385, 338] on p "Kurš zinātnieks izstrādāja gravitācijas teoriju?" at bounding box center [760, 336] width 765 height 16
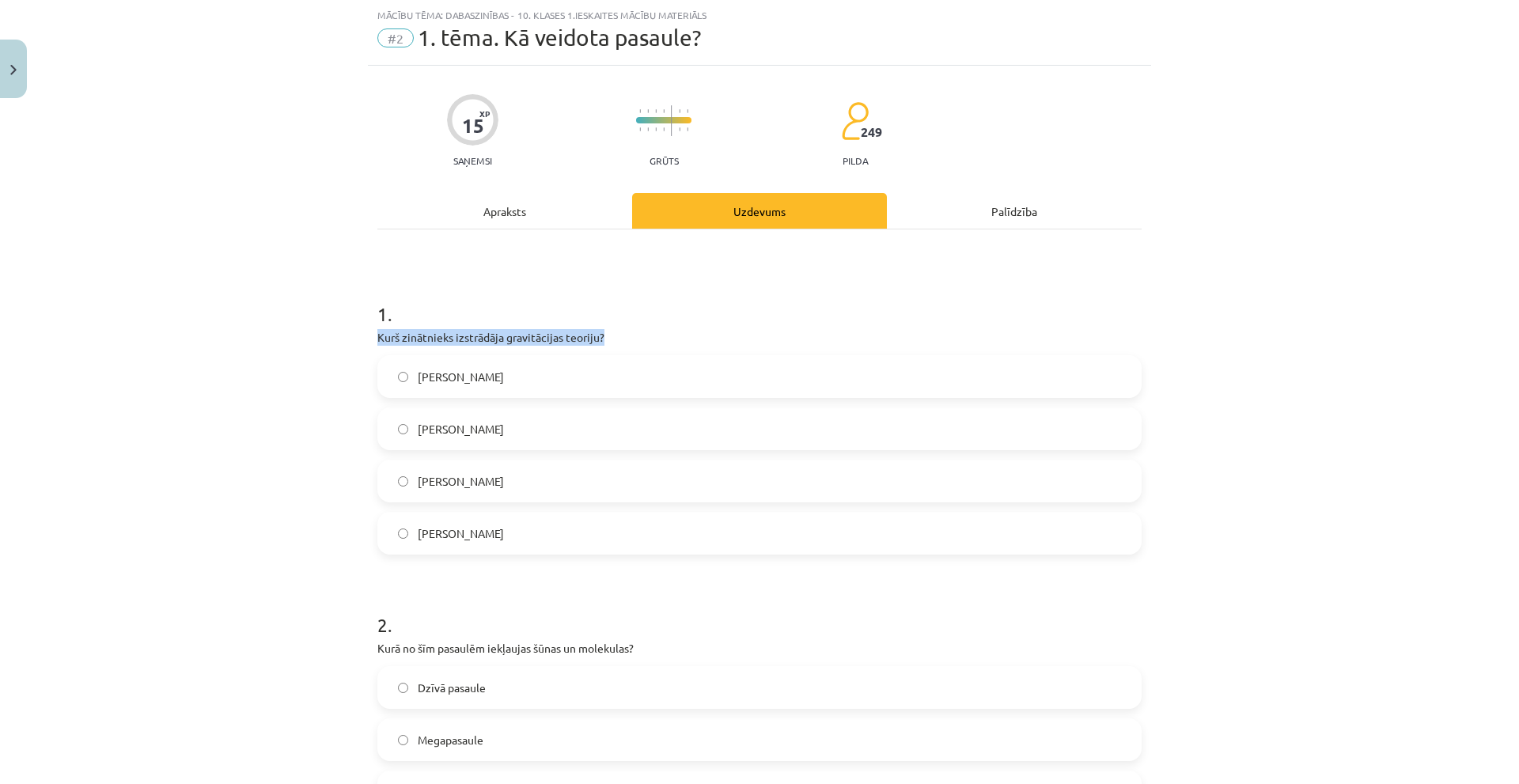
click at [385, 338] on p "Kurš zinātnieks izstrādāja gravitācijas teoriju?" at bounding box center [760, 336] width 765 height 16
copy div "Kurš zinātnieks izstrādāja gravitācijas teoriju?"
click at [430, 381] on span "Īzaks Ņūtons" at bounding box center [460, 377] width 86 height 16
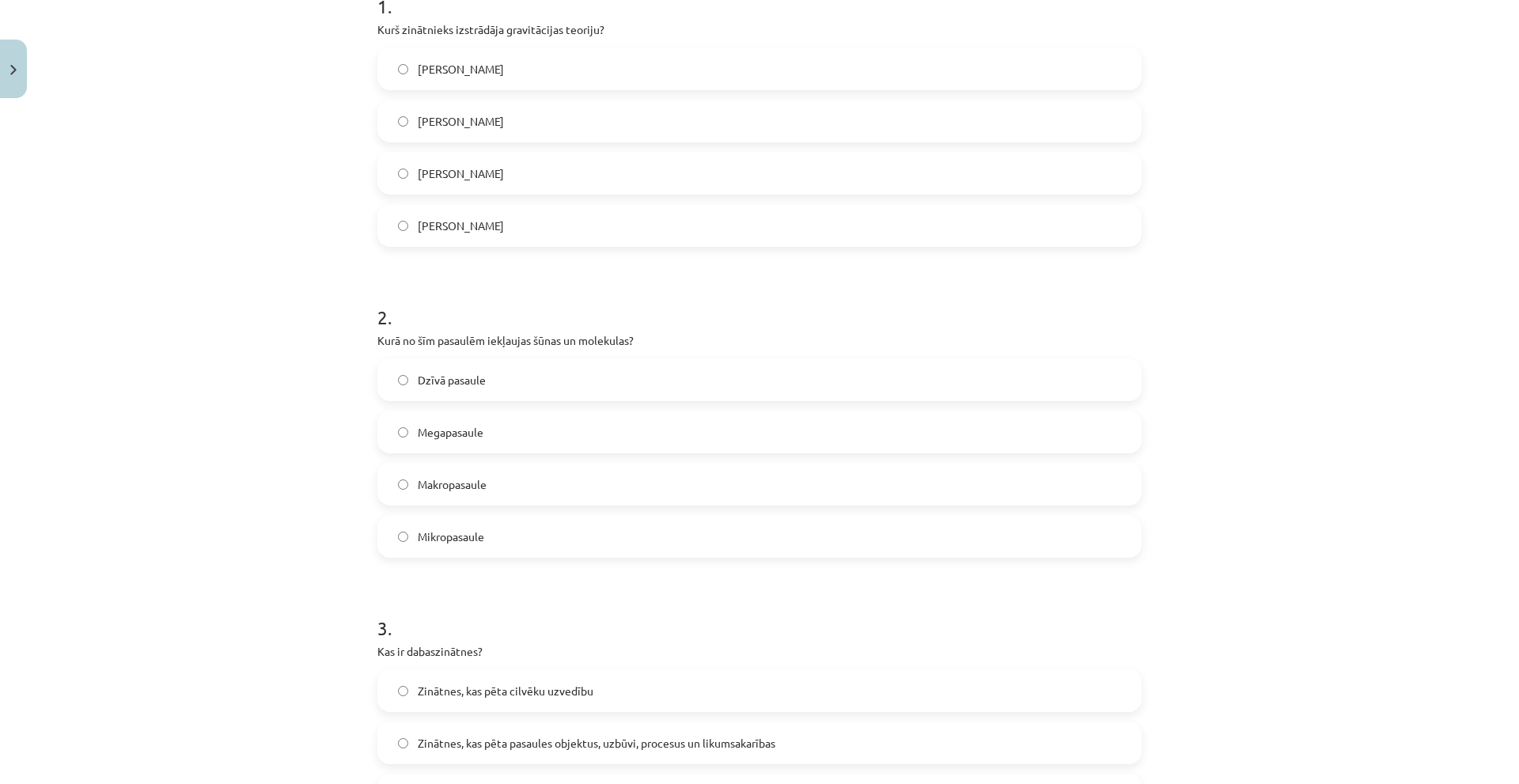
scroll to position [356, 0]
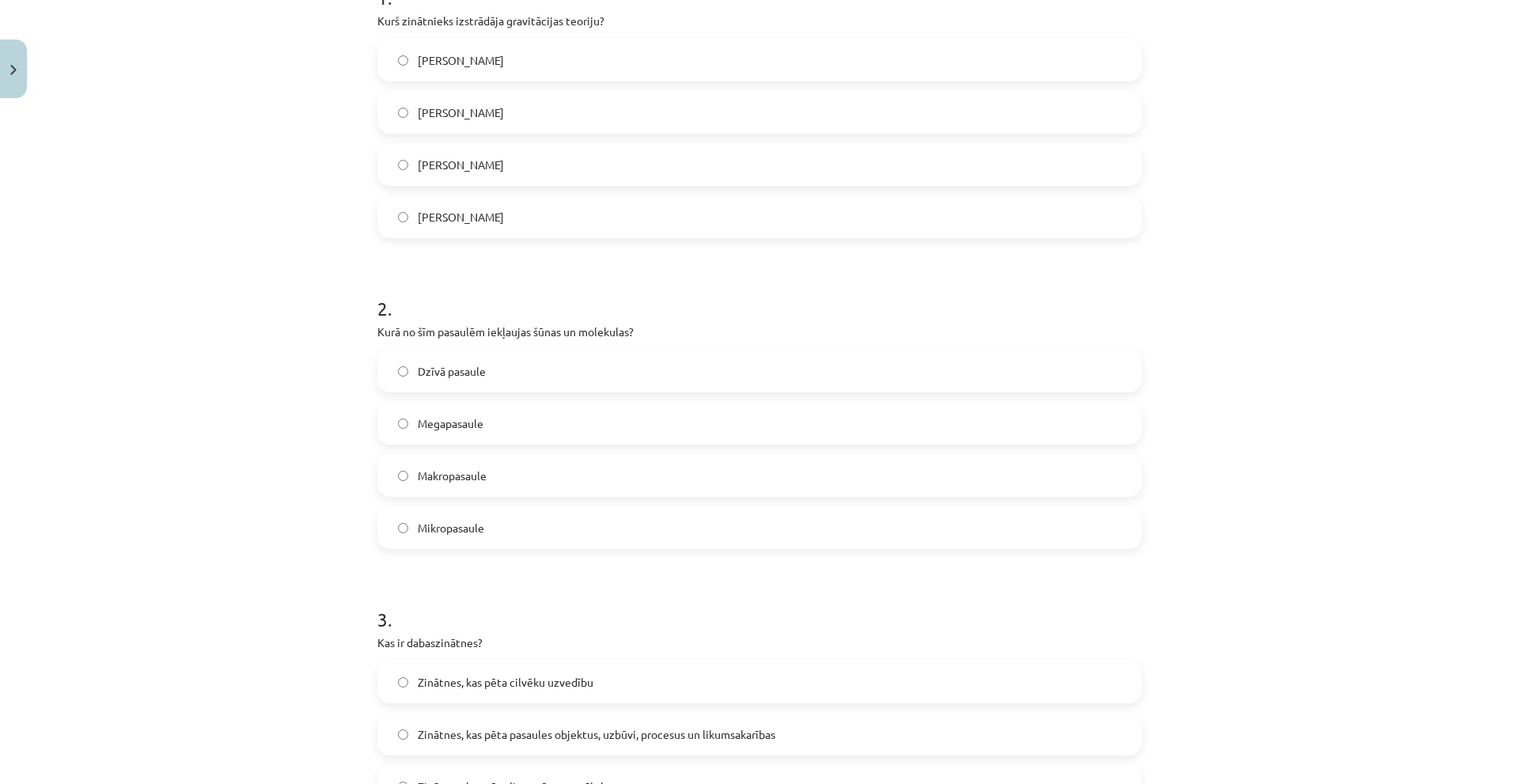
click at [424, 331] on p "Kurā no šīm pasaulēm iekļaujas šūnas un molekulas?" at bounding box center [760, 331] width 765 height 16
copy div "Kurā no šīm pasaulēm iekļaujas šūnas un molekulas?"
click at [339, 363] on div "Mācību tēma: Dabaszinības - 10. klases 1.ieskaites mācību materiāls #2 1. tēma.…" at bounding box center [760, 392] width 1519 height 784
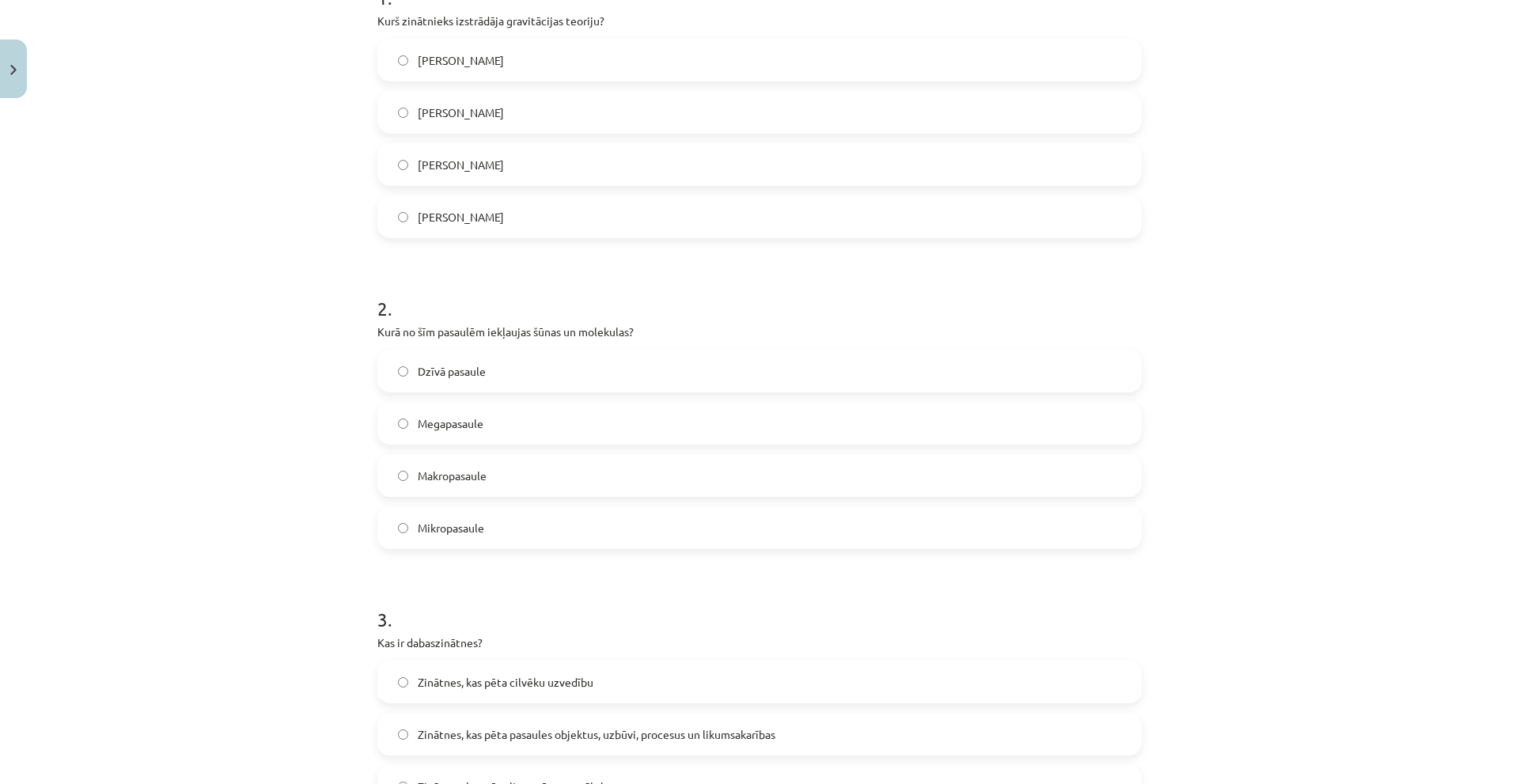
click at [419, 389] on label "Dzīvā pasaule" at bounding box center [760, 371] width 761 height 39
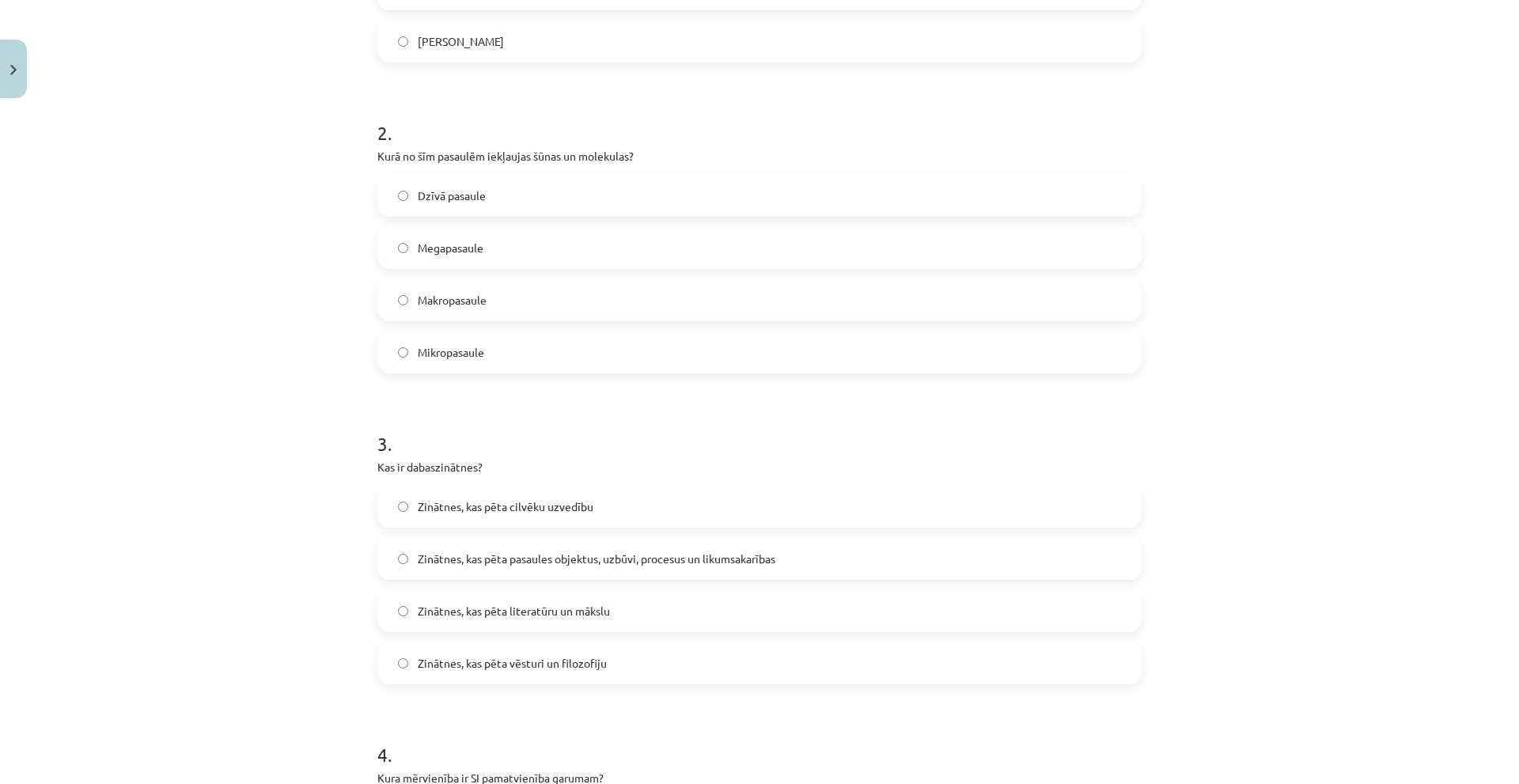
scroll to position [752, 0]
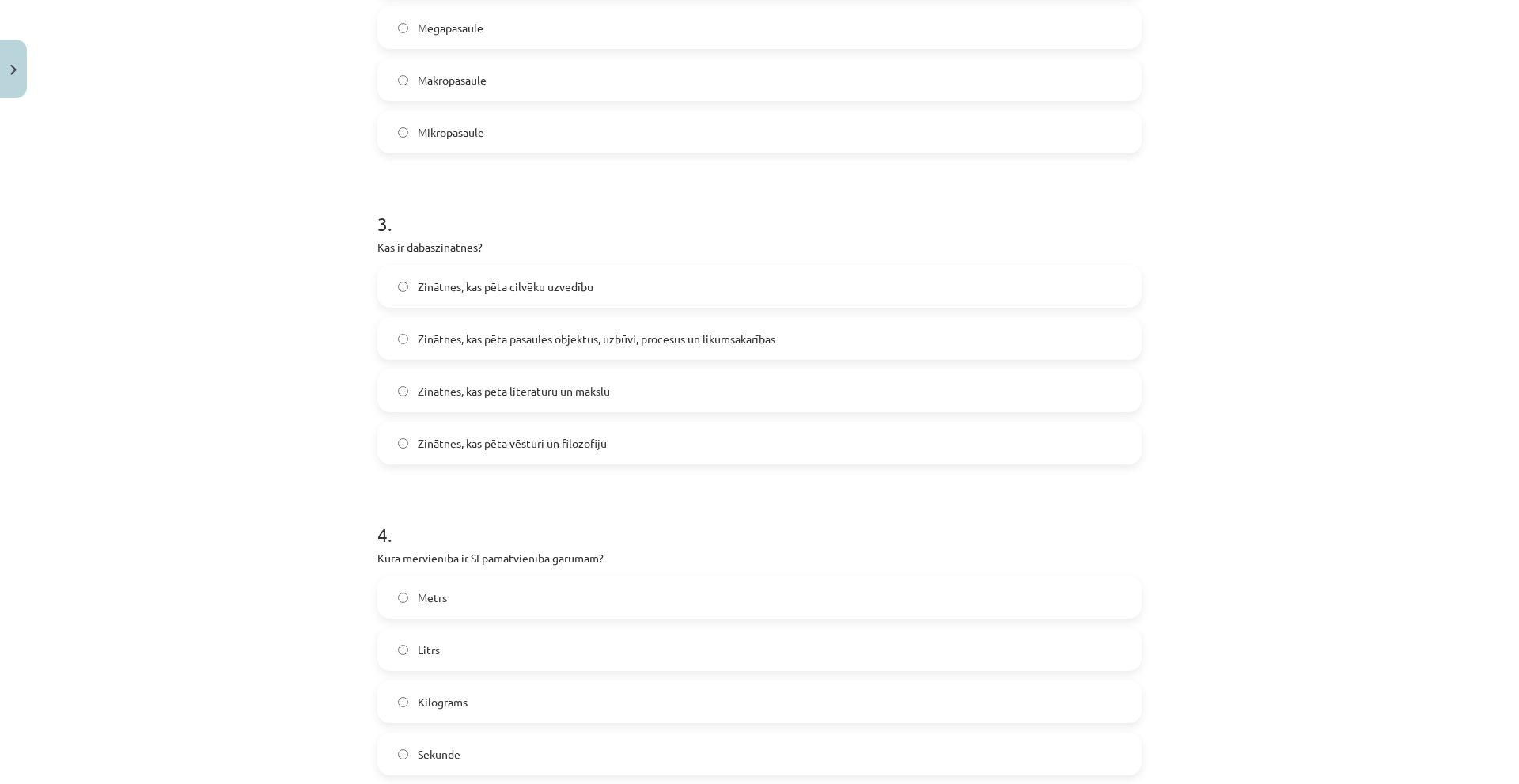
click at [460, 289] on span "Zinātnes, kas pēta cilvēku uzvedību" at bounding box center [506, 286] width 176 height 16
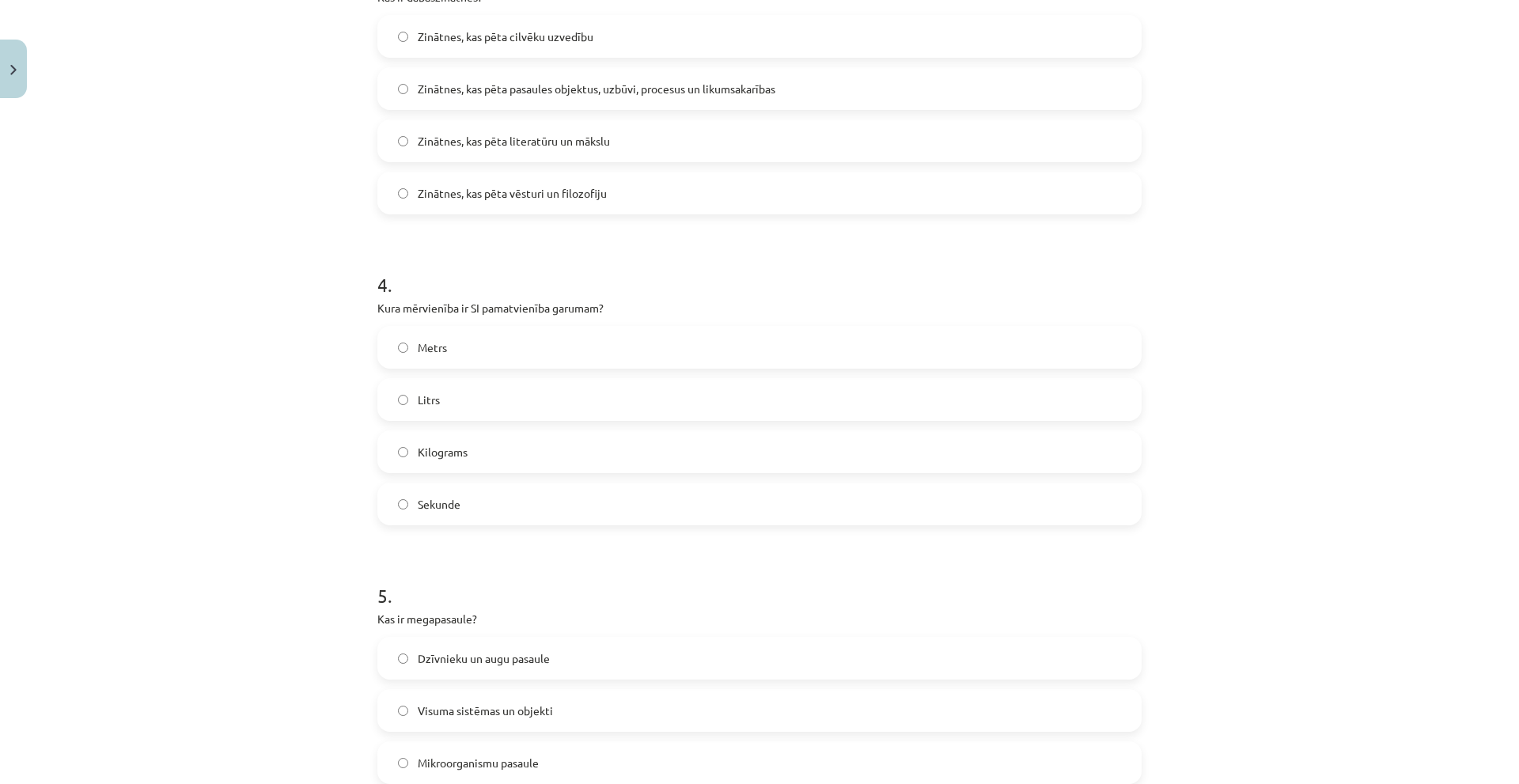
scroll to position [831, 0]
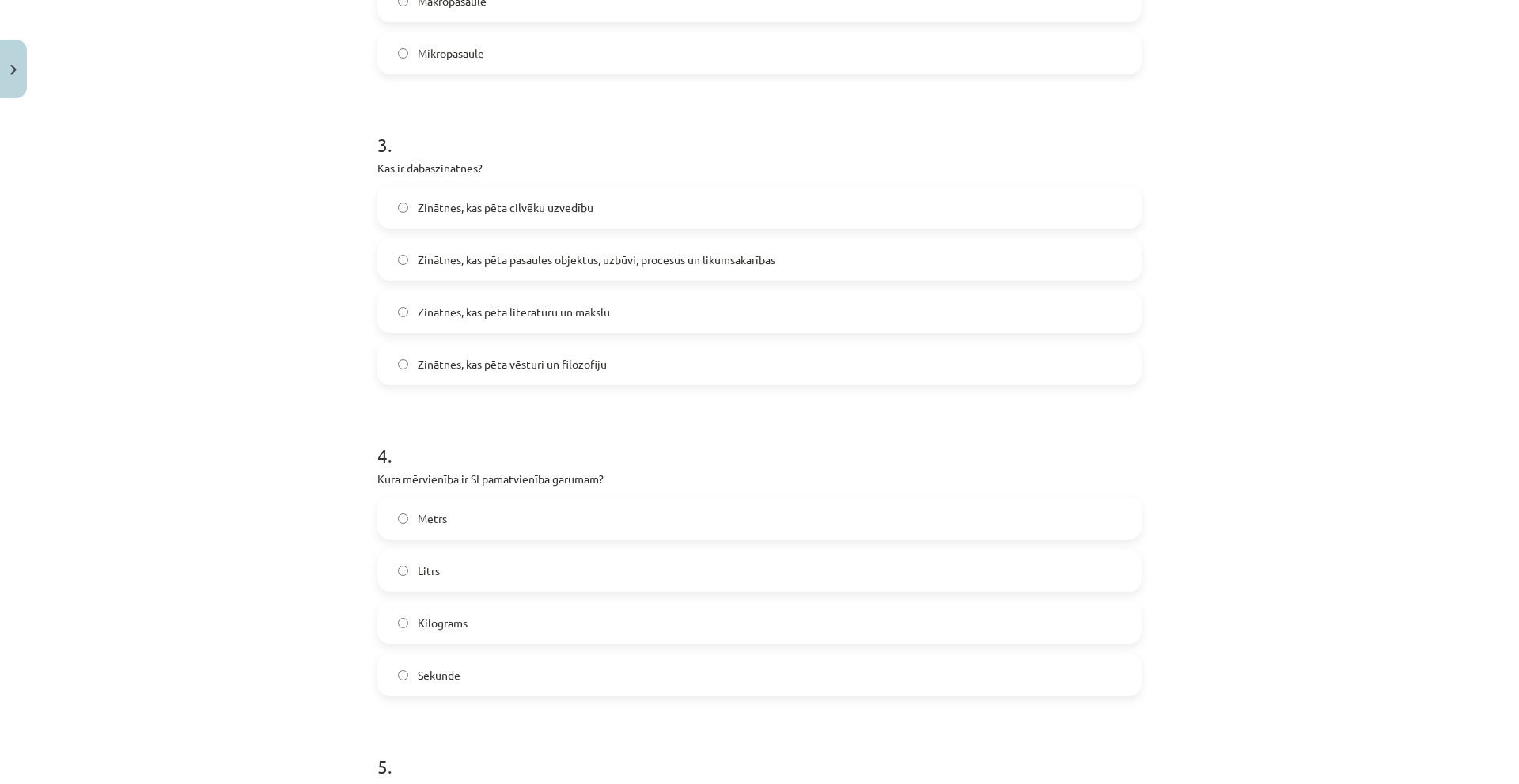
click at [1281, 173] on div "Mācību tēma: Dabaszinības - 10. klases 1.ieskaites mācību materiāls #2 1. tēma.…" at bounding box center [760, 392] width 1519 height 784
click at [478, 265] on font "Науки, изучающие объекты, структуру, процессы и закономерности мира" at bounding box center [608, 259] width 381 height 15
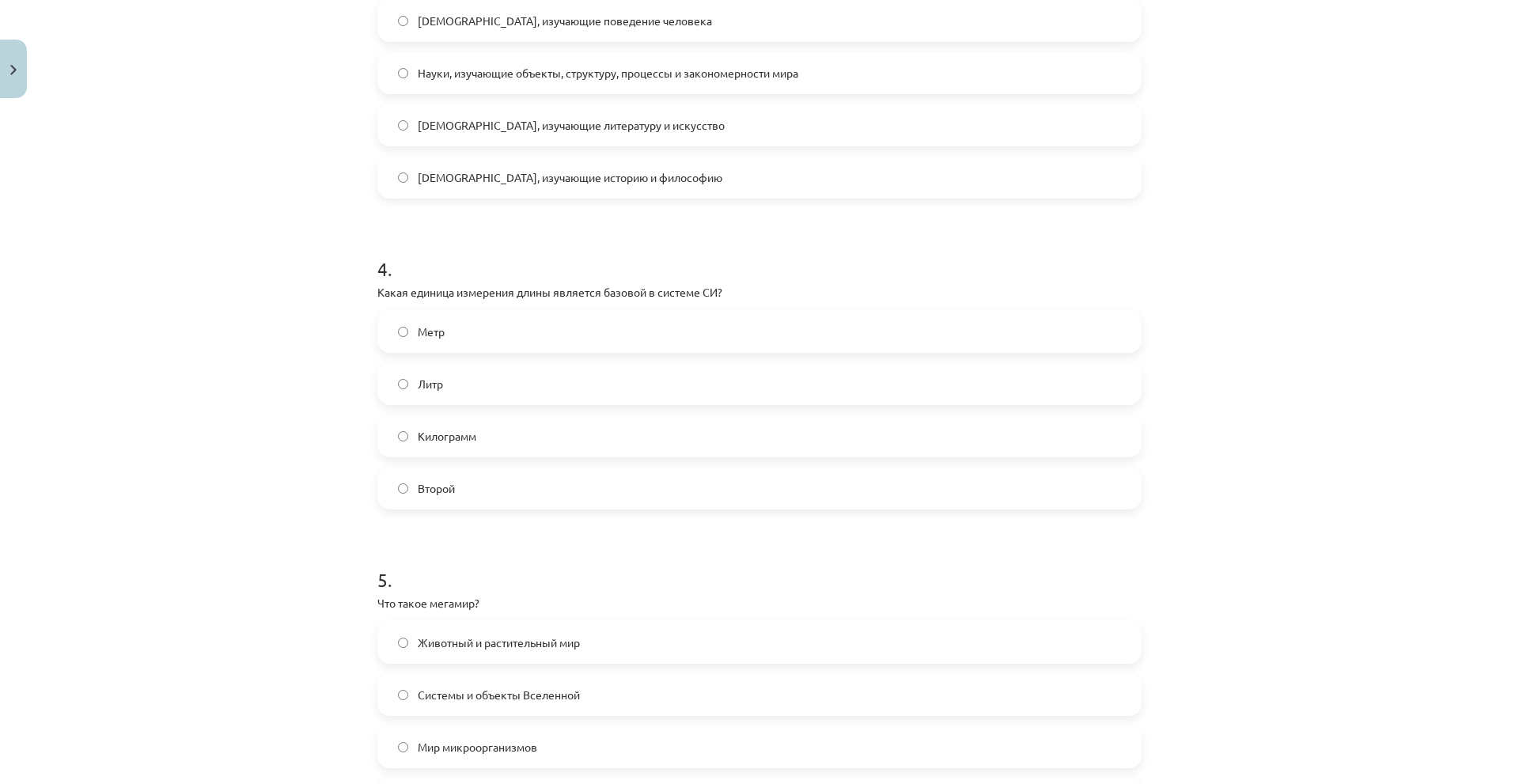
scroll to position [1147, 0]
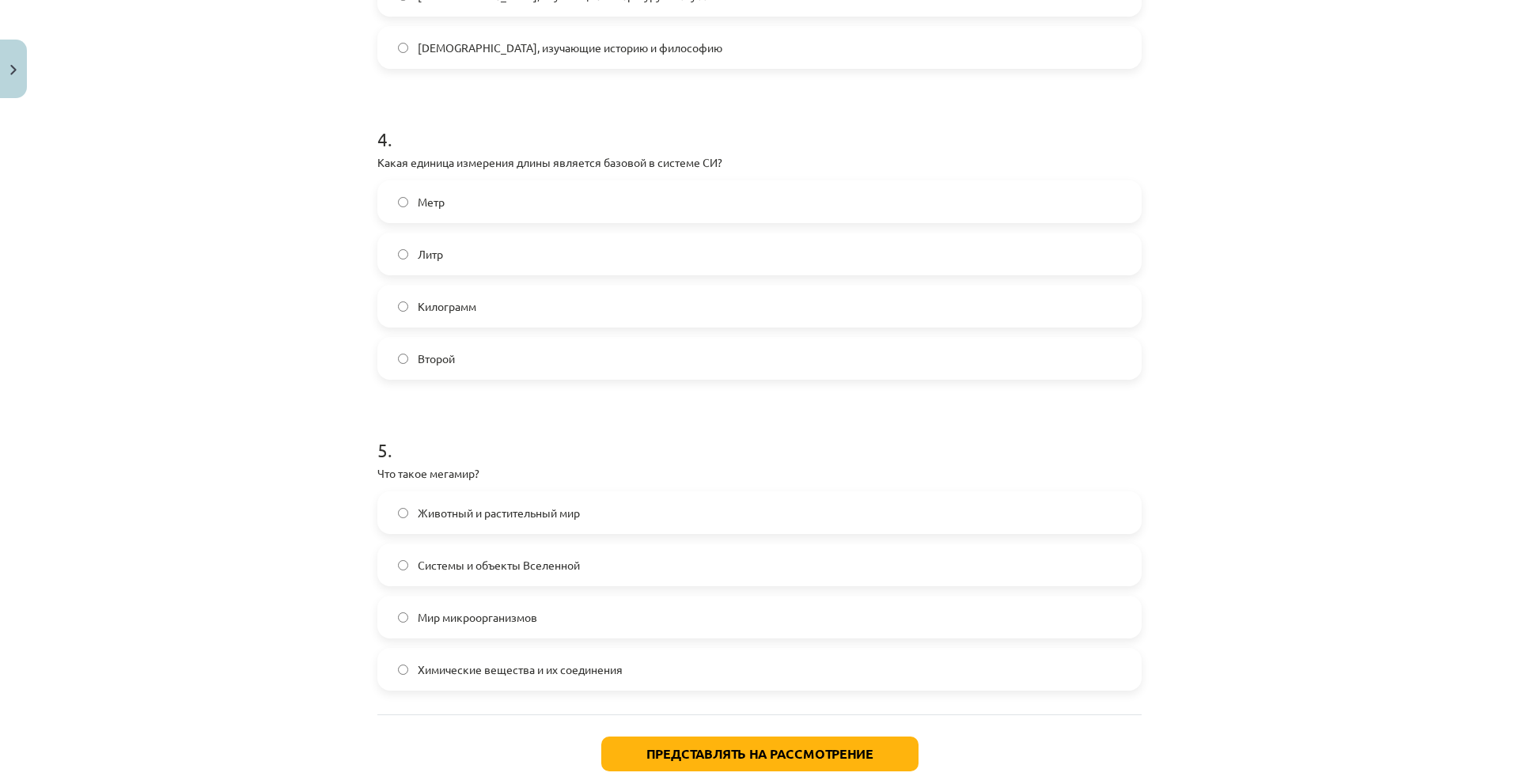
click at [547, 162] on font "Какая единица измерения длины является базовой в системе СИ?" at bounding box center [550, 162] width 345 height 15
copy div "Какая единица измерения длины является базовой в системе СИ?"
click at [460, 206] on label "Метр" at bounding box center [760, 202] width 761 height 39
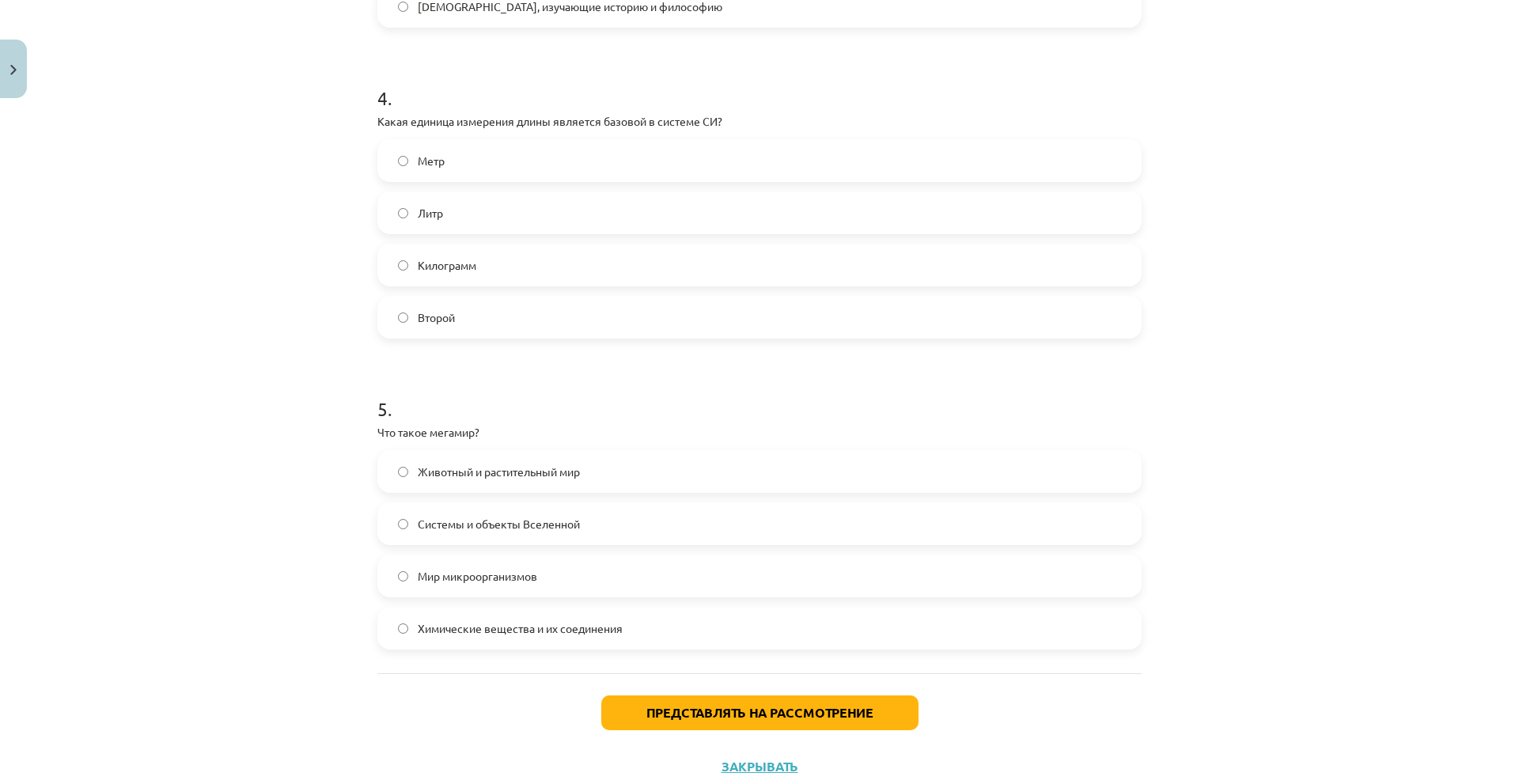
scroll to position [1237, 0]
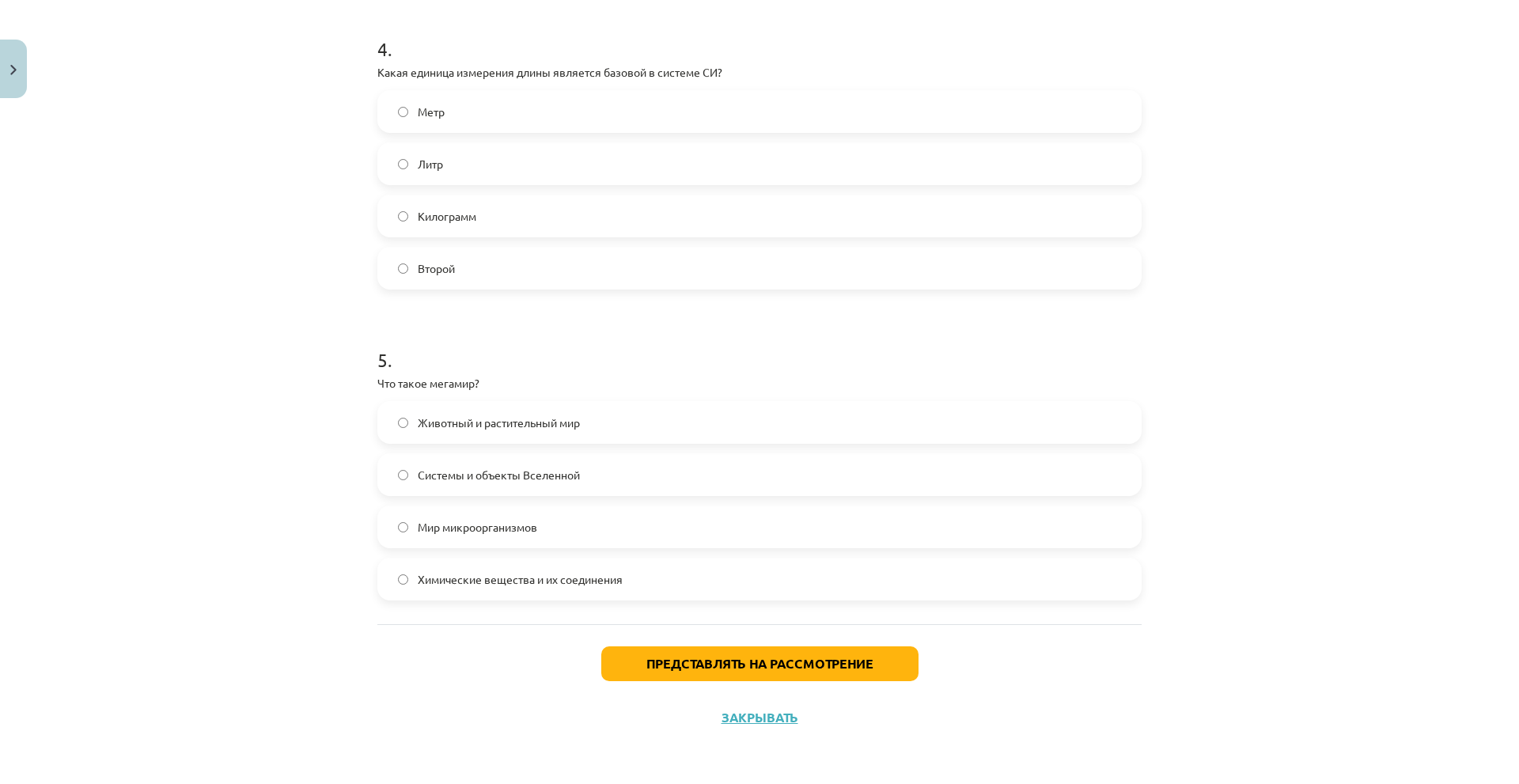
click at [406, 389] on p "Что такое мегамир?" at bounding box center [760, 383] width 765 height 16
click at [408, 381] on font "Что такое мегамир?" at bounding box center [428, 383] width 102 height 15
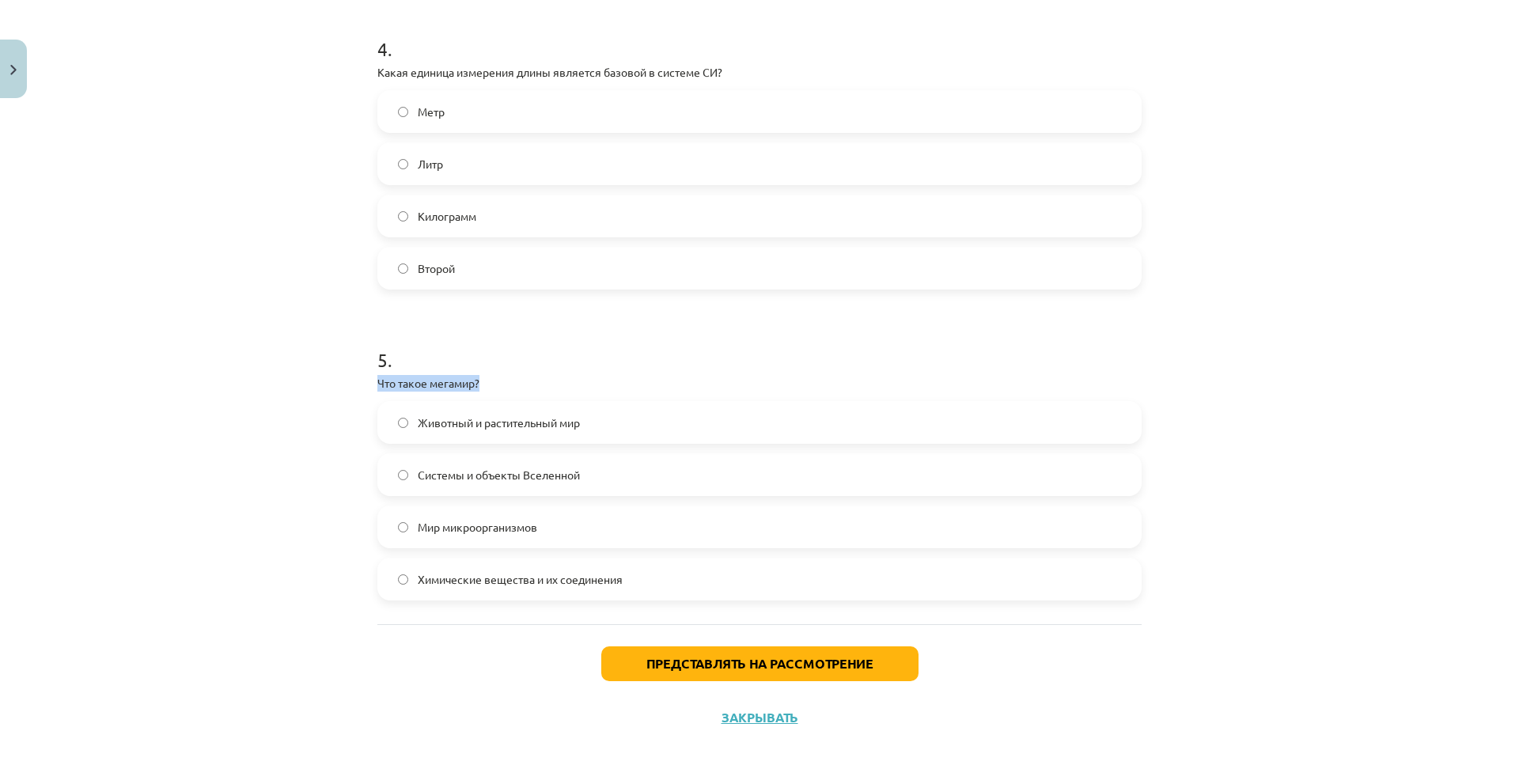
copy div "Что такое мегамир?"
click at [425, 525] on font "Мир микроорганизмов" at bounding box center [478, 527] width 120 height 15
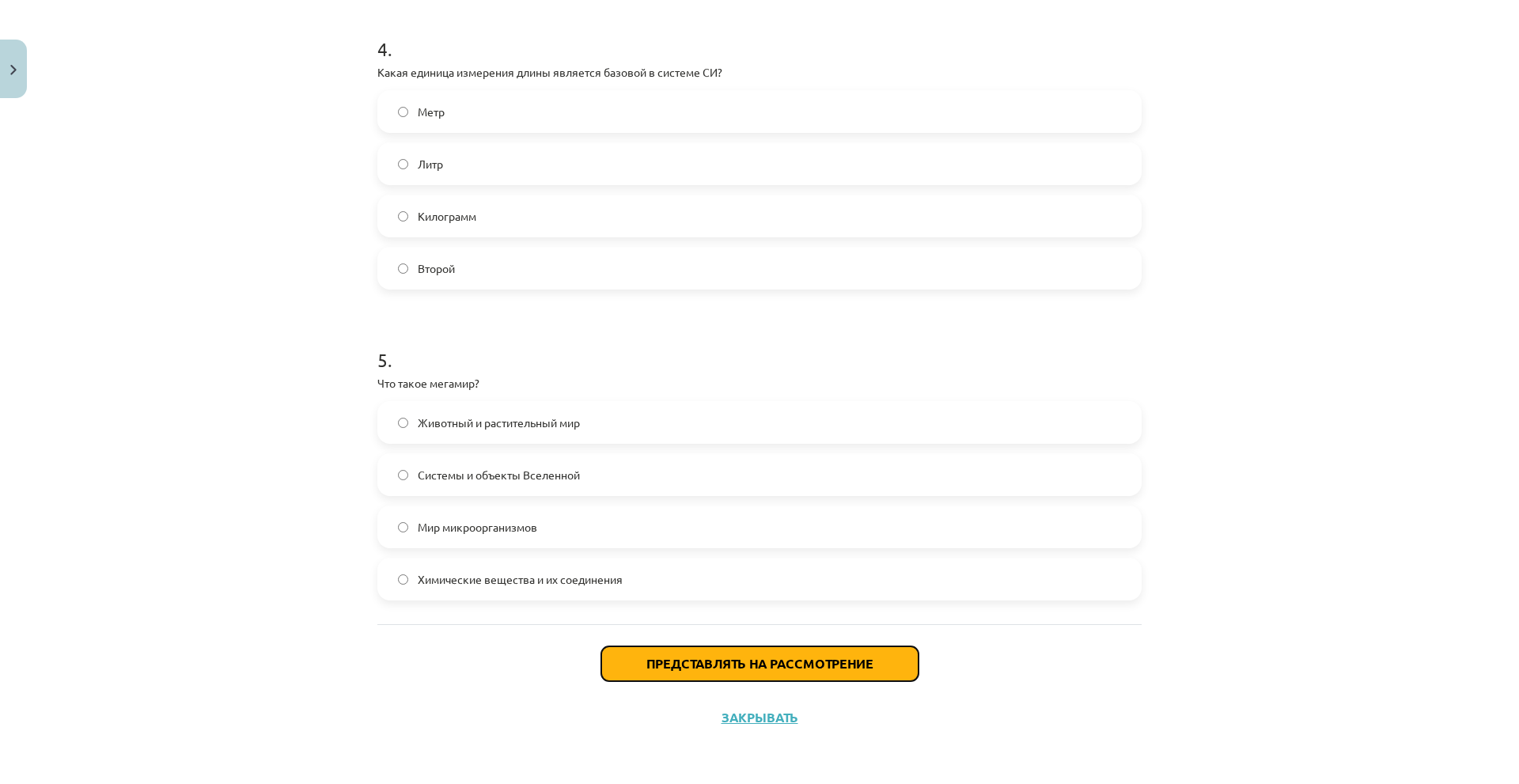
click at [609, 660] on button "Представлять на рассмотрение" at bounding box center [760, 664] width 317 height 35
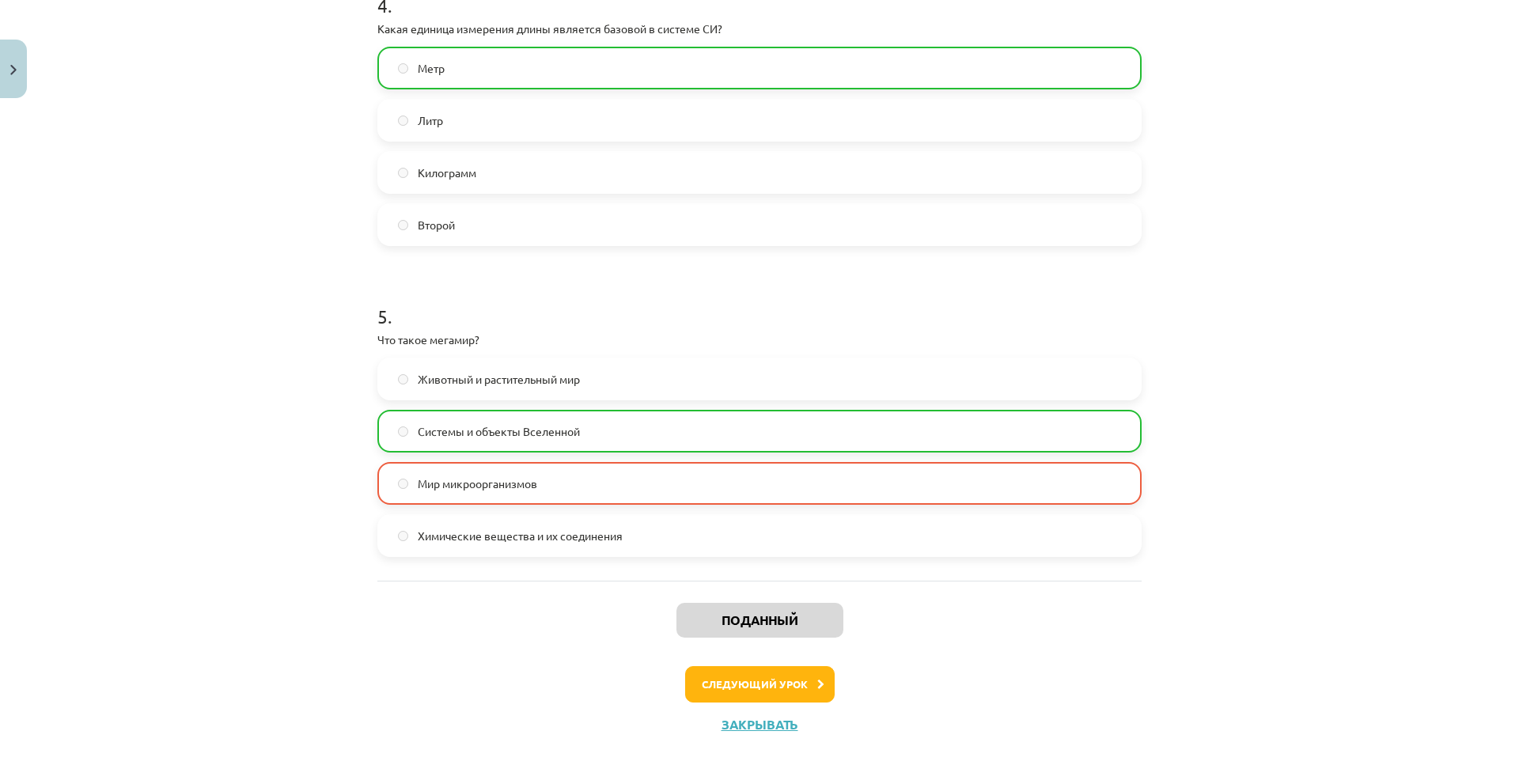
scroll to position [1288, 0]
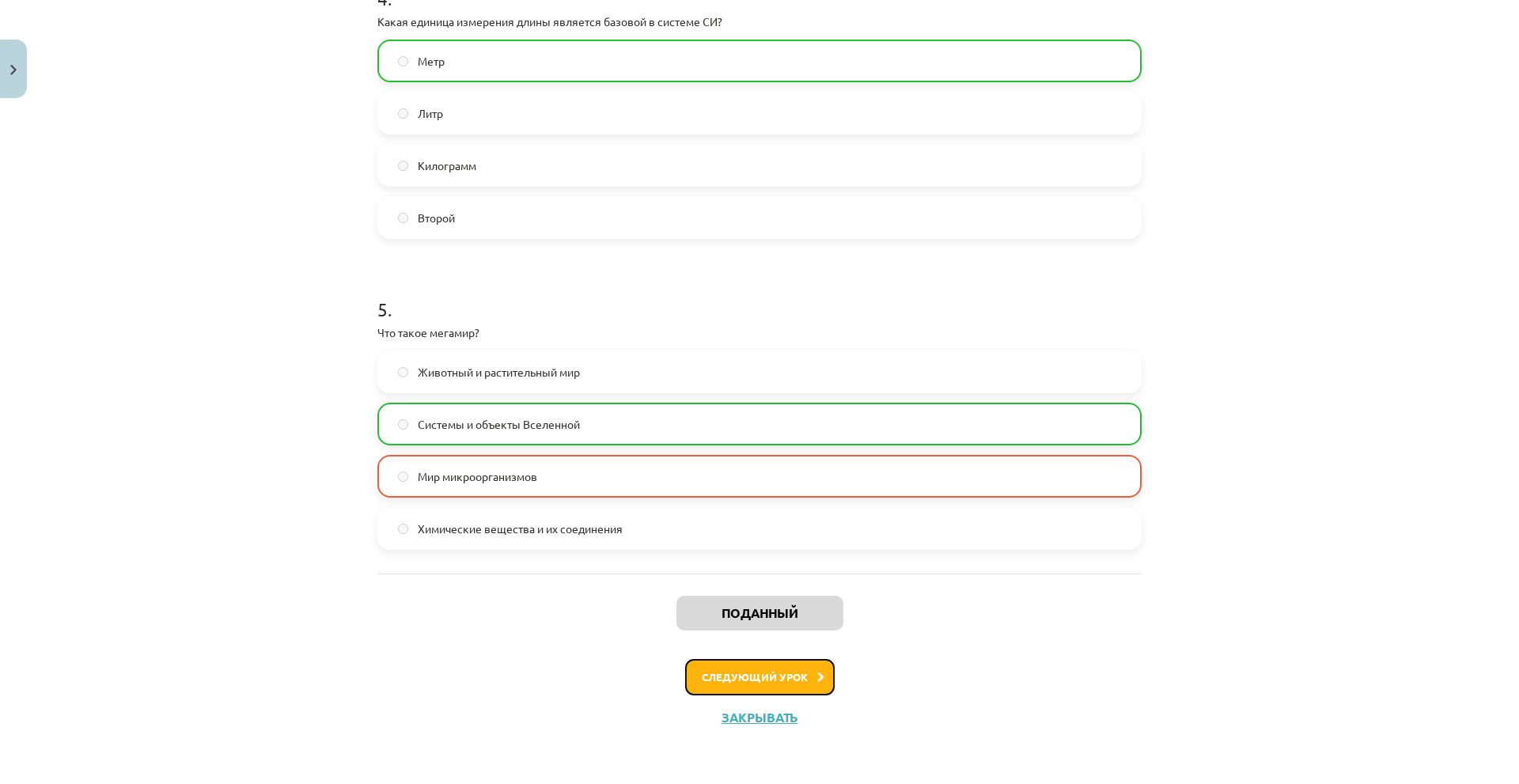
click at [785, 670] on font "Следующий урок" at bounding box center [755, 677] width 106 height 14
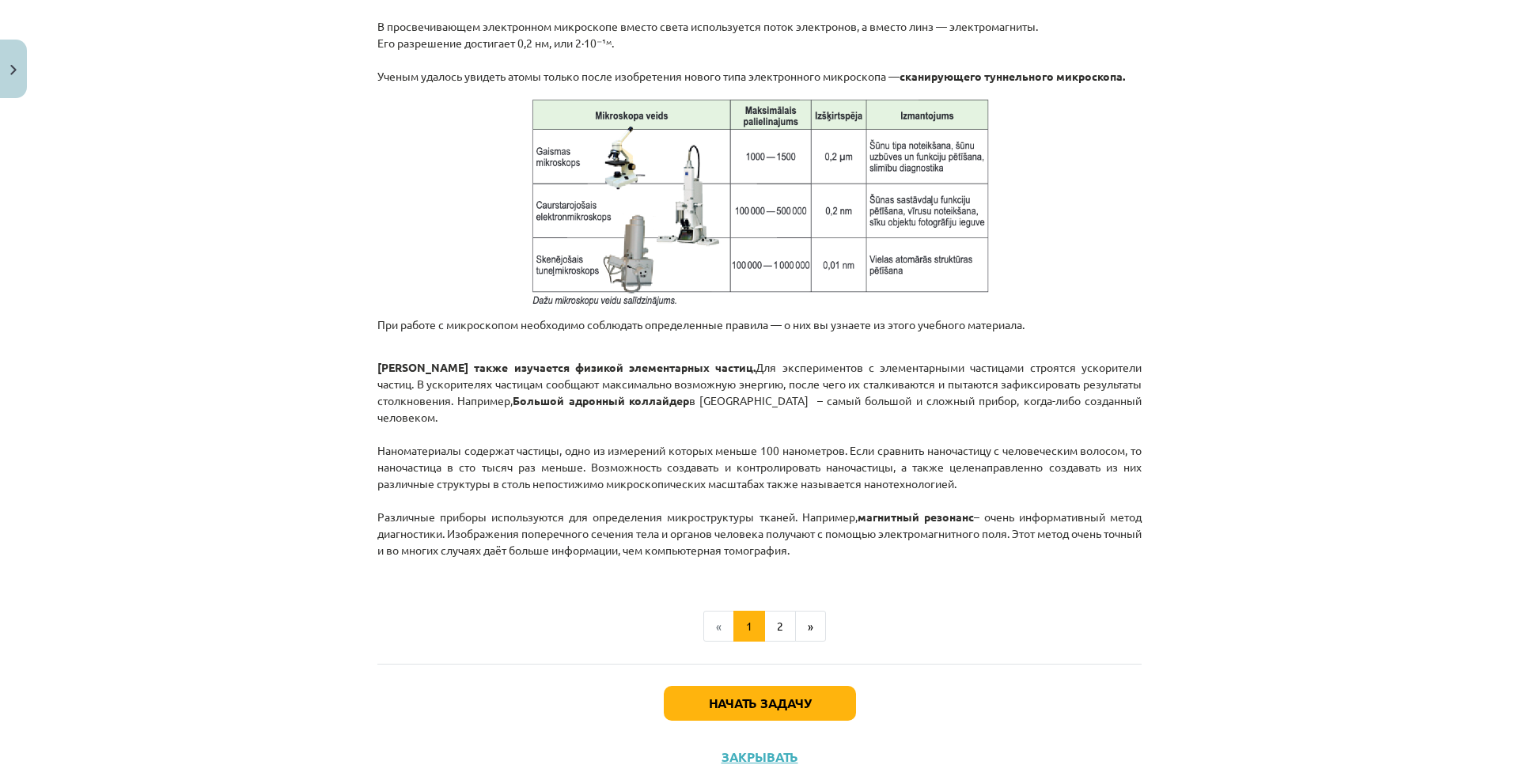
scroll to position [1139, 0]
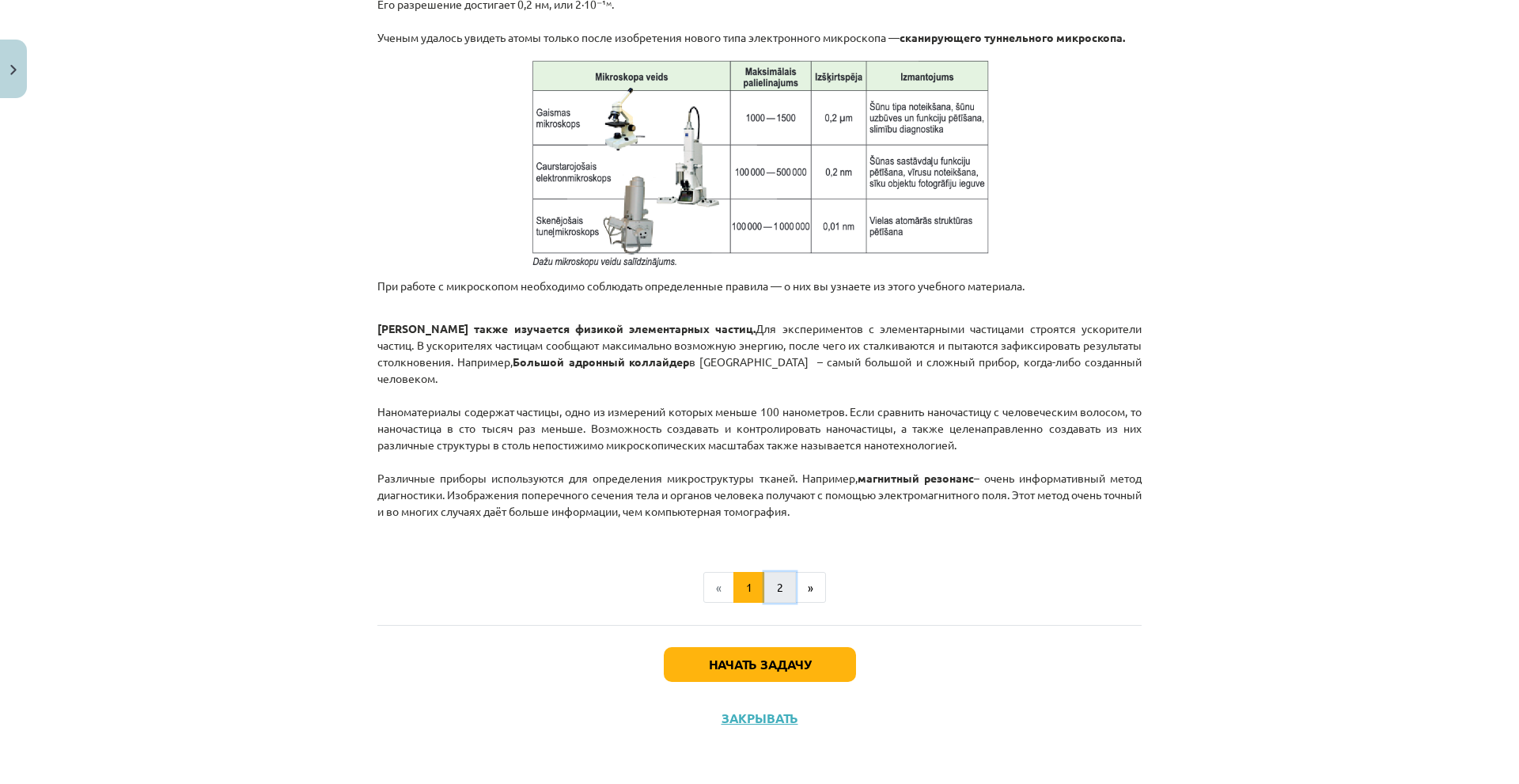
click at [765, 590] on button "2" at bounding box center [780, 588] width 32 height 32
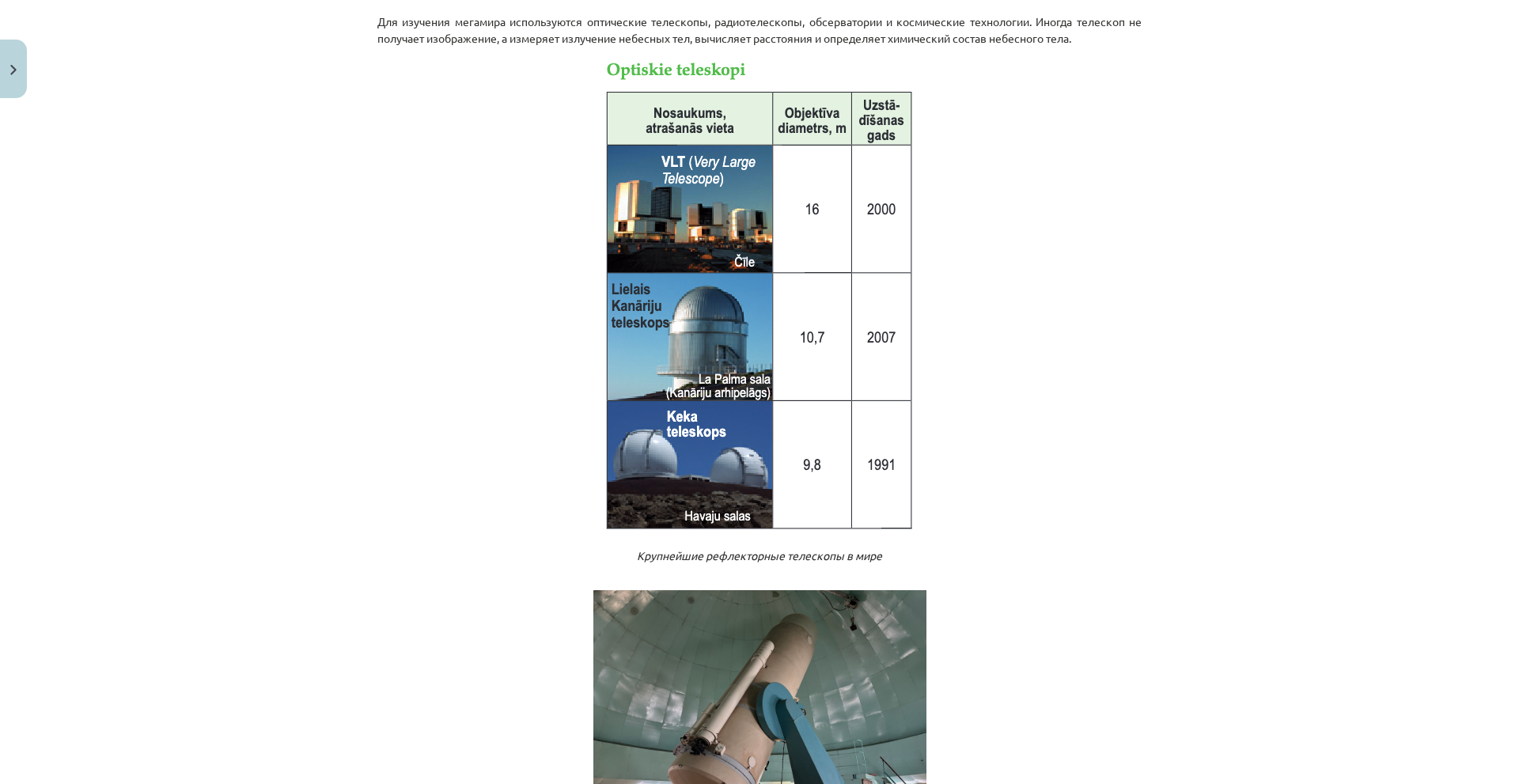
scroll to position [758, 0]
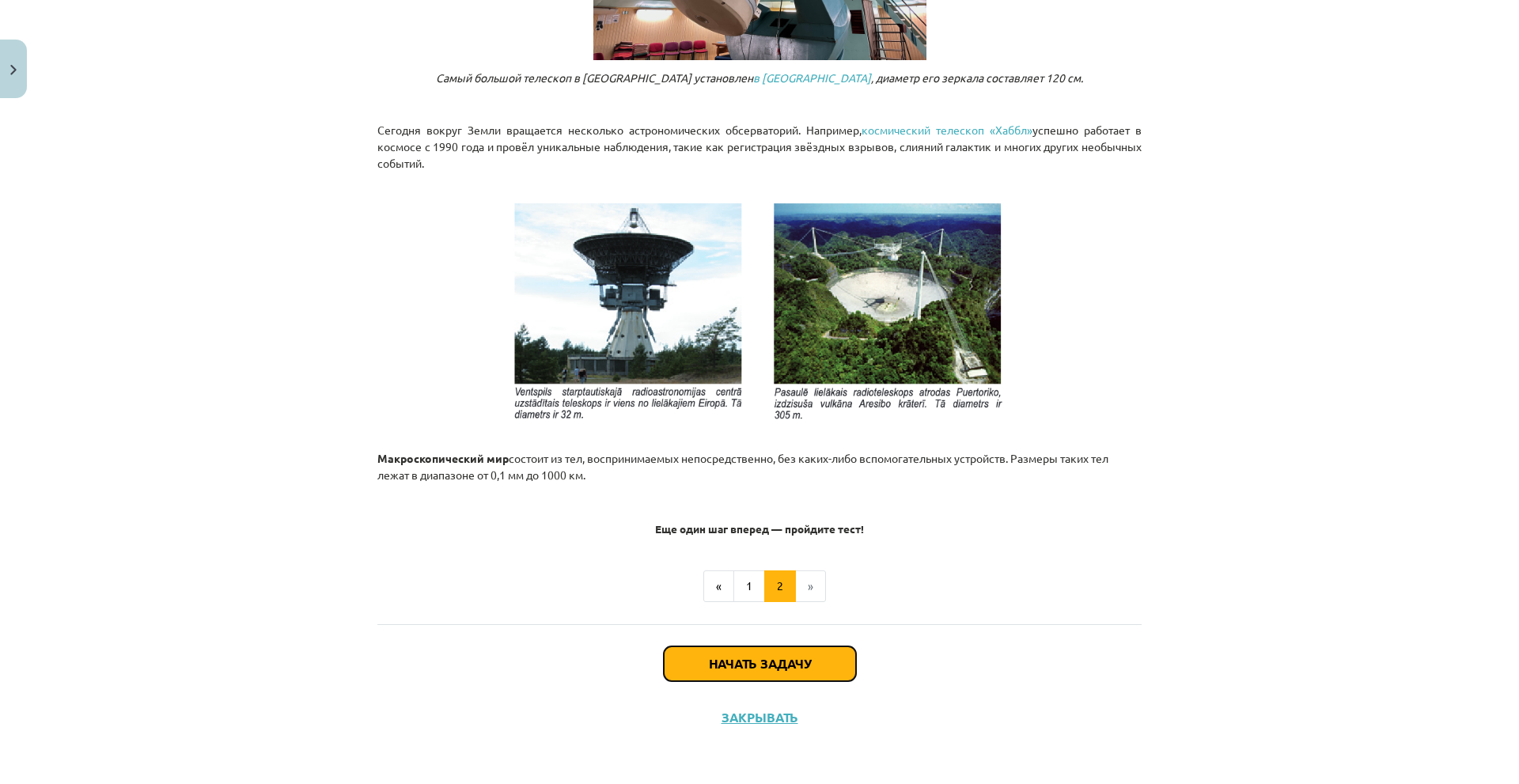
click at [781, 662] on font "Начать задачу" at bounding box center [760, 663] width 102 height 16
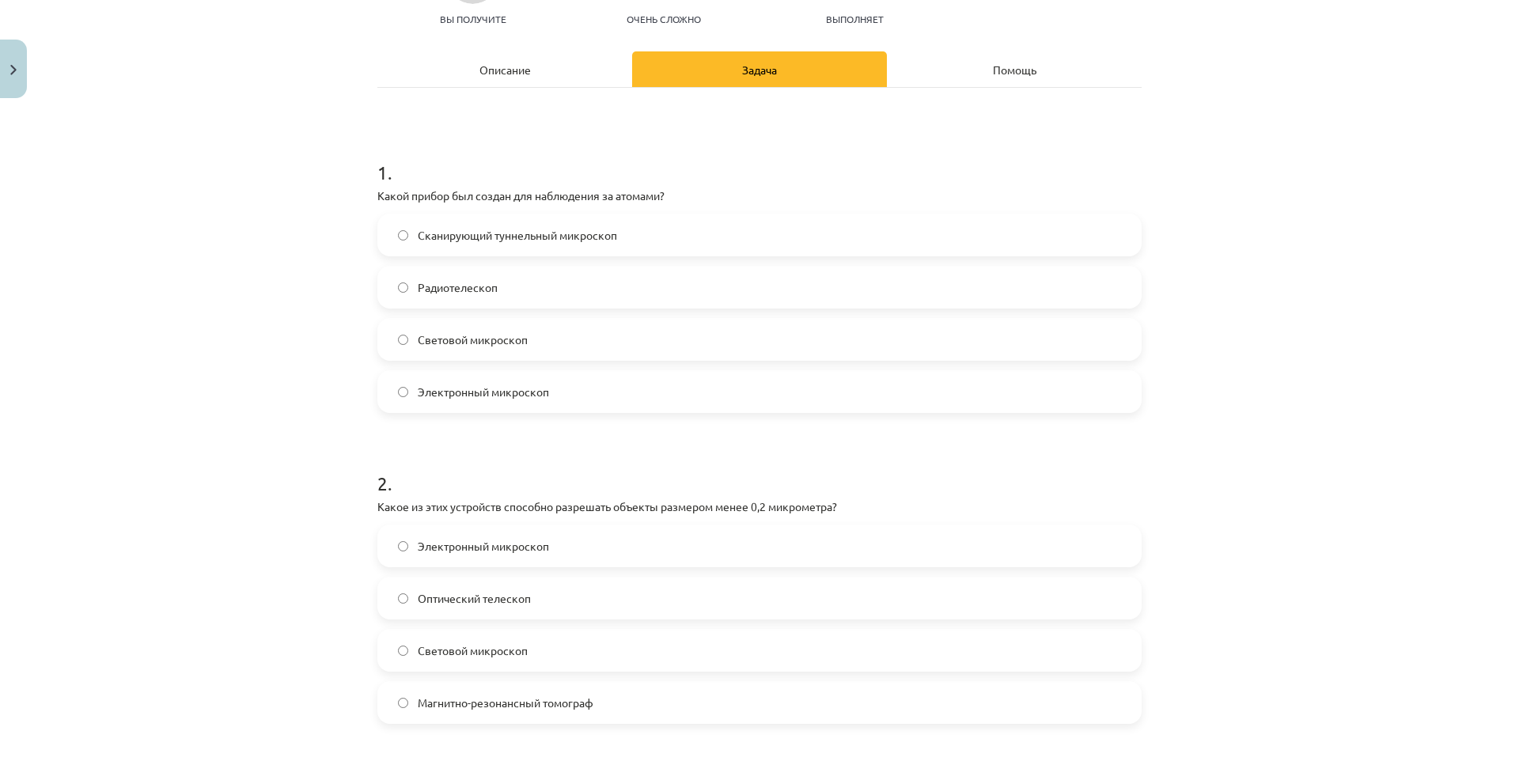
scroll to position [39, 0]
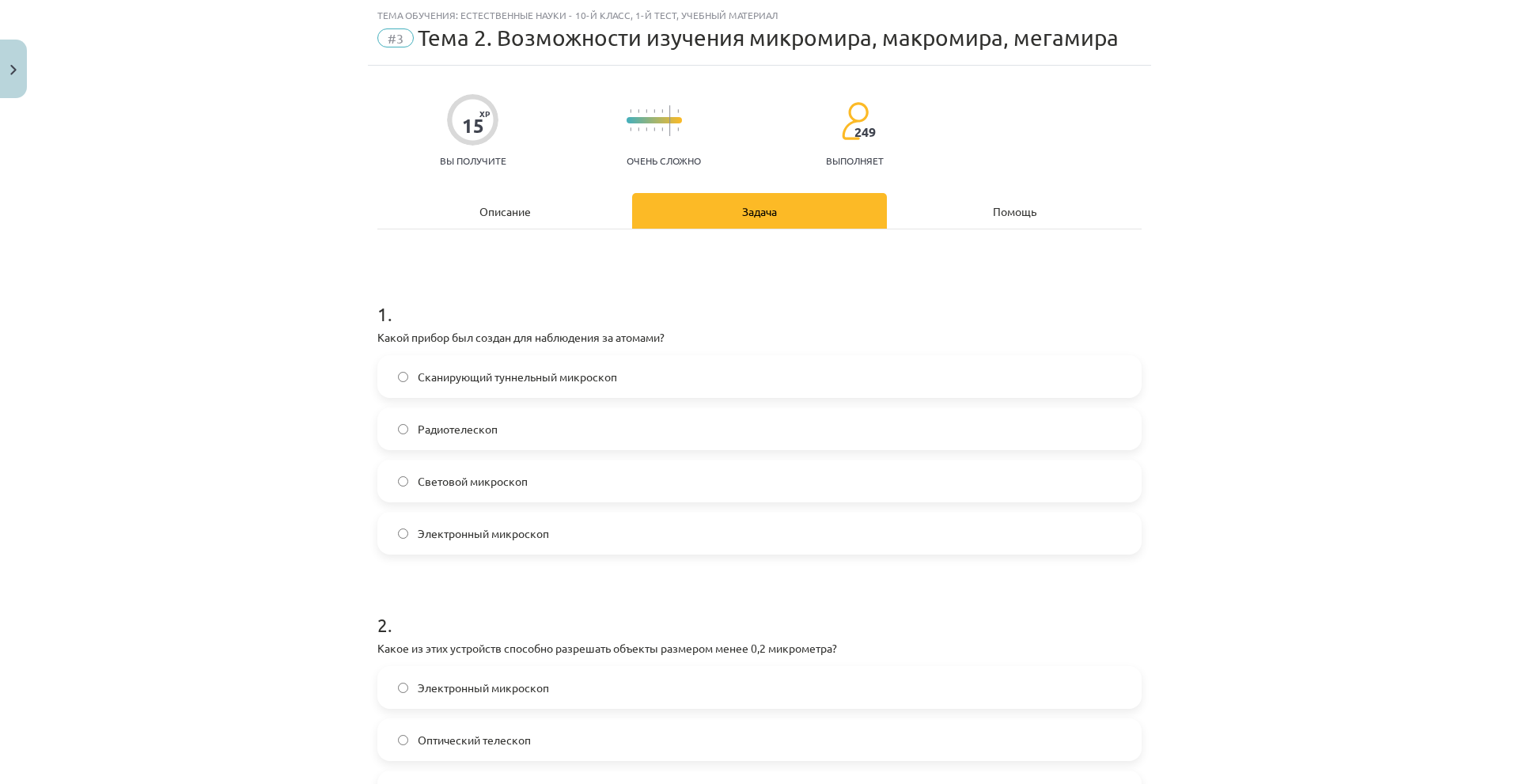
click at [471, 329] on p "Какой прибор был создан для наблюдения за атомами?" at bounding box center [760, 336] width 765 height 16
click at [472, 336] on font "Какой прибор был создан для наблюдения за атомами?" at bounding box center [521, 336] width 287 height 15
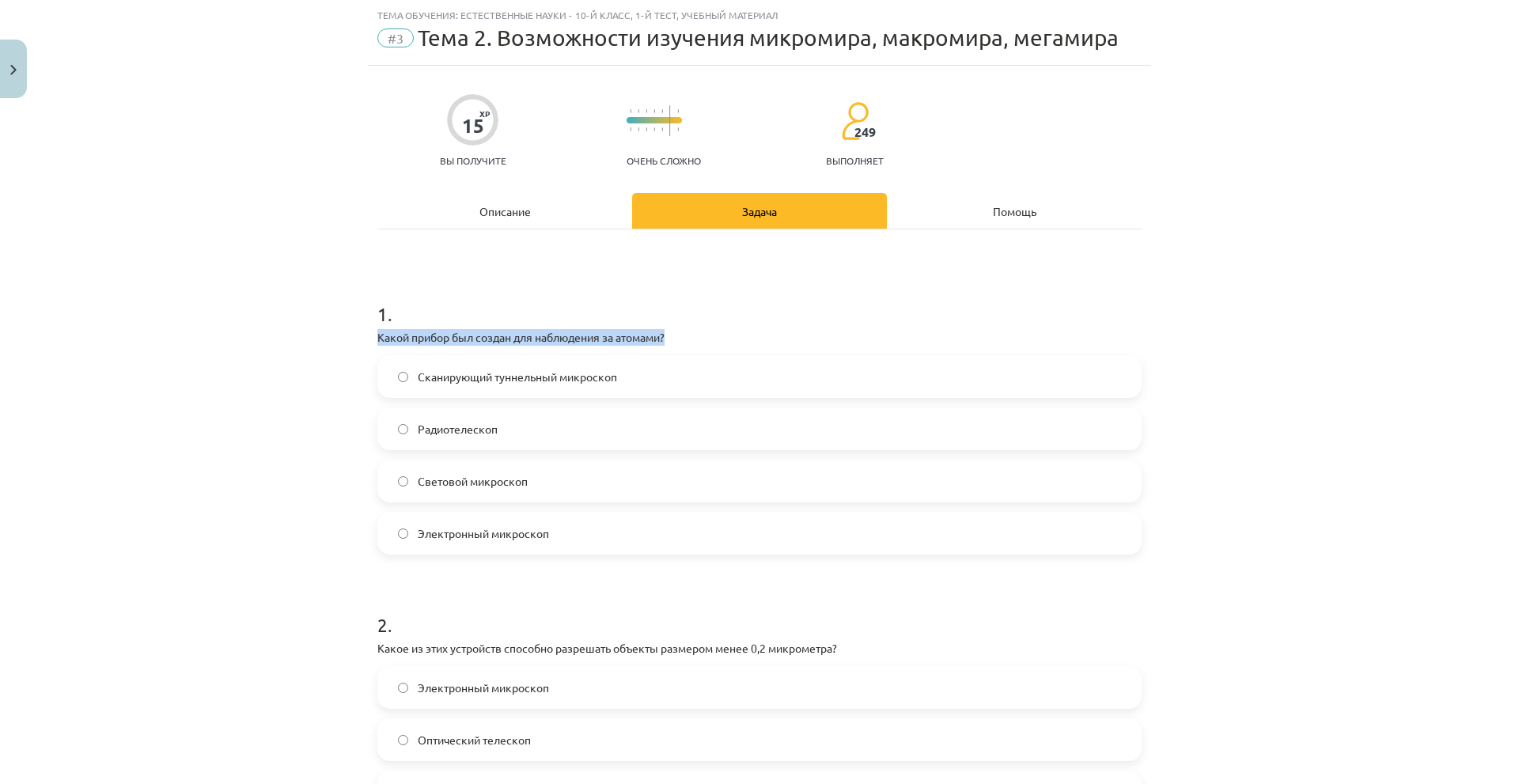
click at [472, 336] on font "Какой прибор был создан для наблюдения за атомами?" at bounding box center [521, 336] width 287 height 15
click at [486, 376] on font "Сканирующий туннельный микроскоп" at bounding box center [517, 377] width 199 height 15
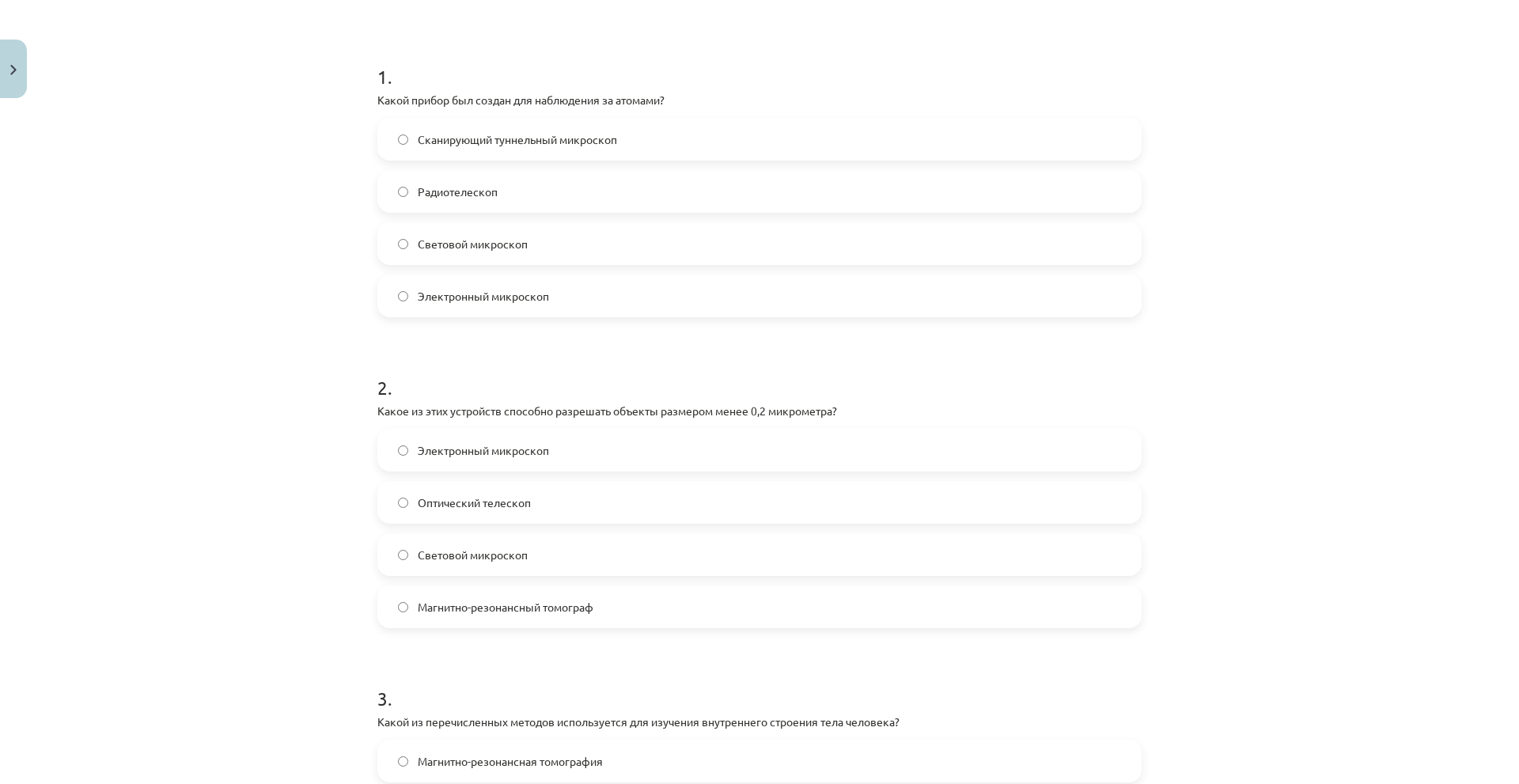
scroll to position [302, 0]
click at [1235, 196] on div "Mācību tēma: Dabaszinības - 10. klases 1.ieskaites mācību materiāls #3 2. tēma.…" at bounding box center [760, 392] width 1519 height 784
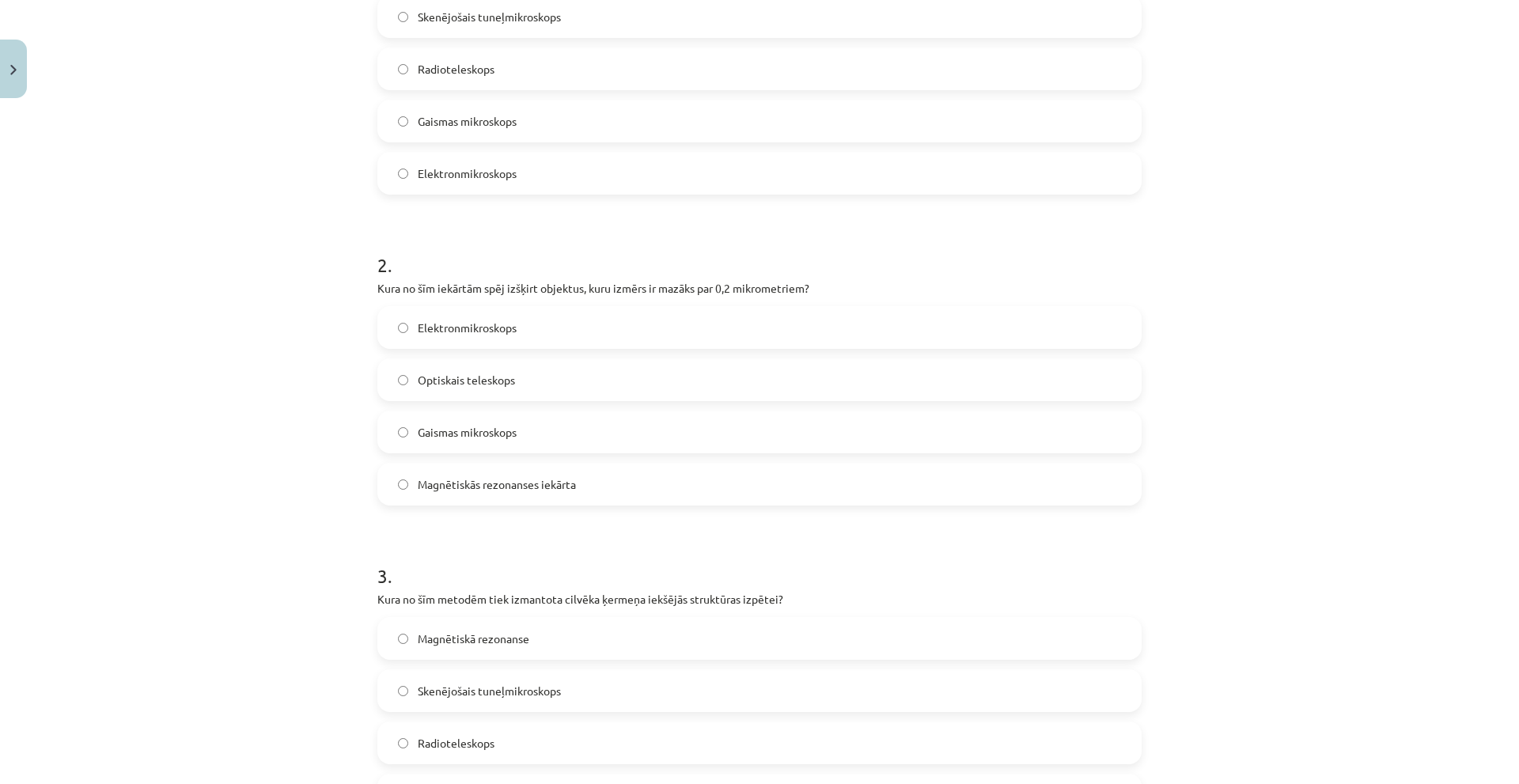
scroll to position [460, 0]
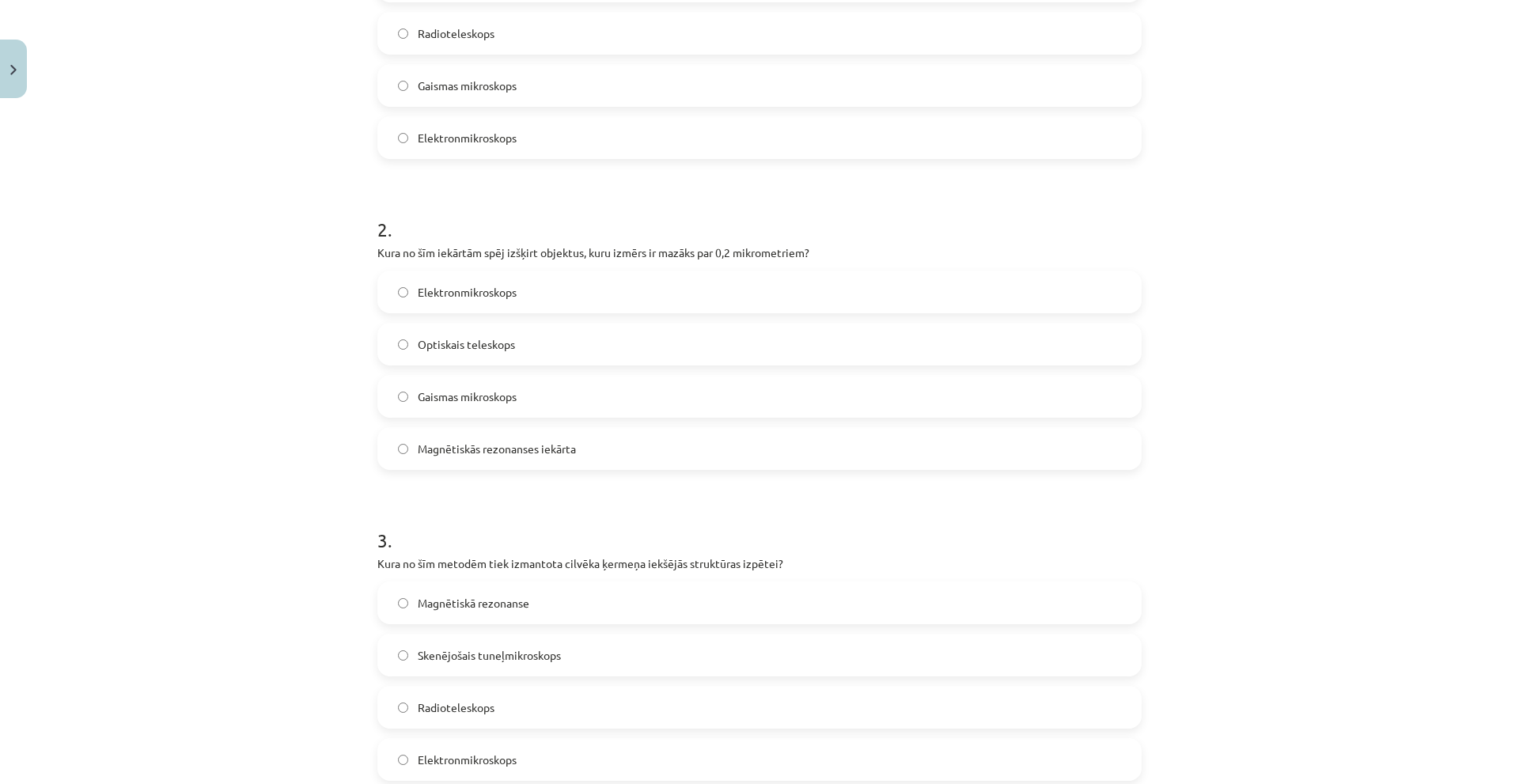
click at [428, 251] on p "Kura no šīm iekārtām spēj izšķirt objektus, kuru izmērs ir mazāks par 0,2 mikro…" at bounding box center [760, 252] width 765 height 16
copy div "Kura no šīm iekārtām spēj izšķirt objektus, kuru izmērs ir mazāks par 0,2 mikro…"
click at [282, 242] on div "Mācību tēma: Dabaszinības - 10. klases 1.ieskaites mācību materiāls #3 2. tēma.…" at bounding box center [760, 392] width 1519 height 784
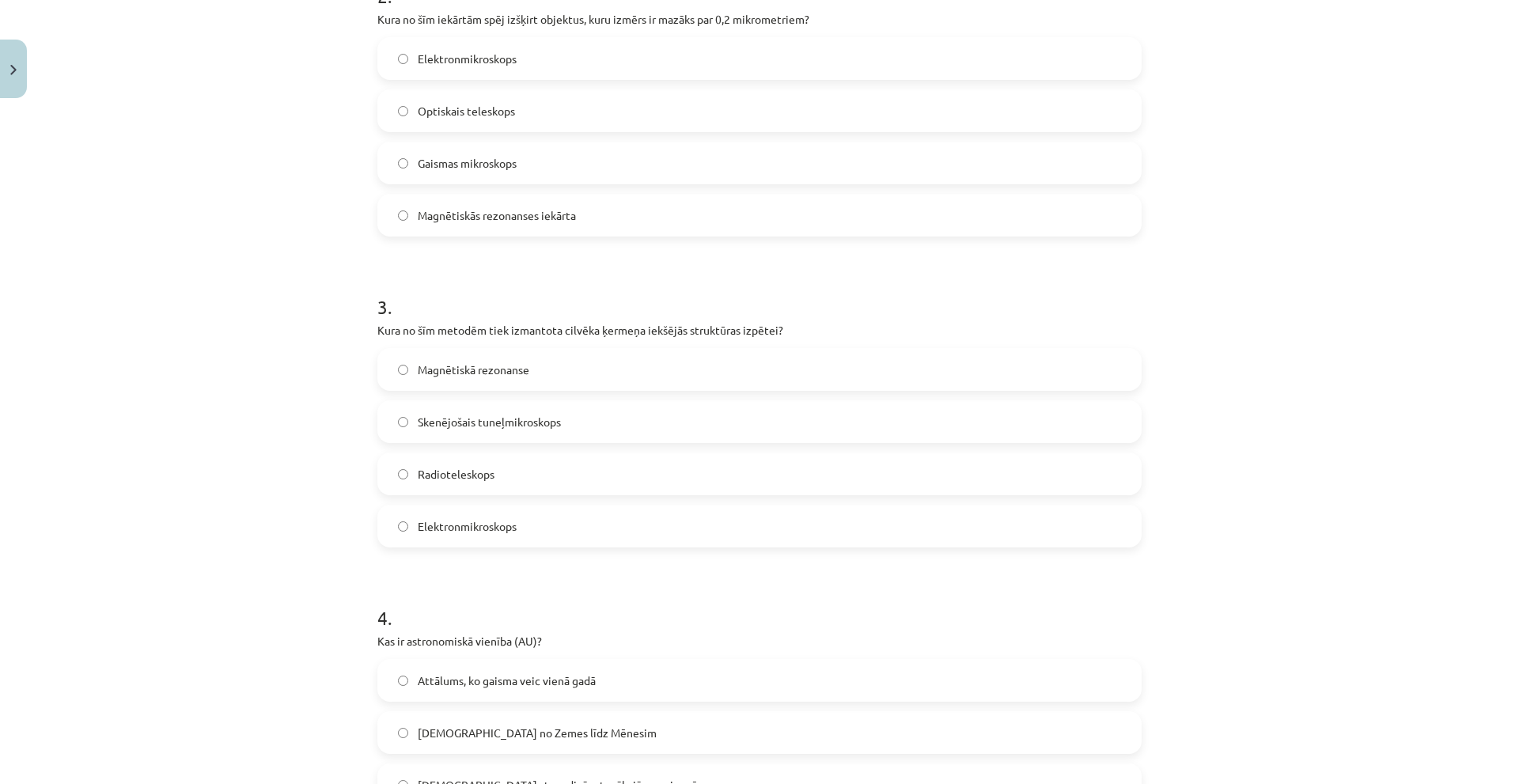
scroll to position [698, 0]
click at [446, 70] on label "Elektronmikroskops" at bounding box center [760, 55] width 761 height 39
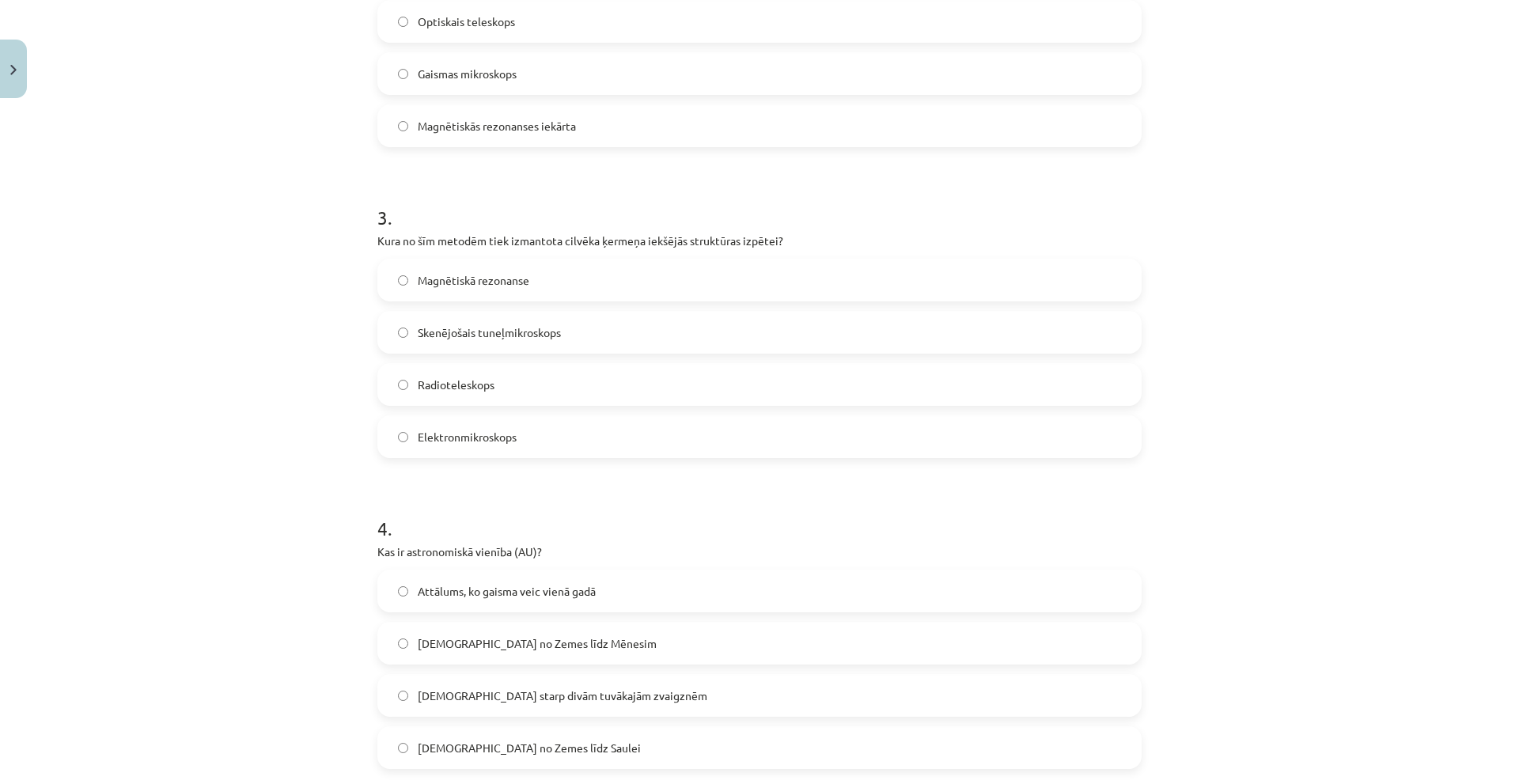
scroll to position [935, 0]
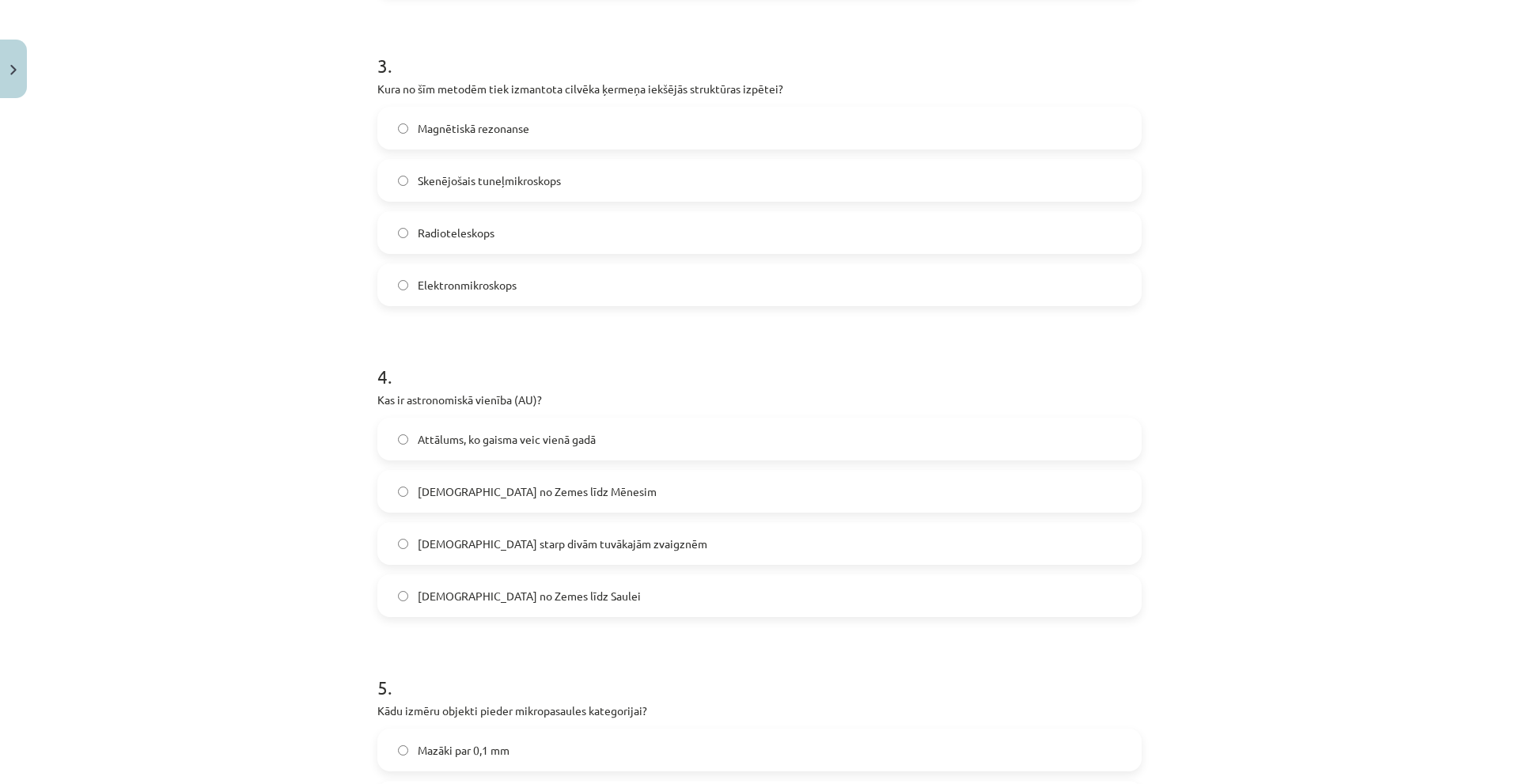
click at [419, 134] on span "Magnētiskā rezonanse" at bounding box center [473, 128] width 112 height 16
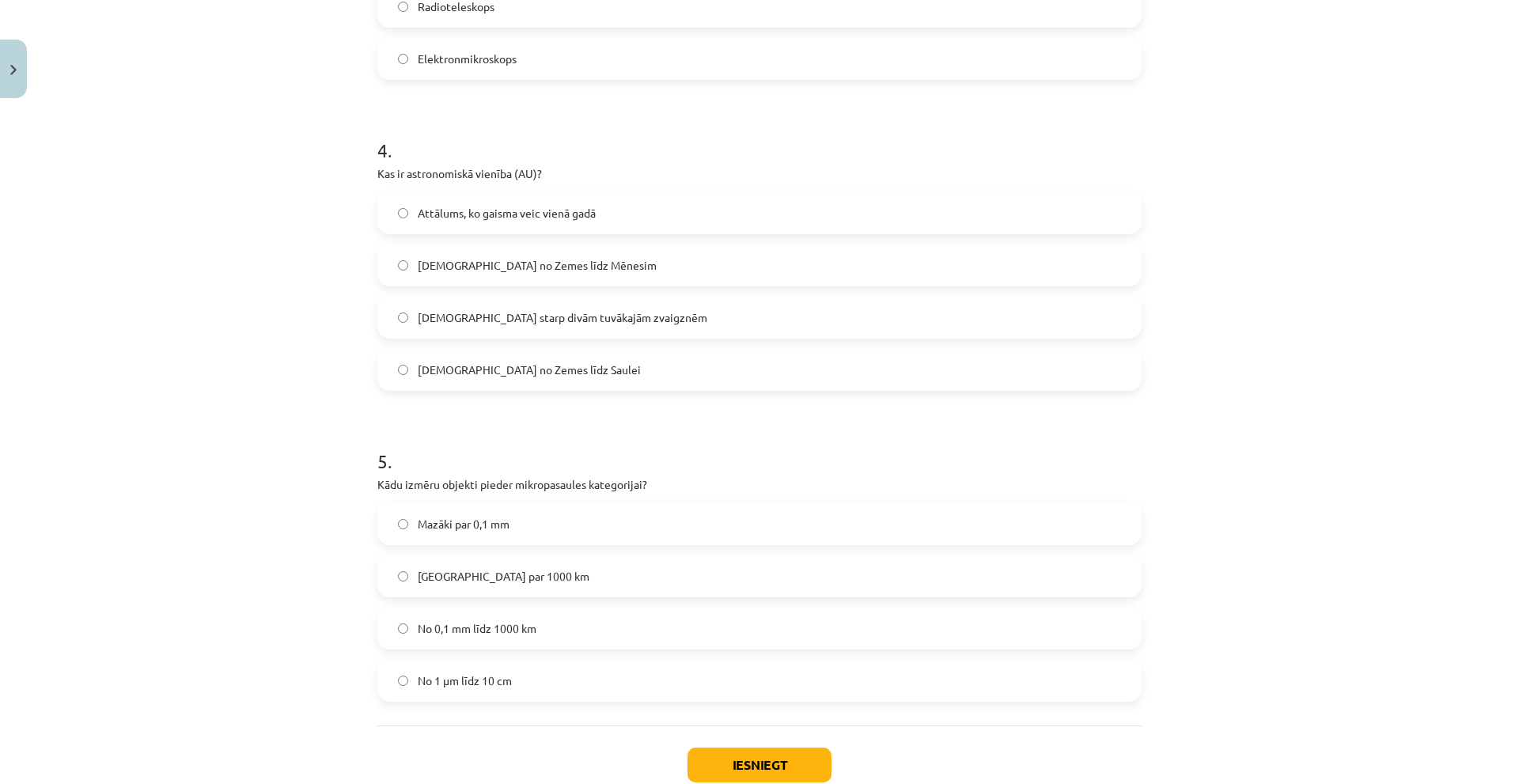
scroll to position [1173, 0]
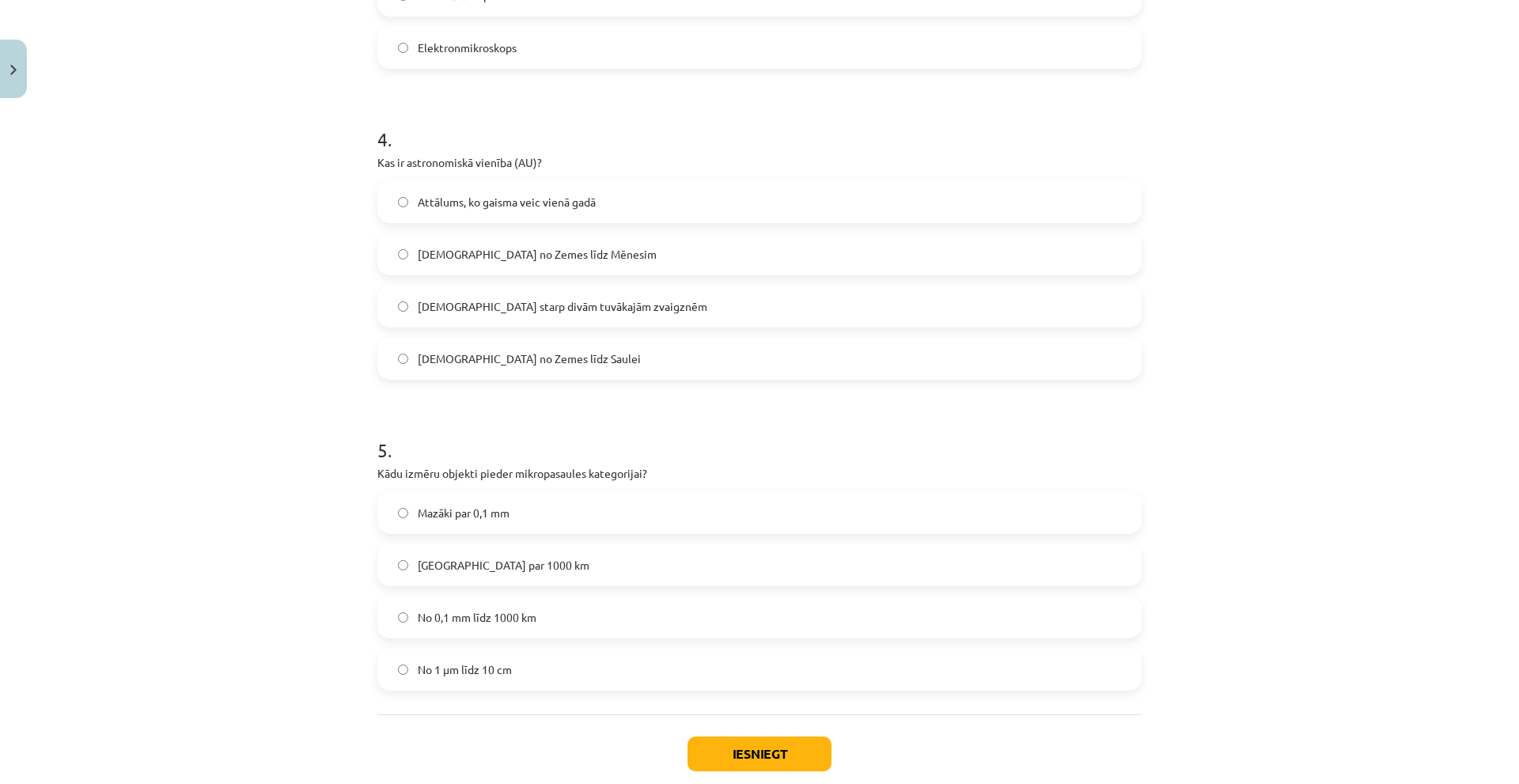
click at [418, 253] on span "Attālums no Zemes līdz Mēnesim" at bounding box center [537, 254] width 239 height 16
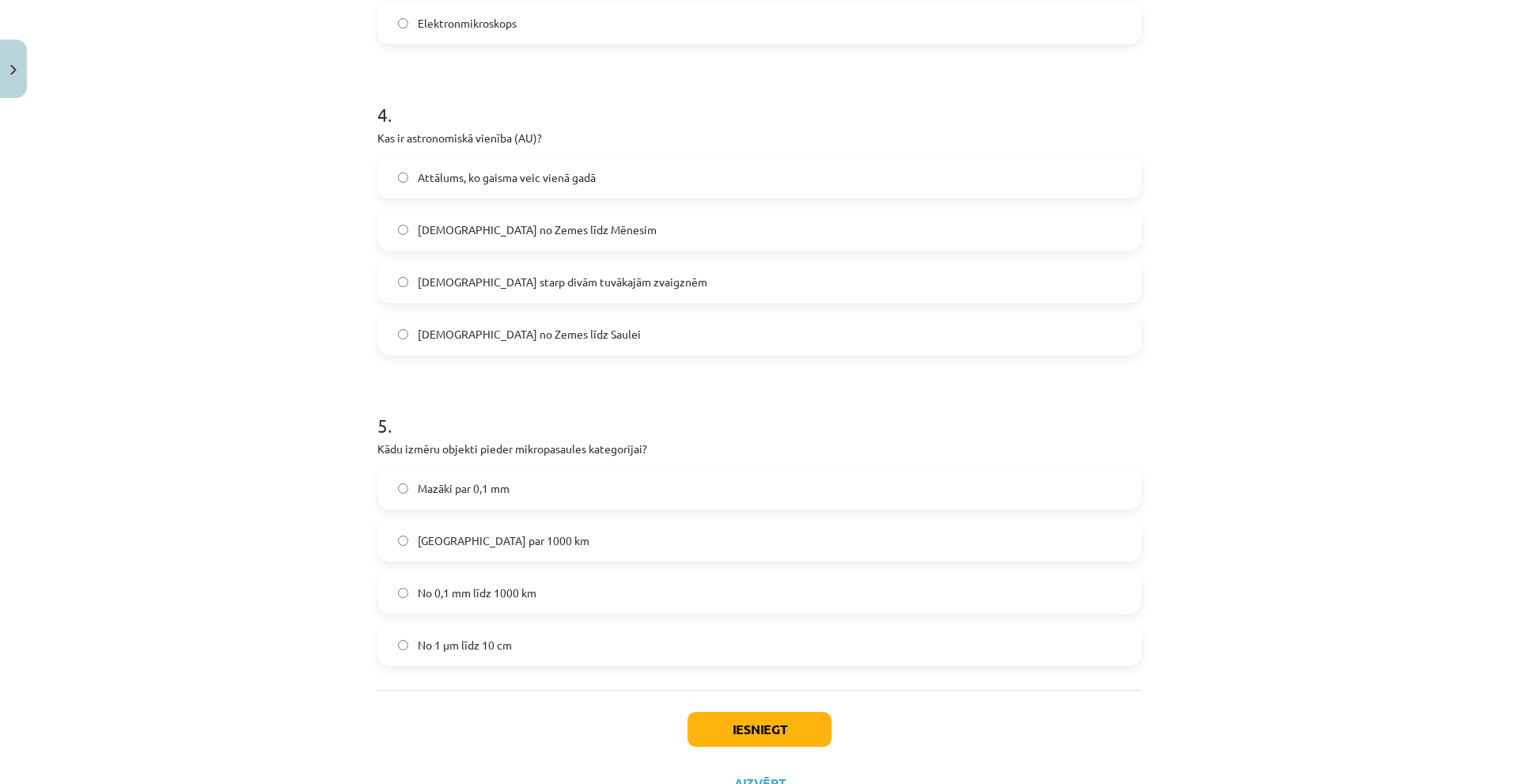
scroll to position [1262, 0]
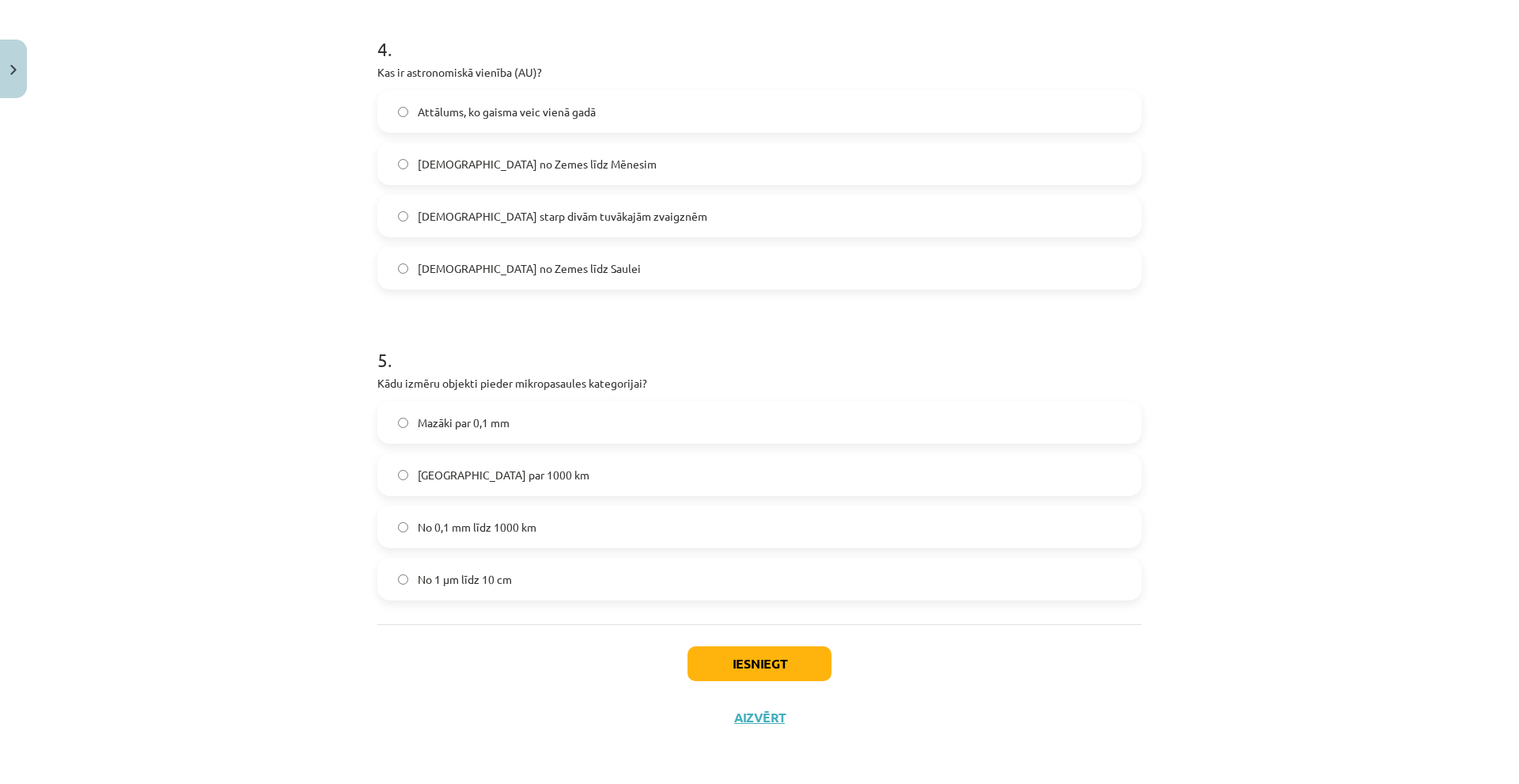
click at [422, 474] on span "Lielāki par 1000 km" at bounding box center [503, 474] width 172 height 16
click at [708, 670] on button "Iesniegt" at bounding box center [760, 664] width 144 height 35
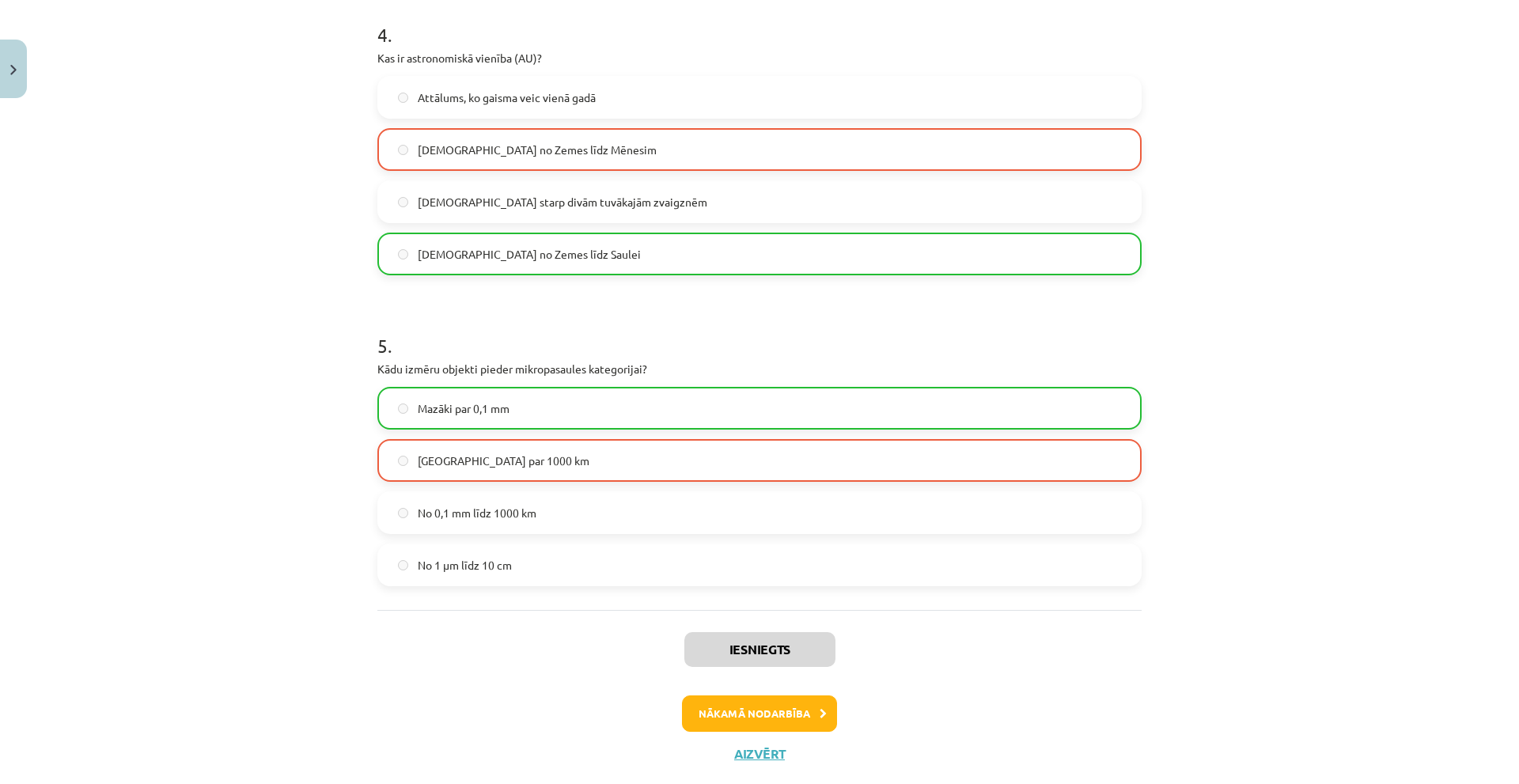
scroll to position [1313, 0]
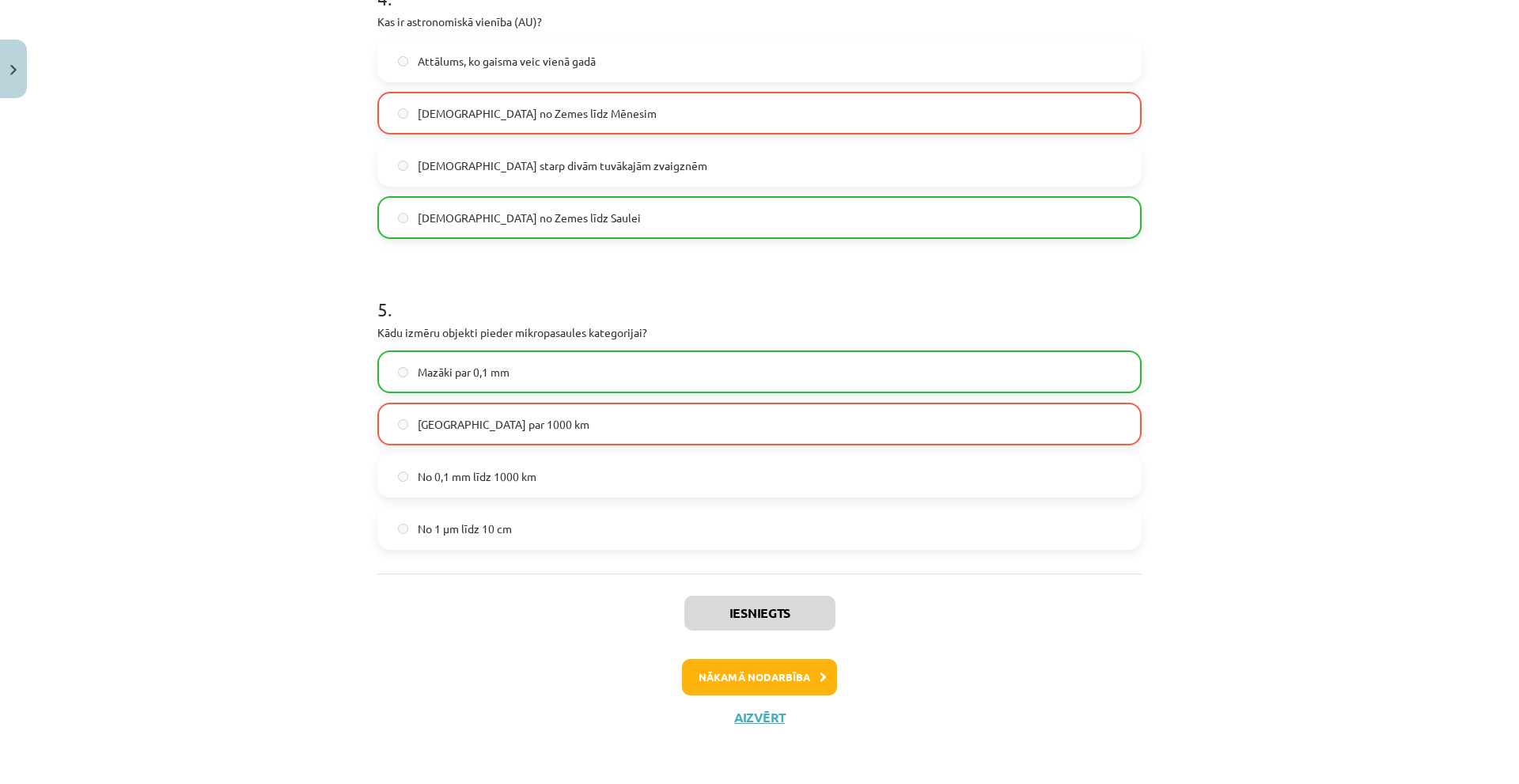
click at [718, 697] on div "Iesniegts Nākamā nodarbība Aizvērt" at bounding box center [760, 654] width 765 height 161
click at [712, 682] on button "Nākamā nodarbība" at bounding box center [760, 677] width 155 height 37
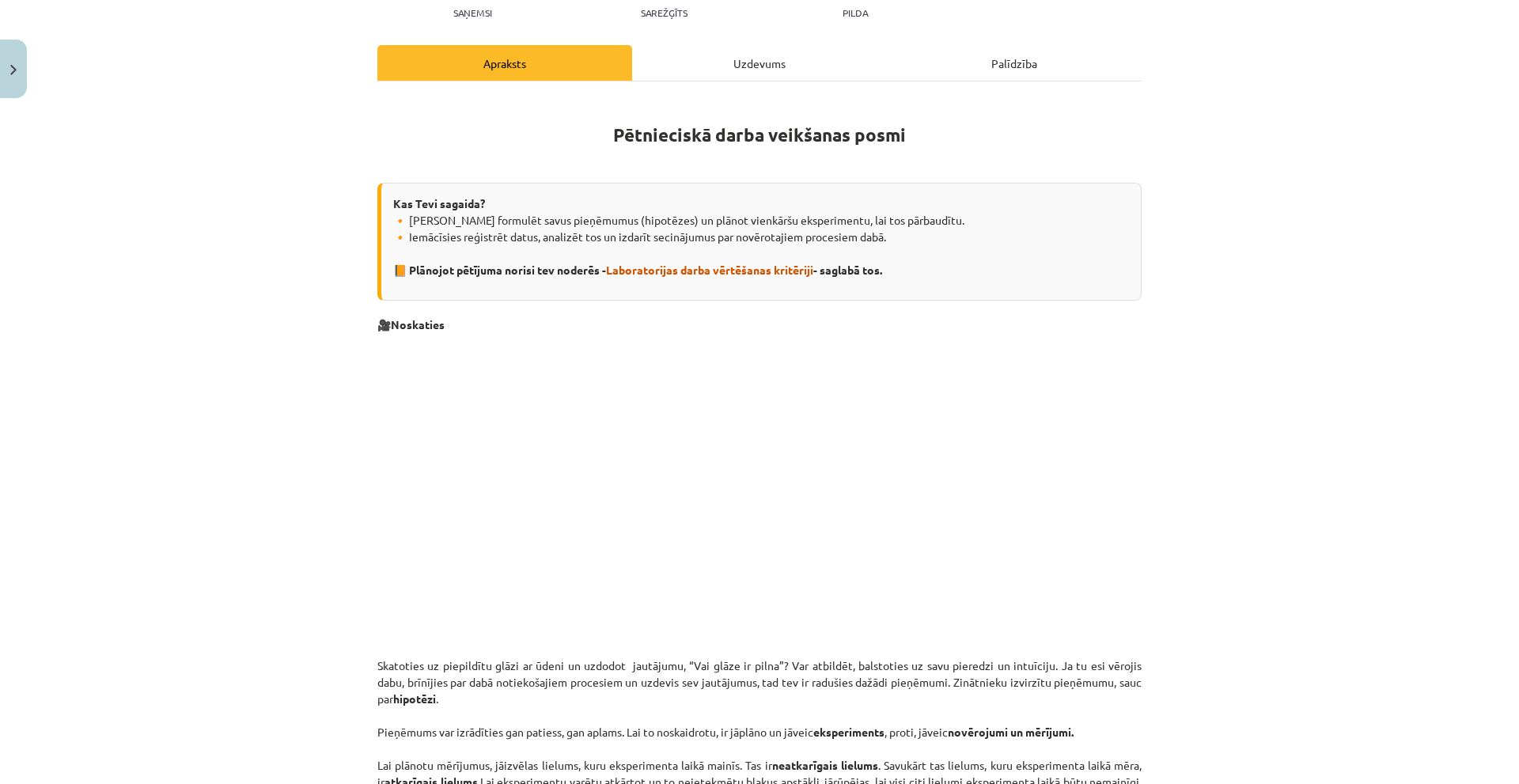
scroll to position [0, 0]
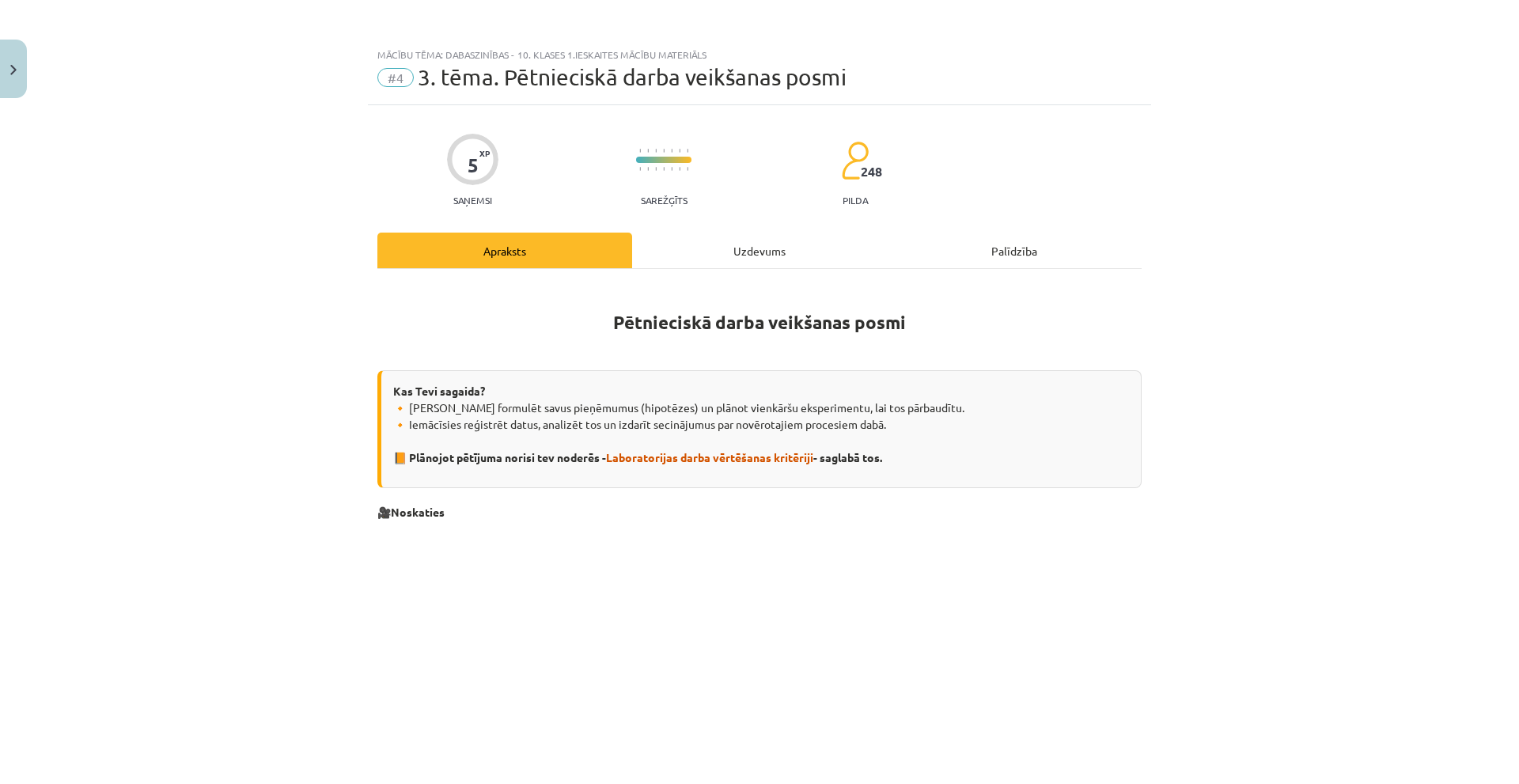
click at [749, 252] on div "Uzdevums" at bounding box center [760, 250] width 255 height 36
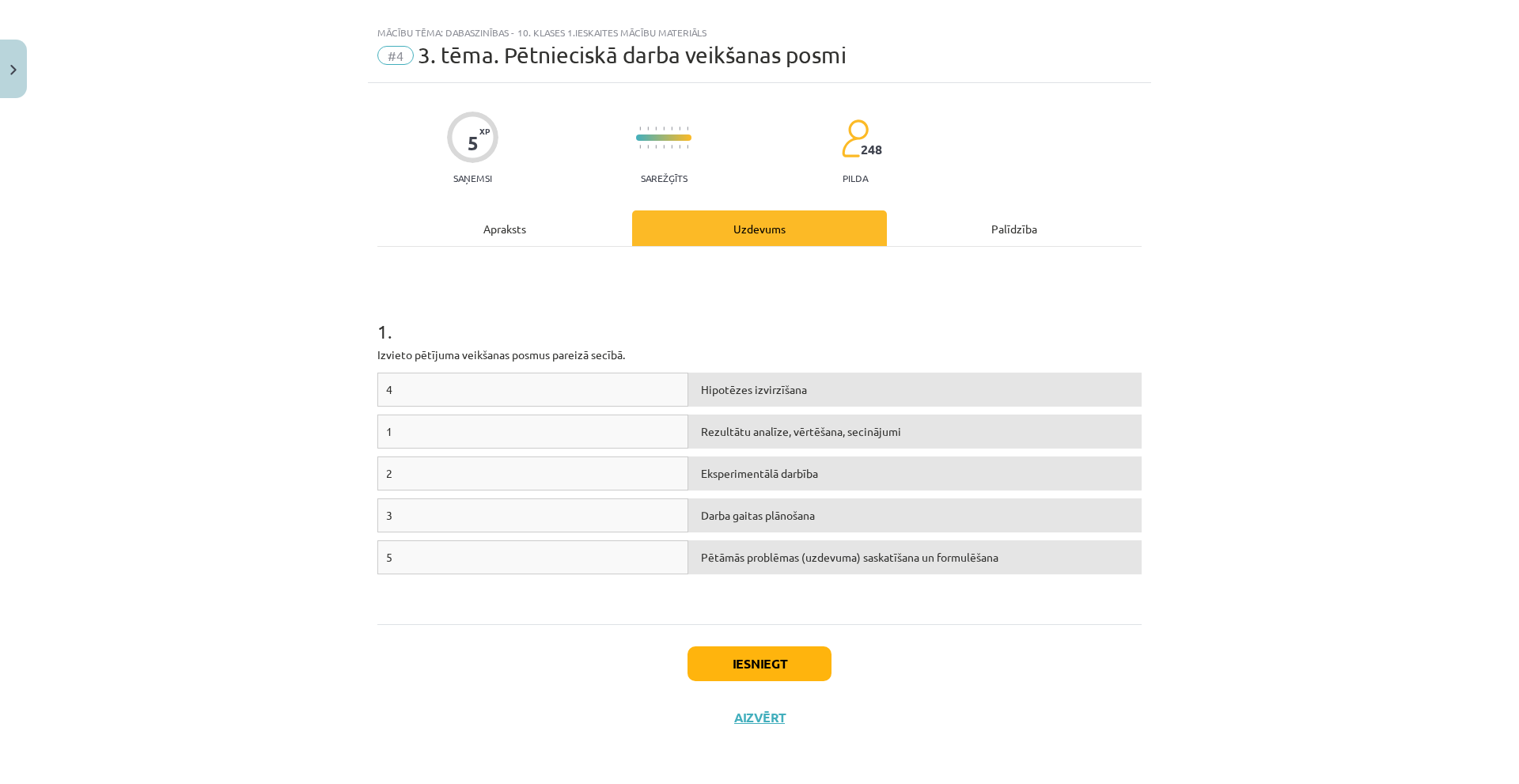
click at [513, 211] on div "Apraksts" at bounding box center [505, 228] width 255 height 36
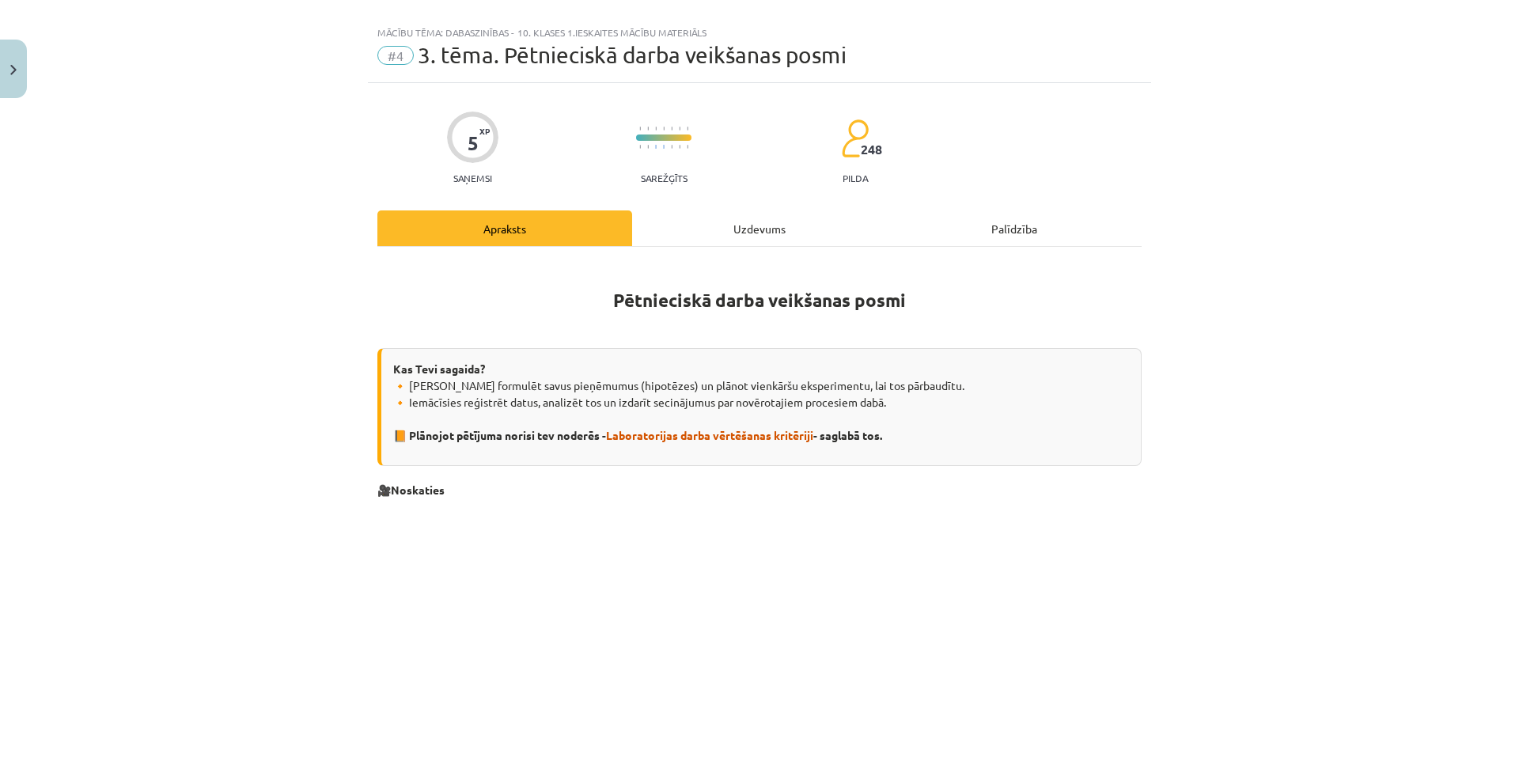
drag, startPoint x: 655, startPoint y: 145, endPoint x: 663, endPoint y: 152, distance: 10.6
click at [663, 152] on div at bounding box center [664, 147] width 56 height 12
click at [671, 177] on p "Sarežģīts" at bounding box center [664, 178] width 47 height 11
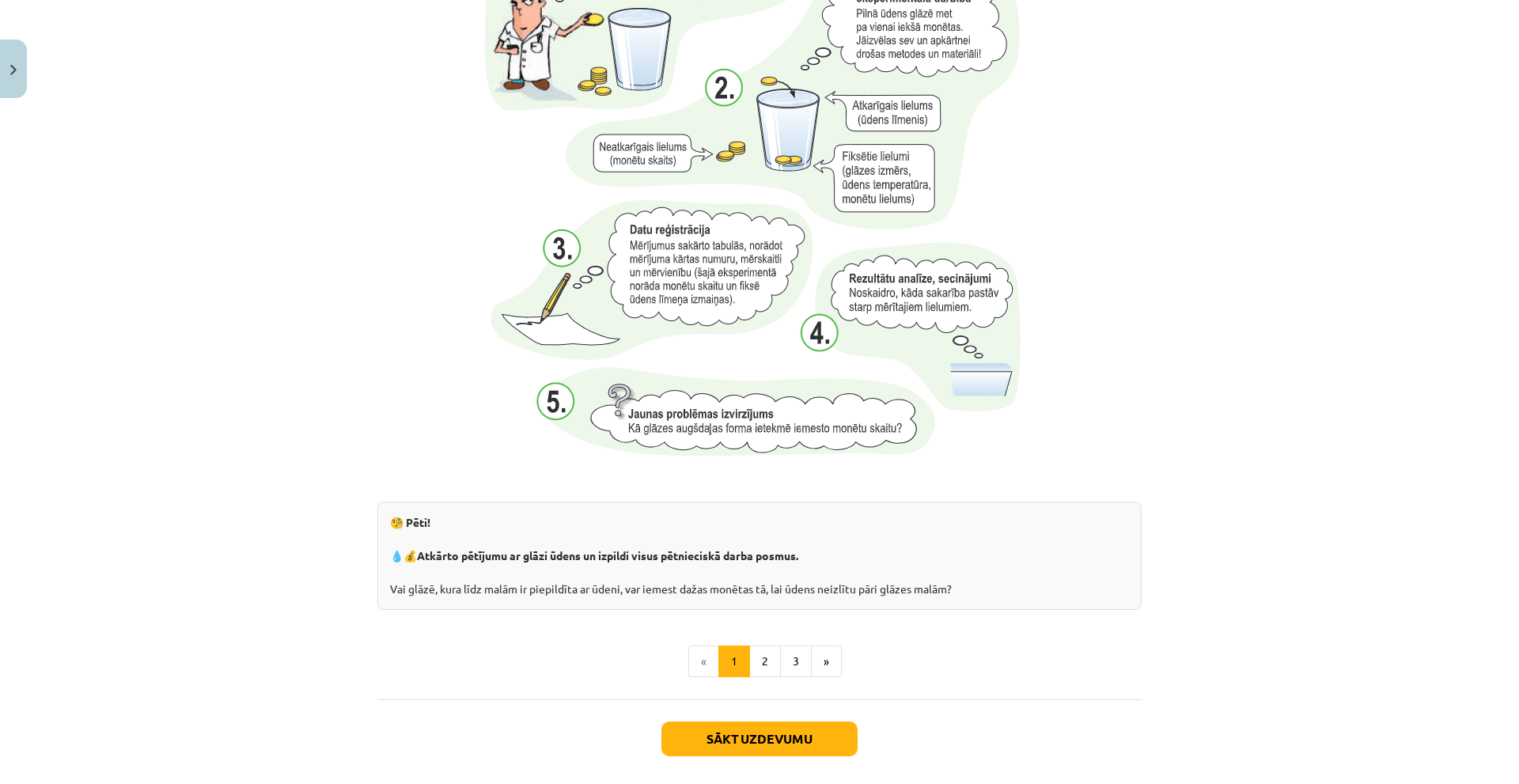
scroll to position [1446, 0]
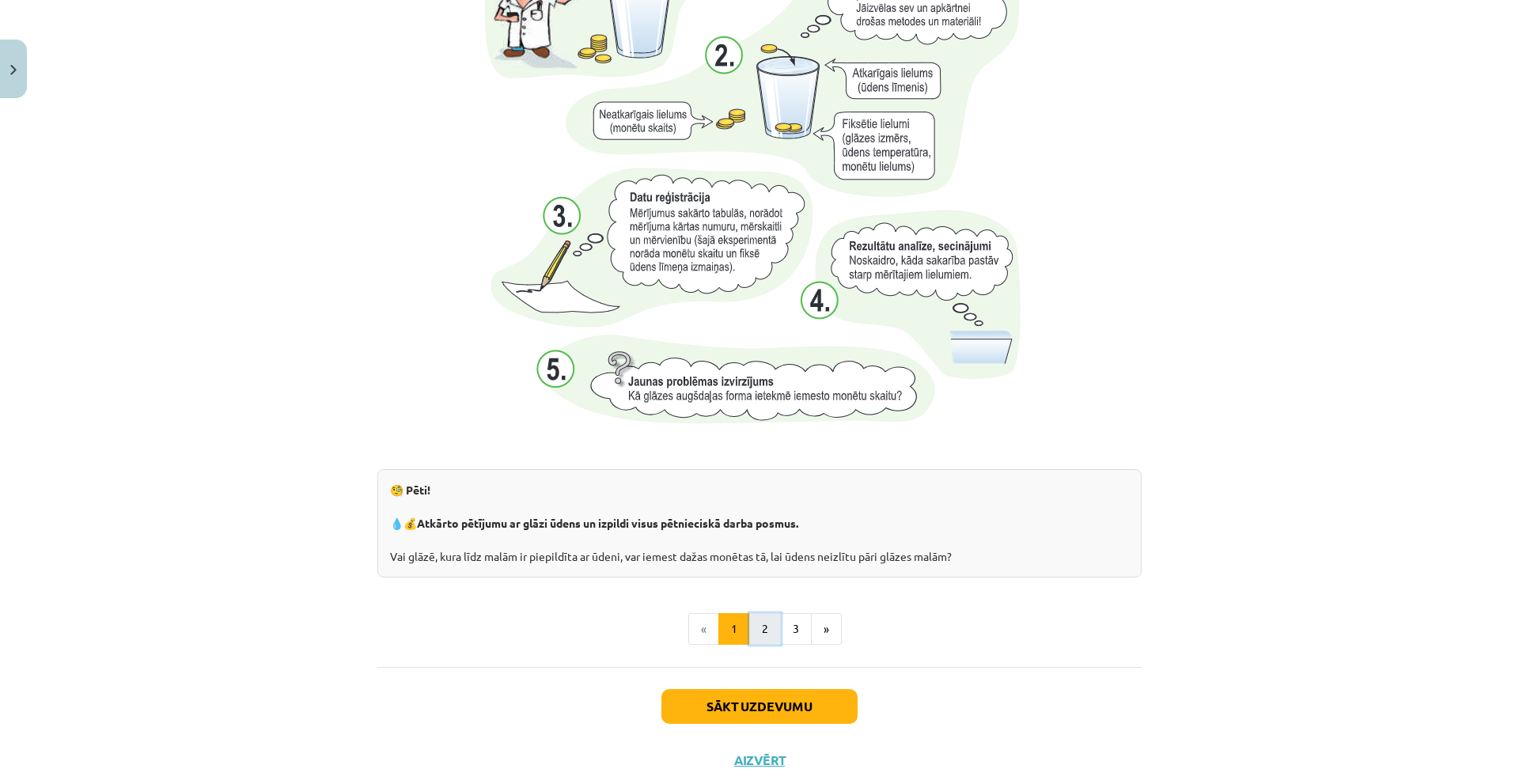
click at [750, 637] on button "2" at bounding box center [765, 629] width 32 height 32
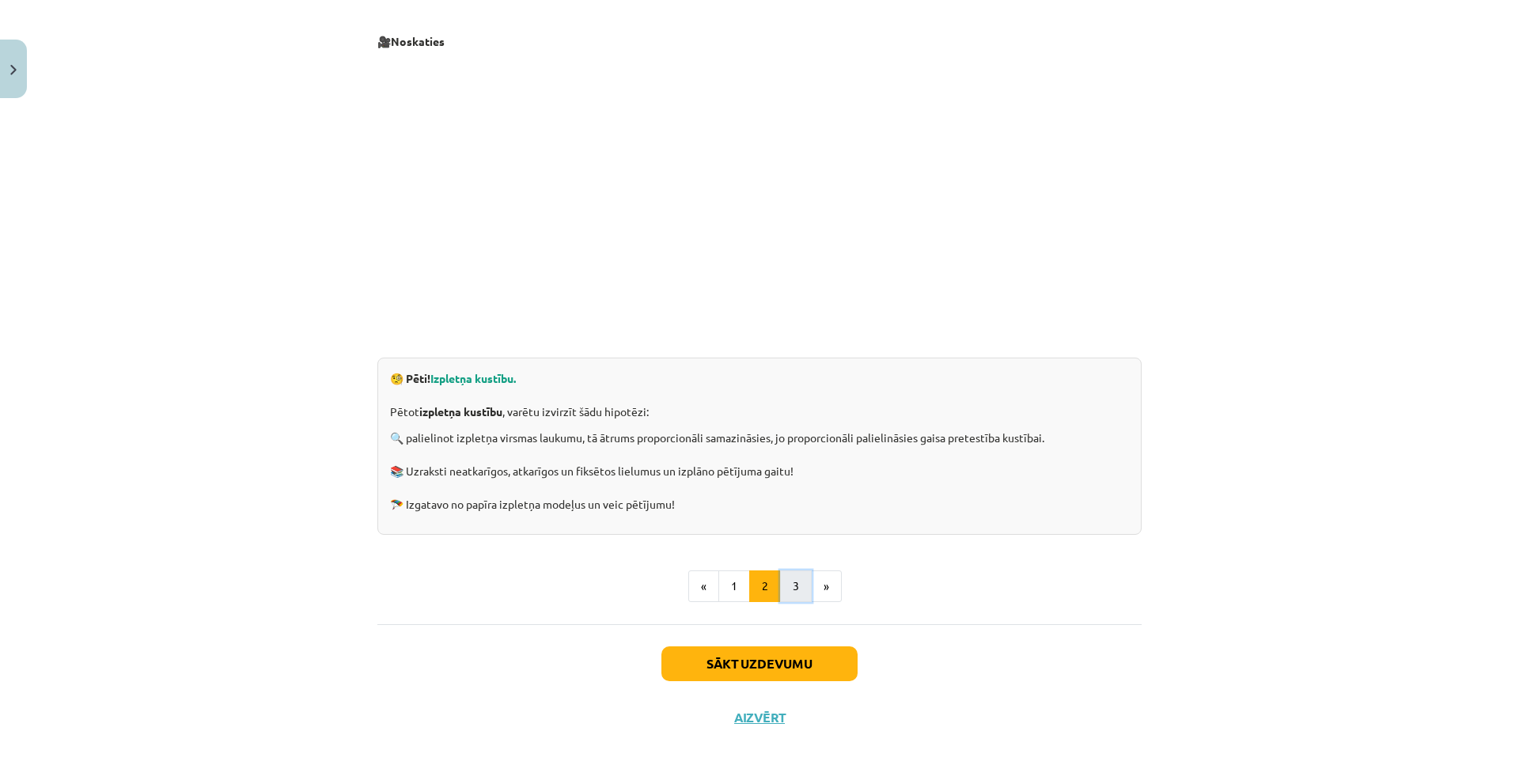
click at [780, 598] on button "3" at bounding box center [795, 586] width 32 height 32
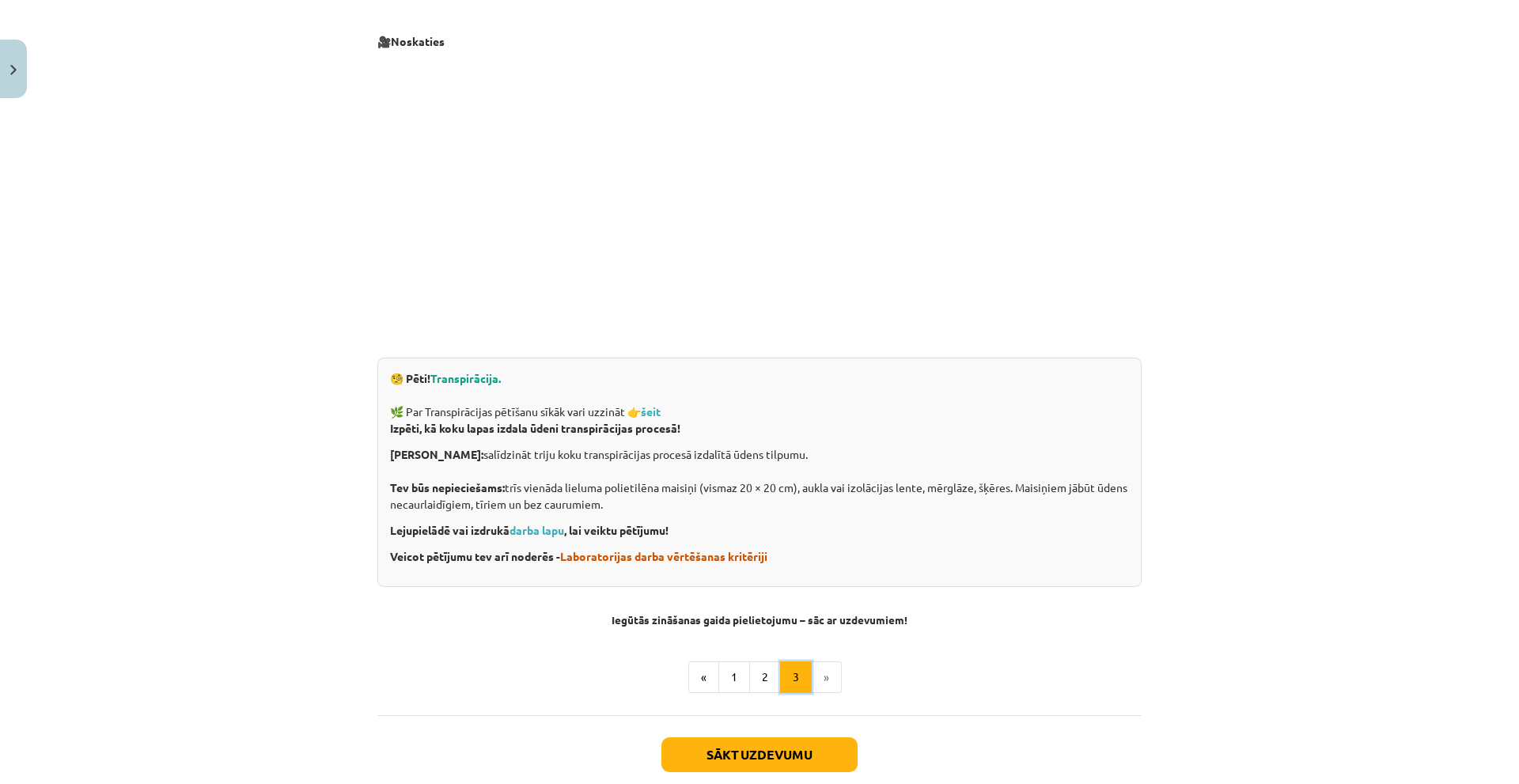
scroll to position [204, 0]
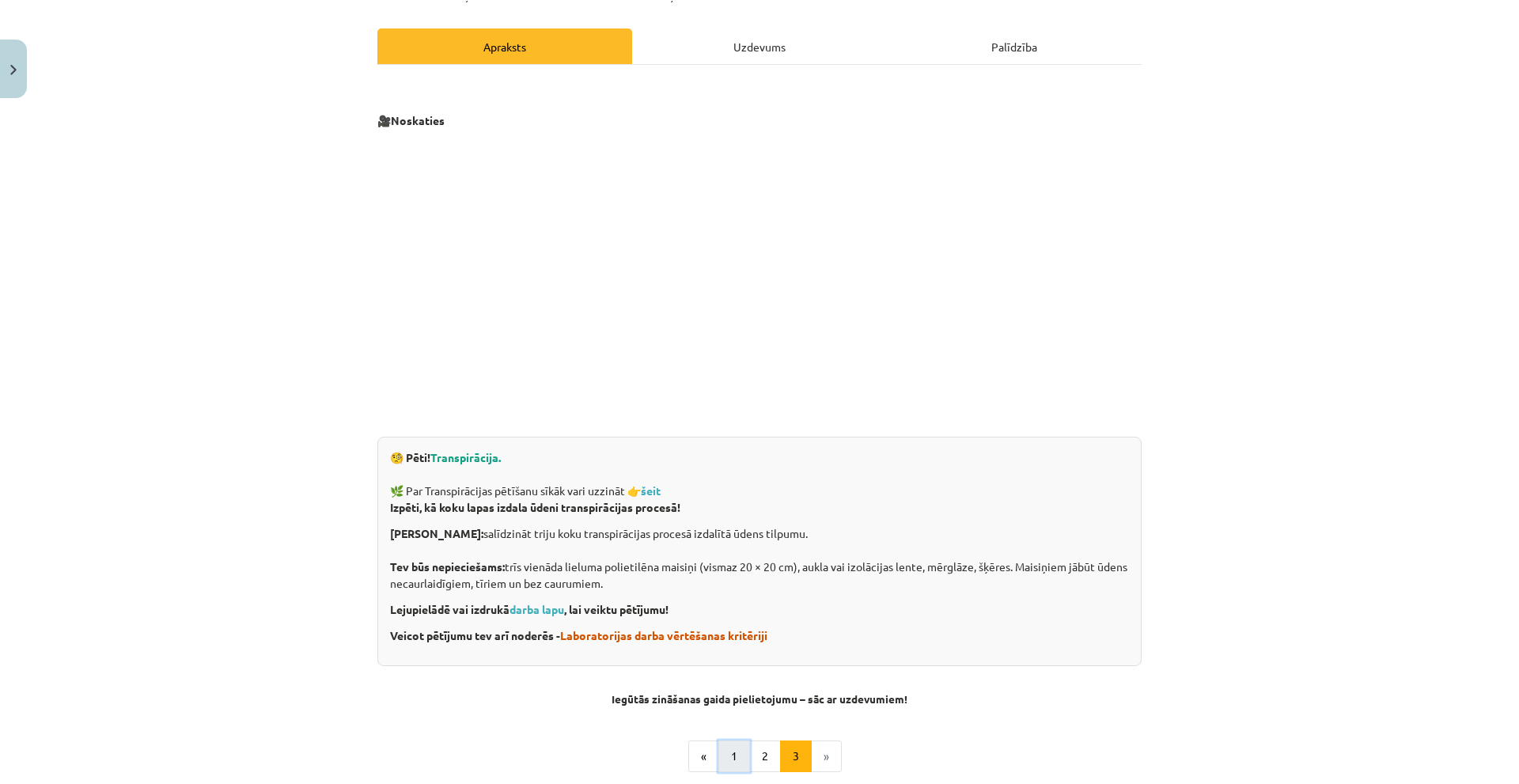
click at [730, 748] on button "1" at bounding box center [734, 756] width 32 height 32
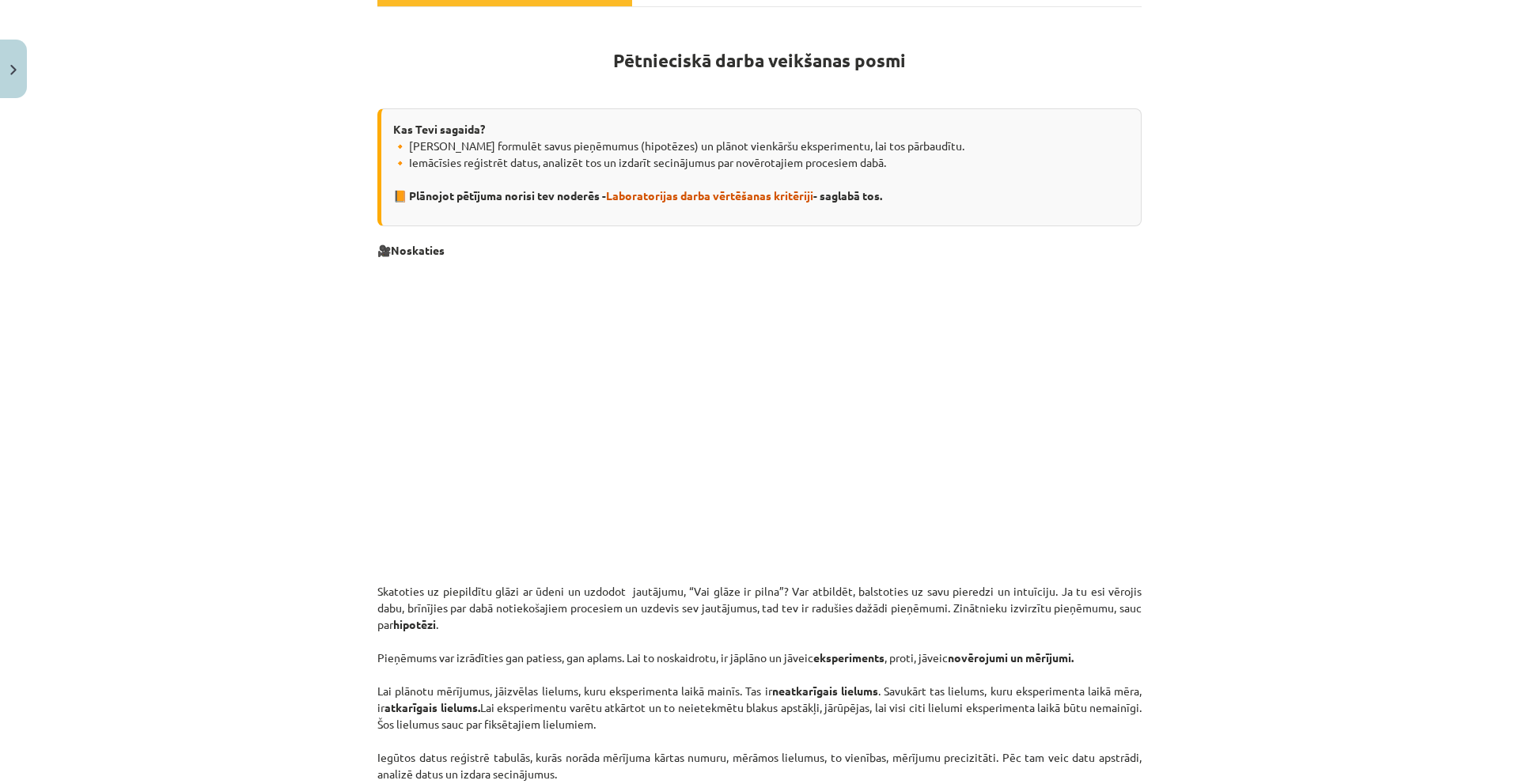
scroll to position [284, 0]
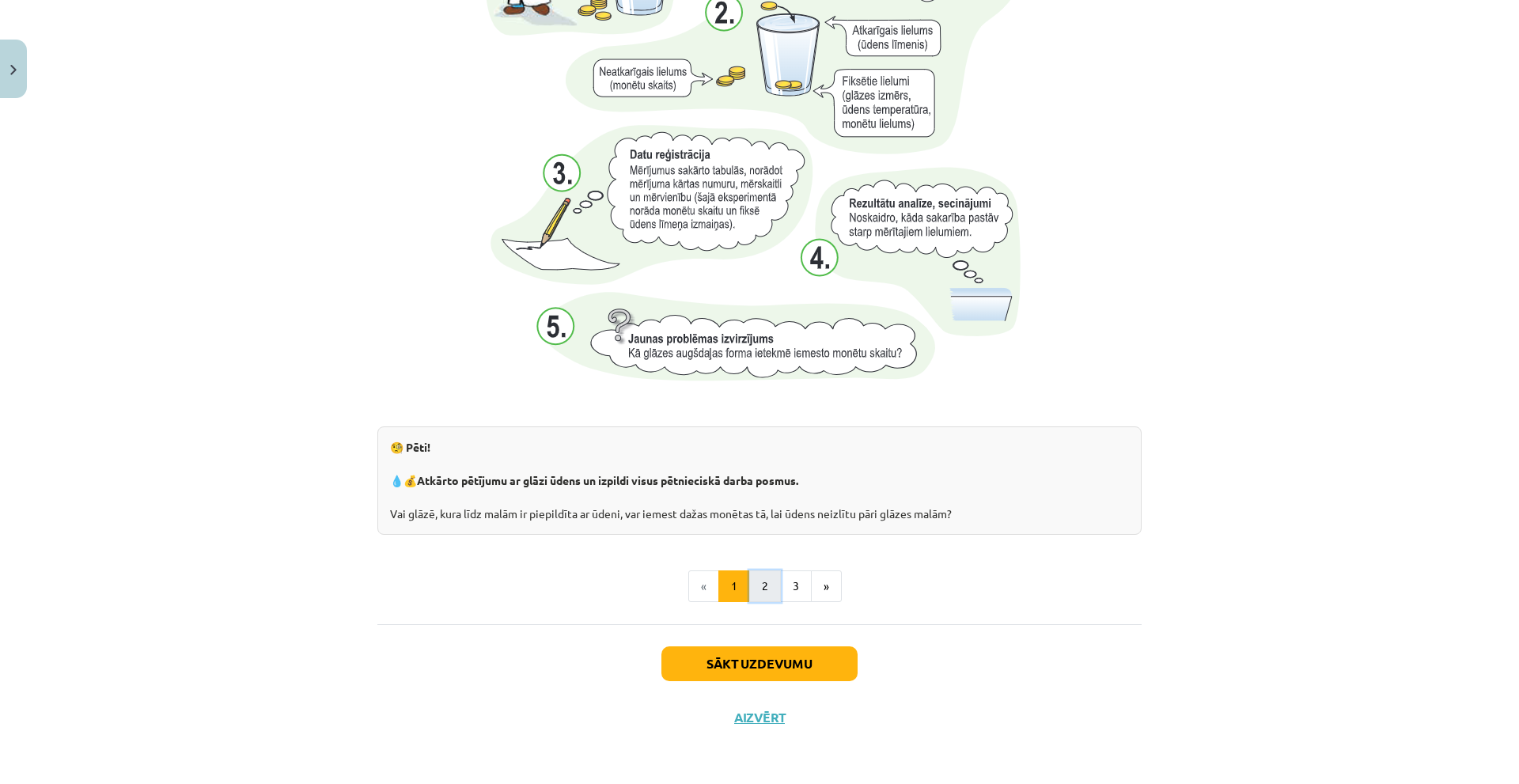
click at [759, 595] on button "2" at bounding box center [765, 586] width 32 height 32
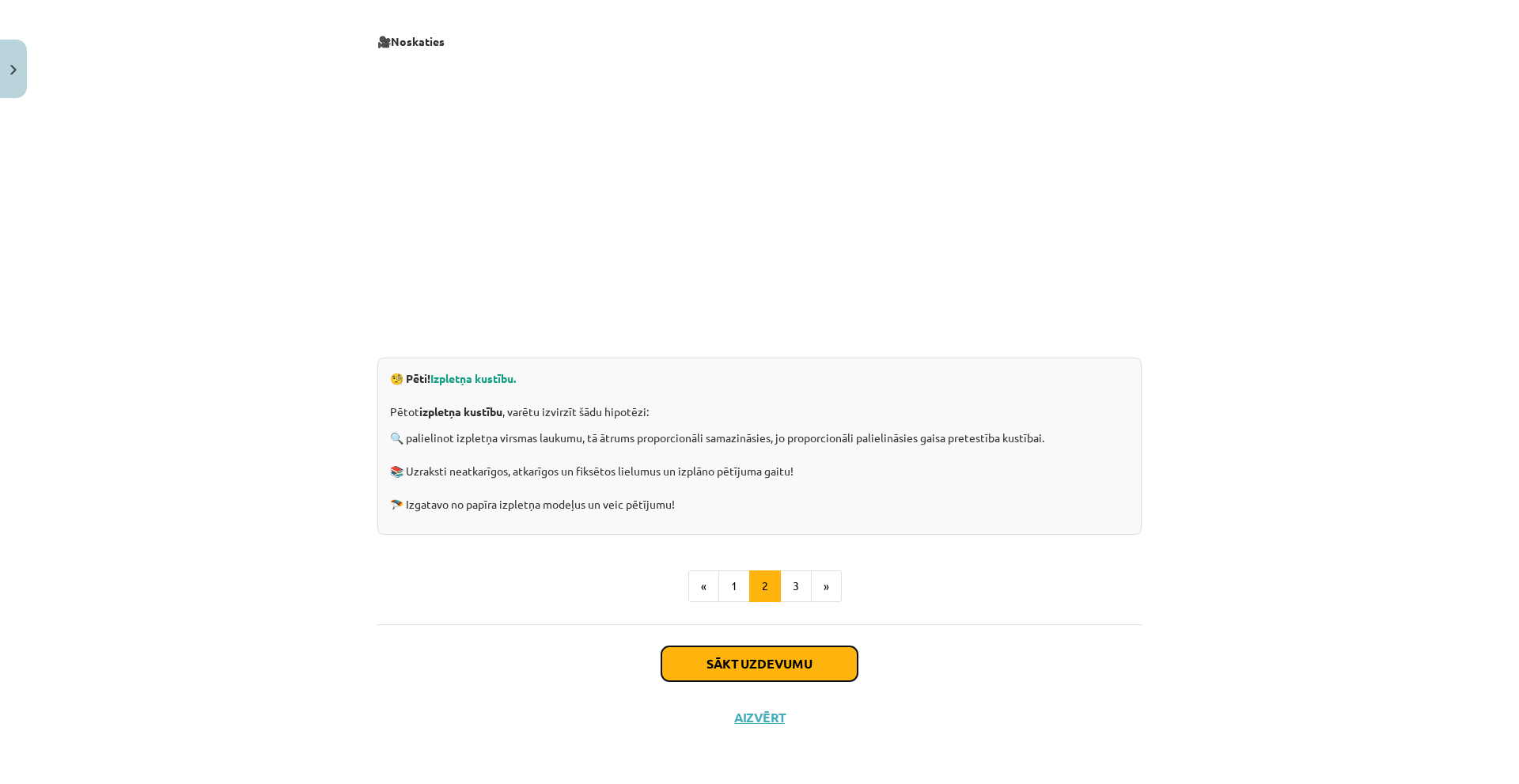
click at [756, 655] on button "Sākt uzdevumu" at bounding box center [760, 664] width 196 height 35
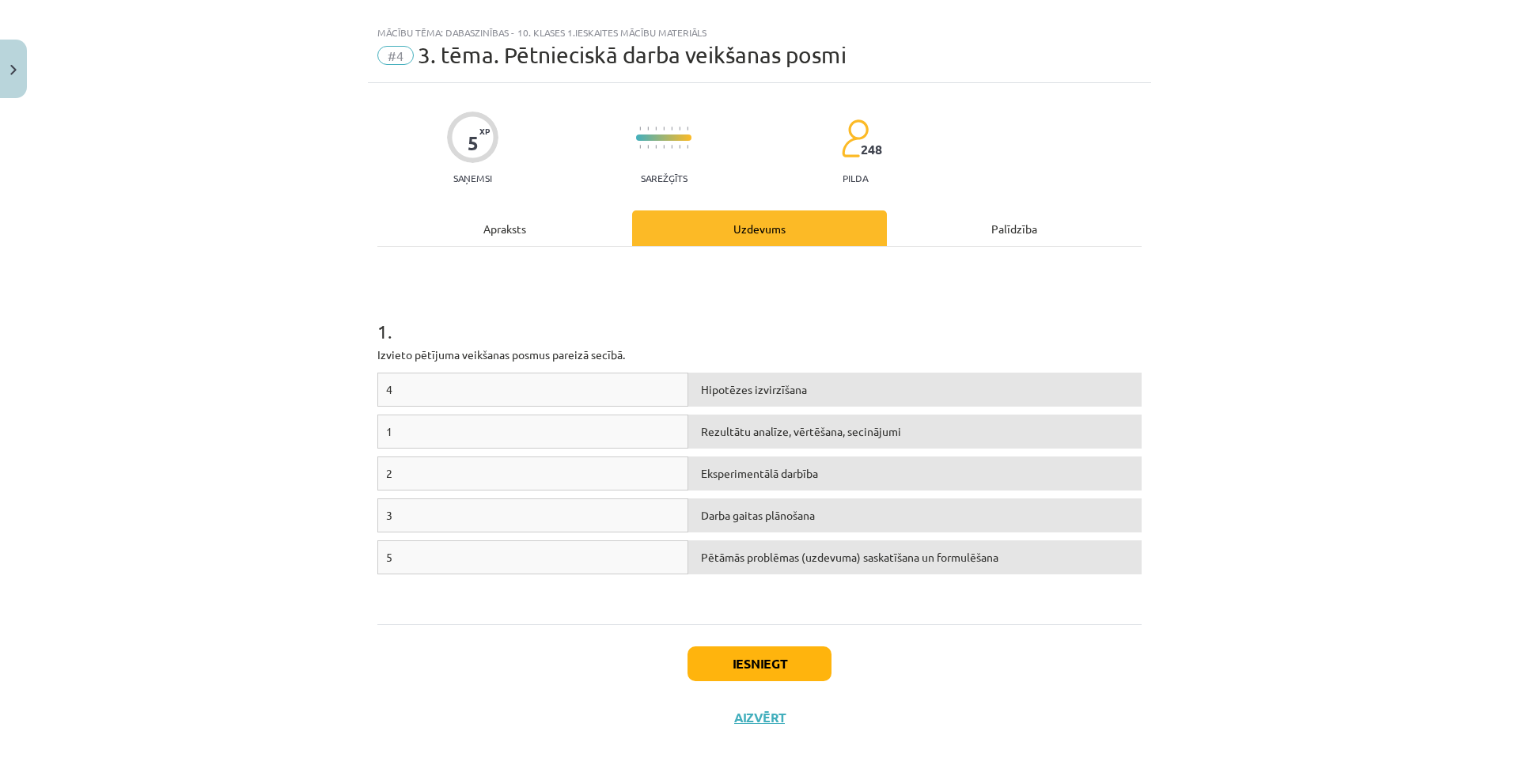
click at [545, 220] on div "Apraksts" at bounding box center [505, 228] width 255 height 36
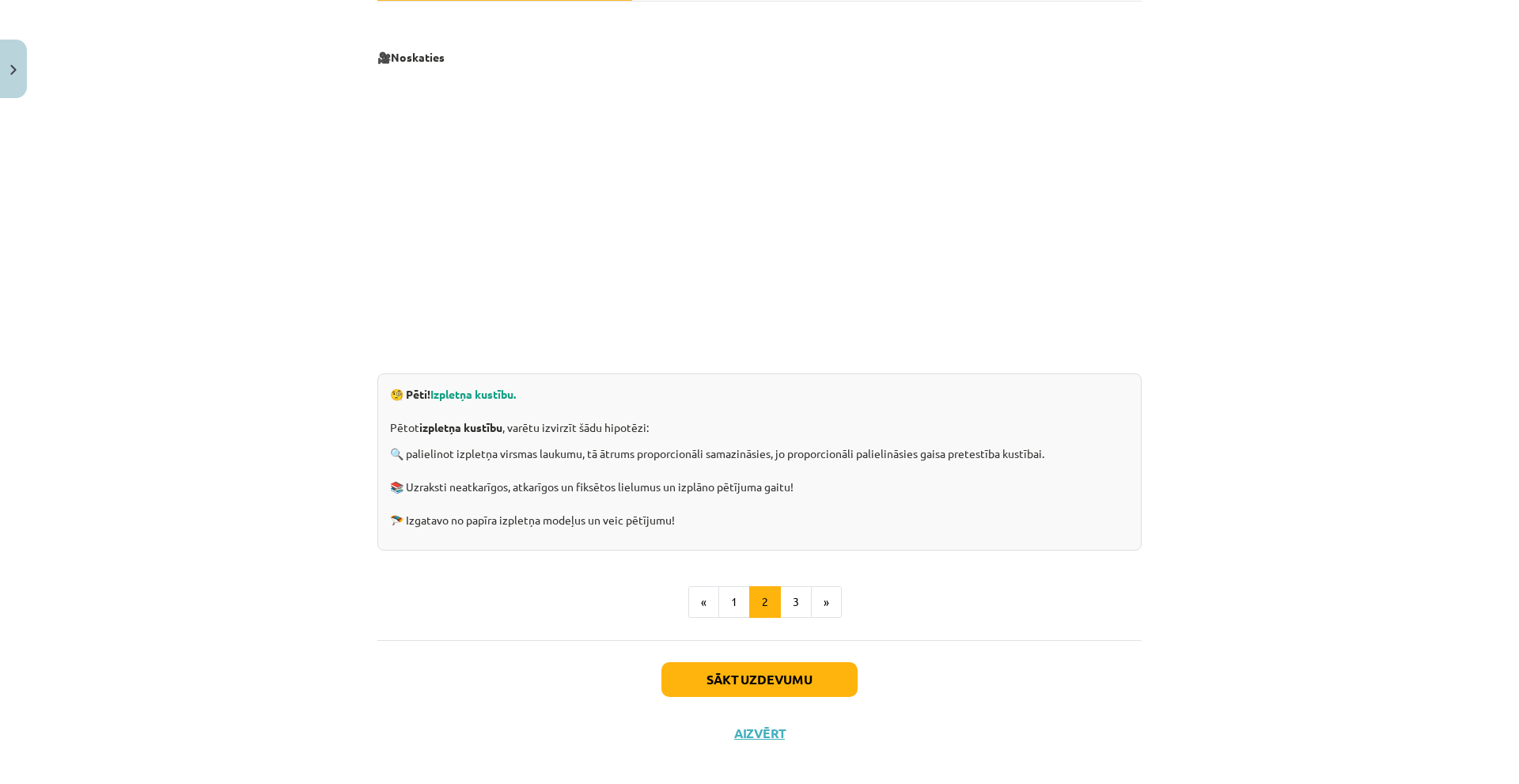
scroll to position [284, 0]
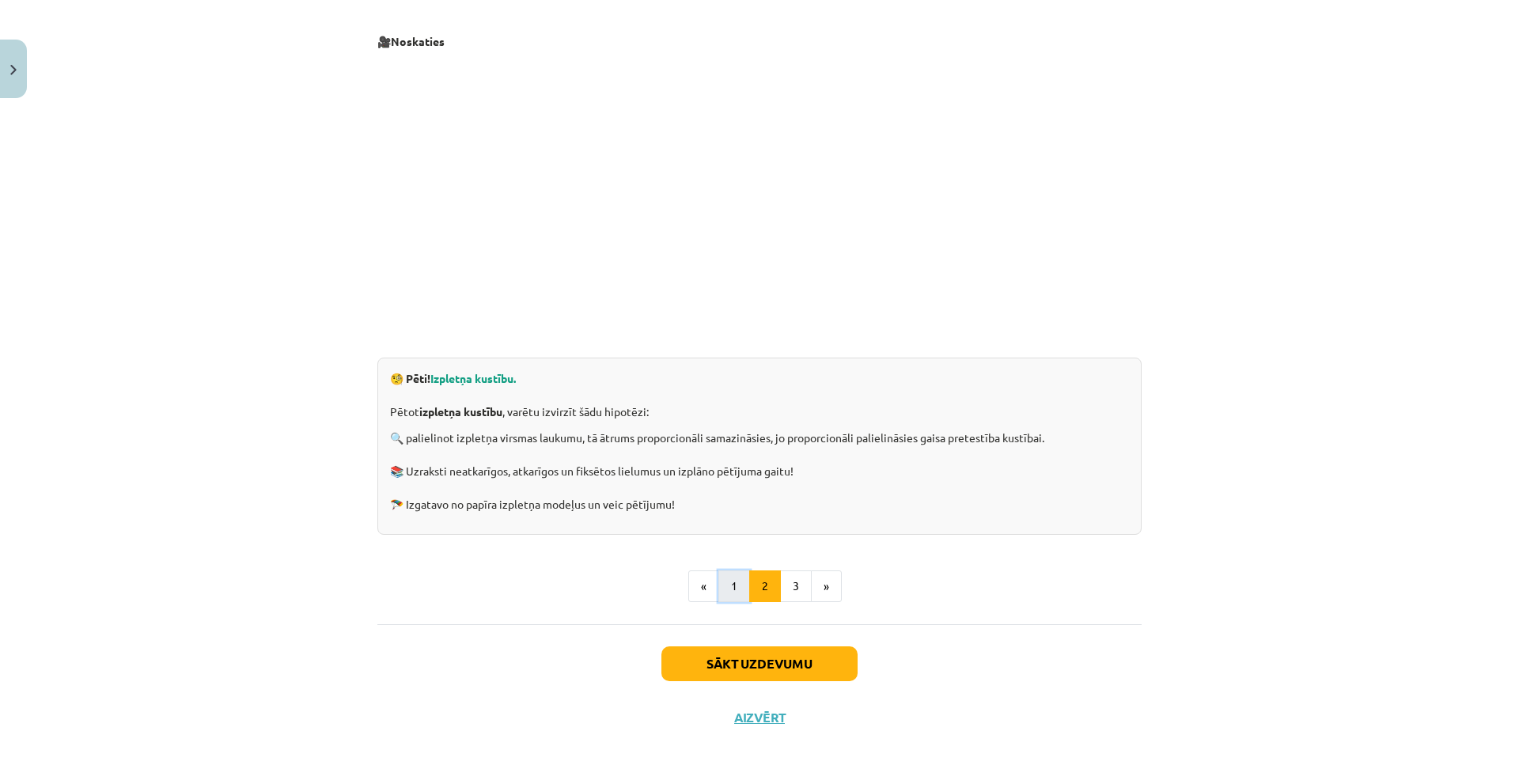
click at [735, 584] on button "1" at bounding box center [734, 586] width 32 height 32
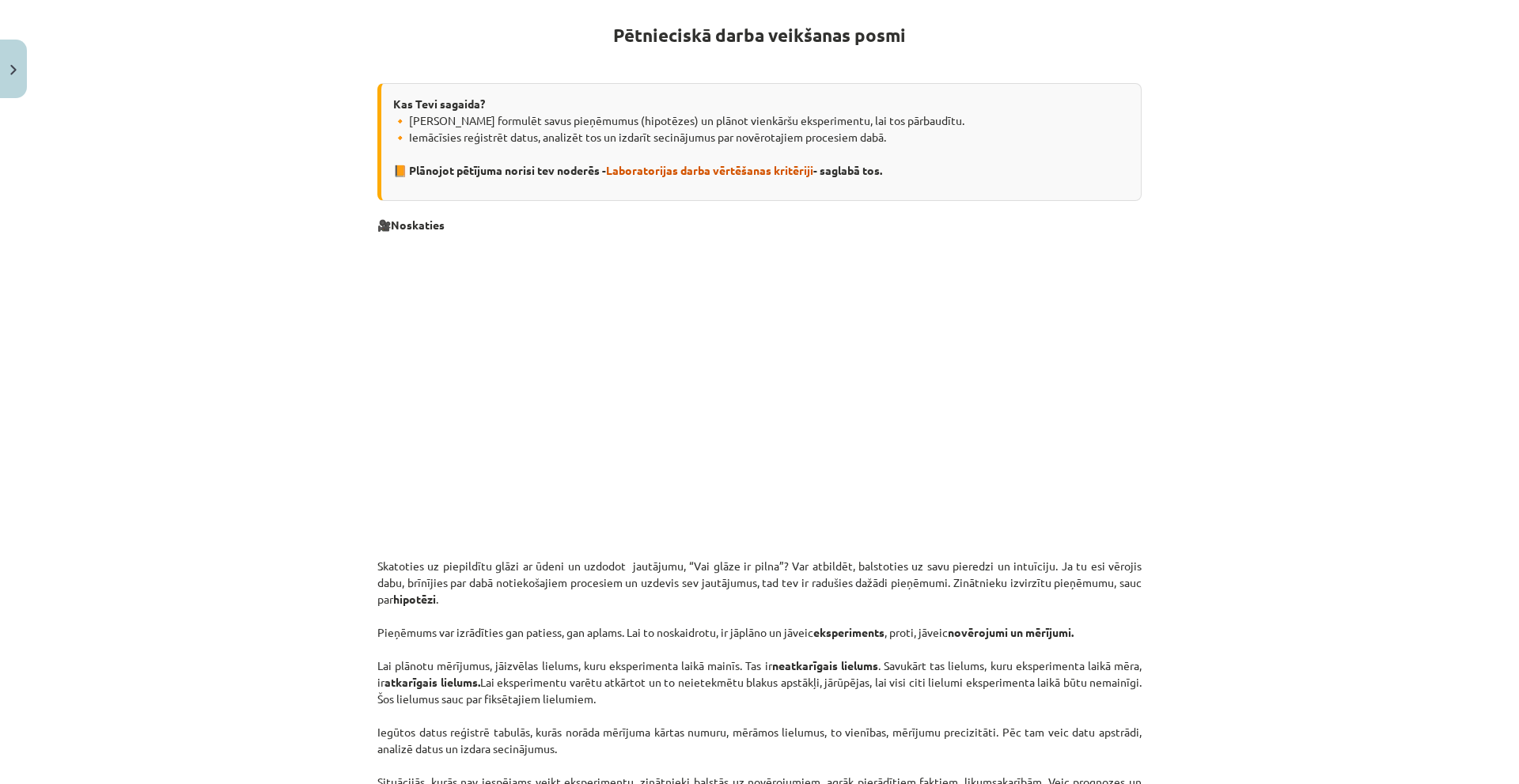
scroll to position [0, 0]
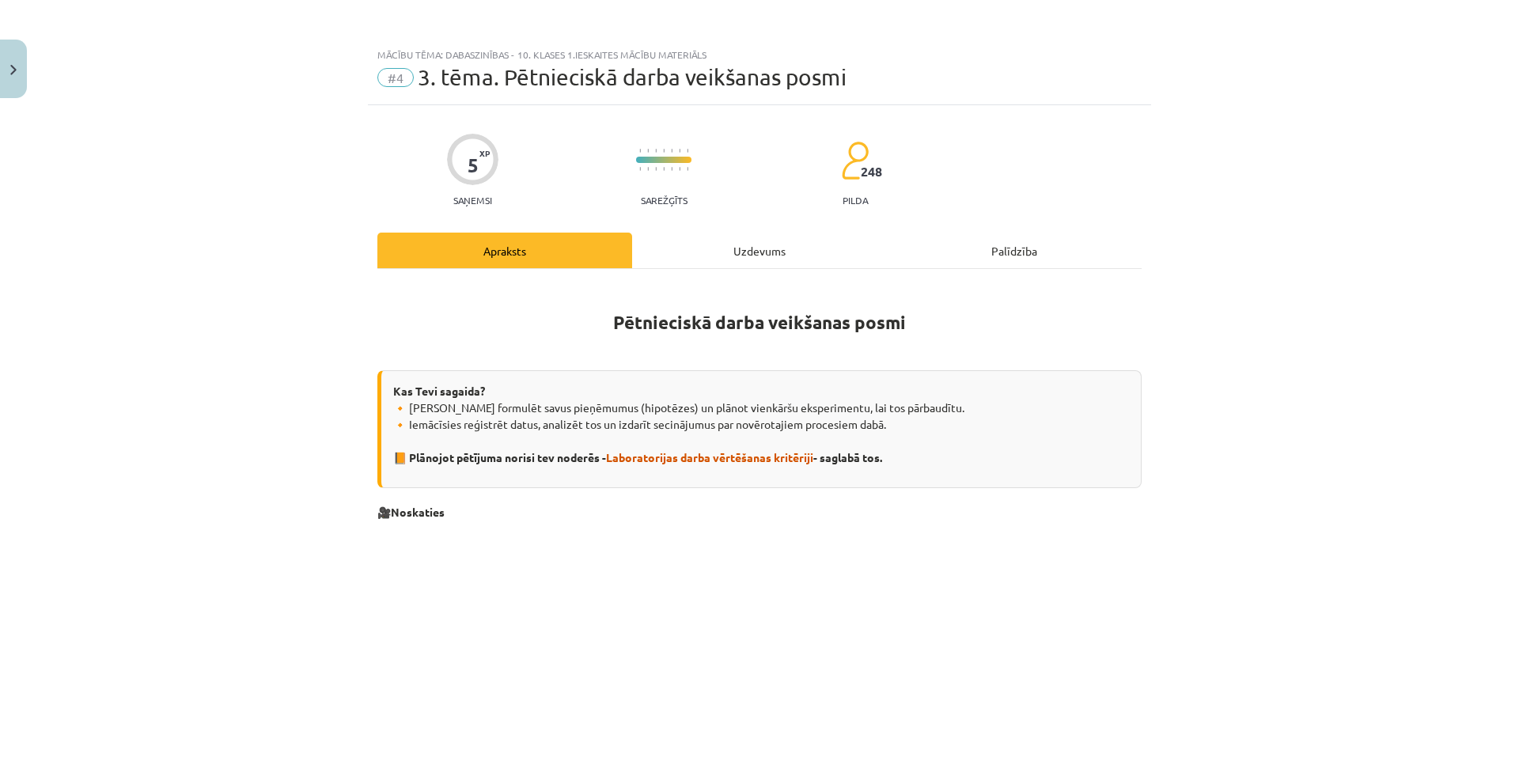
click at [727, 257] on div "Uzdevums" at bounding box center [760, 250] width 255 height 36
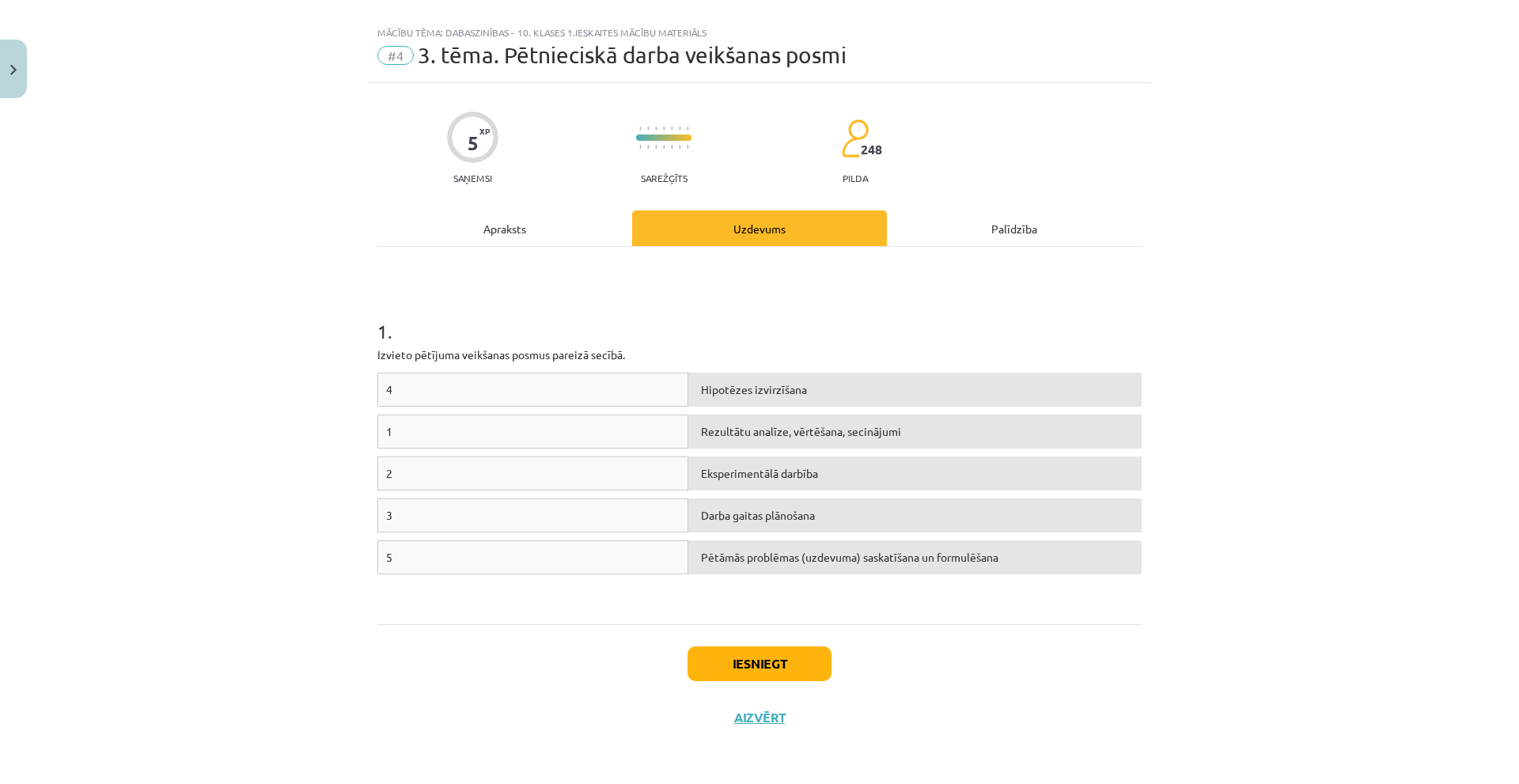
click at [708, 389] on div "Hipotēzes izvirzīšana" at bounding box center [915, 389] width 454 height 34
click at [631, 434] on div "1" at bounding box center [533, 431] width 311 height 34
click at [431, 434] on div "1" at bounding box center [533, 431] width 311 height 34
click at [721, 656] on button "Iesniegt" at bounding box center [760, 664] width 144 height 35
drag, startPoint x: 639, startPoint y: 427, endPoint x: 612, endPoint y: 427, distance: 27.0
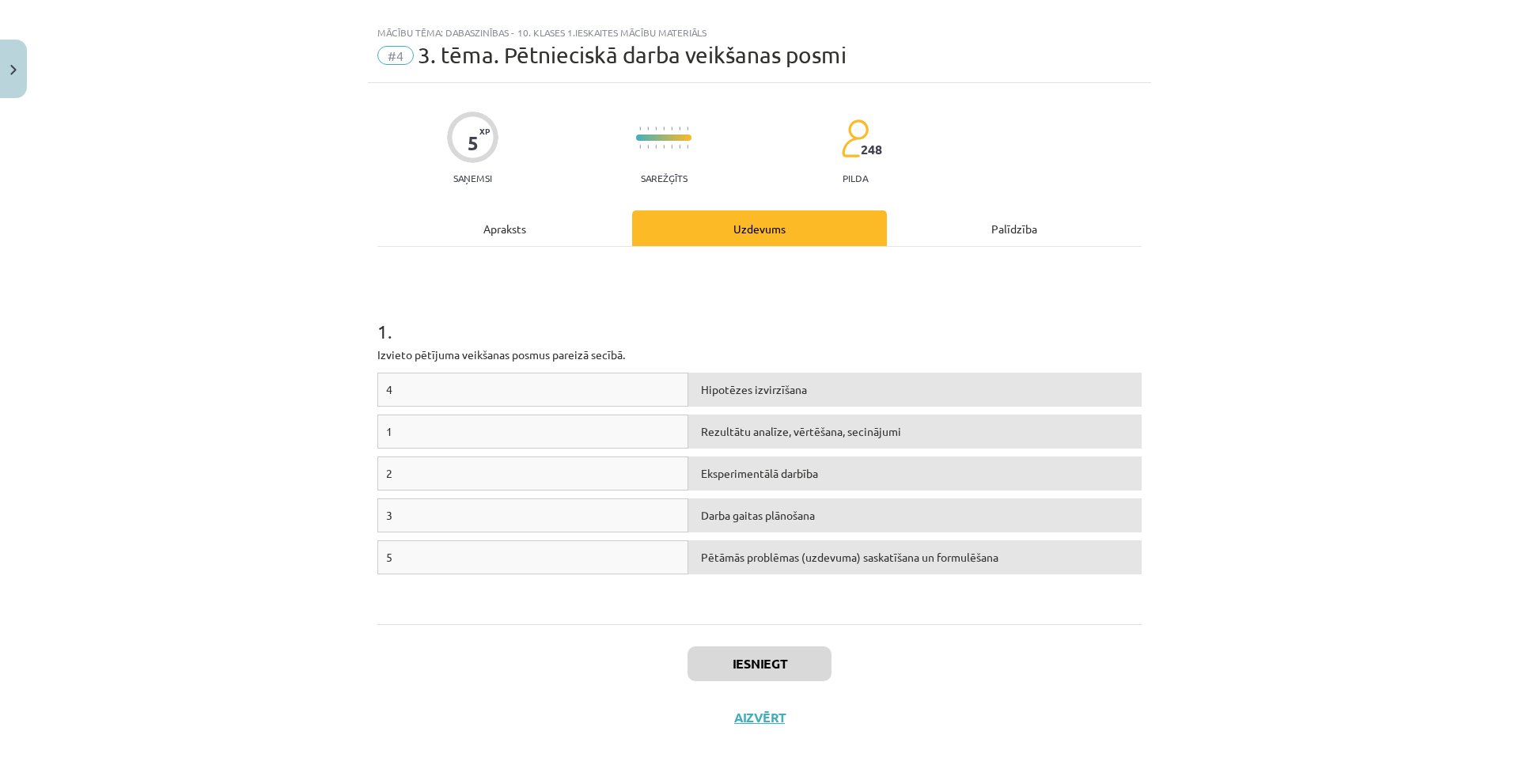
click at [613, 427] on div "1" at bounding box center [533, 431] width 311 height 34
click at [762, 432] on div "Rezultātu analīze, vērtēšana, secinājumi" at bounding box center [915, 431] width 454 height 34
click at [620, 424] on div "1" at bounding box center [533, 431] width 311 height 34
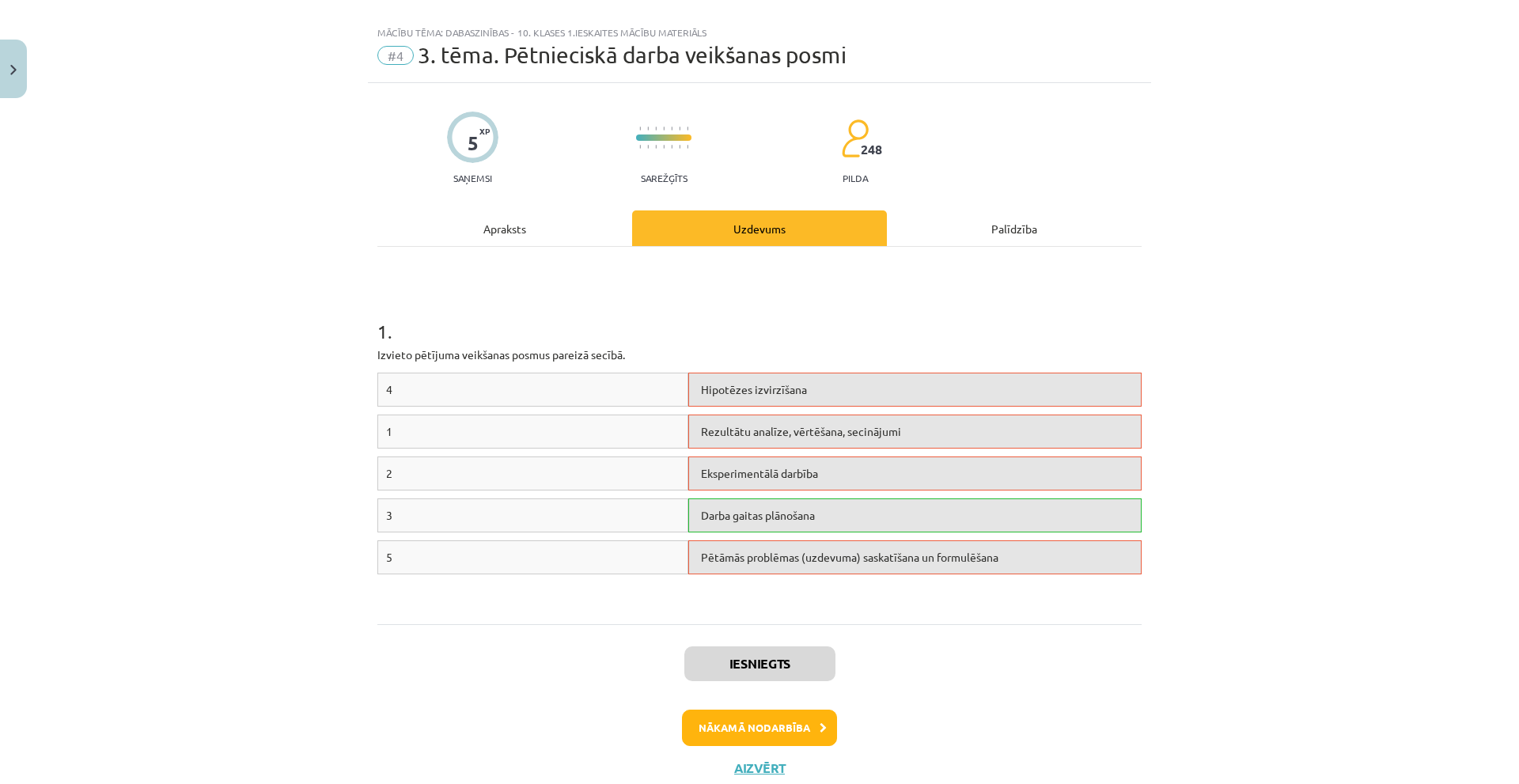
drag, startPoint x: 446, startPoint y: 425, endPoint x: 495, endPoint y: 425, distance: 49.0
click at [495, 425] on div "1" at bounding box center [533, 431] width 311 height 34
click at [698, 388] on div "Hipotēzes izvirzīšana" at bounding box center [915, 389] width 454 height 34
drag, startPoint x: 702, startPoint y: 389, endPoint x: 520, endPoint y: 421, distance: 184.8
click at [522, 421] on div "4 Hipotēzes izvirzīšana 1 Rezultātu analīze, vērtēšana, secinājumi 2 Eksperimen…" at bounding box center [760, 491] width 765 height 237
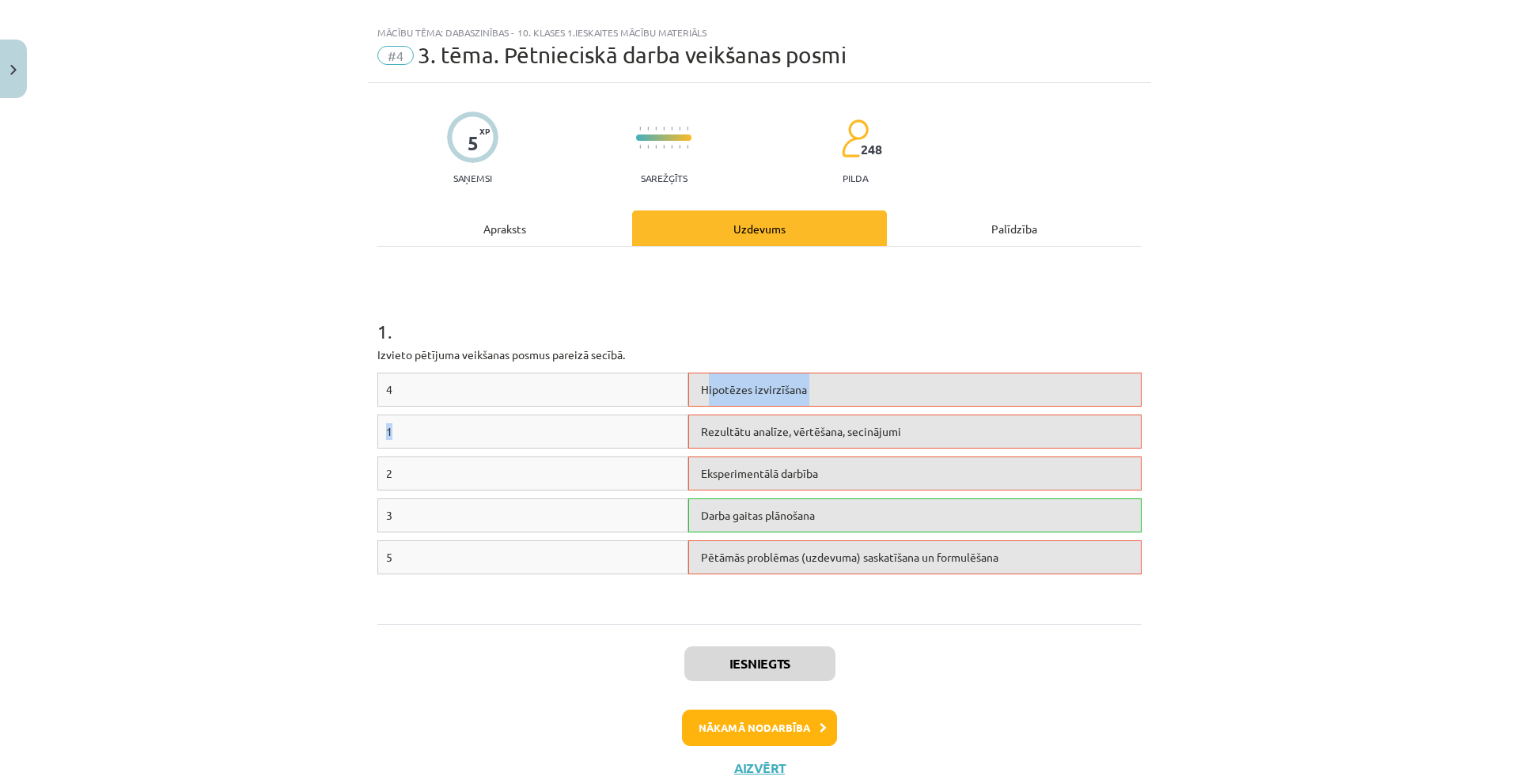
click at [722, 405] on div "Hipotēzes izvirzīšana" at bounding box center [915, 389] width 454 height 34
drag, startPoint x: 737, startPoint y: 392, endPoint x: 620, endPoint y: 403, distance: 117.5
click at [620, 403] on div "4 Hipotēzes izvirzīšana" at bounding box center [760, 393] width 765 height 42
click at [877, 409] on div "4 Hipotēzes izvirzīšana" at bounding box center [760, 393] width 765 height 42
drag, startPoint x: 877, startPoint y: 395, endPoint x: 785, endPoint y: 397, distance: 92.0
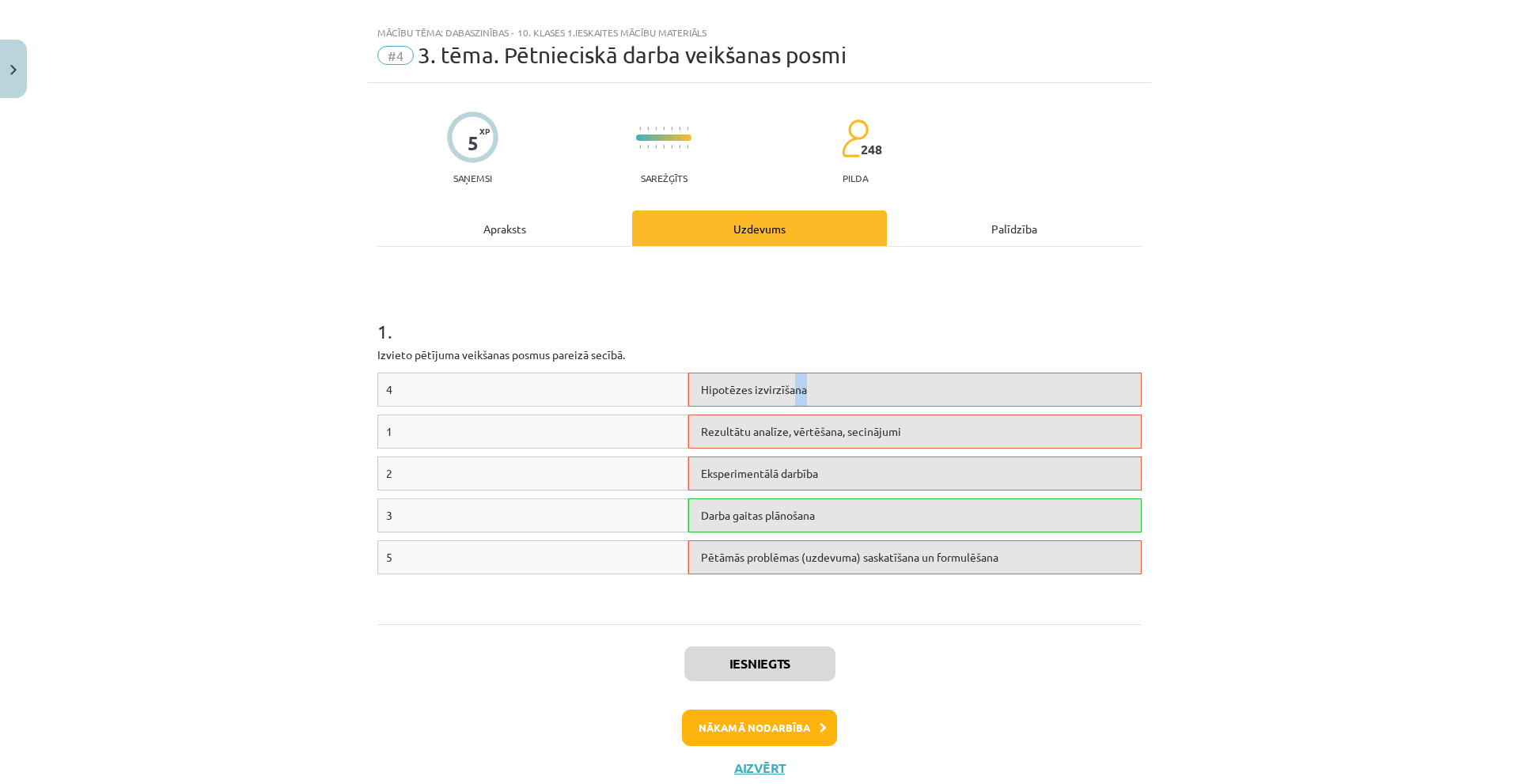
click at [785, 397] on div "Hipotēzes izvirzīšana" at bounding box center [915, 389] width 454 height 34
click at [541, 246] on hr at bounding box center [760, 246] width 765 height 1
click at [524, 231] on div "Apraksts" at bounding box center [505, 228] width 255 height 36
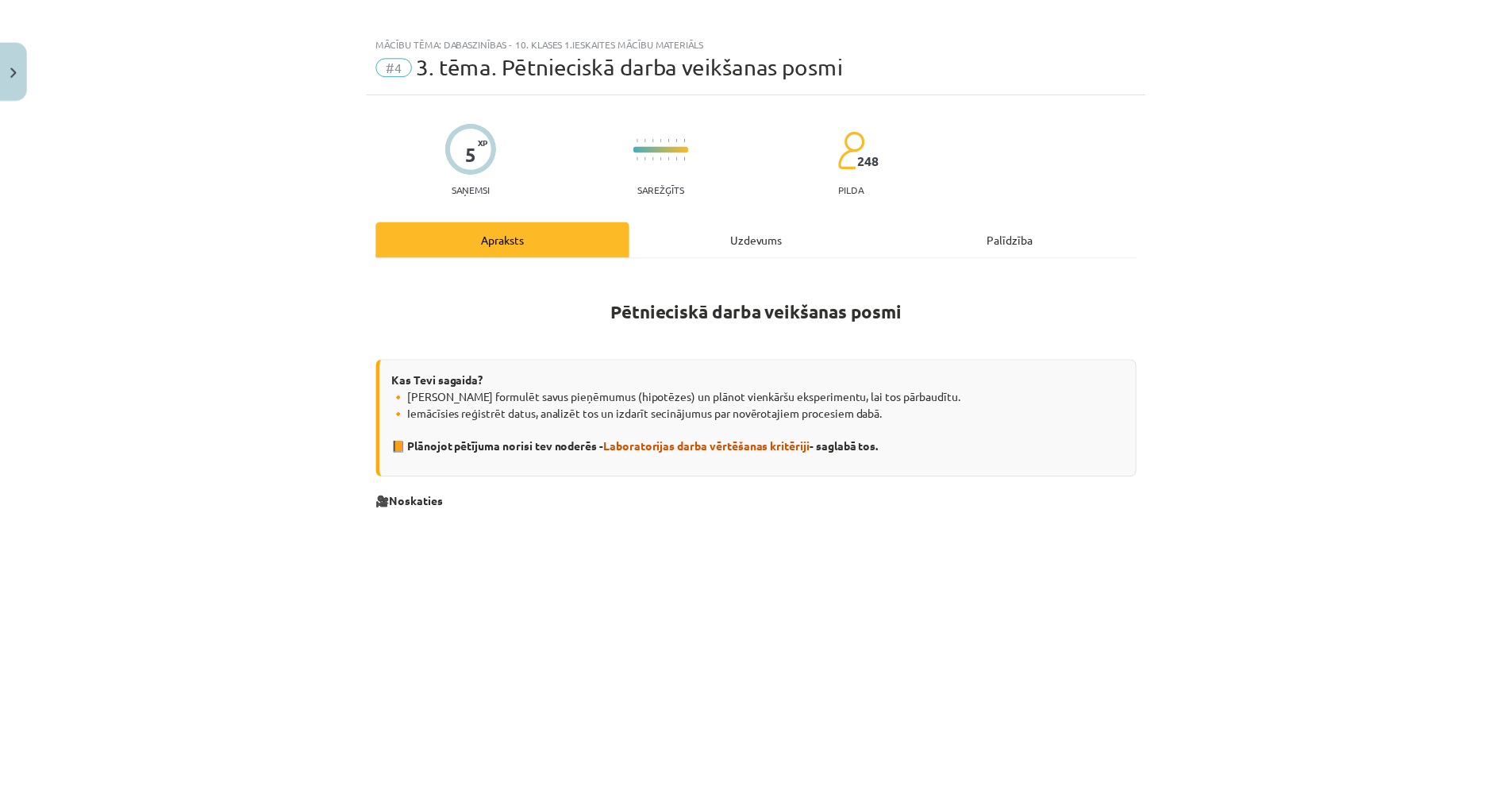
scroll to position [0, 0]
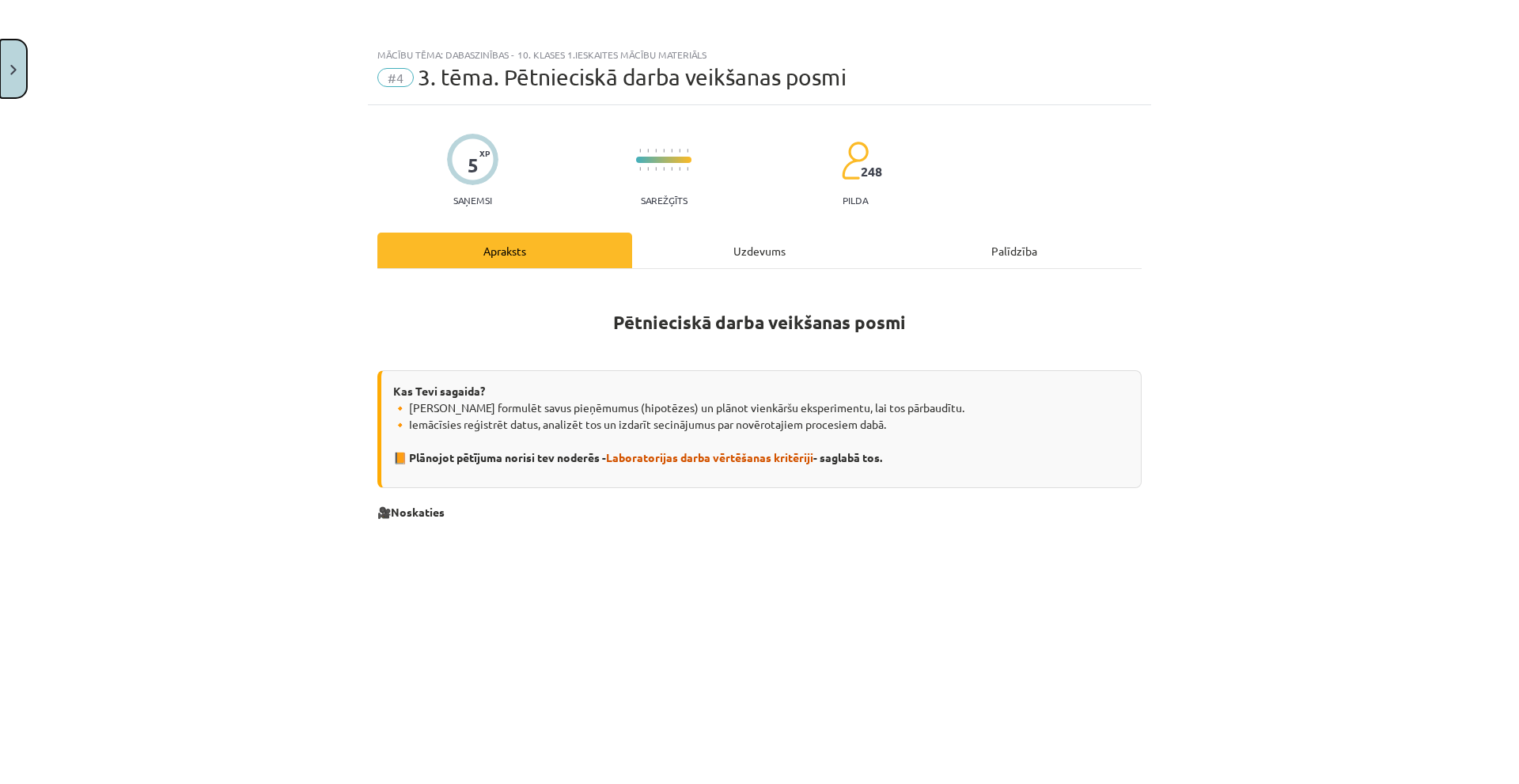
click at [17, 67] on button "Close" at bounding box center [13, 68] width 26 height 59
click at [62, 56] on div "Mācību tēma: Dabaszinības - 10. klases 1.ieskaites mācību materiāls #4 3. tēma.…" at bounding box center [760, 392] width 1519 height 784
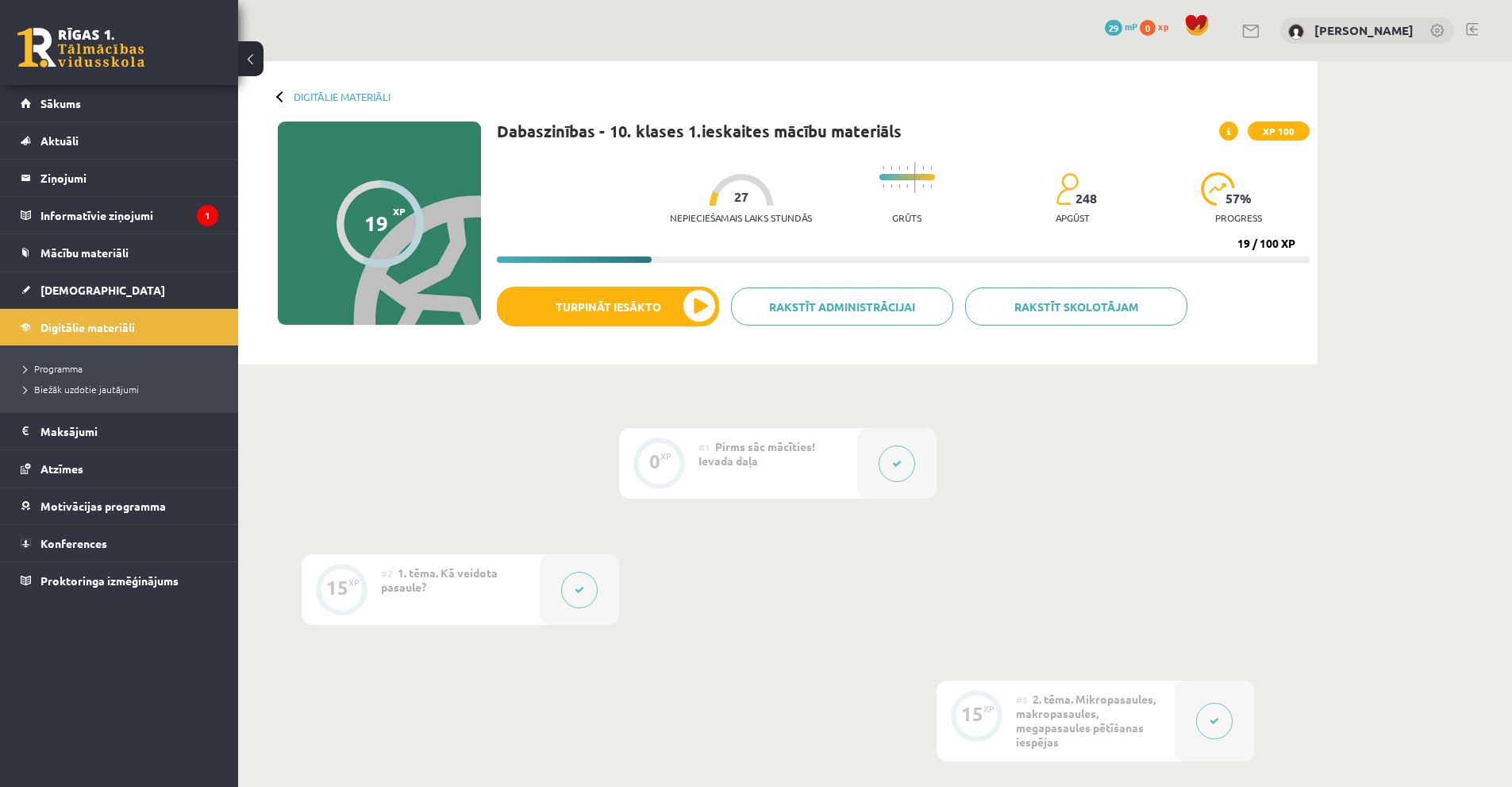
click at [255, 55] on button at bounding box center [251, 58] width 26 height 35
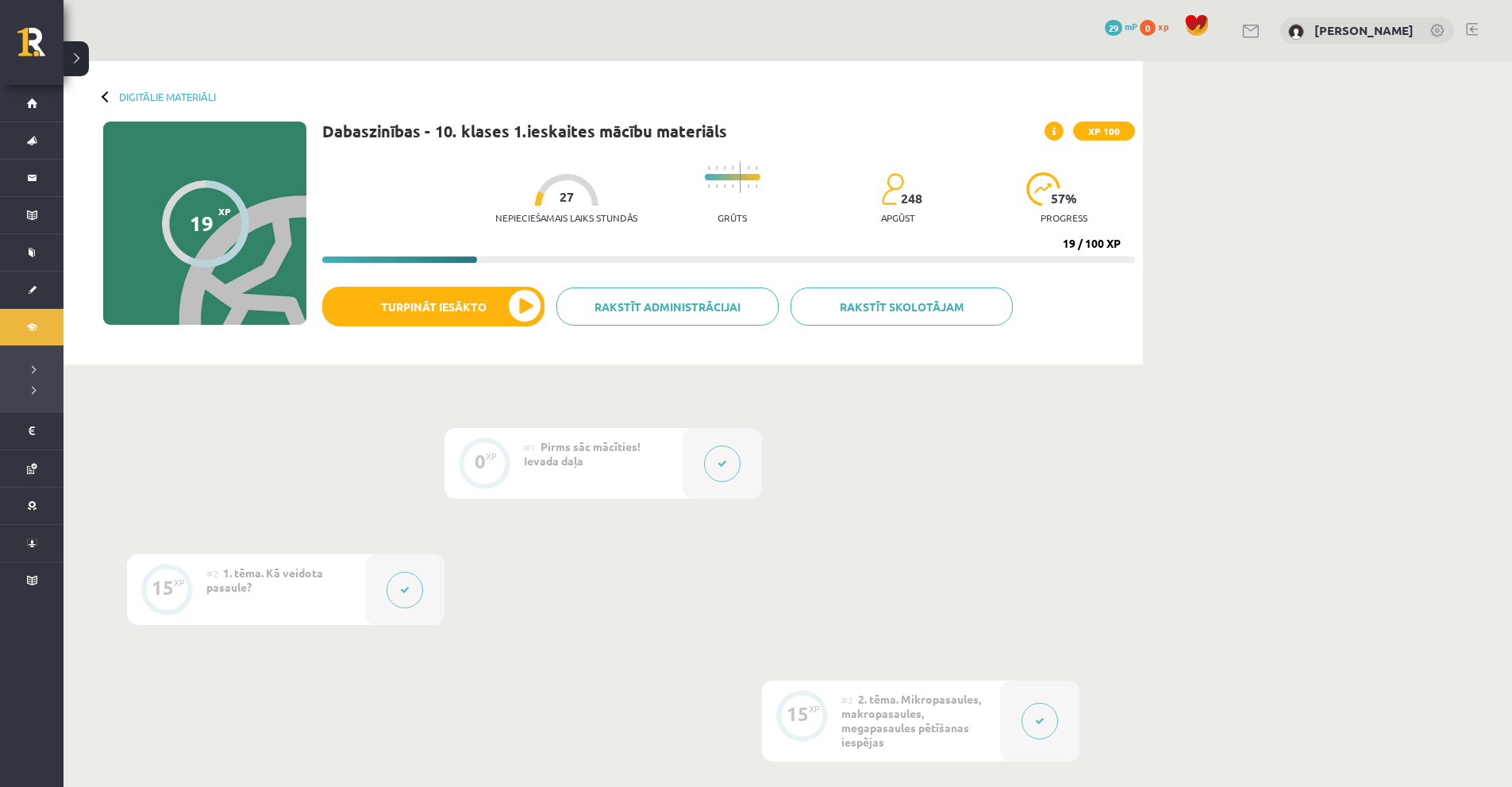
click at [72, 63] on button at bounding box center [76, 58] width 26 height 35
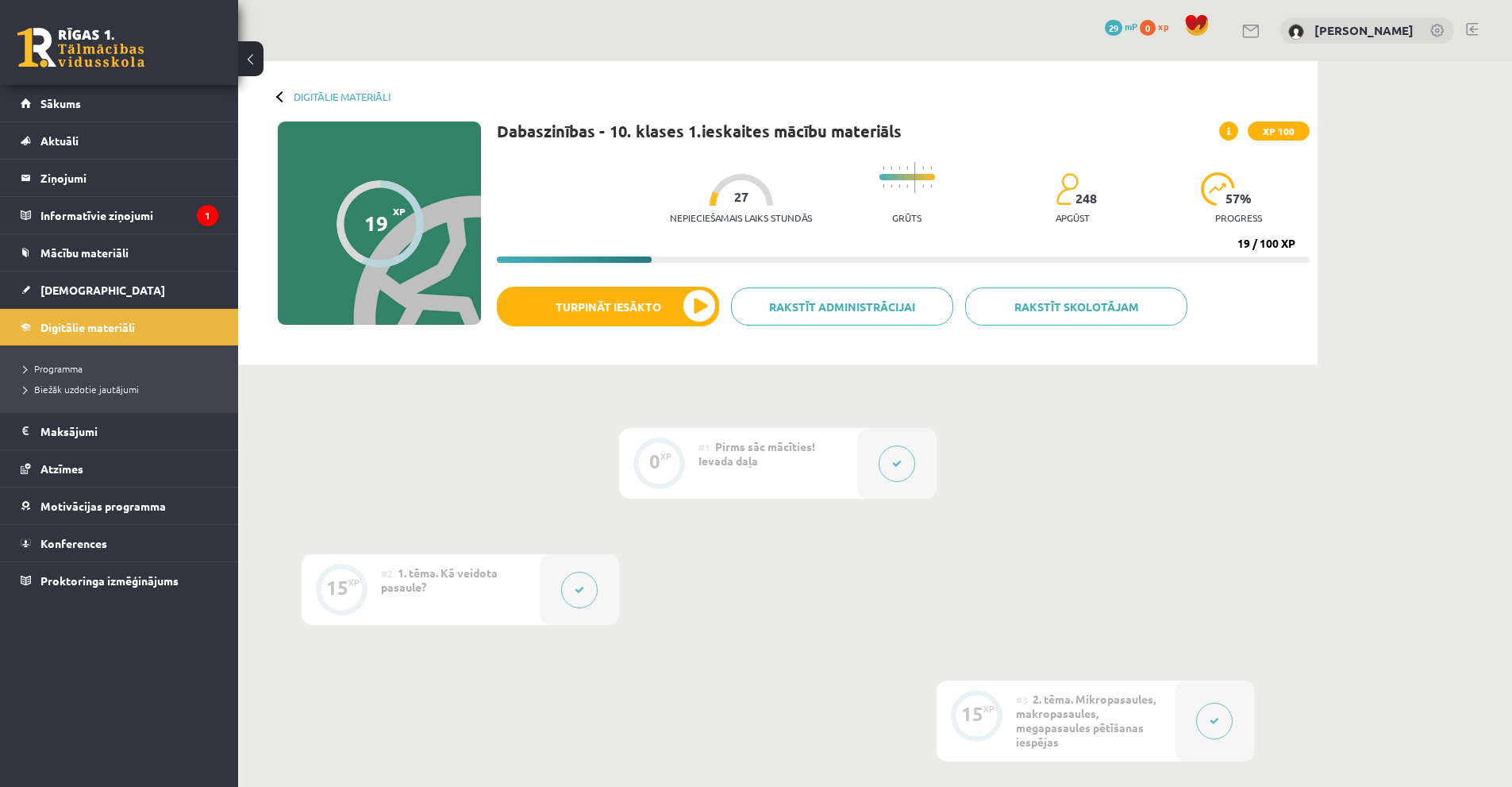
click at [279, 93] on div at bounding box center [281, 96] width 11 height 11
click at [282, 93] on div at bounding box center [281, 96] width 11 height 11
click at [279, 100] on div at bounding box center [281, 96] width 11 height 11
click at [127, 336] on link "Digitālie materiāli" at bounding box center [119, 327] width 198 height 37
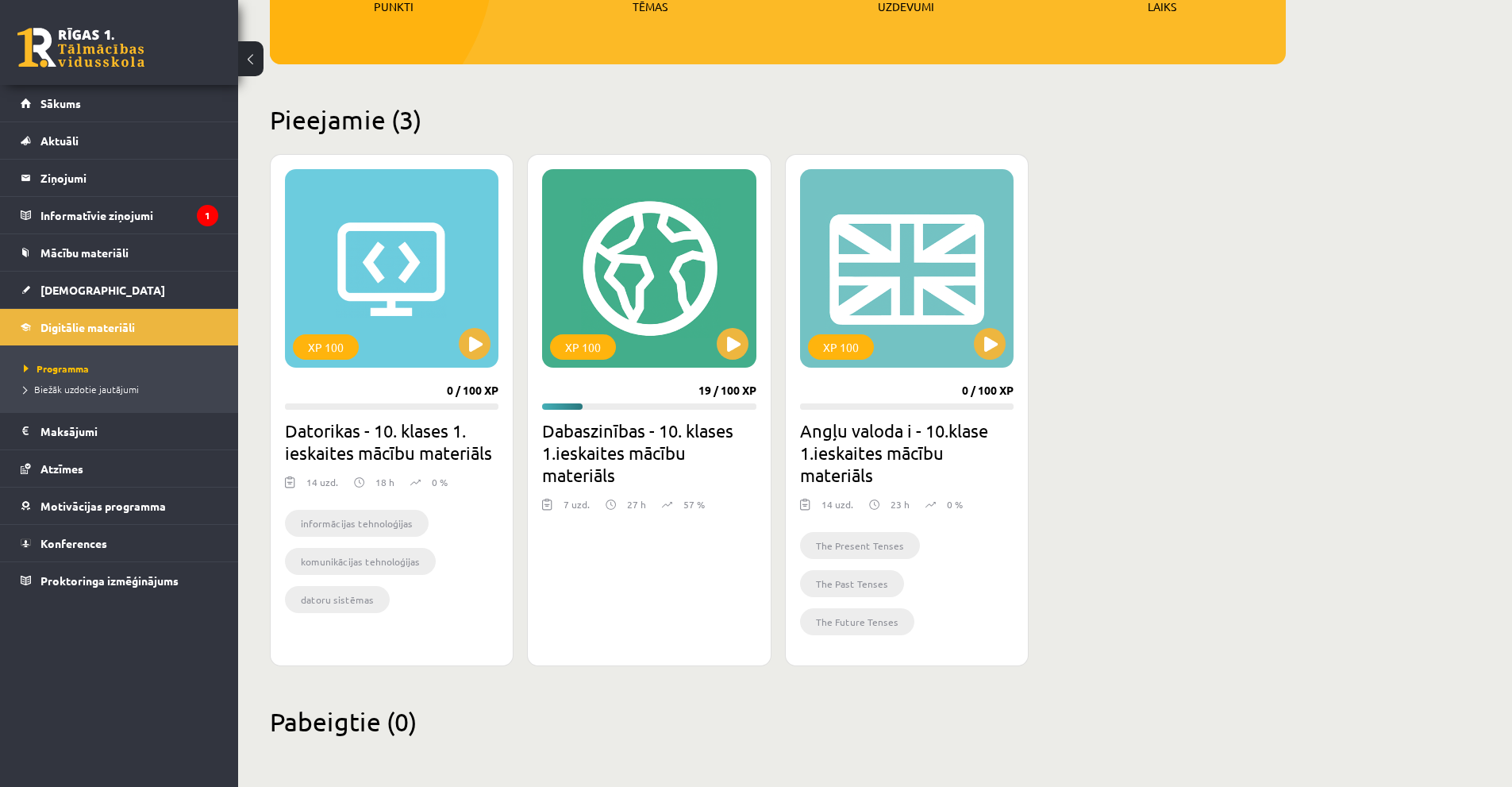
scroll to position [299, 0]
click at [982, 341] on button at bounding box center [989, 343] width 32 height 32
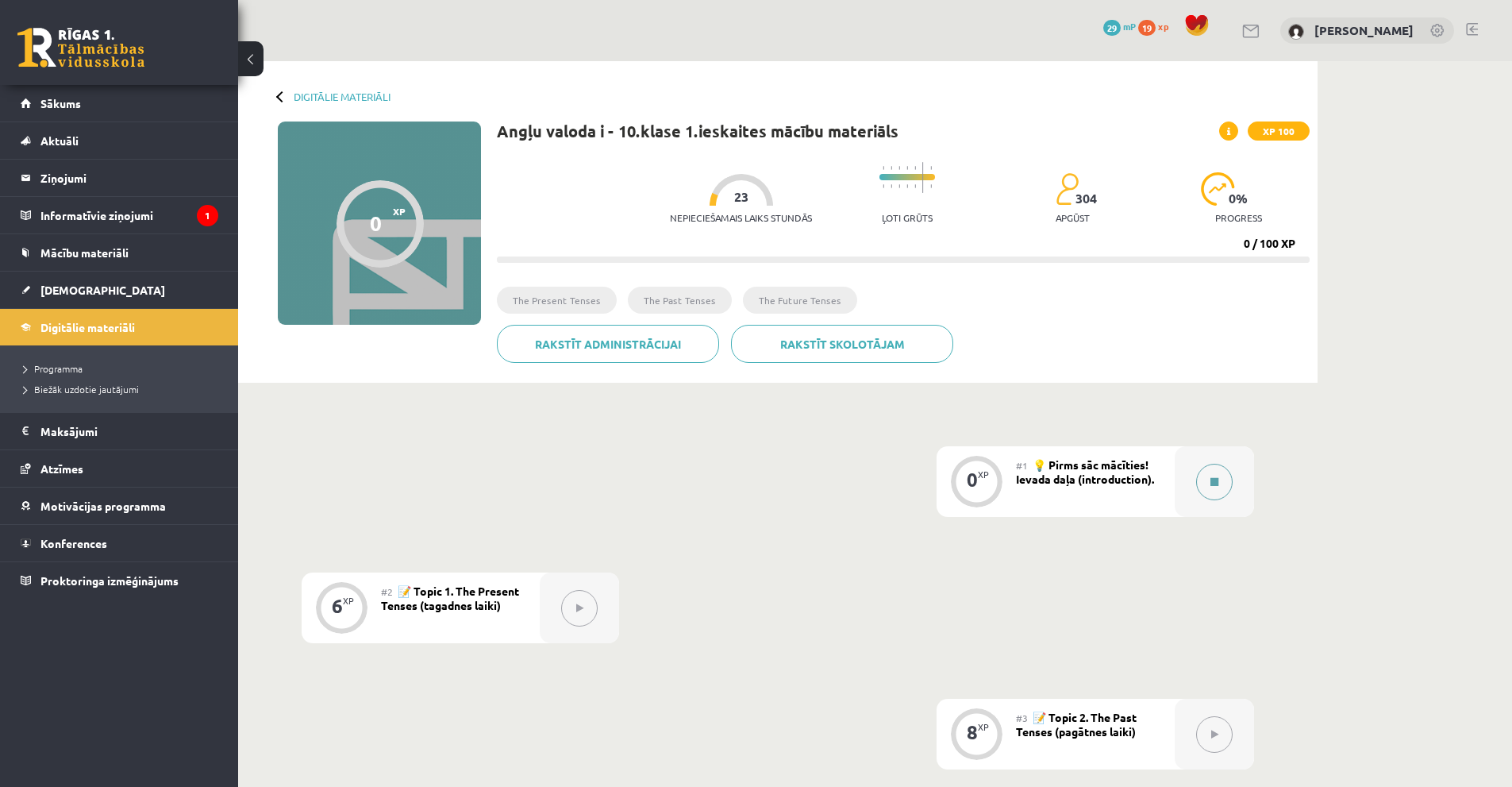
click at [1205, 488] on button at bounding box center [1215, 482] width 37 height 37
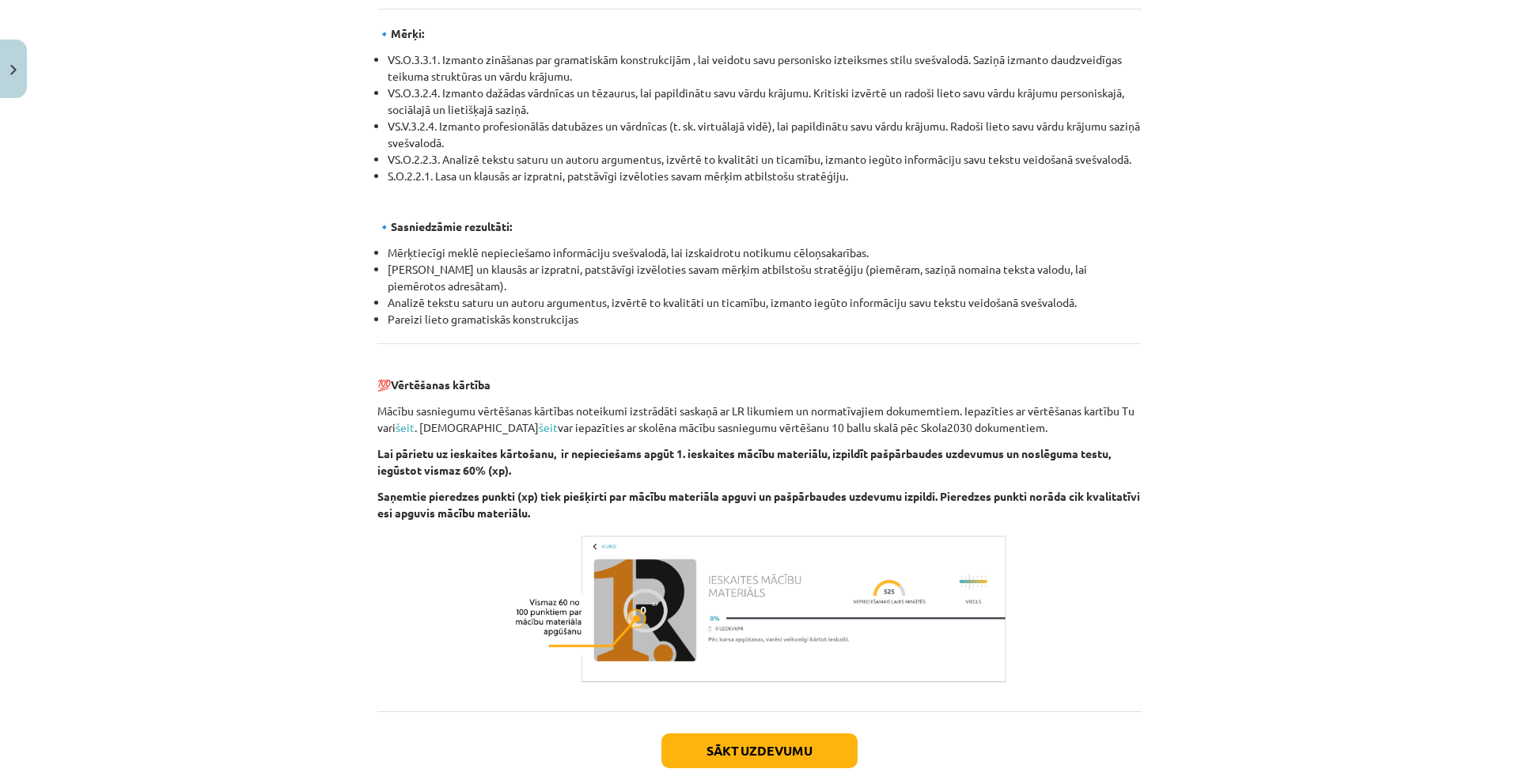
scroll to position [1595, 0]
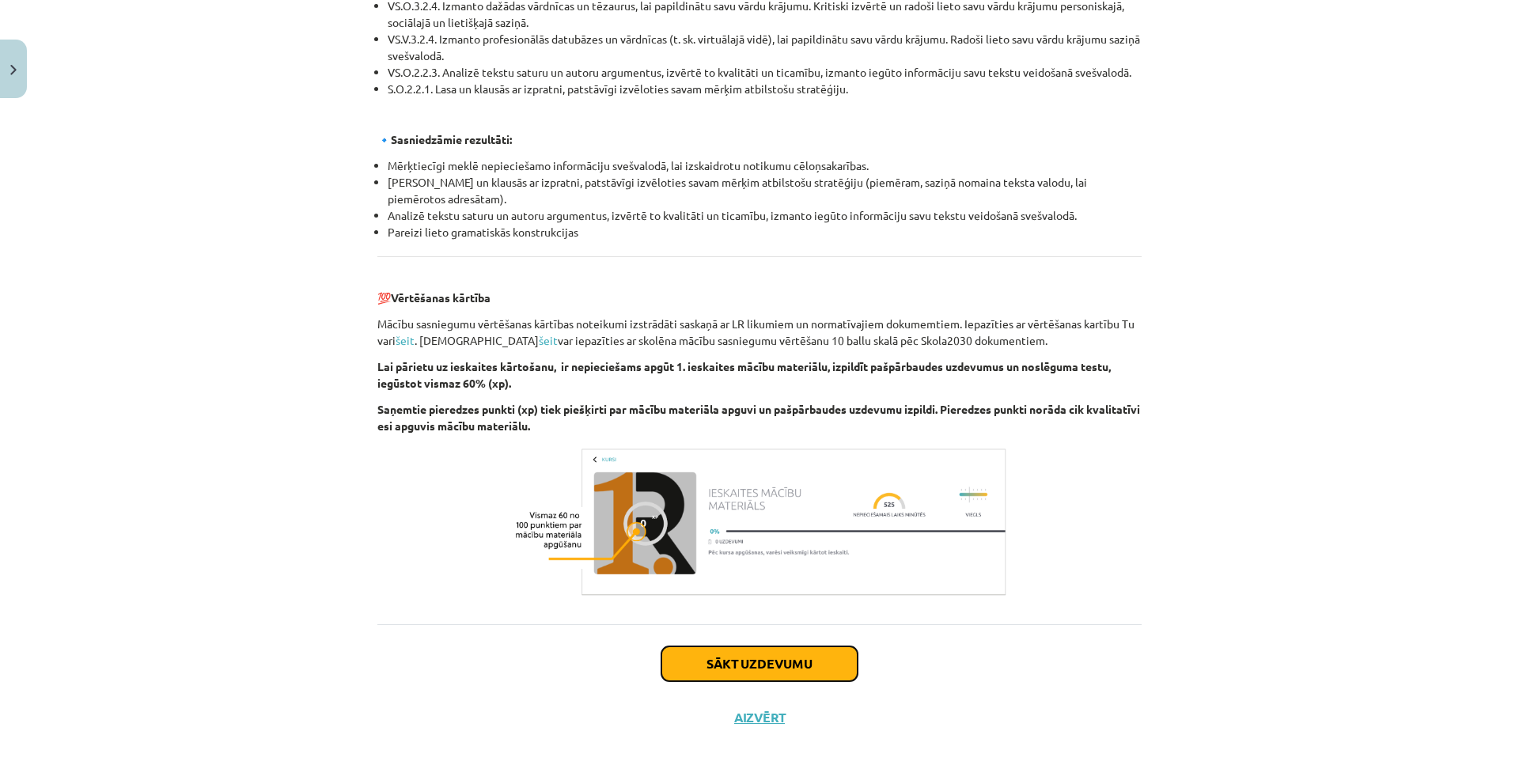
click at [754, 652] on button "Sākt uzdevumu" at bounding box center [760, 664] width 196 height 35
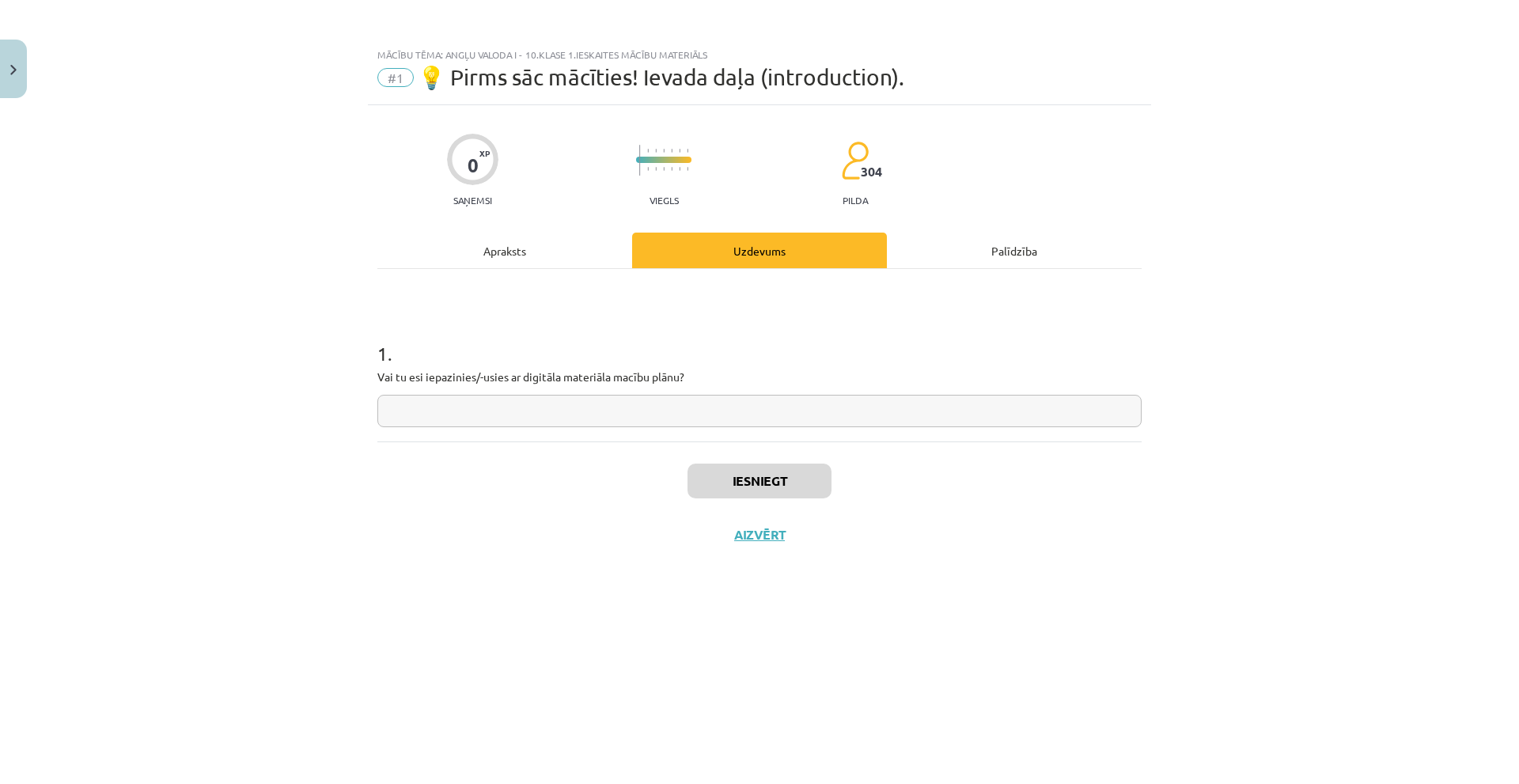
click at [799, 412] on input "text" at bounding box center [760, 411] width 765 height 32
type input "**"
click at [712, 484] on button "Iesniegt" at bounding box center [760, 481] width 144 height 35
click at [705, 553] on button "Nākamā nodarbība" at bounding box center [760, 545] width 155 height 37
